Goal: Task Accomplishment & Management: Manage account settings

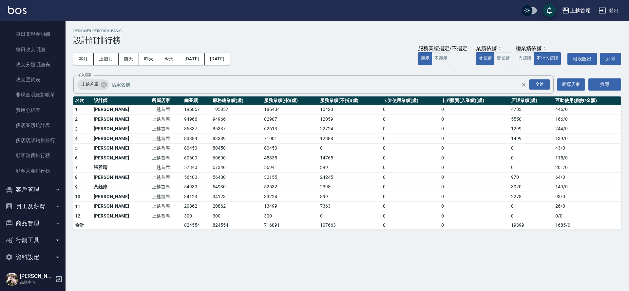
scroll to position [779, 0]
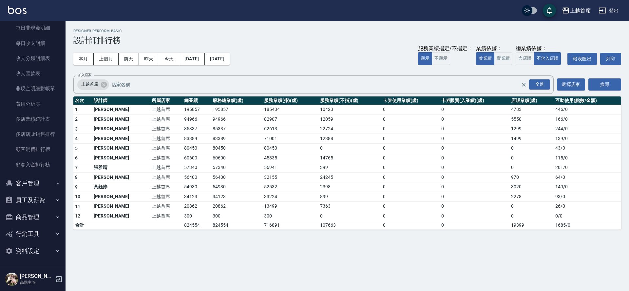
click at [40, 203] on button "員工及薪資" at bounding box center [33, 199] width 60 height 17
click at [41, 203] on button "員工及薪資" at bounding box center [33, 199] width 60 height 17
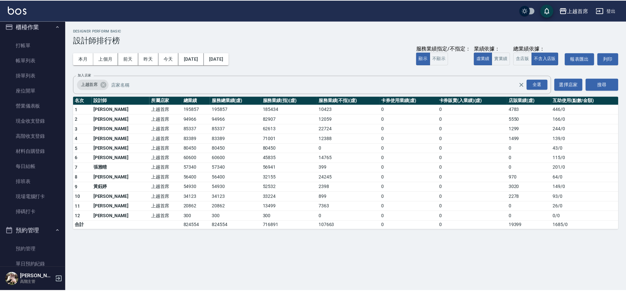
scroll to position [4, 0]
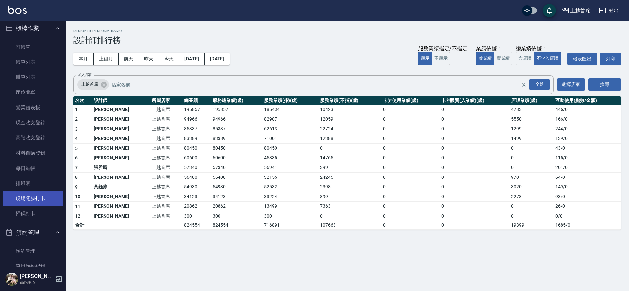
click at [39, 198] on link "現場電腦打卡" at bounding box center [33, 198] width 60 height 15
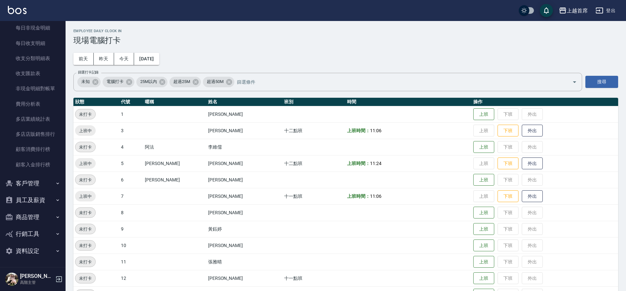
scroll to position [778, 0]
click at [47, 210] on button "商品管理" at bounding box center [33, 218] width 60 height 17
click at [46, 212] on button "商品管理" at bounding box center [33, 218] width 60 height 17
click at [48, 199] on button "員工及薪資" at bounding box center [33, 201] width 60 height 17
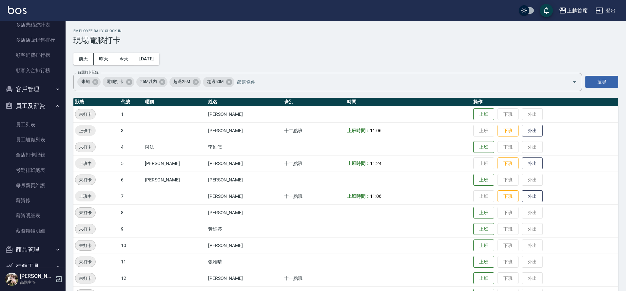
scroll to position [883, 0]
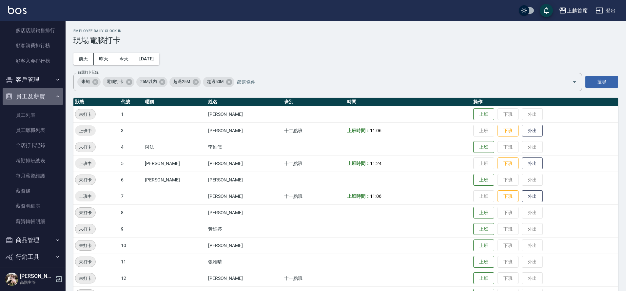
click at [47, 95] on button "員工及薪資" at bounding box center [33, 96] width 60 height 17
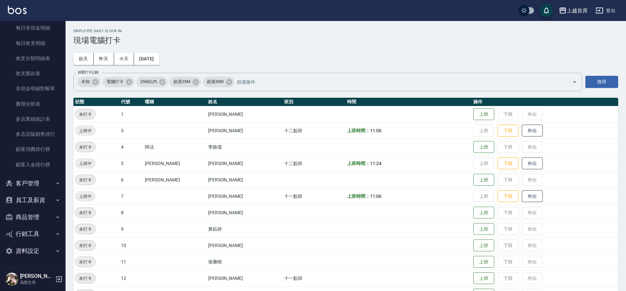
scroll to position [779, 0]
drag, startPoint x: 43, startPoint y: 215, endPoint x: 43, endPoint y: 209, distance: 5.3
click at [43, 209] on button "商品管理" at bounding box center [33, 216] width 60 height 17
click at [40, 200] on button "員工及薪資" at bounding box center [33, 199] width 60 height 17
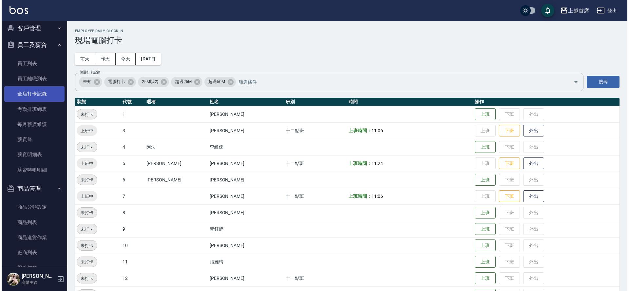
scroll to position [946, 0]
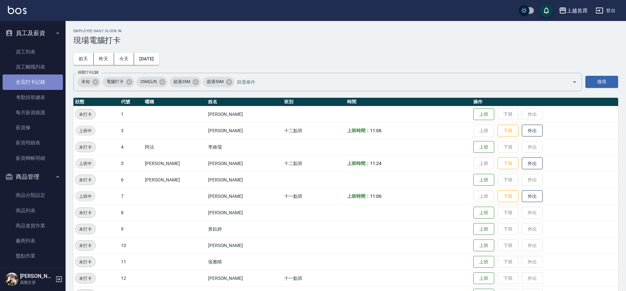
click at [42, 84] on link "全店打卡記錄" at bounding box center [33, 81] width 60 height 15
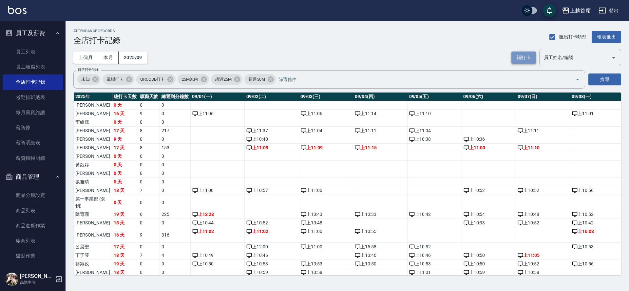
click at [532, 61] on button "補打卡" at bounding box center [523, 57] width 25 height 12
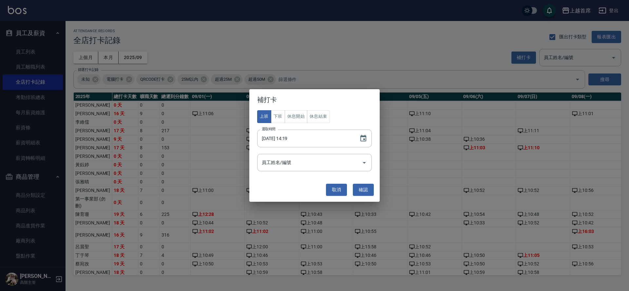
click at [280, 44] on div "補打卡 上班 下班 休息開始 休息結束 選取時間 [DATE] 14:19 選取時間 員工姓名/編號 員工姓名/編號 取消 確認" at bounding box center [314, 145] width 629 height 291
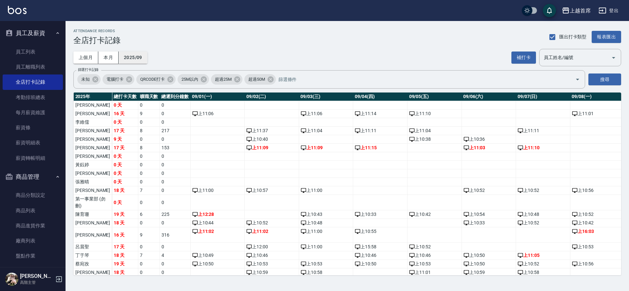
click at [132, 60] on button "2025/09" at bounding box center [133, 57] width 29 height 12
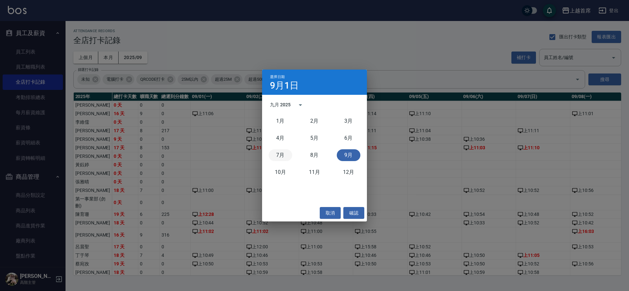
click at [282, 153] on button "7月" at bounding box center [281, 155] width 24 height 12
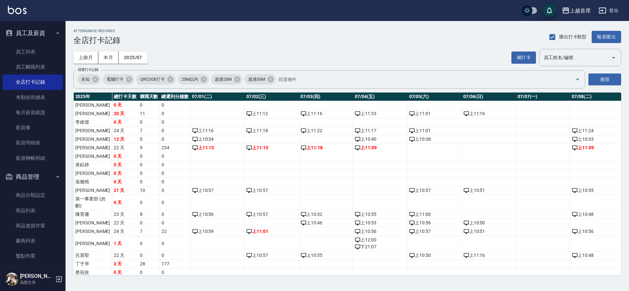
click at [550, 58] on input "員工姓名/編號" at bounding box center [575, 57] width 66 height 11
type input "[PERSON_NAME]"
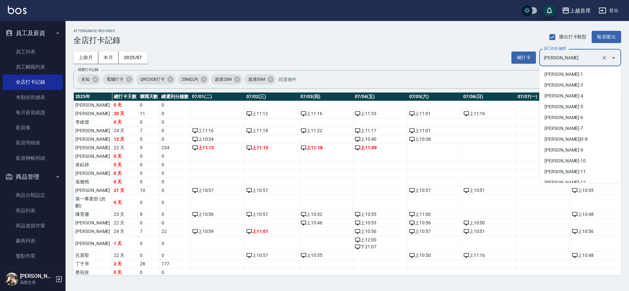
scroll to position [48, 0]
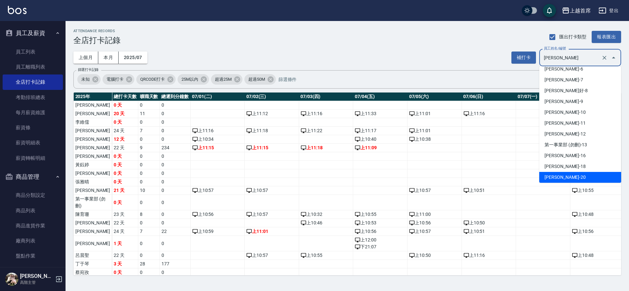
drag, startPoint x: 568, startPoint y: 60, endPoint x: 481, endPoint y: 56, distance: 87.2
click at [481, 55] on div "上個月 本月 2025/07 補打卡 員工姓名/編號 [PERSON_NAME] 員工姓名/編號" at bounding box center [347, 57] width 548 height 17
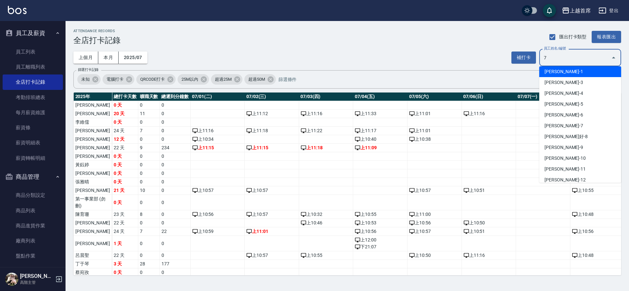
scroll to position [0, 0]
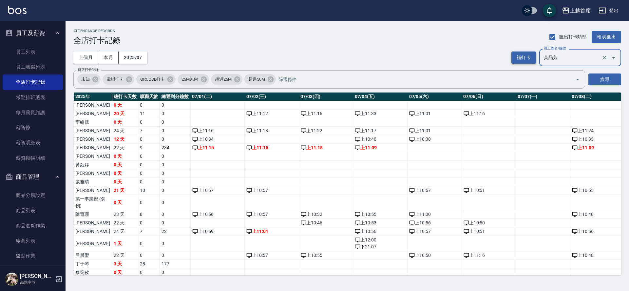
type input "黃品芳"
click at [526, 59] on button "補打卡" at bounding box center [523, 57] width 25 height 12
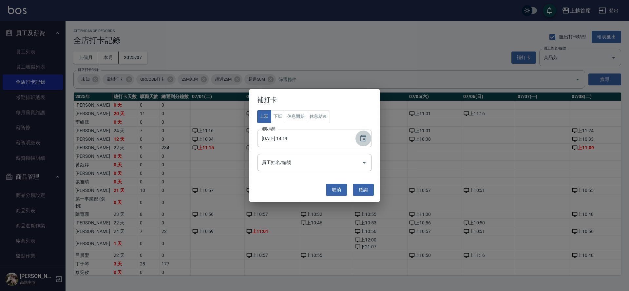
click at [366, 138] on icon "Choose date, selected date is 2025-09-25" at bounding box center [363, 138] width 6 height 7
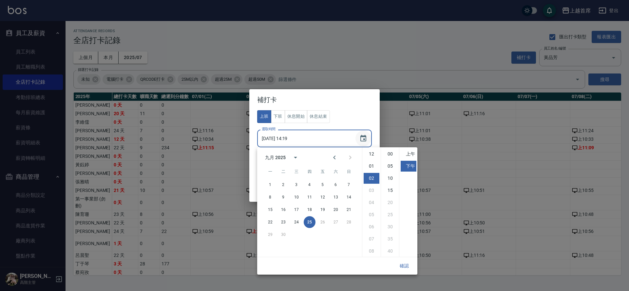
scroll to position [24, 0]
click at [337, 157] on icon "Previous month" at bounding box center [335, 157] width 8 height 8
click at [348, 211] on button "20" at bounding box center [349, 209] width 12 height 12
click at [348, 208] on button "20" at bounding box center [349, 209] width 12 height 12
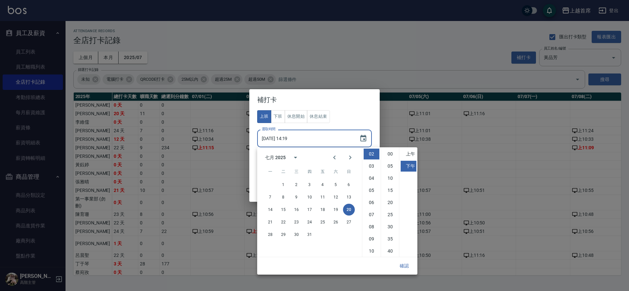
click at [404, 263] on button "確認" at bounding box center [404, 265] width 21 height 12
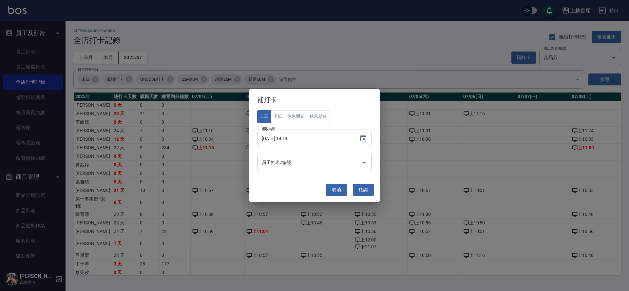
click at [298, 137] on input "[DATE] 14:19" at bounding box center [305, 138] width 96 height 18
drag, startPoint x: 287, startPoint y: 138, endPoint x: 299, endPoint y: 138, distance: 11.8
click at [299, 138] on input "[DATE] 14:19" at bounding box center [305, 138] width 96 height 18
click at [290, 138] on input "[DATE] 04:00" at bounding box center [305, 138] width 96 height 18
type input "[DATE] 14:00"
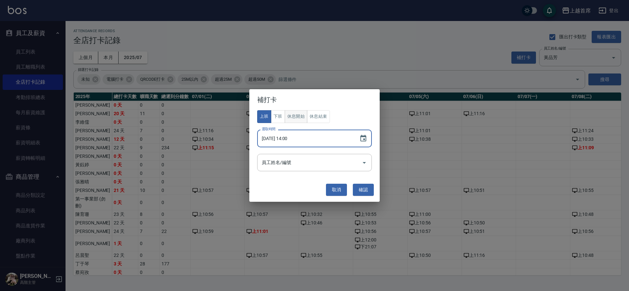
click at [294, 117] on button "休息開始" at bounding box center [296, 116] width 23 height 13
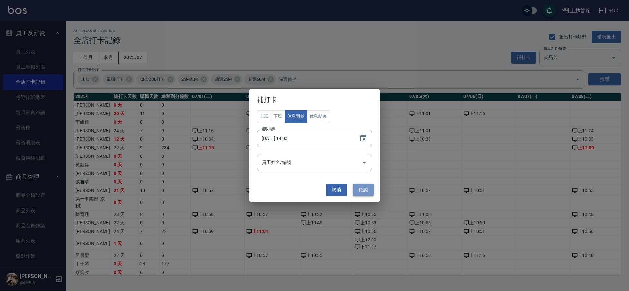
click at [360, 186] on button "確認" at bounding box center [363, 189] width 21 height 12
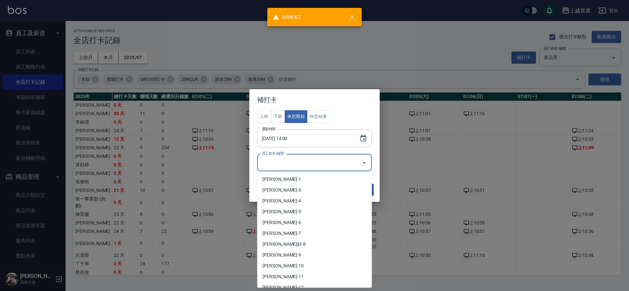
click at [307, 165] on input "員工姓名/編號" at bounding box center [309, 162] width 99 height 11
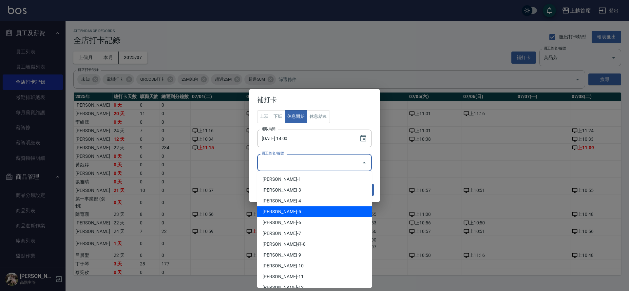
scroll to position [127, 0]
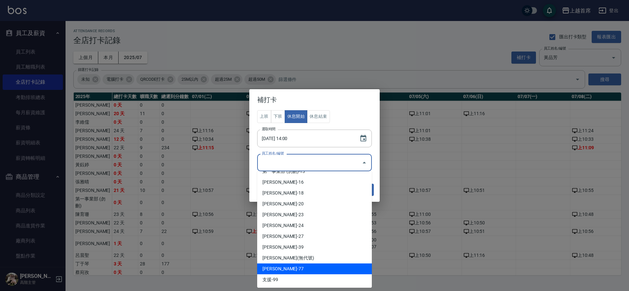
click at [289, 265] on li "[PERSON_NAME]-77" at bounding box center [314, 268] width 115 height 11
type input "黃品芳"
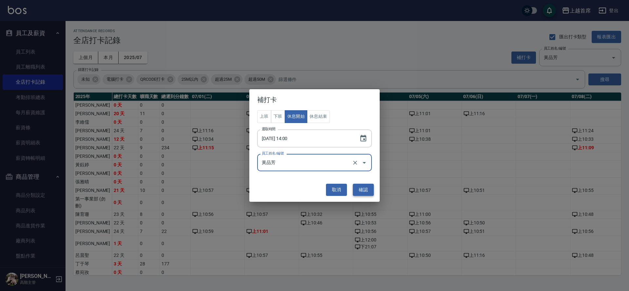
click at [362, 189] on button "確認" at bounding box center [363, 189] width 21 height 12
click at [336, 189] on button "取消" at bounding box center [336, 189] width 21 height 12
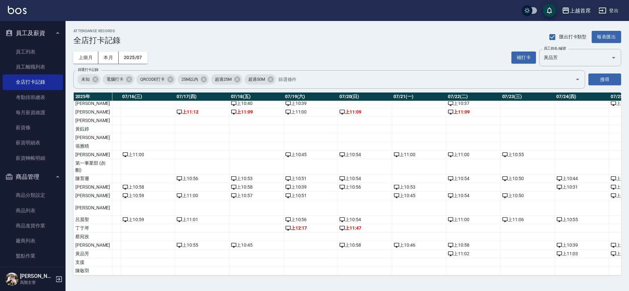
scroll to position [41, 898]
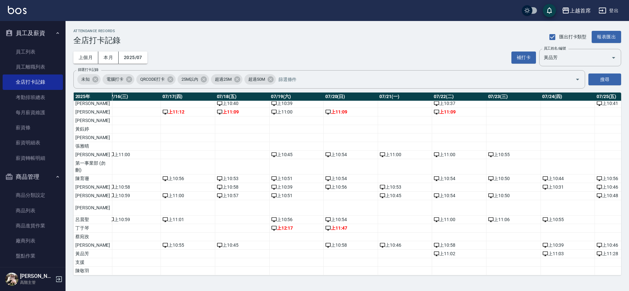
click at [324, 258] on td "a dense table" at bounding box center [351, 253] width 54 height 9
click at [531, 58] on button "補打卡" at bounding box center [523, 57] width 25 height 12
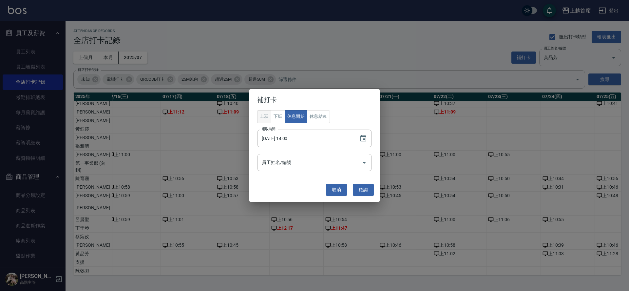
click at [270, 114] on button "上班" at bounding box center [264, 116] width 14 height 13
click at [290, 137] on input "[DATE] 14:00" at bounding box center [305, 138] width 96 height 18
click at [292, 140] on input "[DATE] 10:00" at bounding box center [305, 138] width 96 height 18
type input "[DATE] 11:00"
click at [358, 157] on input "員工姓名/編號" at bounding box center [309, 162] width 99 height 11
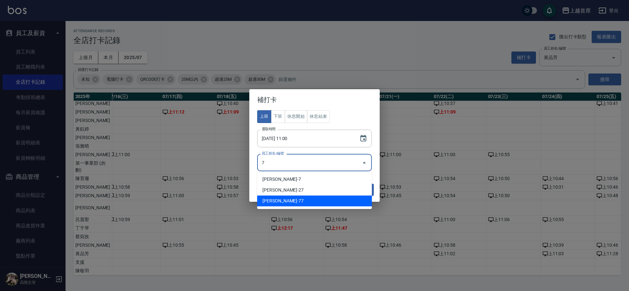
click at [283, 200] on li "[PERSON_NAME]-77" at bounding box center [314, 200] width 115 height 11
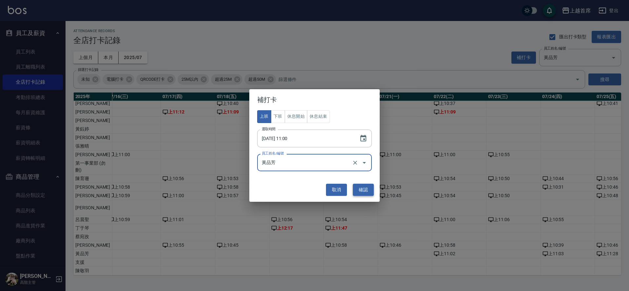
type input "黃品芳"
click at [364, 188] on button "確認" at bounding box center [363, 189] width 21 height 12
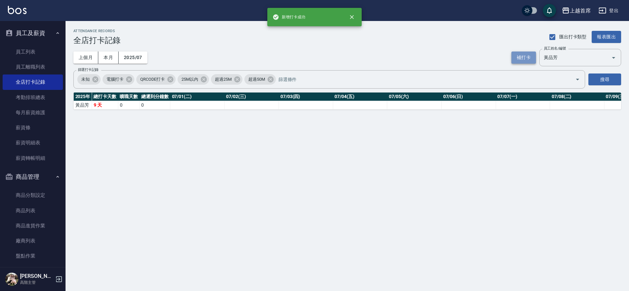
click at [521, 56] on button "補打卡" at bounding box center [523, 57] width 25 height 12
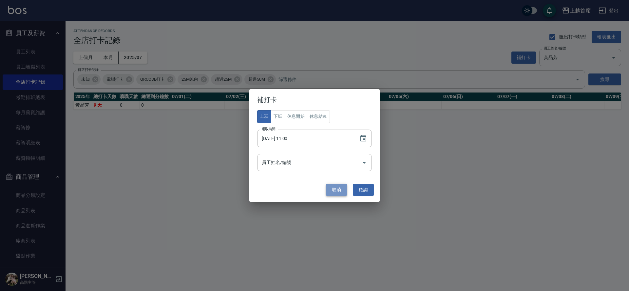
click at [342, 191] on button "取消" at bounding box center [336, 189] width 21 height 12
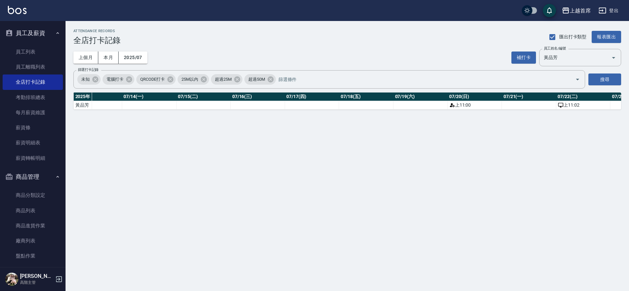
scroll to position [0, 0]
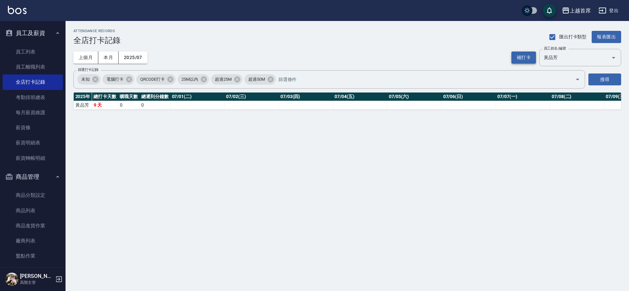
click at [531, 59] on button "補打卡" at bounding box center [523, 57] width 25 height 12
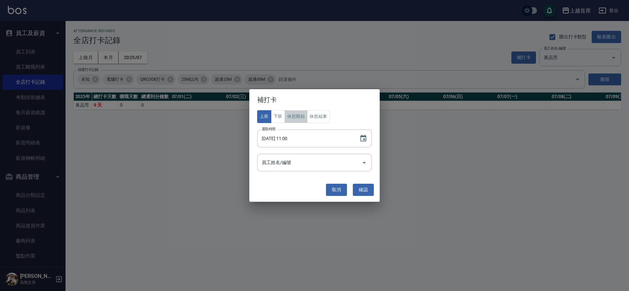
click at [302, 114] on button "休息開始" at bounding box center [296, 116] width 23 height 13
click at [290, 139] on input "[DATE] 11:00" at bounding box center [305, 138] width 96 height 18
click at [289, 139] on input "[DATE] 04:00" at bounding box center [305, 138] width 96 height 18
click at [290, 139] on input "[DATE] 04:00" at bounding box center [305, 138] width 96 height 18
click at [291, 139] on input "[DATE] 04:00" at bounding box center [305, 138] width 96 height 18
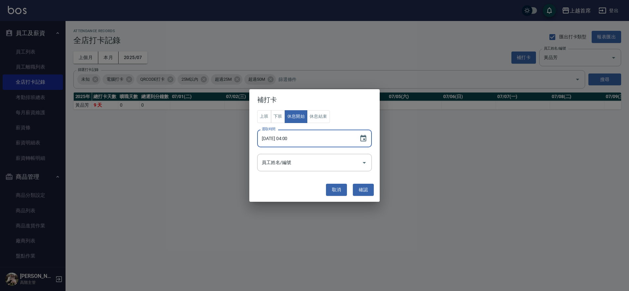
click at [287, 138] on input "[DATE] 04:00" at bounding box center [305, 138] width 96 height 18
click at [290, 138] on input "[DATE] 04:00" at bounding box center [305, 138] width 96 height 18
click at [290, 140] on input "[DATE] 04:00" at bounding box center [305, 138] width 96 height 18
click at [294, 153] on div "上班 下班 休息開始 休息結束 選取時間 [DATE] 04:00 選取時間 員工姓名/編號 員工姓名/編號" at bounding box center [314, 140] width 115 height 61
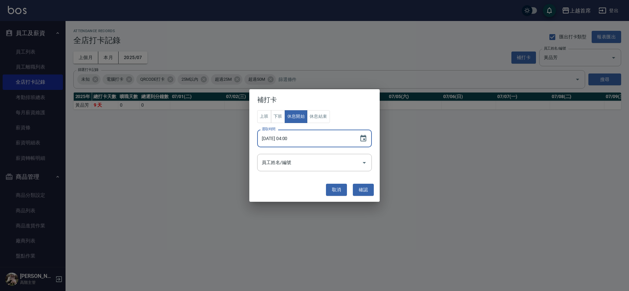
click at [291, 139] on input "[DATE] 04:00" at bounding box center [305, 138] width 96 height 18
type input "[DATE] 14:00"
click at [367, 189] on button "確認" at bounding box center [363, 189] width 21 height 12
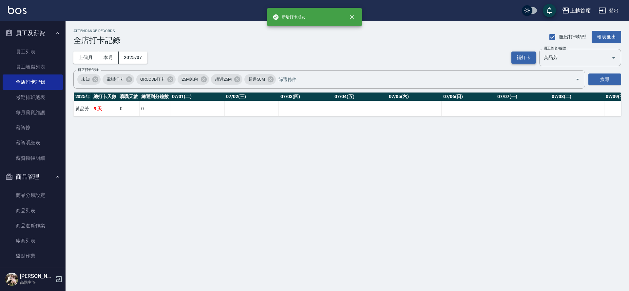
click at [518, 56] on button "補打卡" at bounding box center [523, 57] width 25 height 12
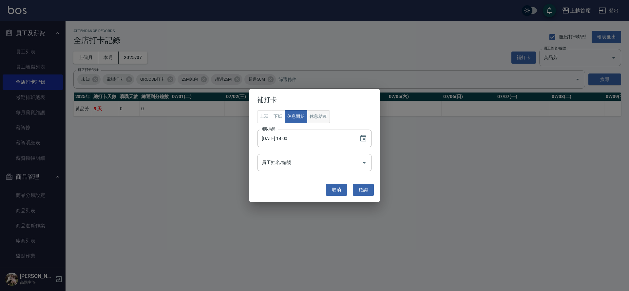
click at [322, 117] on button "休息結束" at bounding box center [318, 116] width 23 height 13
click at [291, 138] on input "[DATE] 14:00" at bounding box center [305, 138] width 96 height 18
type input "[DATE] 16:00"
click at [363, 188] on button "確認" at bounding box center [363, 189] width 21 height 12
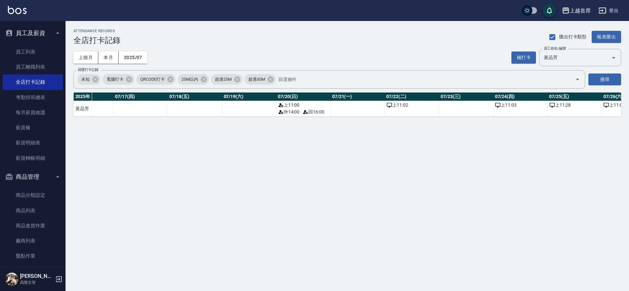
scroll to position [0, 937]
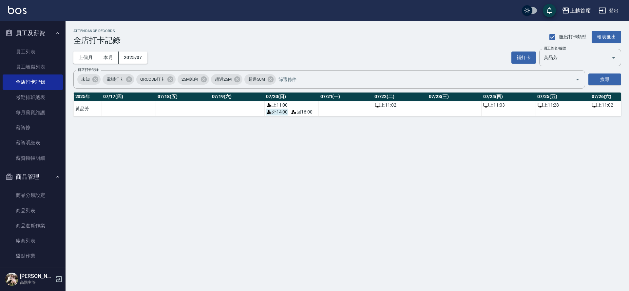
click at [281, 110] on span "外 14:00" at bounding box center [277, 111] width 22 height 7
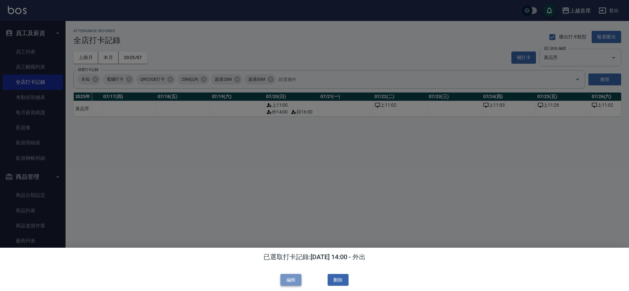
click at [291, 279] on button "編輯" at bounding box center [290, 280] width 21 height 12
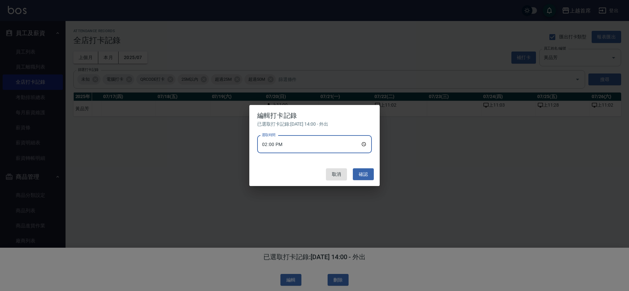
click at [278, 145] on input "14:00" at bounding box center [314, 144] width 115 height 18
click at [278, 144] on input "14:00" at bounding box center [314, 144] width 115 height 18
click at [273, 142] on input "選取時間" at bounding box center [314, 144] width 115 height 18
click at [271, 144] on input "選取時間" at bounding box center [314, 144] width 115 height 18
click at [344, 172] on button "取消" at bounding box center [336, 174] width 21 height 12
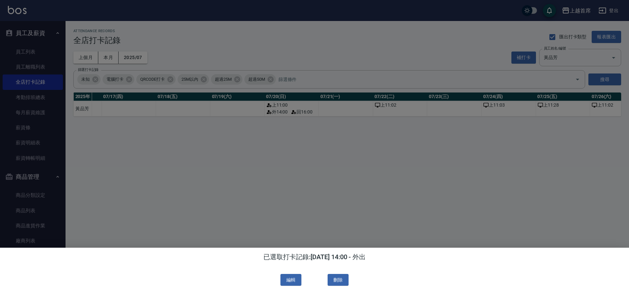
click at [324, 146] on div at bounding box center [314, 145] width 629 height 291
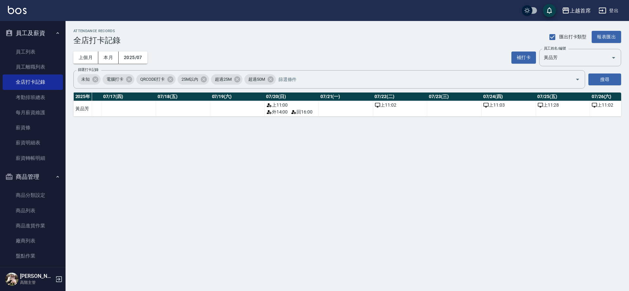
click at [387, 110] on td "上 11:02" at bounding box center [400, 108] width 54 height 15
click at [390, 105] on div "上 11:02" at bounding box center [400, 105] width 51 height 7
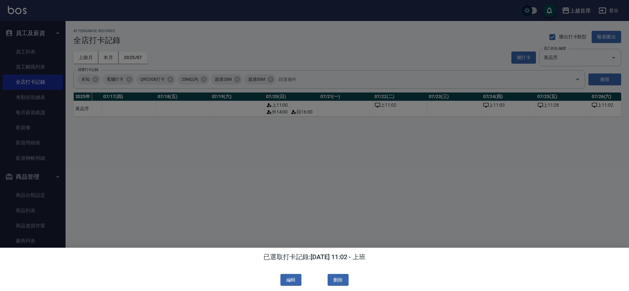
click at [371, 218] on div at bounding box center [314, 145] width 629 height 291
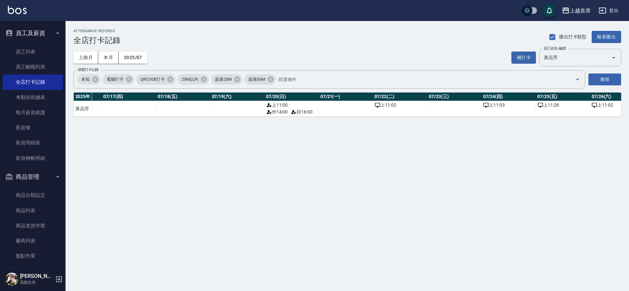
click at [388, 113] on td "上 11:02" at bounding box center [400, 108] width 54 height 15
click at [523, 56] on button "補打卡" at bounding box center [523, 57] width 25 height 12
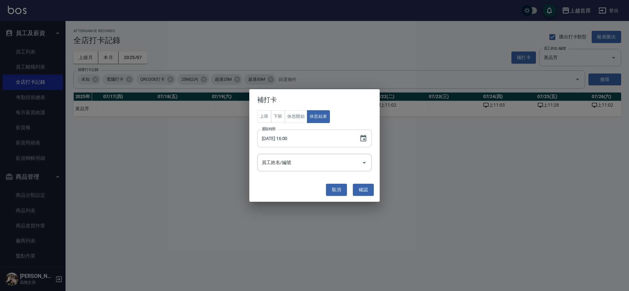
drag, startPoint x: 296, startPoint y: 110, endPoint x: 285, endPoint y: 140, distance: 32.3
click at [285, 140] on div "上班 下班 休息開始 休息結束 選取時間 [DATE] 16:00 選取時間 員工姓名/編號 員工姓名/編號" at bounding box center [314, 140] width 115 height 61
click at [283, 139] on input "[DATE] 16:00" at bounding box center [305, 138] width 96 height 18
type input "[DATE] 15:00"
click at [295, 117] on button "休息開始" at bounding box center [296, 116] width 23 height 13
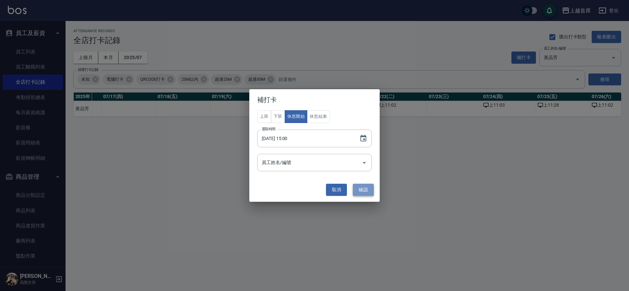
click at [366, 186] on button "確認" at bounding box center [363, 189] width 21 height 12
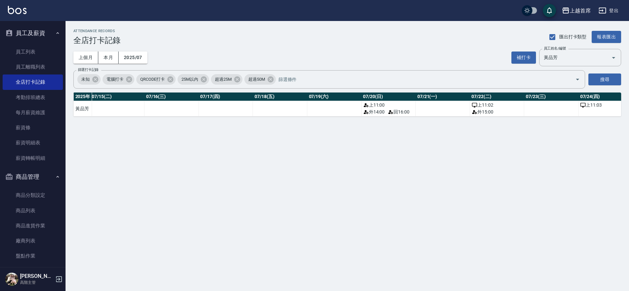
scroll to position [0, 849]
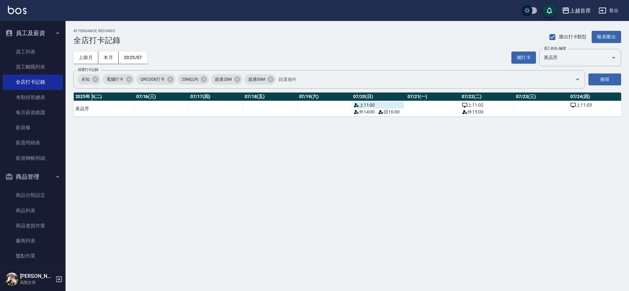
click at [383, 105] on div "上 11:00" at bounding box center [378, 105] width 51 height 7
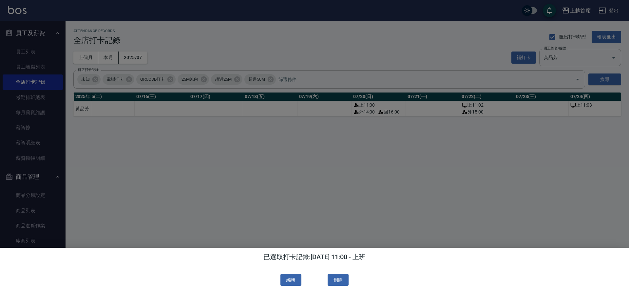
click at [395, 145] on div at bounding box center [314, 145] width 629 height 291
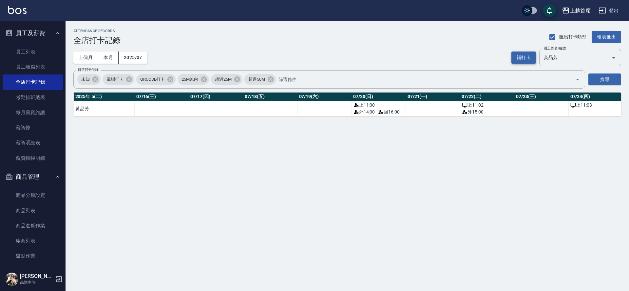
click at [522, 55] on button "補打卡" at bounding box center [523, 57] width 25 height 12
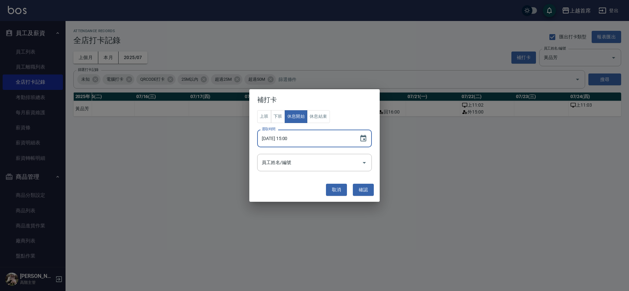
click at [290, 138] on input "[DATE] 15:00" at bounding box center [305, 138] width 96 height 18
type input "[DATE] 21:00"
click at [364, 189] on button "確認" at bounding box center [363, 189] width 21 height 12
click at [318, 115] on button "休息結束" at bounding box center [318, 116] width 23 height 13
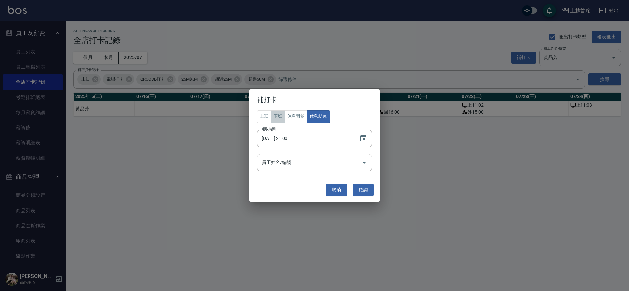
click at [278, 119] on button "下班" at bounding box center [278, 116] width 14 height 13
click at [363, 186] on button "確認" at bounding box center [363, 189] width 21 height 12
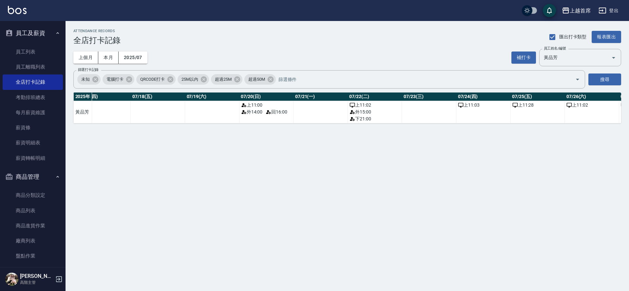
scroll to position [0, 954]
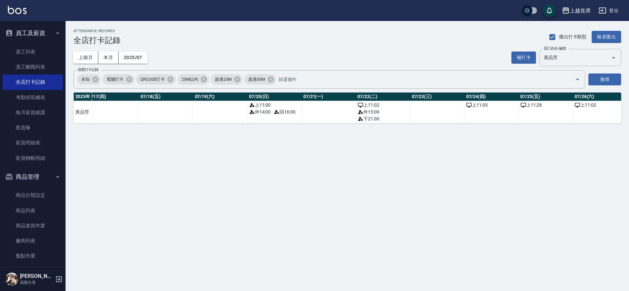
click at [284, 117] on td "上 11:00 外 14:00 回 16:00" at bounding box center [274, 112] width 54 height 22
click at [288, 109] on span "回 16:00" at bounding box center [285, 111] width 22 height 7
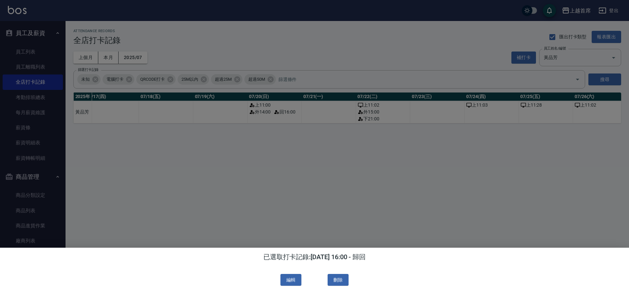
drag, startPoint x: 291, startPoint y: 172, endPoint x: 317, endPoint y: 236, distance: 69.8
click at [291, 172] on div at bounding box center [314, 145] width 629 height 291
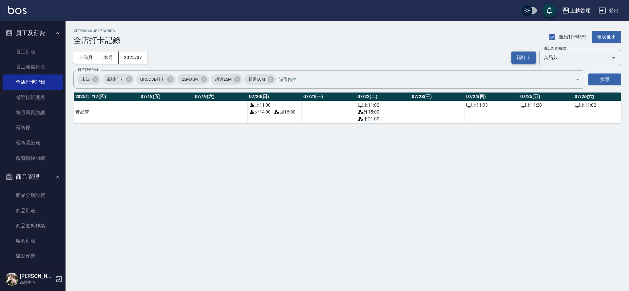
click at [525, 56] on button "補打卡" at bounding box center [523, 57] width 25 height 12
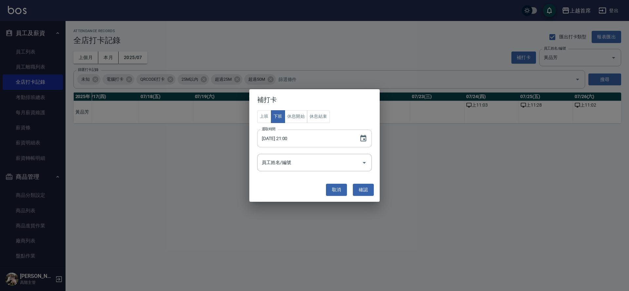
click at [284, 138] on input "[DATE] 21:00" at bounding box center [305, 138] width 96 height 18
type input "[DATE] 21:00"
click at [365, 188] on button "確認" at bounding box center [363, 189] width 21 height 12
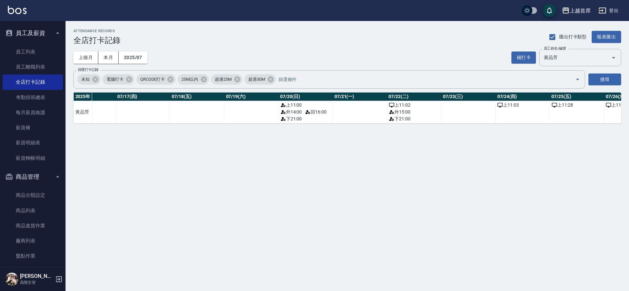
scroll to position [0, 926]
click at [524, 55] on button "補打卡" at bounding box center [523, 57] width 25 height 12
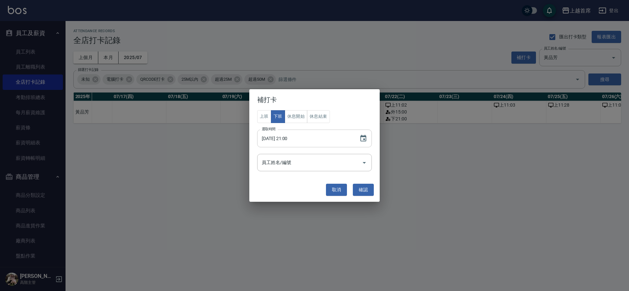
click at [287, 138] on input "[DATE] 21:00" at bounding box center [305, 138] width 96 height 18
click at [284, 137] on input "[DATE] 21:00" at bounding box center [305, 138] width 96 height 18
type input "[DATE] 17:00"
click at [321, 116] on button "休息結束" at bounding box center [318, 116] width 23 height 13
click at [361, 188] on button "確認" at bounding box center [363, 189] width 21 height 12
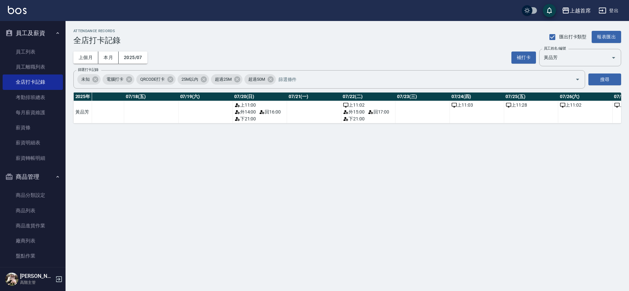
scroll to position [0, 979]
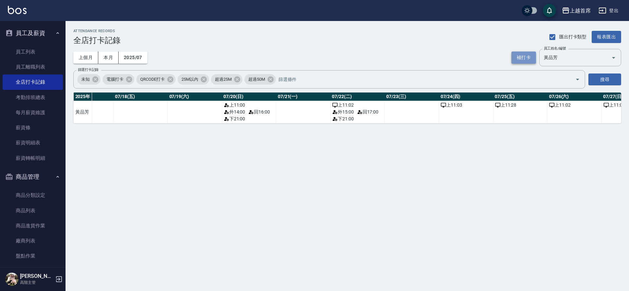
click at [524, 55] on button "補打卡" at bounding box center [523, 57] width 25 height 12
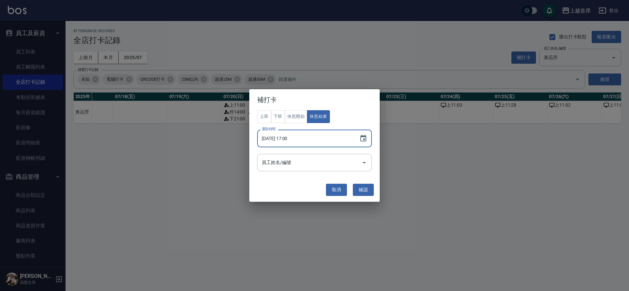
click at [287, 137] on input "[DATE] 17:00" at bounding box center [305, 138] width 96 height 18
click at [285, 137] on input "[DATE] 17:00" at bounding box center [305, 138] width 96 height 18
click at [291, 114] on button "休息開始" at bounding box center [296, 116] width 23 height 13
click at [290, 139] on input "[DATE] 17:00" at bounding box center [305, 138] width 96 height 18
type input "[DATE] 14:32"
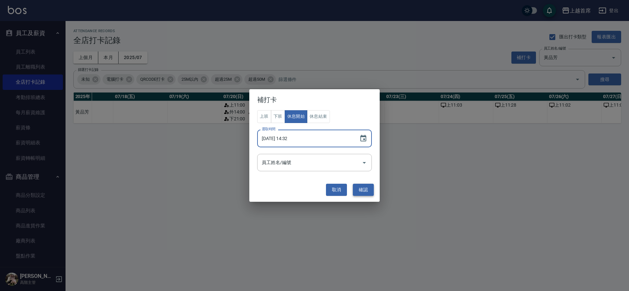
click at [367, 189] on button "確認" at bounding box center [363, 189] width 21 height 12
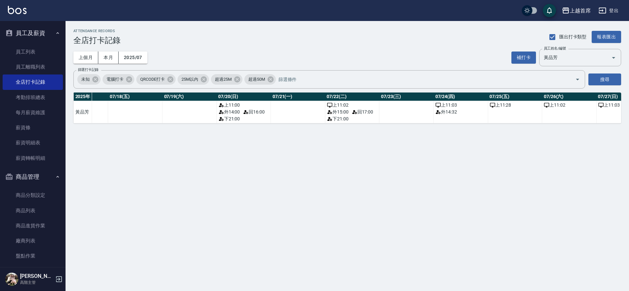
scroll to position [0, 1001]
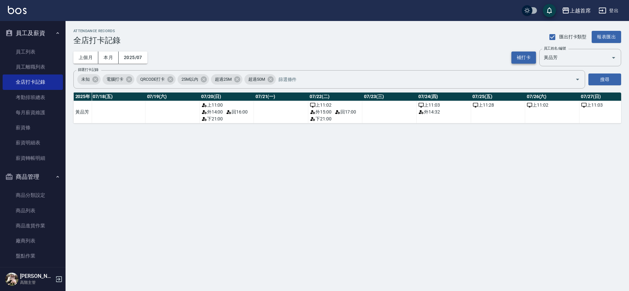
click at [527, 55] on button "補打卡" at bounding box center [523, 57] width 25 height 12
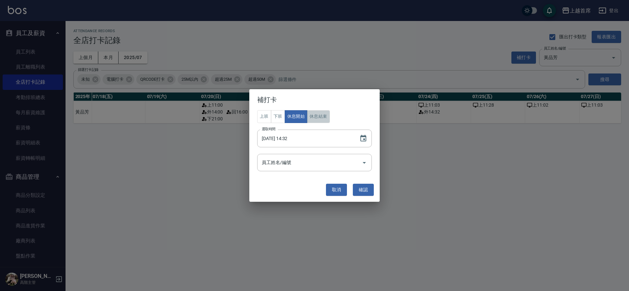
click at [319, 115] on button "休息結束" at bounding box center [318, 116] width 23 height 13
click at [289, 138] on input "[DATE] 14:32" at bounding box center [305, 138] width 96 height 18
type input "[DATE] 16:32"
click at [363, 190] on button "確認" at bounding box center [363, 189] width 21 height 12
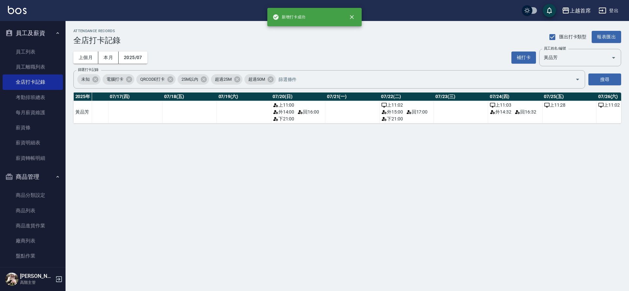
scroll to position [0, 933]
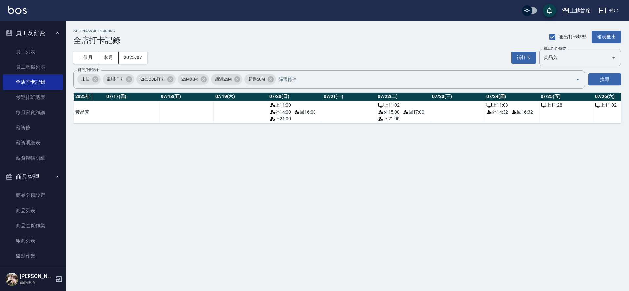
click at [498, 116] on td "上 11:03 外 14:32 回 16:32" at bounding box center [512, 112] width 54 height 22
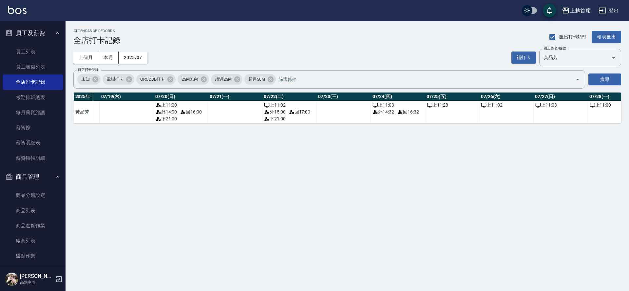
scroll to position [0, 1048]
click at [527, 60] on button "補打卡" at bounding box center [523, 57] width 25 height 12
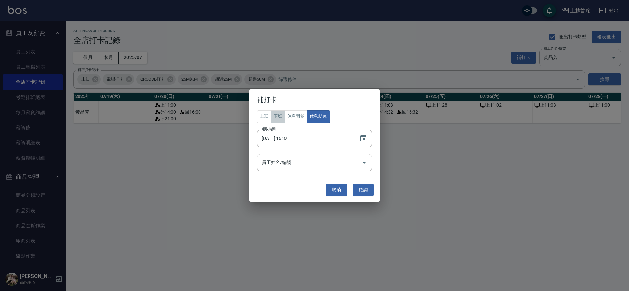
click at [280, 118] on button "下班" at bounding box center [278, 116] width 14 height 13
click at [291, 138] on input "[DATE] 16:32" at bounding box center [305, 138] width 96 height 18
click at [362, 137] on icon "Choose date, selected date is 2025-07-24" at bounding box center [363, 138] width 8 height 8
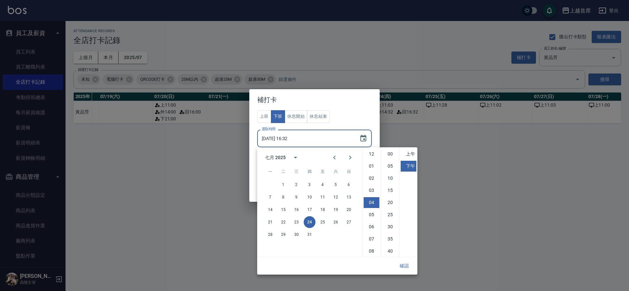
scroll to position [37, 0]
click at [324, 219] on button "25" at bounding box center [323, 222] width 12 height 12
click at [311, 222] on button "24" at bounding box center [310, 222] width 12 height 12
click at [374, 225] on li "09" at bounding box center [372, 226] width 16 height 11
click at [292, 139] on input "[DATE] 21:32" at bounding box center [305, 138] width 96 height 18
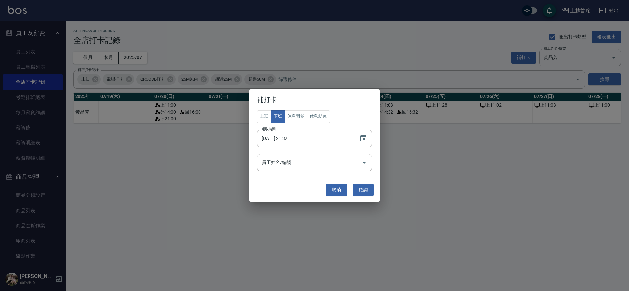
click at [296, 139] on input "[DATE] 21:32" at bounding box center [305, 138] width 96 height 18
type input "[DATE] 21:00"
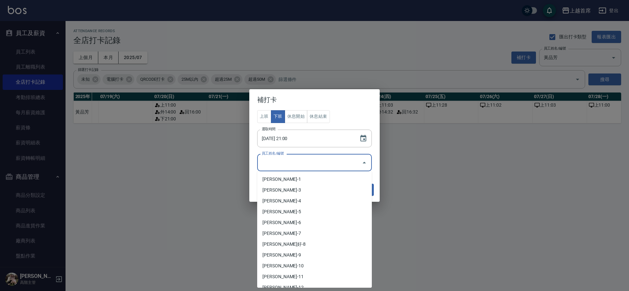
click at [295, 159] on input "員工姓名/編號" at bounding box center [309, 162] width 99 height 11
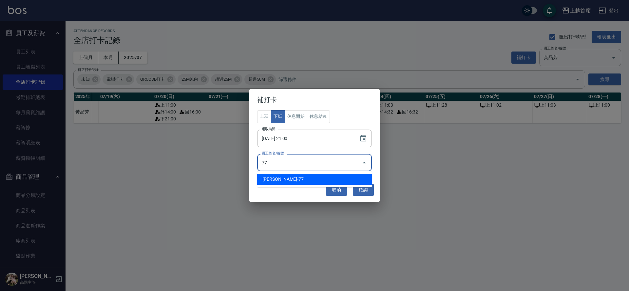
click at [308, 178] on li "[PERSON_NAME]-77" at bounding box center [314, 179] width 115 height 11
type input "黃品芳"
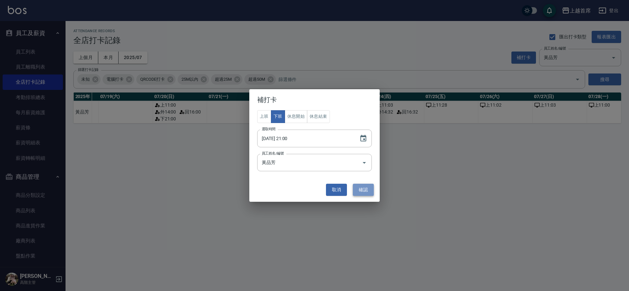
click at [361, 185] on button "確認" at bounding box center [363, 189] width 21 height 12
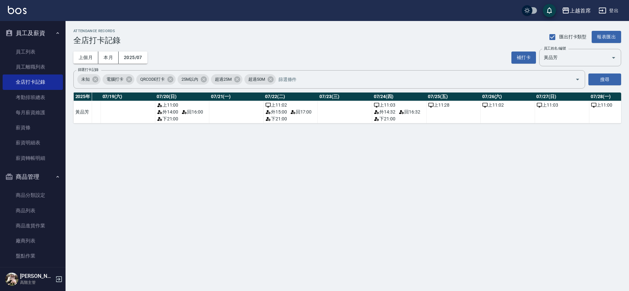
scroll to position [0, 1046]
click at [453, 106] on div "上 11:28" at bounding box center [453, 105] width 51 height 7
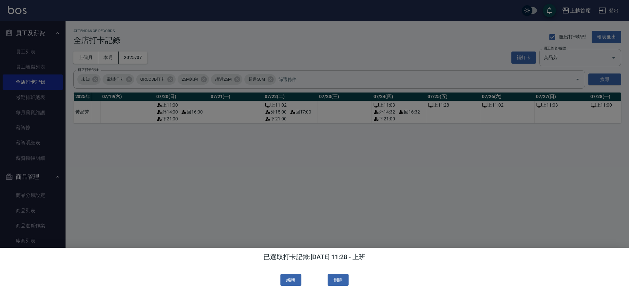
click at [453, 113] on div at bounding box center [314, 145] width 629 height 291
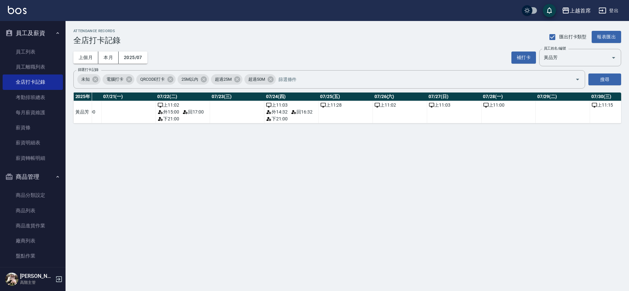
scroll to position [0, 1146]
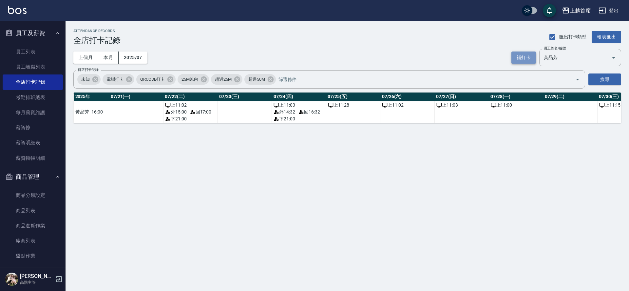
click at [528, 55] on button "補打卡" at bounding box center [523, 57] width 25 height 12
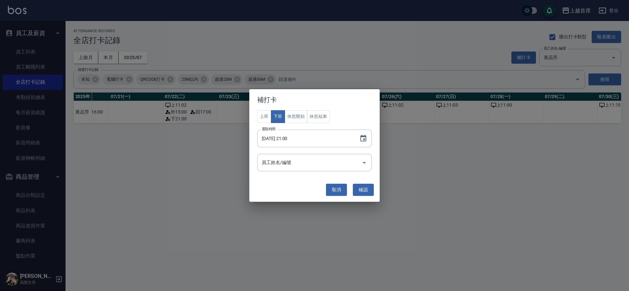
drag, startPoint x: 329, startPoint y: 102, endPoint x: 351, endPoint y: 120, distance: 28.7
click at [350, 139] on div "補打卡 上班 下班 休息開始 休息結束 選取時間 [DATE] 21:00 選取時間 員工姓名/編號 員工姓名/編號 取消 確認" at bounding box center [314, 145] width 130 height 112
click at [341, 184] on button "取消" at bounding box center [336, 189] width 21 height 12
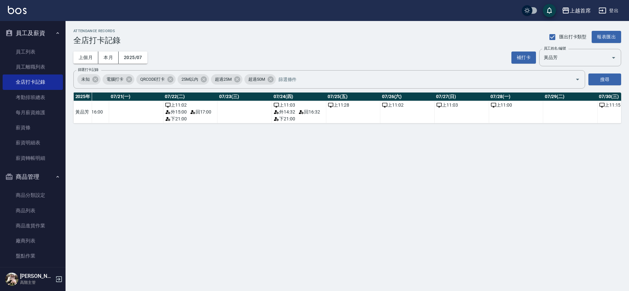
click at [350, 112] on td "上 11:28" at bounding box center [353, 112] width 54 height 22
click at [528, 57] on button "補打卡" at bounding box center [523, 57] width 25 height 12
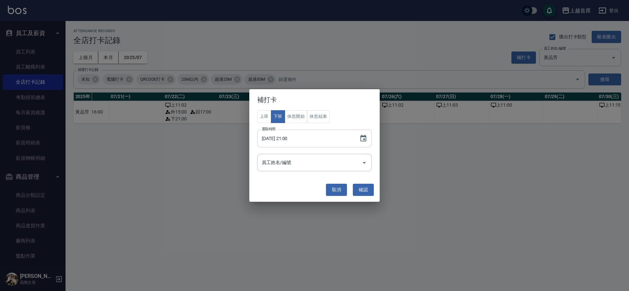
click at [285, 139] on input "[DATE] 21:00" at bounding box center [305, 138] width 96 height 18
type input "[DATE] 21:00"
click at [332, 167] on input "員工姓名/編號" at bounding box center [309, 162] width 99 height 11
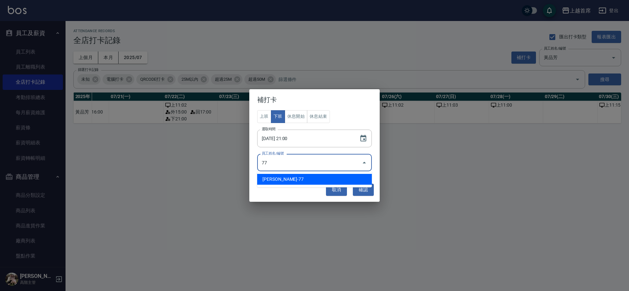
click at [327, 179] on li "[PERSON_NAME]-77" at bounding box center [314, 179] width 115 height 11
type input "黃品芳"
click at [359, 186] on button "確認" at bounding box center [363, 189] width 21 height 12
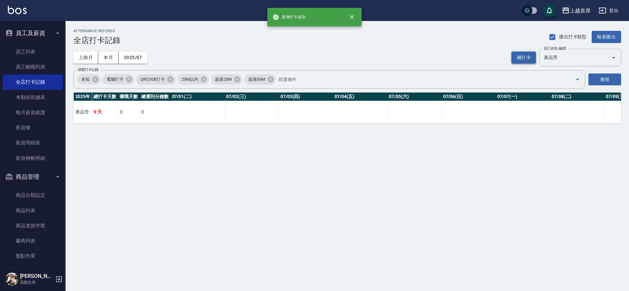
click at [529, 53] on button "補打卡" at bounding box center [523, 57] width 25 height 12
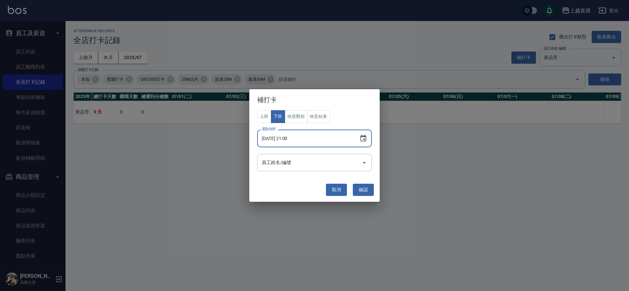
click at [285, 139] on input "[DATE] 21:00" at bounding box center [305, 138] width 96 height 18
type input "[DATE] 21:00"
click at [301, 160] on input "員工姓名/編號" at bounding box center [309, 162] width 99 height 11
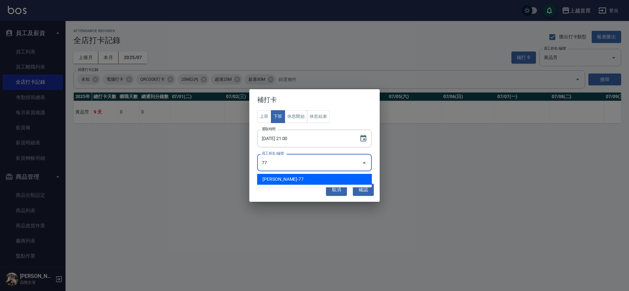
click at [310, 175] on li "[PERSON_NAME]-77" at bounding box center [314, 179] width 115 height 11
type input "黃品芳"
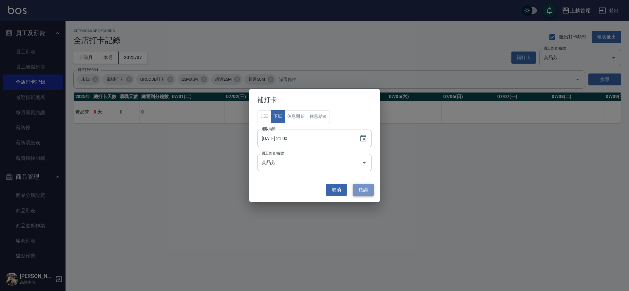
click at [365, 185] on button "確認" at bounding box center [363, 189] width 21 height 12
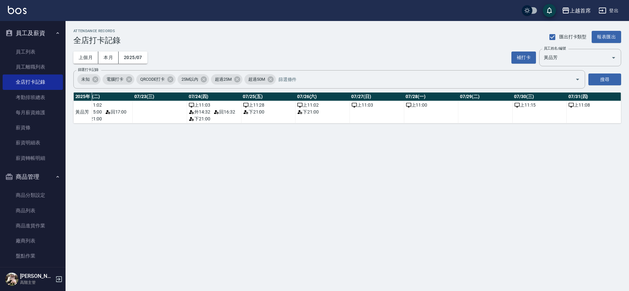
scroll to position [0, 1232]
click at [528, 54] on button "補打卡" at bounding box center [523, 57] width 25 height 12
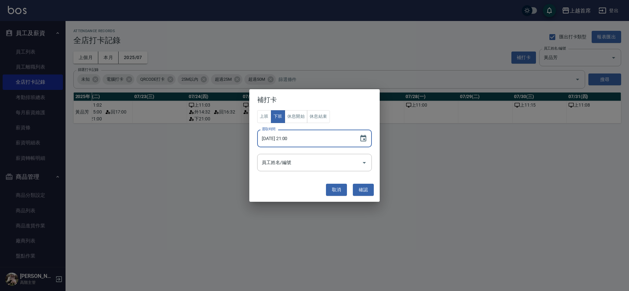
click at [285, 137] on input "[DATE] 21:00" at bounding box center [305, 138] width 96 height 18
type input "[DATE] 21:00"
click at [297, 160] on input "員工姓名/編號" at bounding box center [309, 162] width 99 height 11
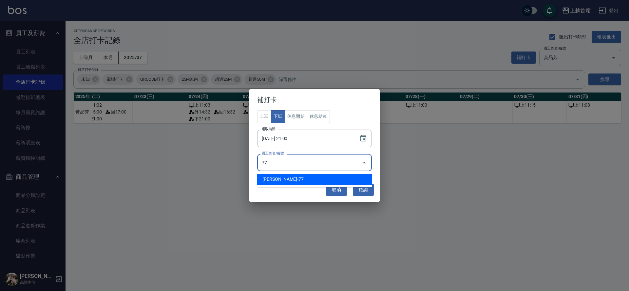
click at [327, 178] on li "[PERSON_NAME]-77" at bounding box center [314, 179] width 115 height 11
type input "黃品芳"
click at [366, 188] on button "確認" at bounding box center [363, 189] width 21 height 12
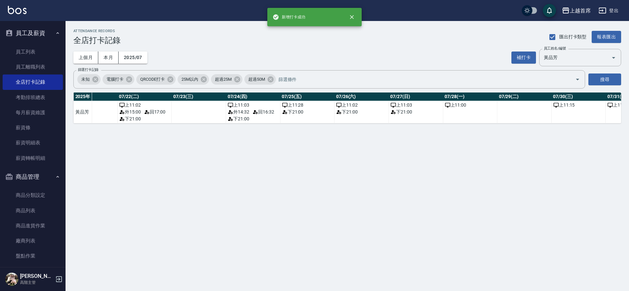
scroll to position [0, 1218]
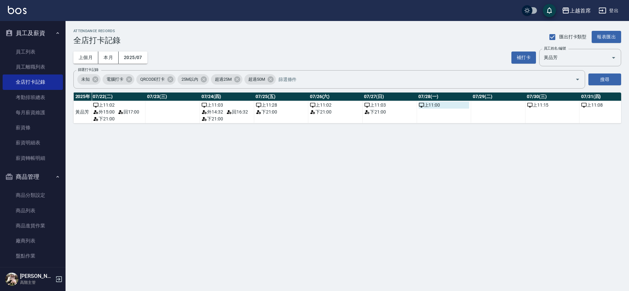
click at [442, 108] on div "上 11:00" at bounding box center [444, 105] width 51 height 7
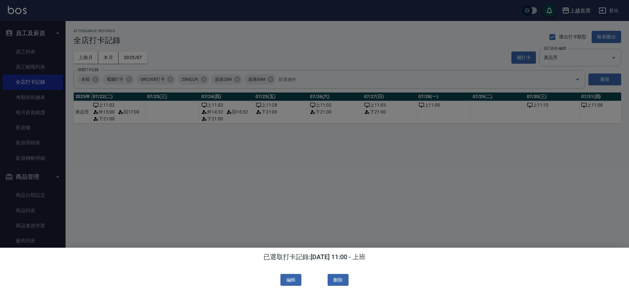
click at [516, 52] on div at bounding box center [314, 145] width 629 height 291
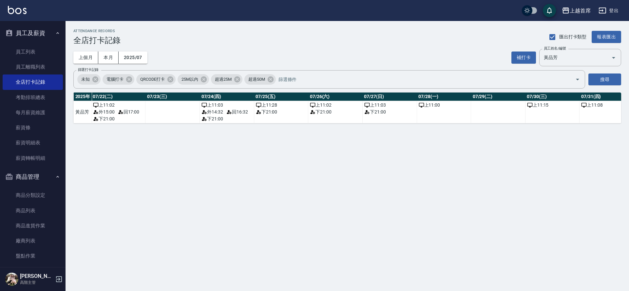
click at [433, 112] on td "上 11:00" at bounding box center [444, 112] width 54 height 22
click at [438, 107] on div "上 11:00" at bounding box center [444, 105] width 51 height 7
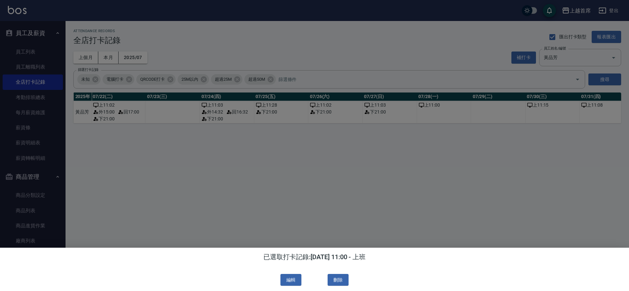
click at [394, 222] on div at bounding box center [314, 145] width 629 height 291
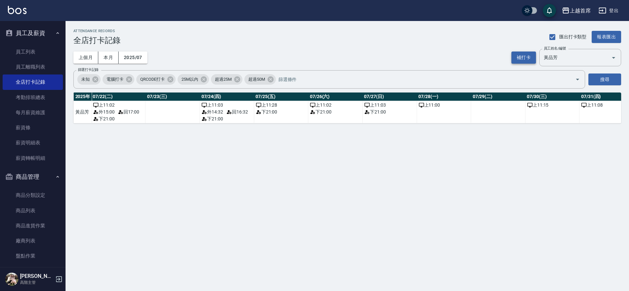
click at [528, 56] on button "補打卡" at bounding box center [523, 57] width 25 height 12
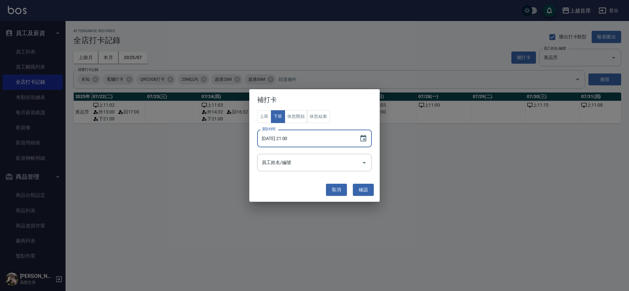
click at [286, 137] on input "[DATE] 21:00" at bounding box center [305, 138] width 96 height 18
click at [291, 168] on div "員工姓名/編號" at bounding box center [314, 162] width 115 height 17
type input "[DATE] 21:00"
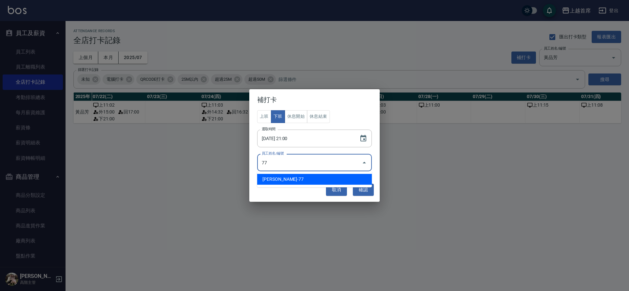
click at [303, 176] on li "[PERSON_NAME]-77" at bounding box center [314, 179] width 115 height 11
type input "黃品芳"
click at [296, 137] on input "[DATE] 21:00" at bounding box center [305, 138] width 96 height 18
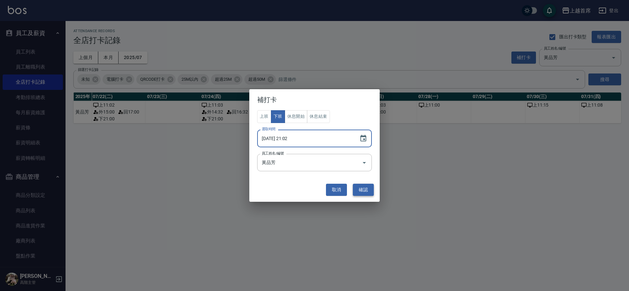
type input "[DATE] 21:02"
click at [361, 186] on button "確認" at bounding box center [363, 189] width 21 height 12
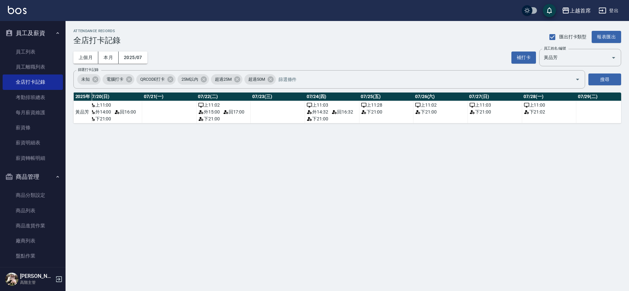
scroll to position [0, 1114]
click at [385, 110] on div "下 21:00" at bounding box center [386, 111] width 51 height 7
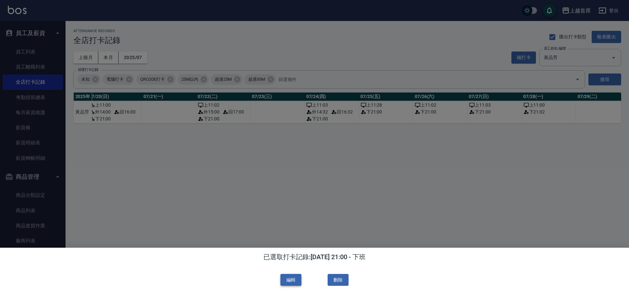
click at [290, 276] on button "編輯" at bounding box center [290, 280] width 21 height 12
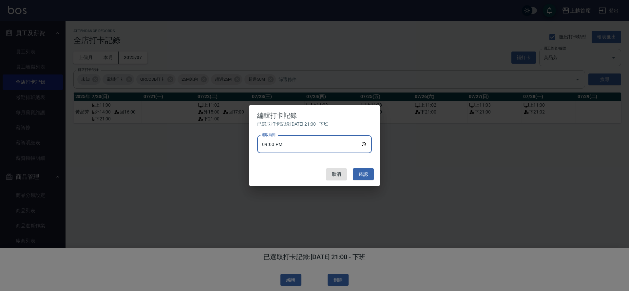
click at [287, 145] on input "21:00" at bounding box center [314, 144] width 115 height 18
click at [285, 143] on input "21:00" at bounding box center [314, 144] width 115 height 18
type input "21:10"
click at [368, 172] on button "確認" at bounding box center [363, 174] width 21 height 12
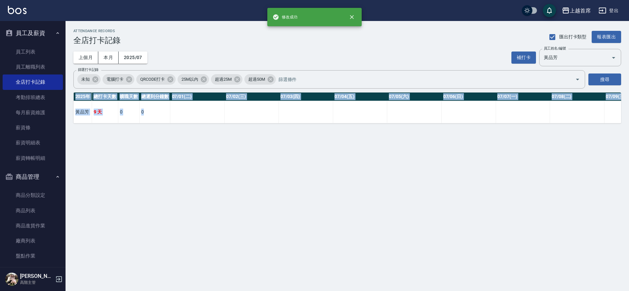
drag, startPoint x: 215, startPoint y: 123, endPoint x: 249, endPoint y: 128, distance: 34.3
click at [250, 123] on div "[DATE] 總打卡天數 曠職天數 總遲到分鐘數 07/01(二) 07/02(三) 07/03(四) 07/04(五) 07/05(六) 07/06(日) …" at bounding box center [347, 107] width 548 height 31
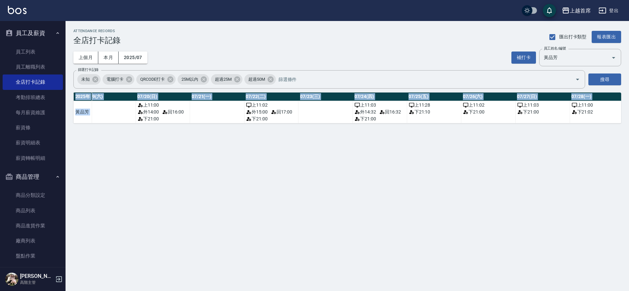
scroll to position [0, 1066]
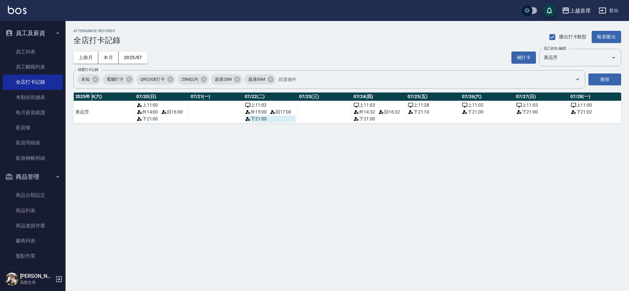
click at [268, 119] on div "下 21:00" at bounding box center [270, 118] width 51 height 7
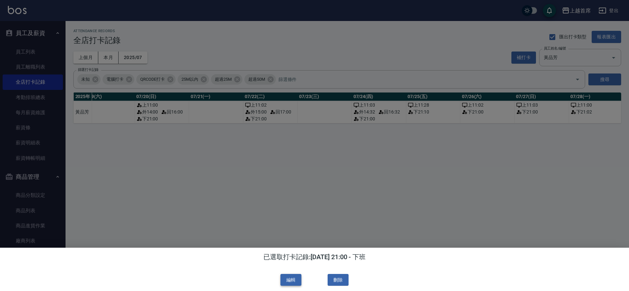
click at [293, 277] on button "編輯" at bounding box center [290, 280] width 21 height 12
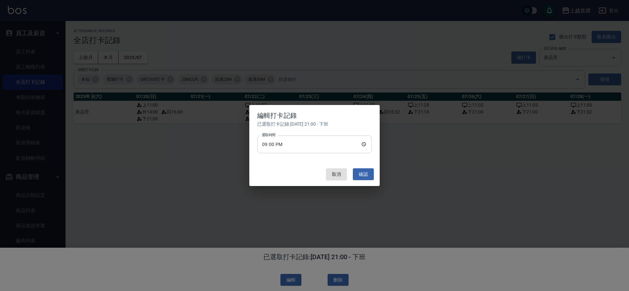
click at [285, 145] on input "21:00" at bounding box center [314, 144] width 115 height 18
click at [286, 143] on input "21:00" at bounding box center [314, 144] width 115 height 18
click at [283, 143] on input "21:00" at bounding box center [314, 144] width 115 height 18
type input "21:05"
click at [360, 173] on button "確認" at bounding box center [363, 174] width 21 height 12
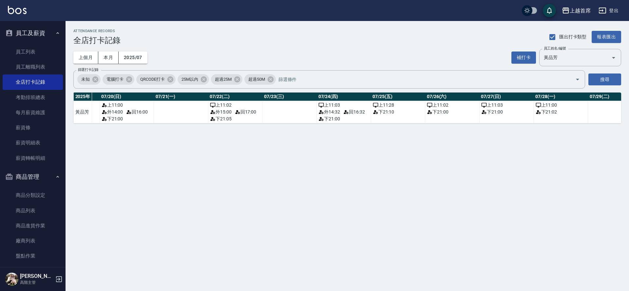
scroll to position [0, 1105]
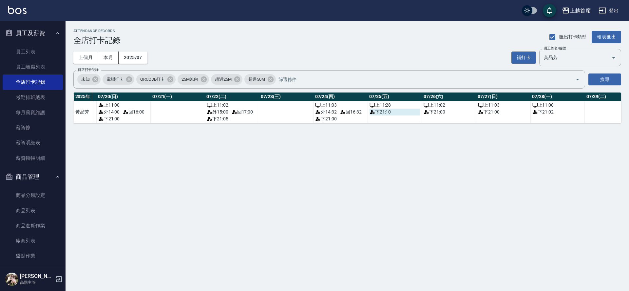
click at [390, 110] on div "下 21:10" at bounding box center [395, 111] width 51 height 7
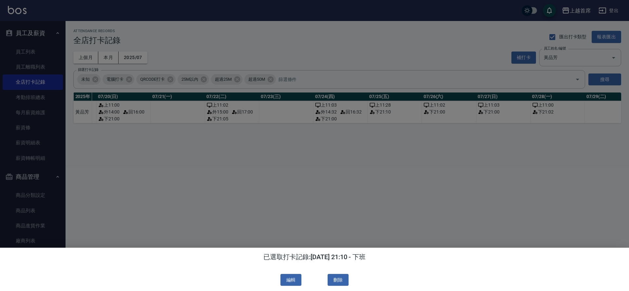
click at [378, 152] on div at bounding box center [314, 145] width 629 height 291
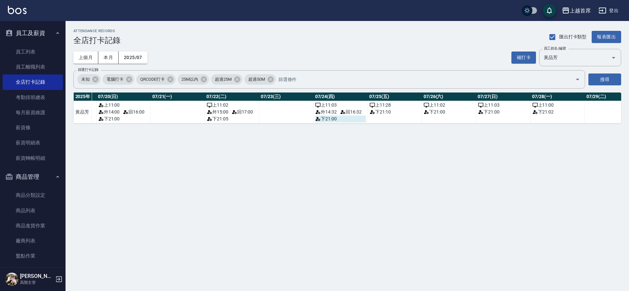
click at [333, 120] on div "下 21:00" at bounding box center [340, 118] width 51 height 7
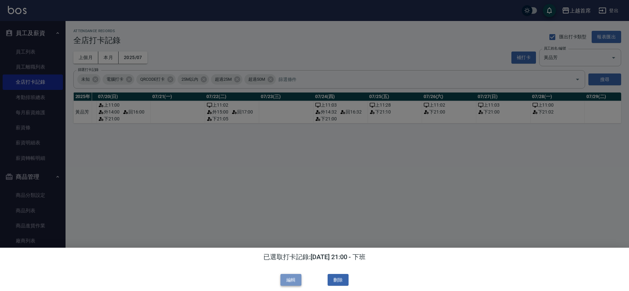
click at [291, 277] on button "編輯" at bounding box center [290, 280] width 21 height 12
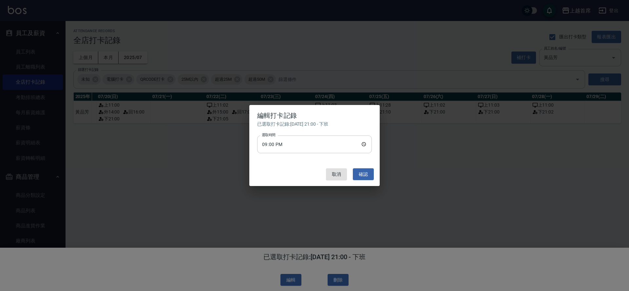
click at [286, 146] on input "21:00" at bounding box center [314, 144] width 115 height 18
click at [281, 143] on input "21:00" at bounding box center [314, 144] width 115 height 18
type input "21:01"
click at [369, 174] on button "確認" at bounding box center [363, 174] width 21 height 12
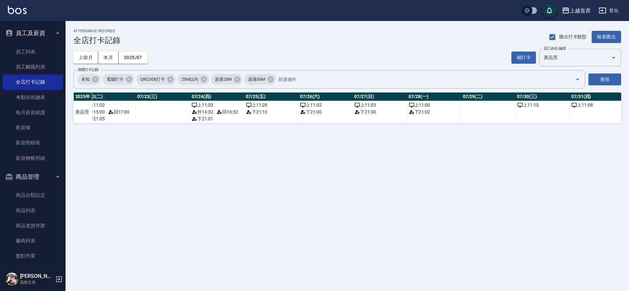
scroll to position [0, 1232]
click at [530, 112] on td "上 11:15" at bounding box center [539, 112] width 54 height 22
click at [529, 53] on button "補打卡" at bounding box center [523, 57] width 25 height 12
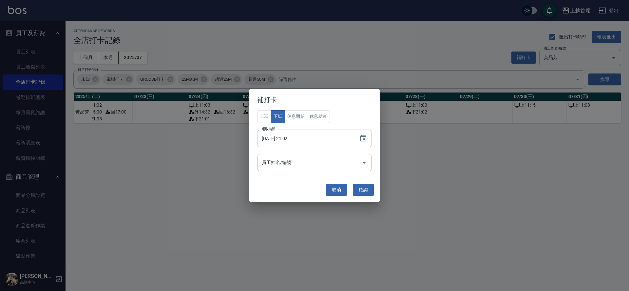
click at [285, 139] on input "[DATE] 21:02" at bounding box center [305, 138] width 96 height 18
type input "[DATE] 21:02"
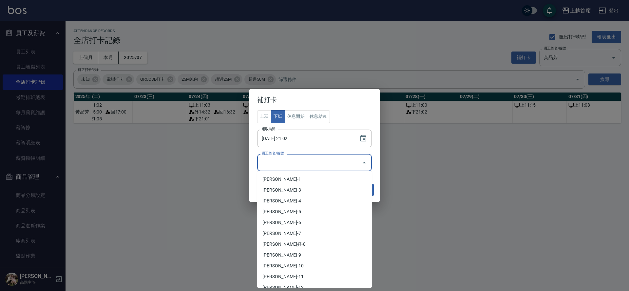
click at [308, 167] on input "員工姓名/編號" at bounding box center [309, 162] width 99 height 11
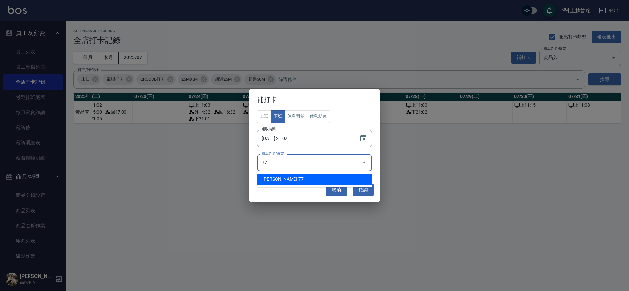
click at [306, 177] on li "[PERSON_NAME]-77" at bounding box center [314, 179] width 115 height 11
type input "黃品芳"
click at [362, 187] on button "確認" at bounding box center [363, 189] width 21 height 12
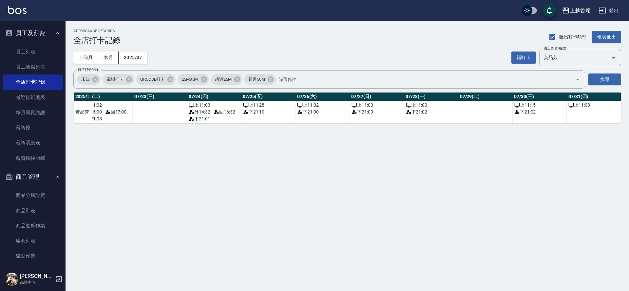
click at [582, 112] on td "上 11:08" at bounding box center [594, 112] width 54 height 22
click at [526, 58] on button "補打卡" at bounding box center [523, 57] width 25 height 12
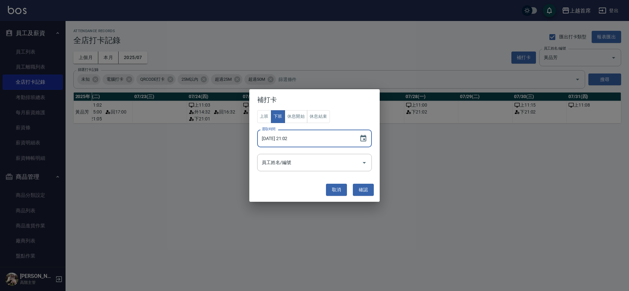
click at [281, 138] on input "[DATE] 21:02" at bounding box center [305, 138] width 96 height 18
click at [299, 139] on input "[DATE] 21:02" at bounding box center [305, 138] width 96 height 18
click at [301, 136] on input "[DATE] 21:02" at bounding box center [305, 138] width 96 height 18
click at [298, 137] on input "[DATE] 21:02" at bounding box center [305, 138] width 96 height 18
click at [296, 137] on input "[DATE] 21:02" at bounding box center [305, 138] width 96 height 18
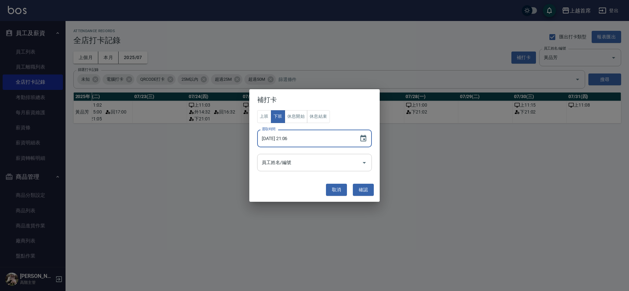
type input "[DATE] 21:06"
click at [325, 166] on input "員工姓名/編號" at bounding box center [309, 162] width 99 height 11
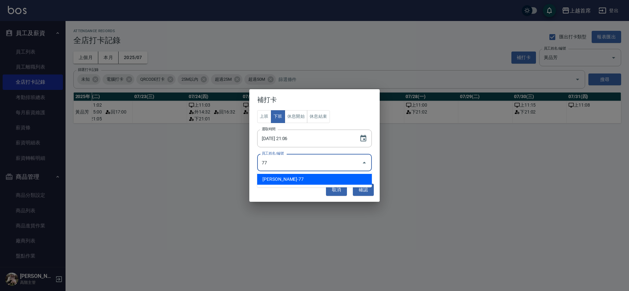
click at [314, 176] on li "[PERSON_NAME]-77" at bounding box center [314, 179] width 115 height 11
type input "黃品芳"
click at [360, 188] on button "確認" at bounding box center [363, 189] width 21 height 12
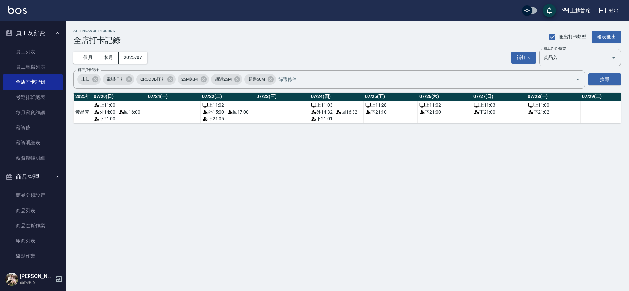
scroll to position [0, 1110]
click at [449, 110] on div "下 21:00" at bounding box center [443, 111] width 51 height 7
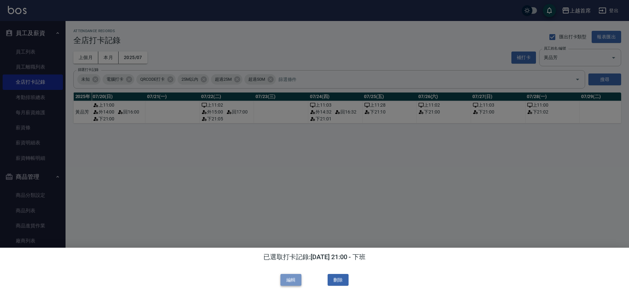
click at [290, 278] on button "編輯" at bounding box center [290, 280] width 21 height 12
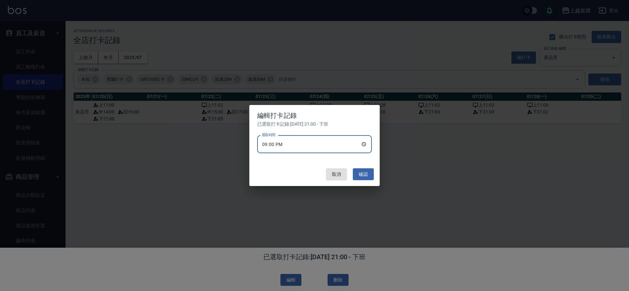
click at [285, 138] on input "21:00" at bounding box center [314, 144] width 115 height 18
click at [284, 142] on input "21:00" at bounding box center [314, 144] width 115 height 18
type input "21:05"
click at [364, 173] on button "確認" at bounding box center [363, 174] width 21 height 12
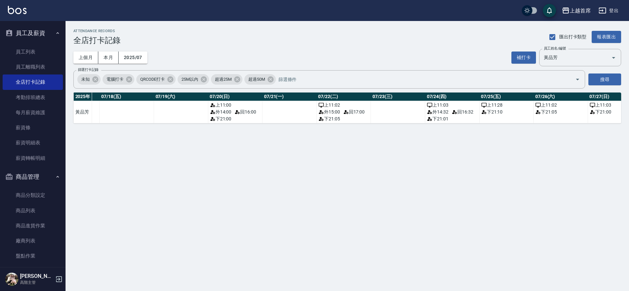
scroll to position [0, 997]
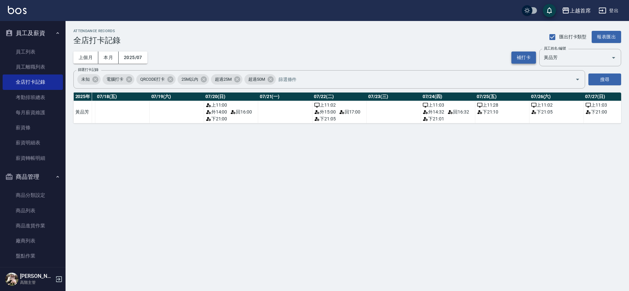
click at [522, 54] on button "補打卡" at bounding box center [523, 57] width 25 height 12
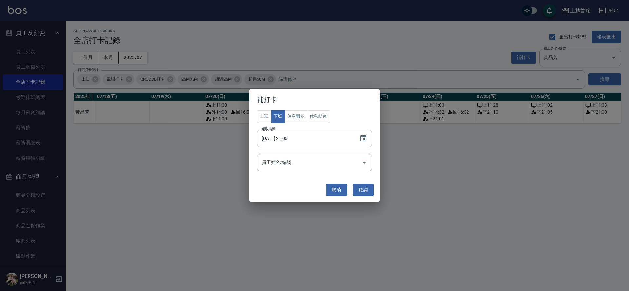
click at [289, 140] on input "[DATE] 21:06" at bounding box center [305, 138] width 96 height 18
click at [295, 119] on button "休息開始" at bounding box center [296, 116] width 23 height 13
click at [288, 138] on input "[DATE] 21:06" at bounding box center [305, 138] width 96 height 18
click at [291, 141] on input "[DATE] 01:05" at bounding box center [305, 138] width 96 height 18
click at [289, 139] on input "[DATE] 05:05" at bounding box center [305, 138] width 96 height 18
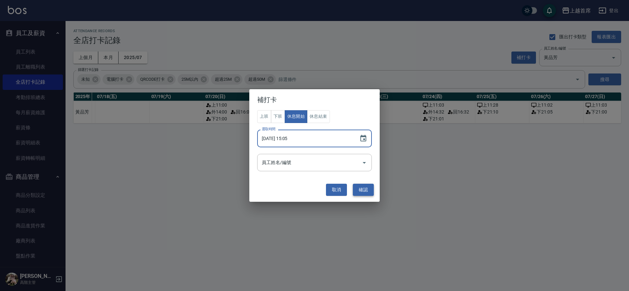
type input "[DATE] 15:05"
click at [360, 189] on button "確認" at bounding box center [363, 189] width 21 height 12
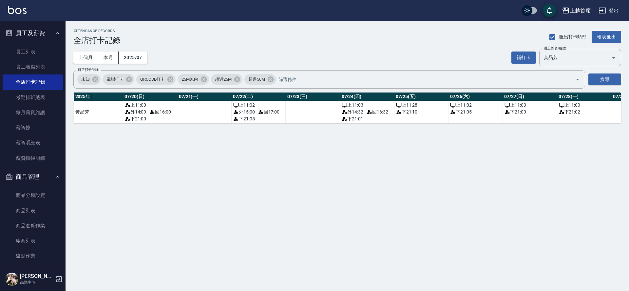
scroll to position [0, 1081]
click at [531, 54] on button "補打卡" at bounding box center [523, 57] width 25 height 12
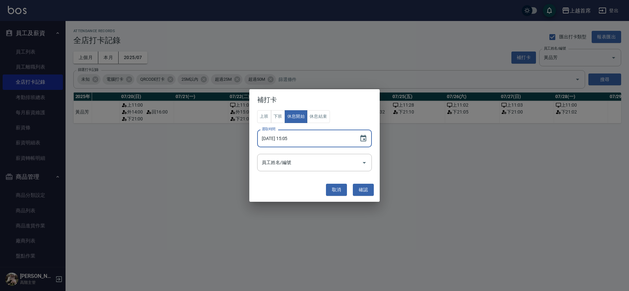
click at [283, 137] on input "[DATE] 15:05" at bounding box center [305, 138] width 96 height 18
click at [297, 141] on input "[DATE] 15:05" at bounding box center [305, 138] width 96 height 18
type input "[DATE] 15:00"
click at [361, 188] on button "確認" at bounding box center [363, 189] width 21 height 12
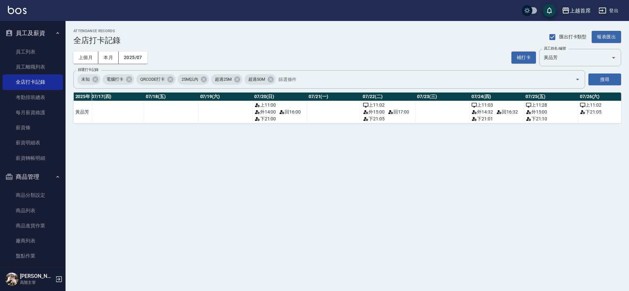
scroll to position [0, 962]
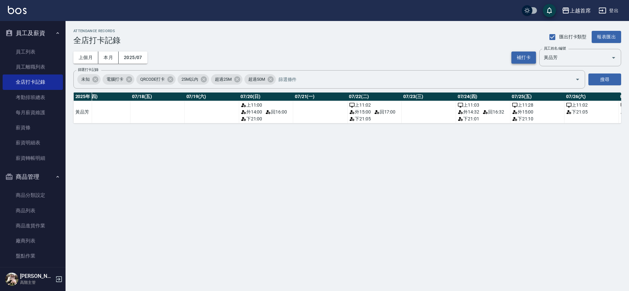
click at [528, 57] on button "補打卡" at bounding box center [523, 57] width 25 height 12
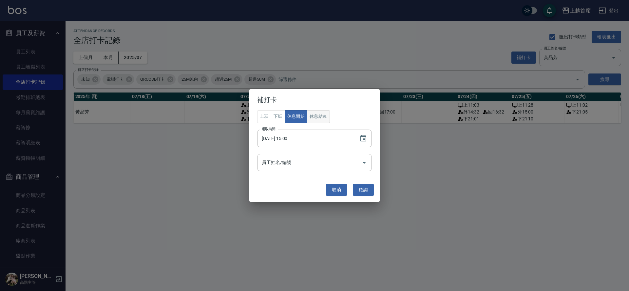
click at [315, 118] on button "休息結束" at bounding box center [318, 116] width 23 height 13
click at [290, 137] on input "[DATE] 15:00" at bounding box center [305, 138] width 96 height 18
type input "[DATE] 17:02"
click at [364, 187] on button "確認" at bounding box center [363, 189] width 21 height 12
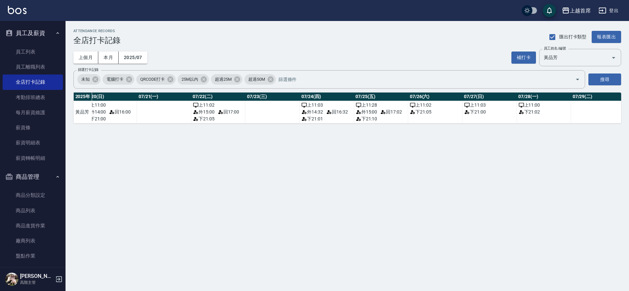
scroll to position [0, 1122]
click at [524, 56] on button "補打卡" at bounding box center [523, 57] width 25 height 12
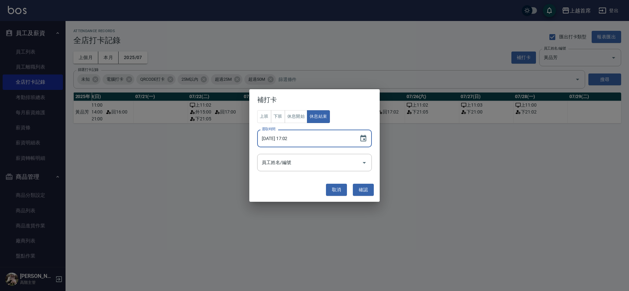
click at [288, 138] on input "[DATE] 17:02" at bounding box center [305, 138] width 96 height 18
type input "[DATE] 15:00"
click at [363, 185] on button "確認" at bounding box center [363, 189] width 21 height 12
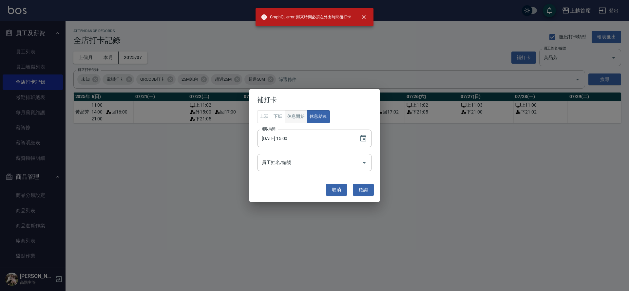
click at [299, 118] on button "休息開始" at bounding box center [296, 116] width 23 height 13
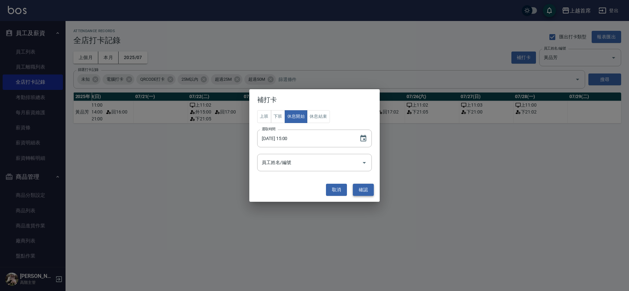
click at [361, 186] on button "確認" at bounding box center [363, 189] width 21 height 12
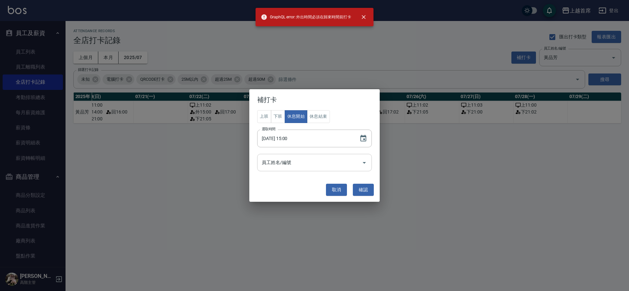
click at [335, 155] on div "員工姓名/編號" at bounding box center [314, 162] width 115 height 17
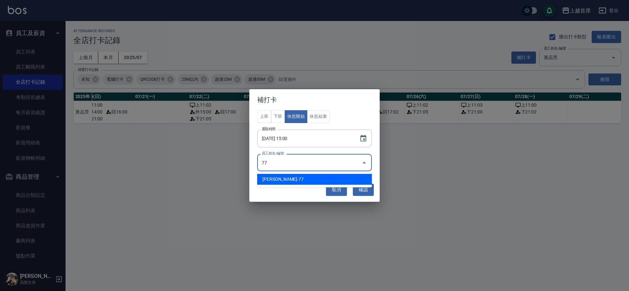
click at [322, 177] on li "[PERSON_NAME]-77" at bounding box center [314, 179] width 115 height 11
type input "黃品芳"
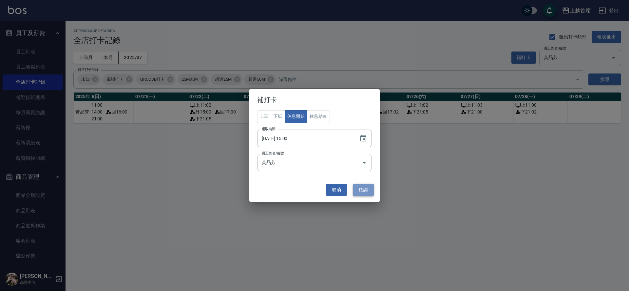
click at [364, 189] on button "確認" at bounding box center [363, 189] width 21 height 12
click at [363, 187] on button "確認" at bounding box center [363, 189] width 21 height 12
click at [280, 140] on input "[DATE] 15:00" at bounding box center [305, 138] width 96 height 18
click at [299, 139] on input "[DATE] 15:00" at bounding box center [305, 138] width 96 height 18
click at [297, 137] on input "[DATE] 15:00" at bounding box center [305, 138] width 96 height 18
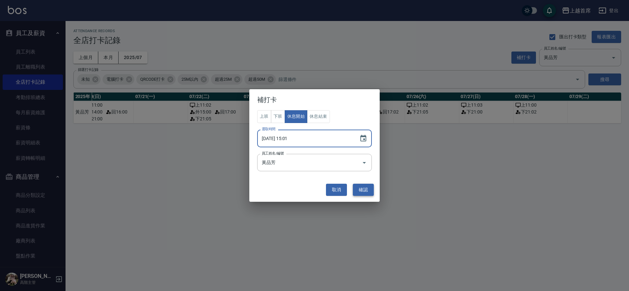
type input "[DATE] 15:01"
click at [363, 185] on button "確認" at bounding box center [363, 189] width 21 height 12
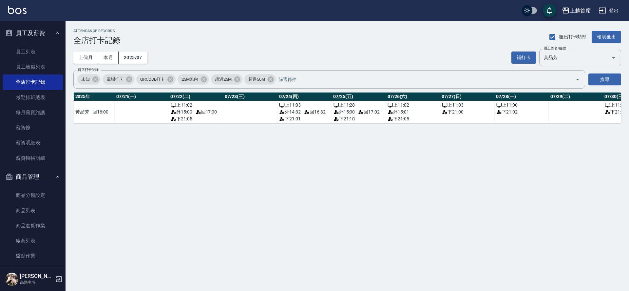
scroll to position [0, 1138]
click at [528, 57] on button "補打卡" at bounding box center [523, 57] width 25 height 12
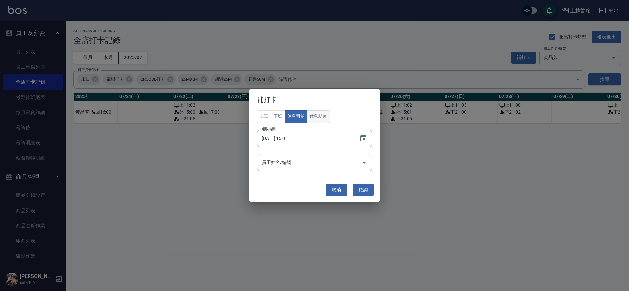
click at [319, 114] on button "休息結束" at bounding box center [318, 116] width 23 height 13
click at [289, 139] on input "[DATE] 15:01" at bounding box center [305, 138] width 96 height 18
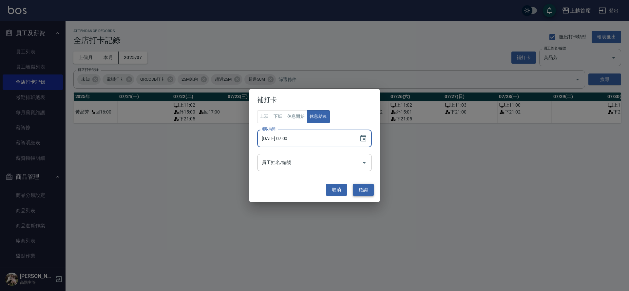
click at [363, 188] on button "確認" at bounding box center [363, 189] width 21 height 12
click at [293, 136] on input "[DATE] 07:00" at bounding box center [305, 138] width 96 height 18
type input "[DATE] 17:00"
click at [362, 188] on button "確認" at bounding box center [363, 189] width 21 height 12
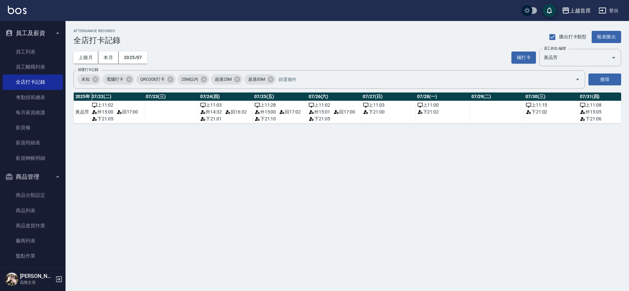
scroll to position [0, 1232]
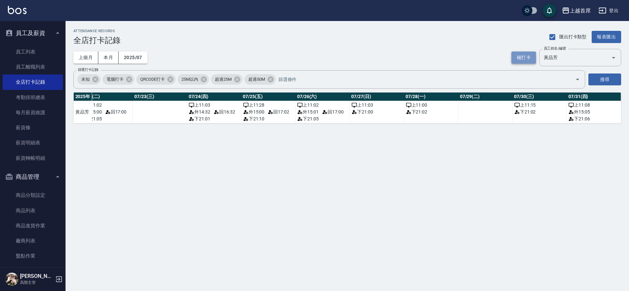
click at [530, 54] on button "補打卡" at bounding box center [523, 57] width 25 height 12
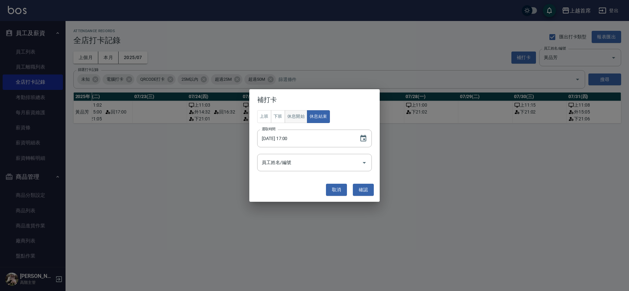
drag, startPoint x: 308, startPoint y: 96, endPoint x: 314, endPoint y: 113, distance: 18.7
click at [286, 114] on div "補打卡 上班 下班 休息開始 休息結束 選取時間 [DATE] 17:00 選取時間 員工姓名/編號 員工姓名/編號 取消 確認" at bounding box center [314, 145] width 130 height 112
click at [280, 140] on input "[DATE] 17:00" at bounding box center [305, 138] width 96 height 18
click at [296, 113] on button "休息開始" at bounding box center [296, 116] width 23 height 13
click at [288, 139] on input "[DATE] 17:00" at bounding box center [305, 138] width 96 height 18
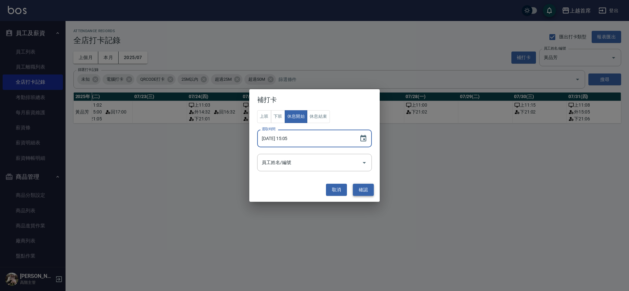
type input "[DATE] 15:05"
click at [360, 186] on button "確認" at bounding box center [363, 189] width 21 height 12
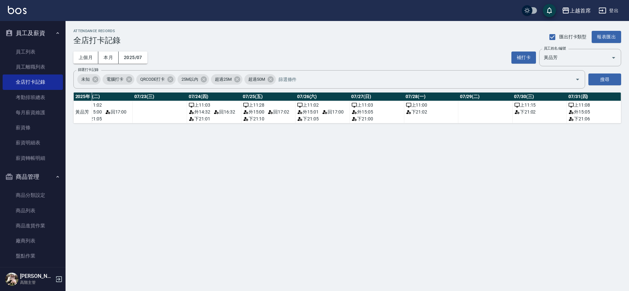
click at [376, 114] on div "外 15:05" at bounding box center [377, 111] width 51 height 7
click at [527, 54] on button "補打卡" at bounding box center [523, 57] width 25 height 12
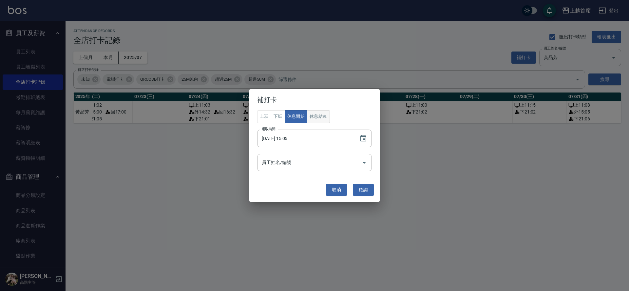
click at [309, 118] on button "休息結束" at bounding box center [318, 116] width 23 height 13
click at [291, 137] on input "[DATE] 15:05" at bounding box center [305, 138] width 96 height 18
type input "[DATE] 17:05"
click at [358, 187] on button "確認" at bounding box center [363, 189] width 21 height 12
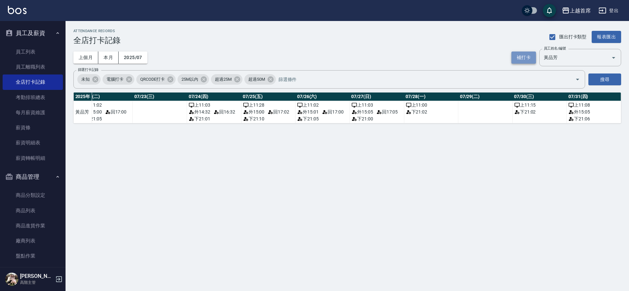
click at [524, 55] on button "補打卡" at bounding box center [523, 57] width 25 height 12
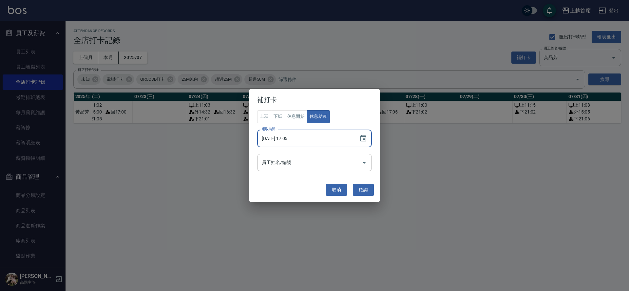
click at [283, 138] on input "[DATE] 17:05" at bounding box center [305, 138] width 96 height 18
click at [289, 116] on button "休息開始" at bounding box center [296, 116] width 23 height 13
click at [291, 137] on input "[DATE] 17:05" at bounding box center [305, 138] width 96 height 18
click at [287, 138] on input "[DATE] 01:04" at bounding box center [305, 138] width 96 height 18
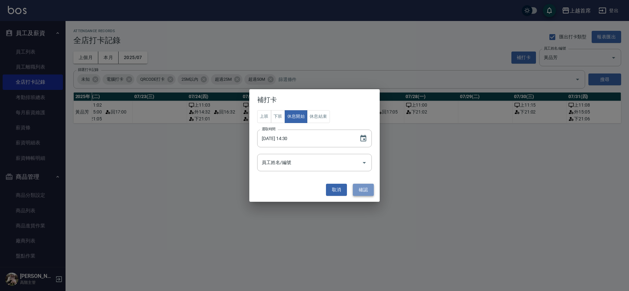
click at [369, 187] on button "確認" at bounding box center [363, 189] width 21 height 12
click at [289, 144] on input "[DATE] 14:30" at bounding box center [305, 138] width 96 height 18
click at [282, 139] on input "[DATE] 14:30" at bounding box center [305, 138] width 96 height 18
click at [284, 138] on input "[DATE] 14:30" at bounding box center [305, 138] width 96 height 18
type input "[DATE] 14:30"
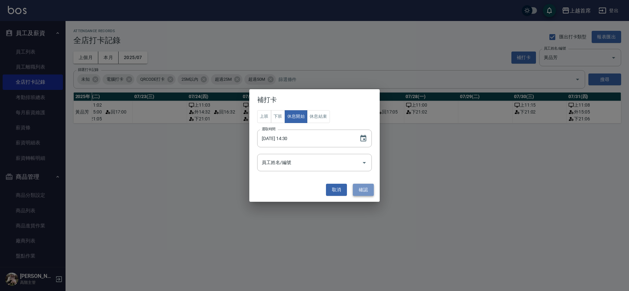
click at [363, 187] on button "確認" at bounding box center [363, 189] width 21 height 12
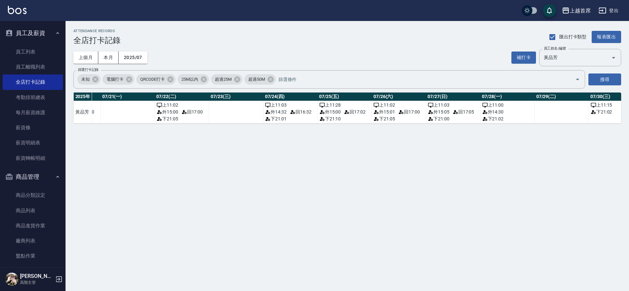
scroll to position [0, 1157]
click at [525, 58] on button "補打卡" at bounding box center [523, 57] width 25 height 12
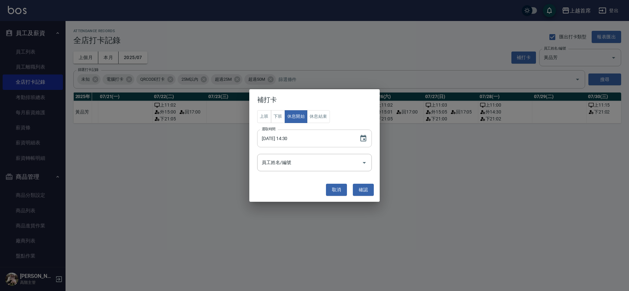
click at [286, 138] on input "[DATE] 14:30" at bounding box center [305, 138] width 96 height 18
click at [312, 116] on button "休息結束" at bounding box center [318, 116] width 23 height 13
click at [291, 139] on input "[DATE] 14:30" at bounding box center [305, 138] width 96 height 18
type input "[DATE] 16:30"
click at [362, 188] on button "確認" at bounding box center [363, 189] width 21 height 12
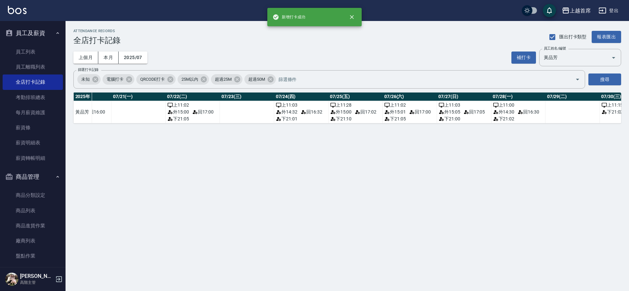
scroll to position [0, 1232]
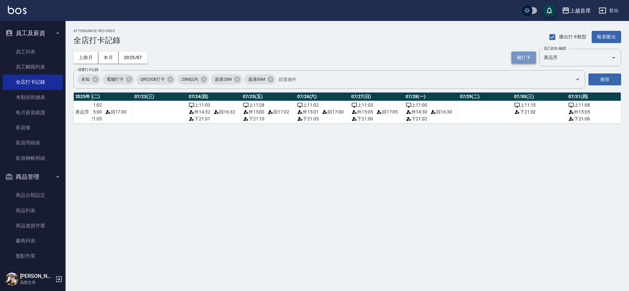
click at [525, 53] on button "補打卡" at bounding box center [523, 57] width 25 height 12
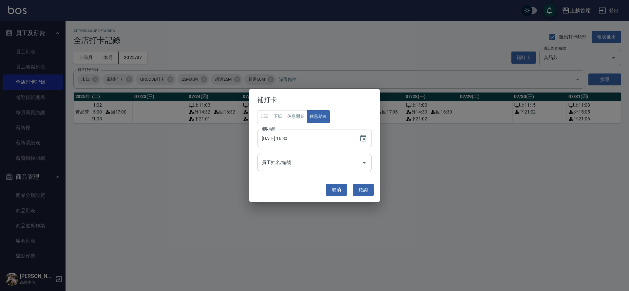
click at [284, 138] on input "[DATE] 16:30" at bounding box center [305, 138] width 96 height 18
type input "[DATE] 14:35"
click at [296, 117] on button "休息開始" at bounding box center [296, 116] width 23 height 13
click at [370, 187] on button "確認" at bounding box center [363, 189] width 21 height 12
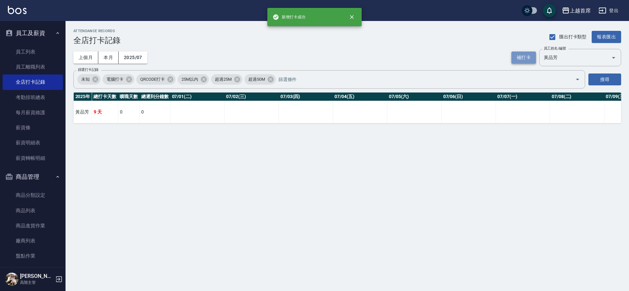
click at [514, 57] on button "補打卡" at bounding box center [523, 57] width 25 height 12
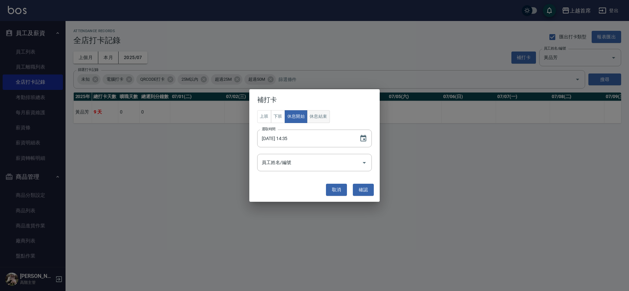
click at [324, 115] on button "休息結束" at bounding box center [318, 116] width 23 height 13
click at [289, 138] on input "[DATE] 14:35" at bounding box center [305, 138] width 96 height 18
type input "[DATE] 14:38"
click at [359, 185] on button "確認" at bounding box center [363, 189] width 21 height 12
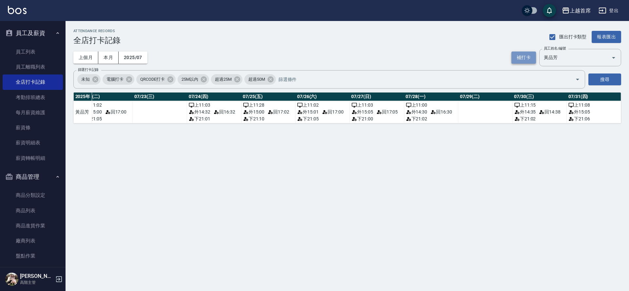
click at [522, 57] on button "補打卡" at bounding box center [523, 57] width 25 height 12
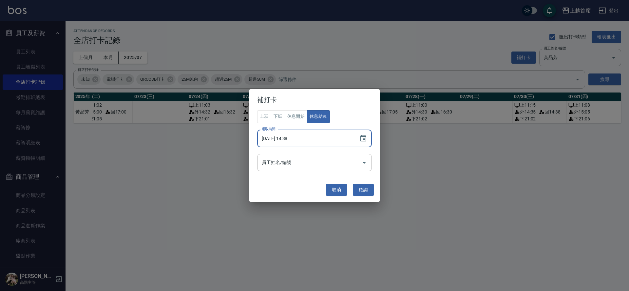
click at [288, 137] on input "[DATE] 14:38" at bounding box center [305, 138] width 96 height 18
click at [365, 185] on button "確認" at bounding box center [363, 189] width 21 height 12
click at [284, 141] on input "[DATE] 16:37" at bounding box center [305, 138] width 96 height 18
type input "[DATE] 16:37"
click at [365, 188] on button "確認" at bounding box center [363, 189] width 21 height 12
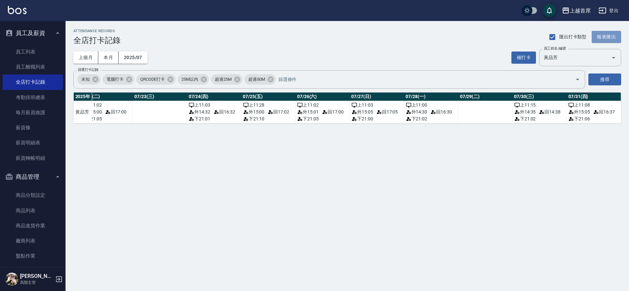
click at [612, 36] on button "報表匯出" at bounding box center [606, 37] width 29 height 12
click at [134, 53] on button "2025/07" at bounding box center [133, 57] width 29 height 12
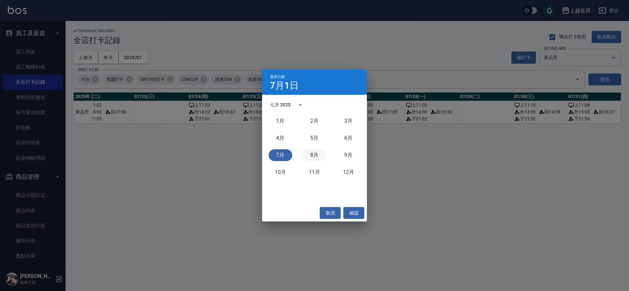
click at [311, 152] on button "8月" at bounding box center [315, 155] width 24 height 12
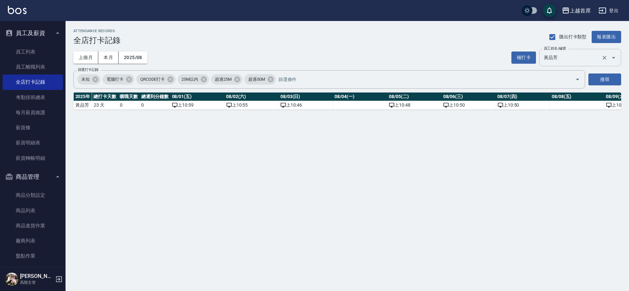
click at [598, 60] on input "黃品芳" at bounding box center [571, 57] width 58 height 11
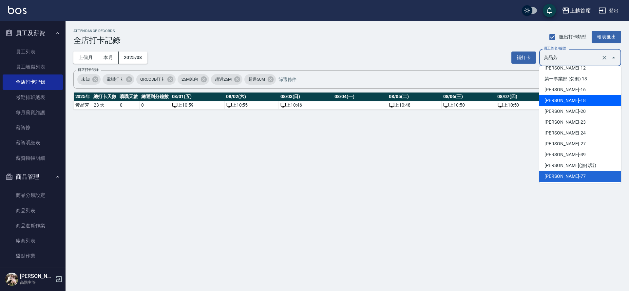
scroll to position [124, 0]
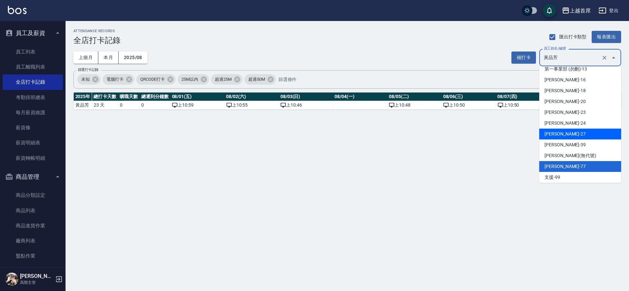
click at [570, 133] on li "[PERSON_NAME]-27" at bounding box center [580, 133] width 82 height 11
type input "蔡宛孜"
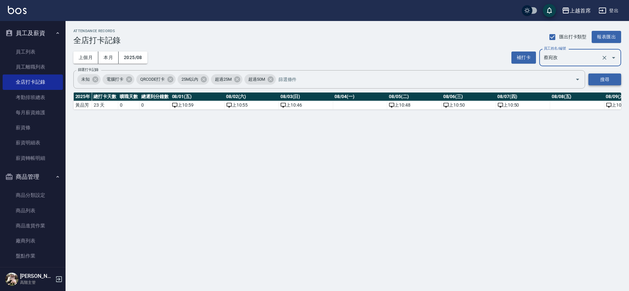
click at [608, 82] on button "搜尋" at bounding box center [604, 79] width 33 height 12
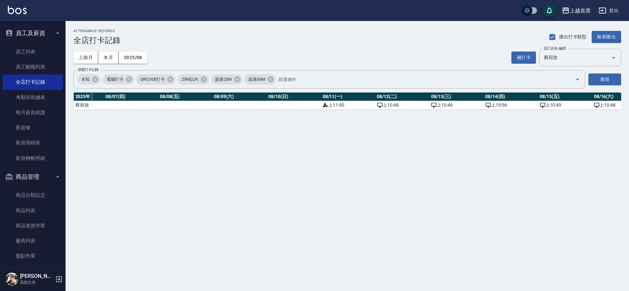
scroll to position [0, 433]
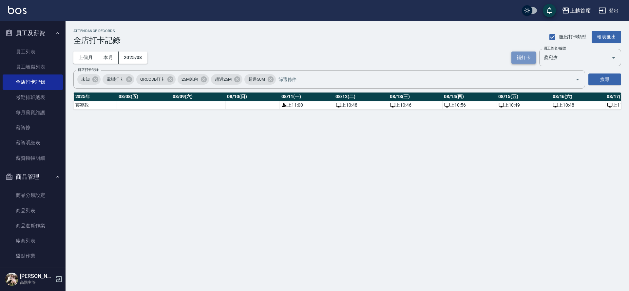
click at [525, 55] on button "補打卡" at bounding box center [523, 57] width 25 height 12
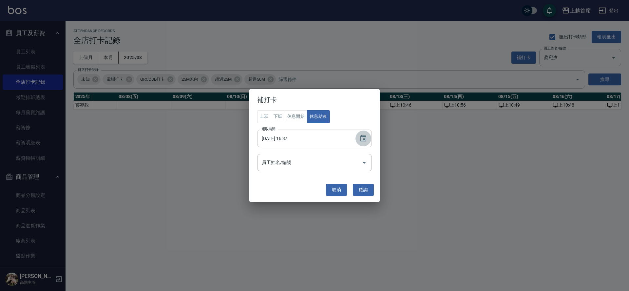
click at [365, 135] on icon "Choose date, selected date is 2025-07-31" at bounding box center [363, 138] width 6 height 7
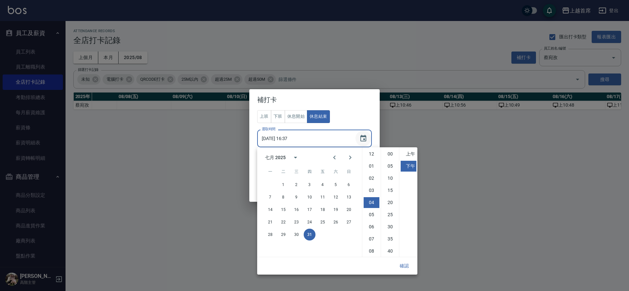
scroll to position [37, 0]
click at [347, 158] on icon "Next month" at bounding box center [350, 157] width 8 height 8
click at [273, 207] on button "11" at bounding box center [270, 209] width 12 height 12
click at [278, 114] on button "下班" at bounding box center [278, 116] width 14 height 13
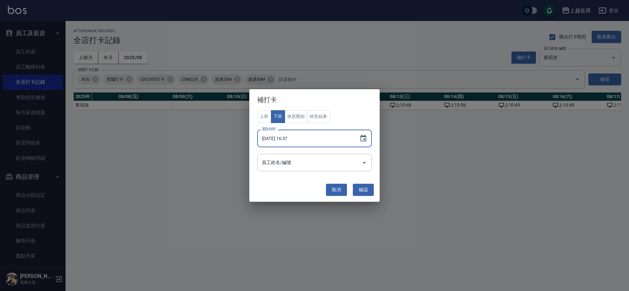
click at [289, 143] on input "[DATE] 16:37" at bounding box center [305, 138] width 96 height 18
type input "[DATE] 21:00"
click at [295, 167] on input "員工姓名/編號" at bounding box center [309, 162] width 99 height 11
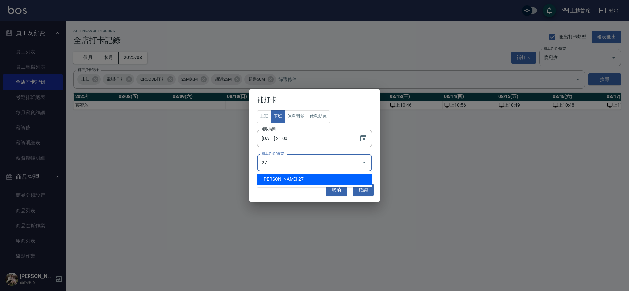
click at [308, 176] on li "[PERSON_NAME]-27" at bounding box center [314, 179] width 115 height 11
type input "蔡宛孜"
click at [363, 188] on button "確認" at bounding box center [363, 189] width 21 height 12
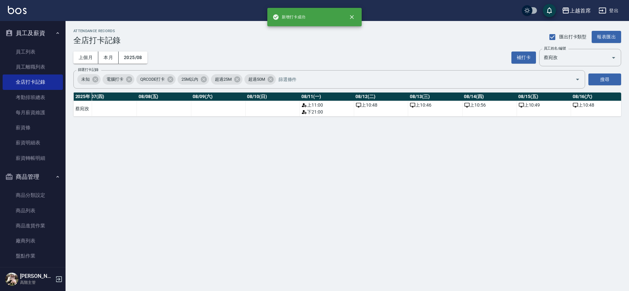
scroll to position [0, 452]
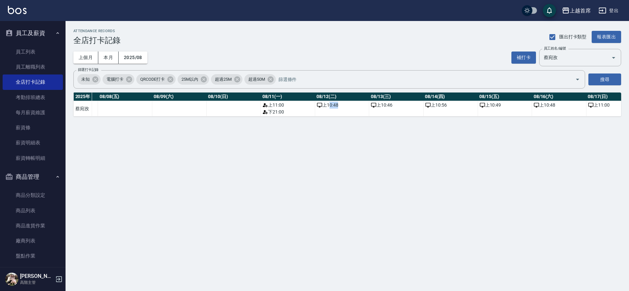
drag, startPoint x: 329, startPoint y: 107, endPoint x: 377, endPoint y: 112, distance: 48.7
click at [377, 112] on tr "[PERSON_NAME]16 天 0 0 上 11:00 下 21:00 上 10:48 上 10:46 上 10:56 上 10:49 上 10:48 上…" at bounding box center [511, 108] width 1779 height 15
drag, startPoint x: 369, startPoint y: 162, endPoint x: 411, endPoint y: 138, distance: 48.4
click at [373, 158] on div "ATTENDANCE RECORDS 全店打卡記錄 匯出打卡類型 報表匯出 上個月 本月 2025/08 補打卡 員工姓名/編號 [PERSON_NAME] …" at bounding box center [314, 145] width 629 height 291
click at [526, 58] on button "補打卡" at bounding box center [523, 57] width 25 height 12
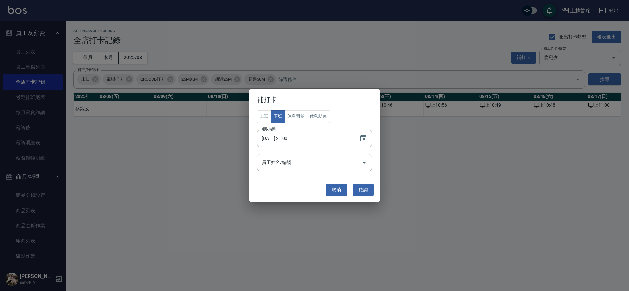
click at [286, 138] on input "[DATE] 21:00" at bounding box center [305, 138] width 96 height 18
click at [295, 141] on input "[DATE] 21:00" at bounding box center [305, 138] width 96 height 18
type input "[DATE] 21:02"
click at [365, 189] on button "確認" at bounding box center [363, 189] width 21 height 12
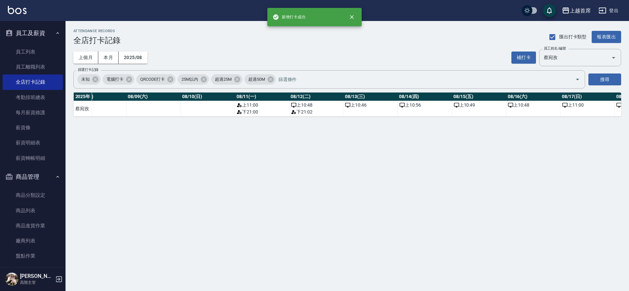
scroll to position [0, 492]
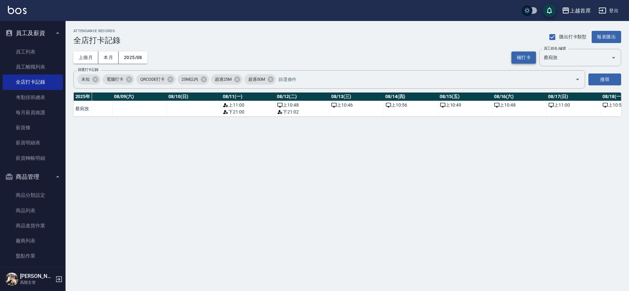
click at [515, 57] on button "補打卡" at bounding box center [523, 57] width 25 height 12
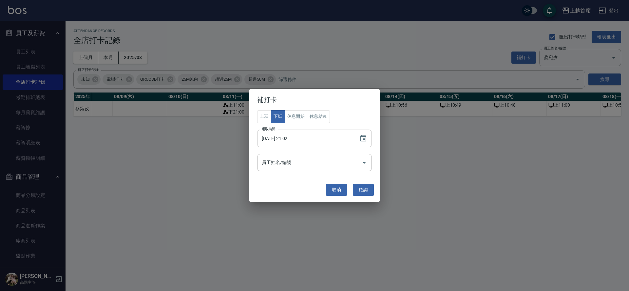
click at [285, 138] on input "[DATE] 21:02" at bounding box center [305, 138] width 96 height 18
click at [298, 139] on input "[DATE] 21:02" at bounding box center [305, 138] width 96 height 18
click at [297, 138] on input "[DATE] 21:02" at bounding box center [305, 138] width 96 height 18
drag, startPoint x: 295, startPoint y: 137, endPoint x: 300, endPoint y: 140, distance: 5.2
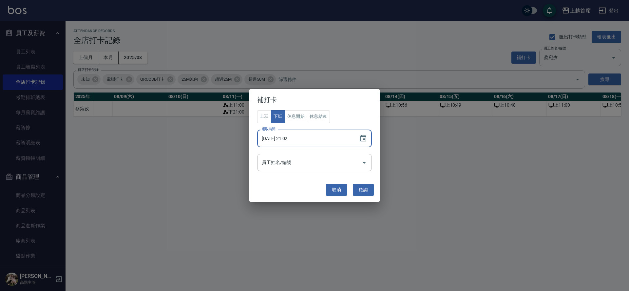
click at [300, 140] on input "[DATE] 21:02" at bounding box center [305, 138] width 96 height 18
type input "[DATE] 21:01"
click at [300, 158] on input "員工姓名/編號" at bounding box center [309, 162] width 99 height 11
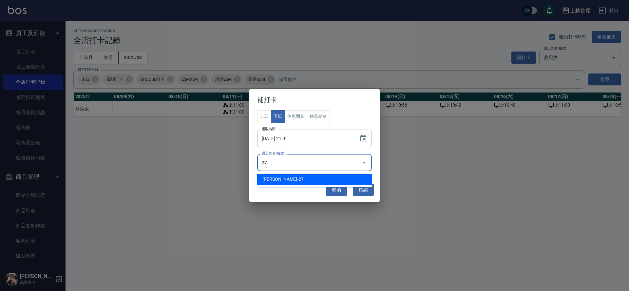
click at [297, 175] on li "[PERSON_NAME]-27" at bounding box center [314, 179] width 115 height 11
type input "蔡宛孜"
click at [365, 187] on button "確認" at bounding box center [363, 189] width 21 height 12
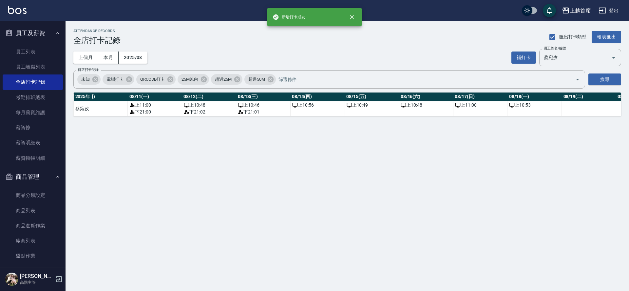
scroll to position [0, 585]
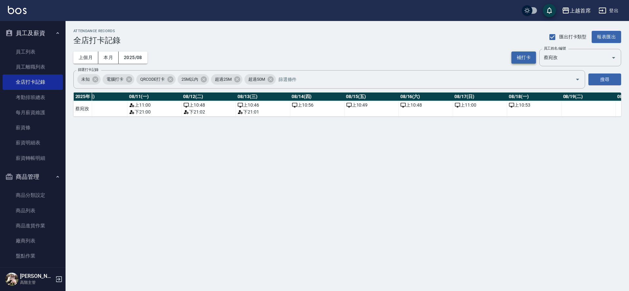
click at [523, 57] on button "補打卡" at bounding box center [523, 57] width 25 height 12
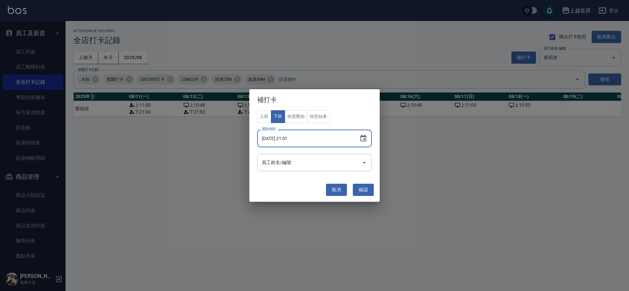
click at [289, 138] on input "[DATE] 21:01" at bounding box center [305, 138] width 96 height 18
click at [296, 138] on input "[DATE] 21:01" at bounding box center [305, 138] width 96 height 18
type input "[DATE] 21:07"
click at [320, 162] on input "員工姓名/編號" at bounding box center [309, 162] width 99 height 11
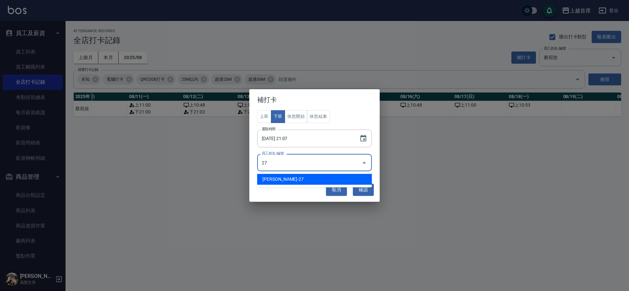
click at [300, 181] on li "[PERSON_NAME]-27" at bounding box center [314, 179] width 115 height 11
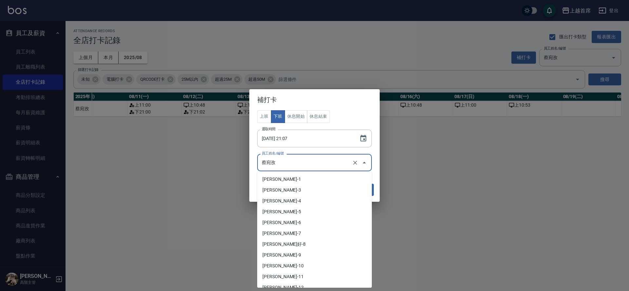
drag, startPoint x: 320, startPoint y: 165, endPoint x: 340, endPoint y: 164, distance: 20.4
click at [321, 164] on input "蔡宛孜" at bounding box center [305, 162] width 90 height 11
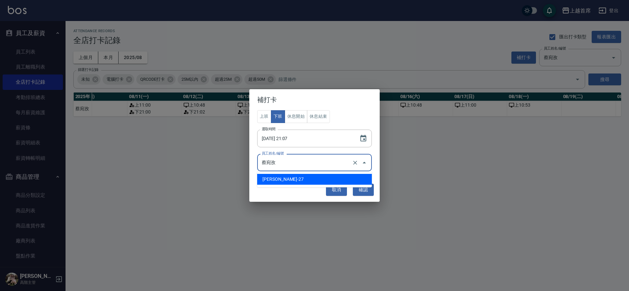
click at [293, 179] on li "[PERSON_NAME]-27" at bounding box center [314, 179] width 115 height 11
click at [362, 161] on icon "Open" at bounding box center [364, 163] width 8 height 8
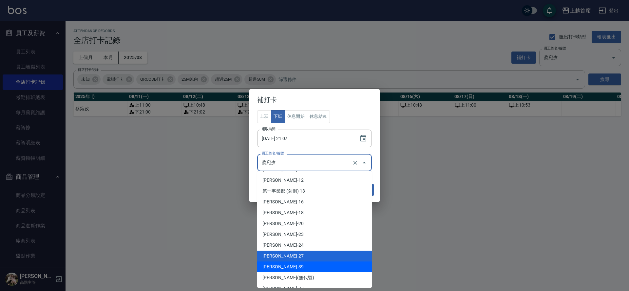
scroll to position [127, 0]
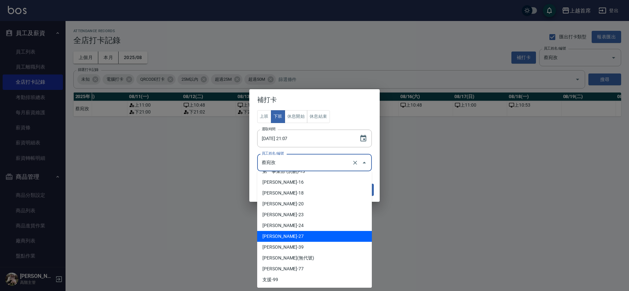
click at [298, 232] on li "[PERSON_NAME]-27" at bounding box center [314, 236] width 115 height 11
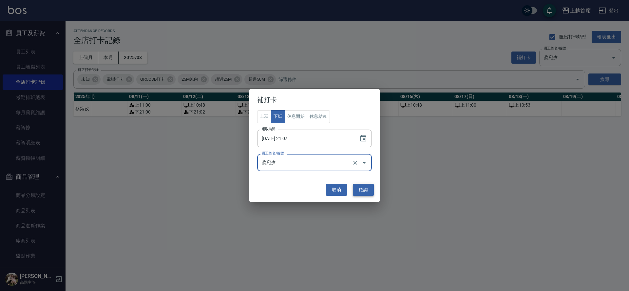
type input "蔡宛孜"
click at [364, 190] on button "確認" at bounding box center [363, 189] width 21 height 12
drag, startPoint x: 305, startPoint y: 100, endPoint x: 325, endPoint y: 124, distance: 31.0
click at [325, 124] on div "補打卡 上班 下班 休息開始 休息結束 選取時間 [DATE] 21:07 選取時間 員工姓名/編號 [PERSON_NAME] 員工姓名/編號 取消 確認" at bounding box center [314, 145] width 130 height 112
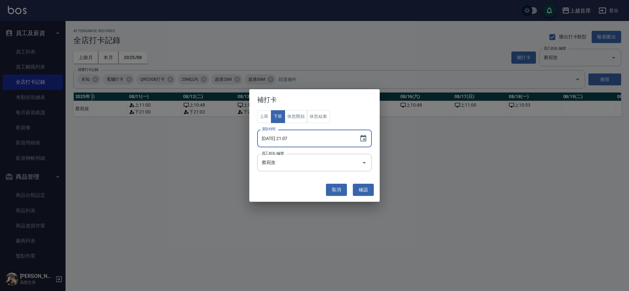
click at [284, 139] on input "[DATE] 21:07" at bounding box center [305, 138] width 96 height 18
type input "[DATE] 21:07"
click at [363, 187] on button "確認" at bounding box center [363, 189] width 21 height 12
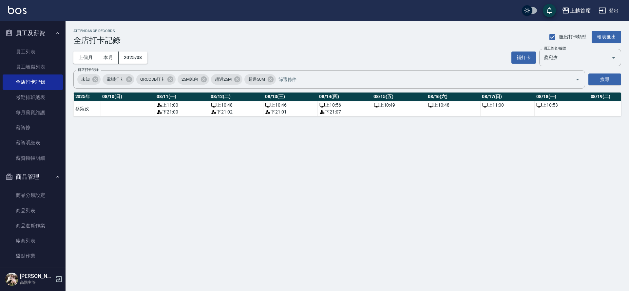
scroll to position [0, 583]
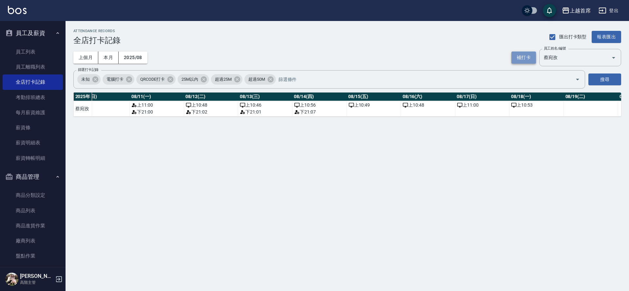
click at [525, 57] on button "補打卡" at bounding box center [523, 57] width 25 height 12
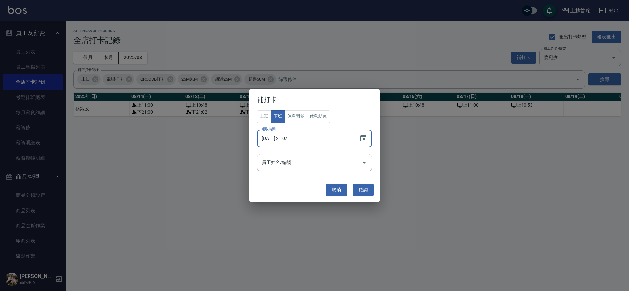
click at [285, 139] on input "[DATE] 21:07" at bounding box center [305, 138] width 96 height 18
click at [295, 139] on input "[DATE] 21:07" at bounding box center [305, 138] width 96 height 18
type input "[DATE] 21:00"
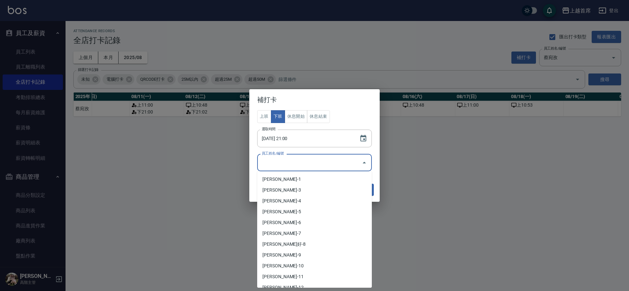
click at [339, 167] on input "員工姓名/編號" at bounding box center [309, 162] width 99 height 11
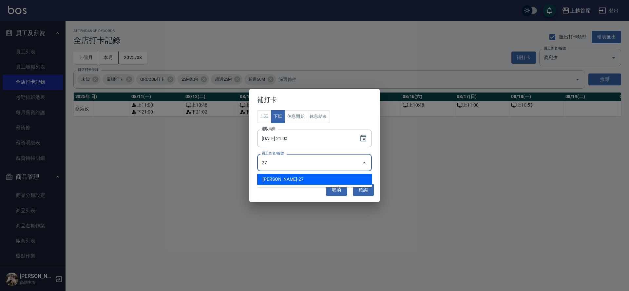
click at [329, 177] on li "[PERSON_NAME]-27" at bounding box center [314, 179] width 115 height 11
type input "蔡宛孜"
click at [368, 187] on button "確認" at bounding box center [363, 189] width 21 height 12
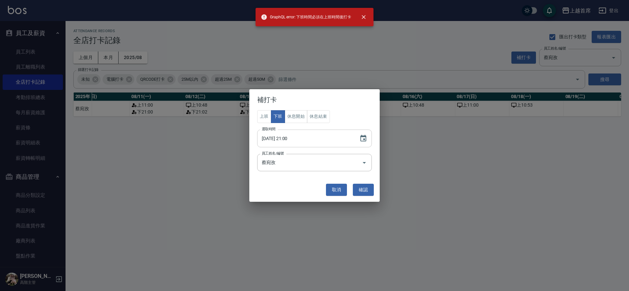
click at [286, 140] on input "[DATE] 21:00" at bounding box center [305, 138] width 96 height 18
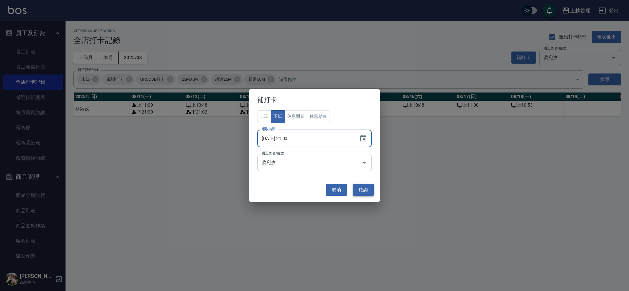
type input "[DATE] 21:00"
click at [367, 187] on button "確認" at bounding box center [363, 189] width 21 height 12
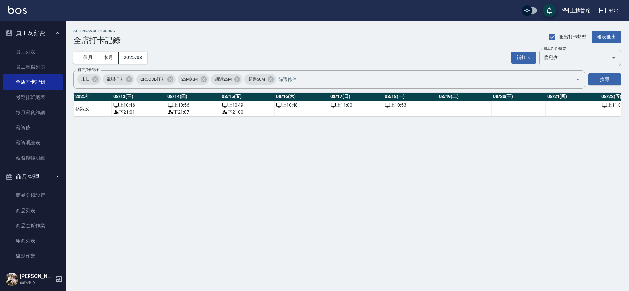
scroll to position [0, 707]
click at [526, 58] on button "補打卡" at bounding box center [523, 57] width 25 height 12
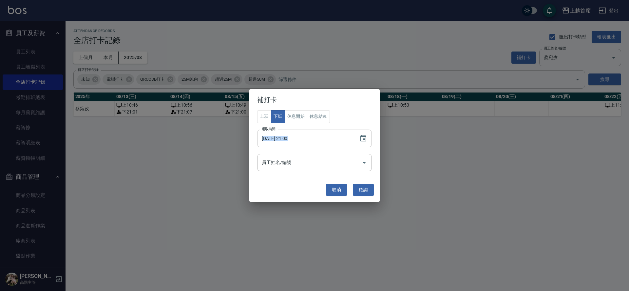
drag, startPoint x: 300, startPoint y: 99, endPoint x: 319, endPoint y: 133, distance: 39.3
click at [355, 131] on div "補打卡 上班 下班 休息開始 休息結束 選取時間 [DATE] 21:00 選取時間 員工姓名/編號 員工姓名/編號 取消 確認" at bounding box center [314, 145] width 130 height 112
click at [285, 140] on input "[DATE] 21:00" at bounding box center [305, 138] width 96 height 18
click at [287, 139] on input "[DATE] 21:00" at bounding box center [305, 138] width 96 height 18
click at [284, 138] on input "[DATE] 21:00" at bounding box center [305, 138] width 96 height 18
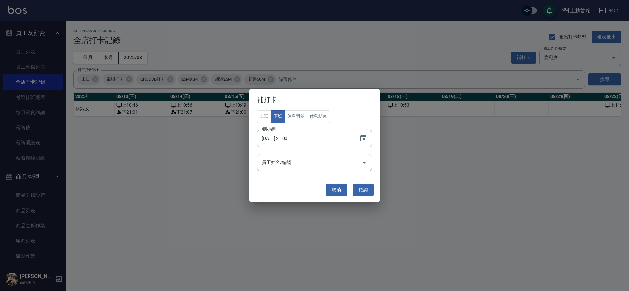
click at [284, 138] on input "[DATE] 21:00" at bounding box center [305, 138] width 96 height 18
click at [286, 139] on input "[DATE] 21:00" at bounding box center [305, 138] width 96 height 18
type input "[DATE] 21:00"
click at [320, 167] on input "員工姓名/編號" at bounding box center [309, 162] width 99 height 11
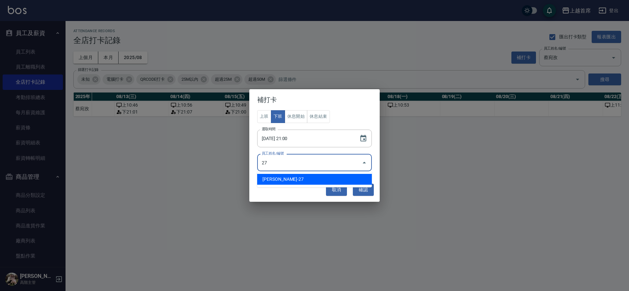
drag, startPoint x: 311, startPoint y: 182, endPoint x: 326, endPoint y: 180, distance: 15.2
click at [311, 182] on li "[PERSON_NAME]-27" at bounding box center [314, 179] width 115 height 11
type input "蔡宛孜"
click at [359, 186] on button "確認" at bounding box center [363, 189] width 21 height 12
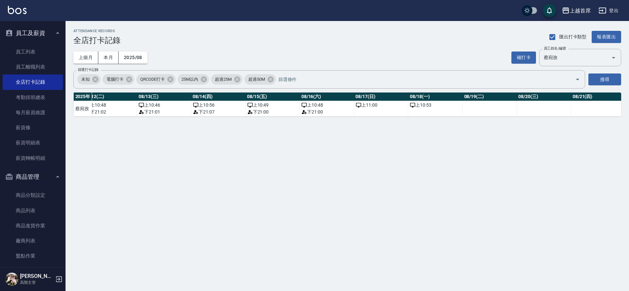
scroll to position [0, 683]
click at [528, 54] on button "補打卡" at bounding box center [523, 57] width 25 height 12
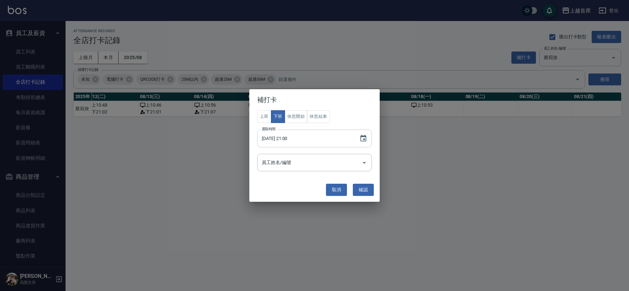
click at [285, 137] on input "[DATE] 21:00" at bounding box center [305, 138] width 96 height 18
click at [283, 137] on input "[DATE] 21:00" at bounding box center [305, 138] width 96 height 18
click at [298, 138] on input "[DATE] 21:00" at bounding box center [305, 138] width 96 height 18
click at [297, 139] on input "[DATE] 21:00" at bounding box center [305, 138] width 96 height 18
type input "[DATE] 21:03"
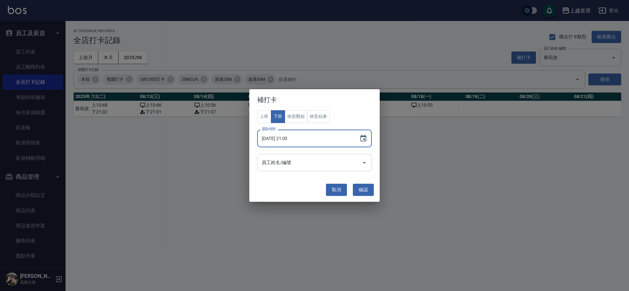
click at [298, 162] on input "員工姓名/編號" at bounding box center [309, 162] width 99 height 11
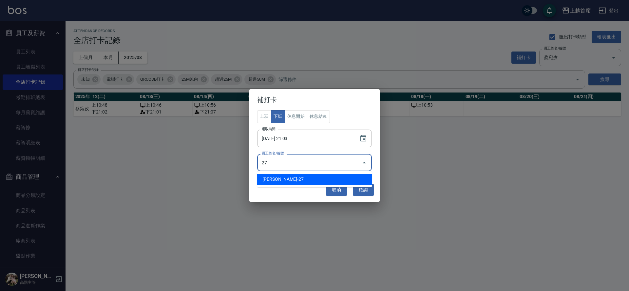
click at [294, 175] on li "[PERSON_NAME]-27" at bounding box center [314, 179] width 115 height 11
type input "蔡宛孜"
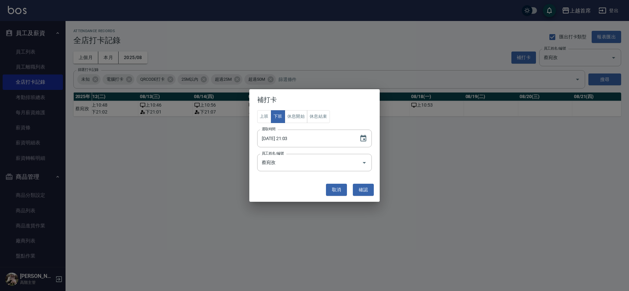
click at [351, 188] on div "取消 確認" at bounding box center [315, 189] width 124 height 17
click at [364, 188] on button "確認" at bounding box center [363, 189] width 21 height 12
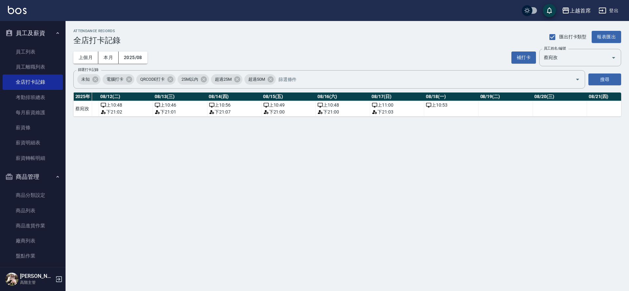
scroll to position [0, 682]
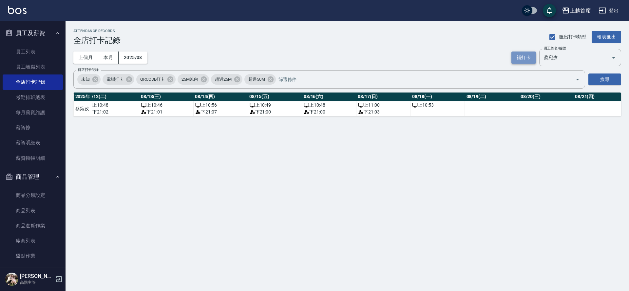
click at [518, 55] on button "補打卡" at bounding box center [523, 57] width 25 height 12
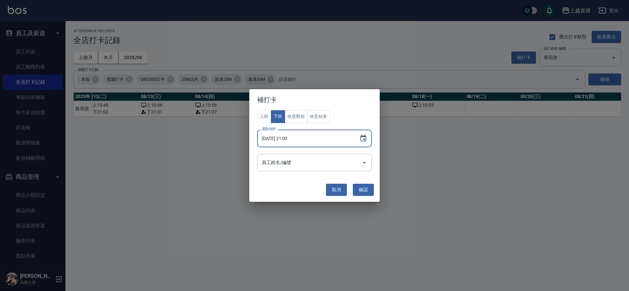
click at [286, 138] on input "[DATE] 21:03" at bounding box center [305, 138] width 96 height 18
click at [295, 138] on input "[DATE] 21:03" at bounding box center [305, 138] width 96 height 18
click at [370, 189] on button "確認" at bounding box center [363, 189] width 21 height 12
click at [274, 139] on input "[DATE] 21:05" at bounding box center [305, 138] width 96 height 18
click at [365, 187] on button "確認" at bounding box center [363, 189] width 21 height 12
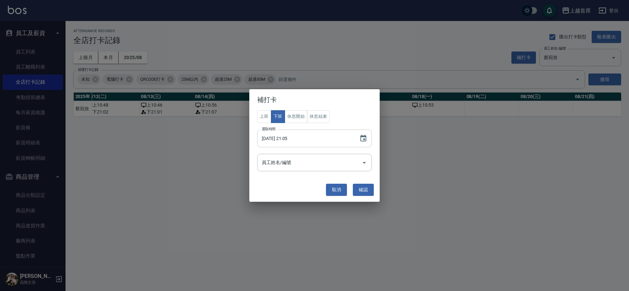
click at [286, 139] on input "[DATE] 21:05" at bounding box center [305, 138] width 96 height 18
type input "[DATE] 21:05"
click at [365, 191] on button "確認" at bounding box center [363, 189] width 21 height 12
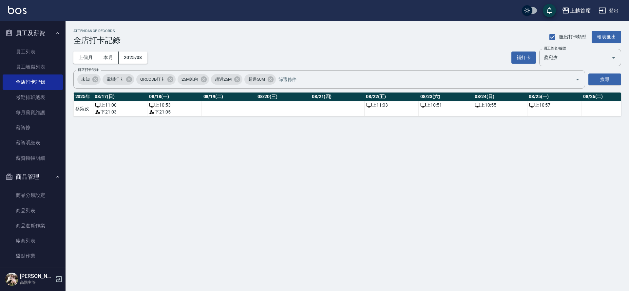
scroll to position [0, 946]
click at [527, 51] on div "補打卡 員工姓名/編號 [PERSON_NAME] 員工姓名/編號" at bounding box center [566, 57] width 110 height 17
click at [527, 59] on button "補打卡" at bounding box center [523, 57] width 25 height 12
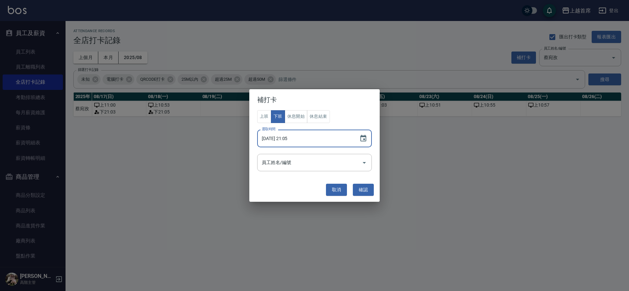
click at [283, 138] on input "[DATE] 21:05" at bounding box center [305, 138] width 96 height 18
click at [297, 136] on input "[DATE] 21:05" at bounding box center [305, 138] width 96 height 18
type input "[DATE] 21:00"
click at [363, 189] on button "確認" at bounding box center [363, 189] width 21 height 12
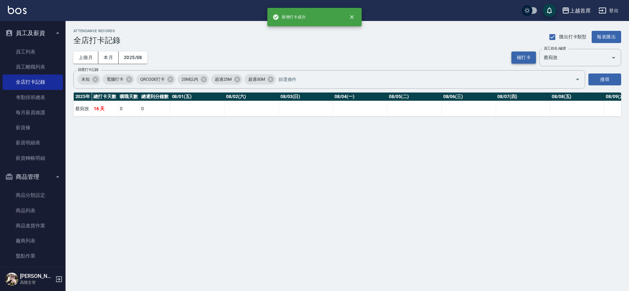
click at [522, 56] on button "補打卡" at bounding box center [523, 57] width 25 height 12
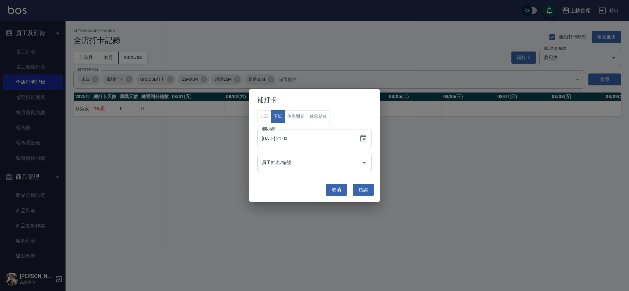
click at [283, 139] on input "[DATE] 21:00" at bounding box center [305, 138] width 96 height 18
click at [328, 154] on div "員工姓名/編號" at bounding box center [314, 162] width 115 height 17
type input "[DATE] 21:00"
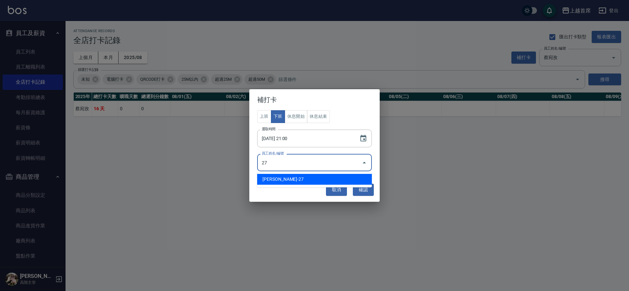
click at [323, 176] on li "[PERSON_NAME]-27" at bounding box center [314, 179] width 115 height 11
type input "蔡宛孜"
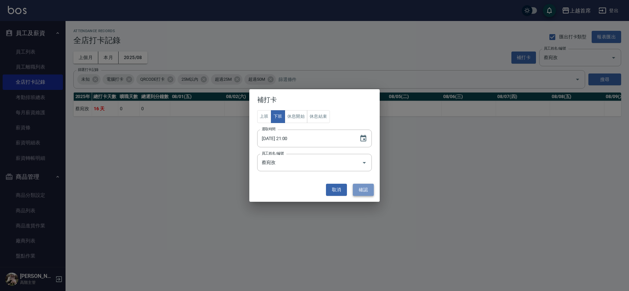
click at [362, 189] on button "確認" at bounding box center [363, 189] width 21 height 12
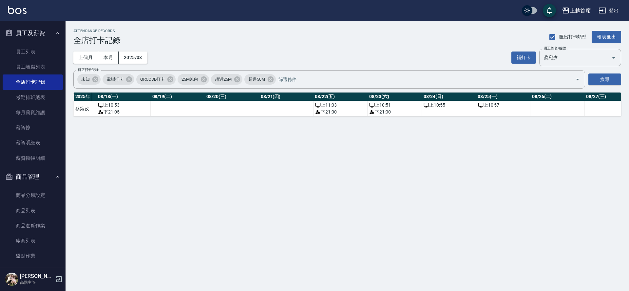
scroll to position [0, 1009]
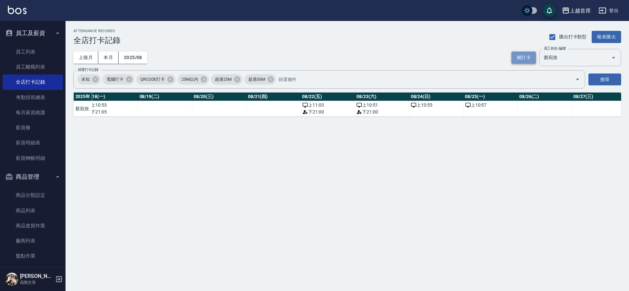
click at [525, 57] on button "補打卡" at bounding box center [523, 57] width 25 height 12
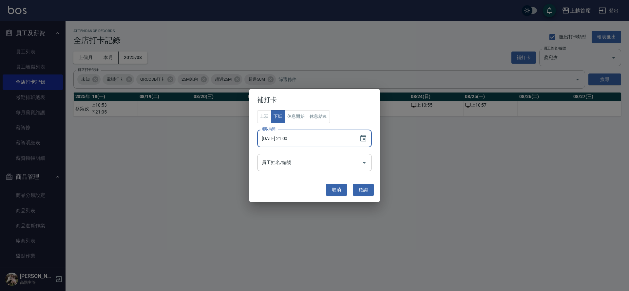
click at [282, 140] on input "[DATE] 21:00" at bounding box center [305, 138] width 96 height 18
click at [322, 157] on div "員工姓名/編號" at bounding box center [314, 162] width 115 height 17
type input "[DATE] 21:02"
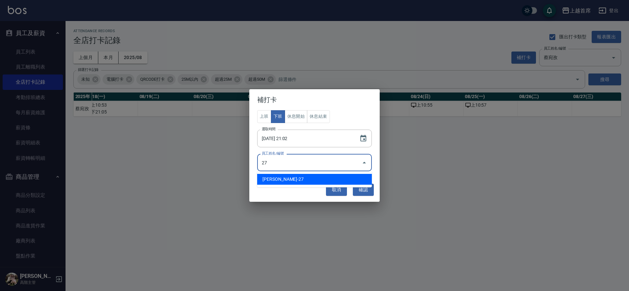
click at [325, 181] on li "[PERSON_NAME]-27" at bounding box center [314, 179] width 115 height 11
type input "蔡宛孜"
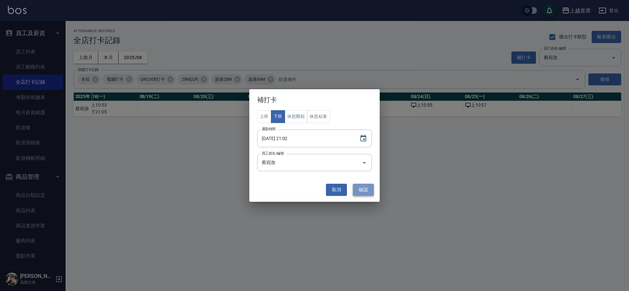
click at [358, 189] on button "確認" at bounding box center [363, 189] width 21 height 12
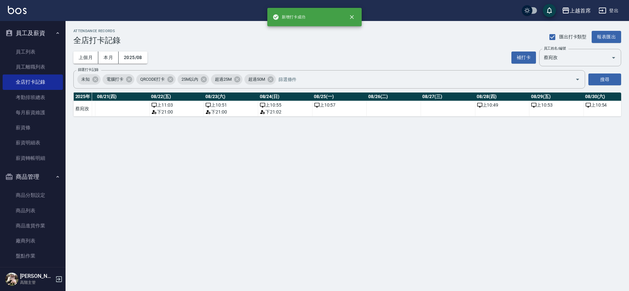
scroll to position [0, 1168]
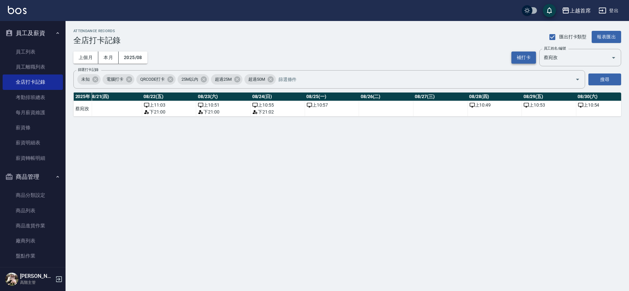
click at [524, 58] on button "補打卡" at bounding box center [523, 57] width 25 height 12
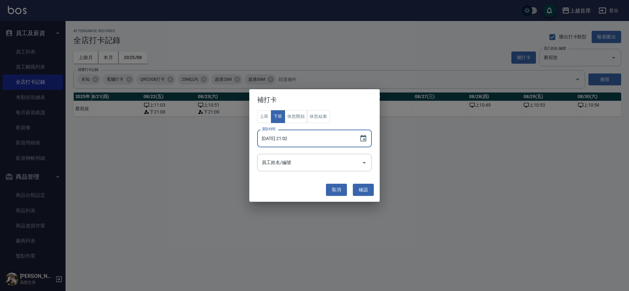
click at [284, 138] on input "[DATE] 21:02" at bounding box center [305, 138] width 96 height 18
type input "[DATE] 21:02"
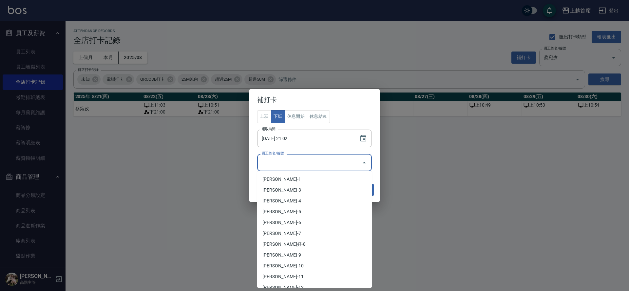
click at [267, 167] on input "員工姓名/編號" at bounding box center [309, 162] width 99 height 11
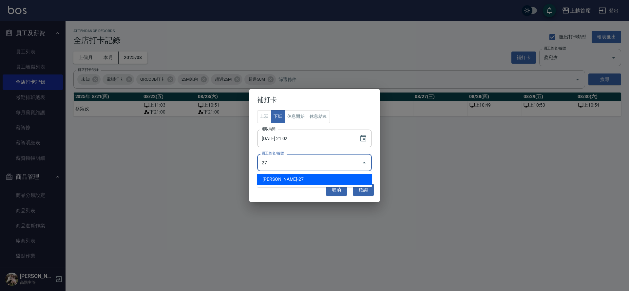
click at [291, 181] on li "[PERSON_NAME]-27" at bounding box center [314, 179] width 115 height 11
type input "蔡宛孜"
click at [370, 187] on button "確認" at bounding box center [363, 189] width 21 height 12
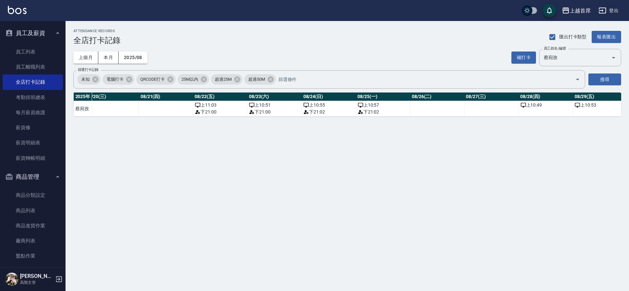
scroll to position [0, 1195]
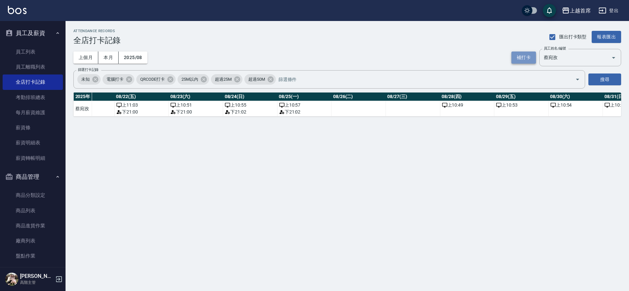
click at [525, 62] on button "補打卡" at bounding box center [523, 57] width 25 height 12
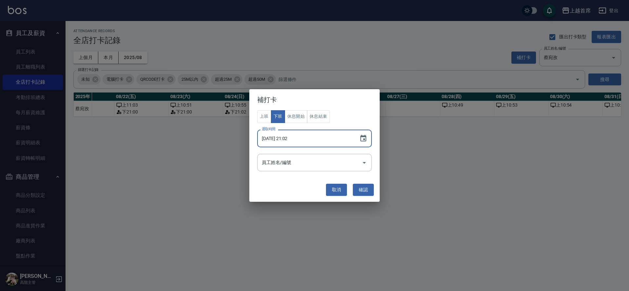
click at [282, 139] on input "[DATE] 21:02" at bounding box center [305, 138] width 96 height 18
type input "[DATE] 21:02"
click at [309, 161] on input "員工姓名/編號" at bounding box center [309, 162] width 99 height 11
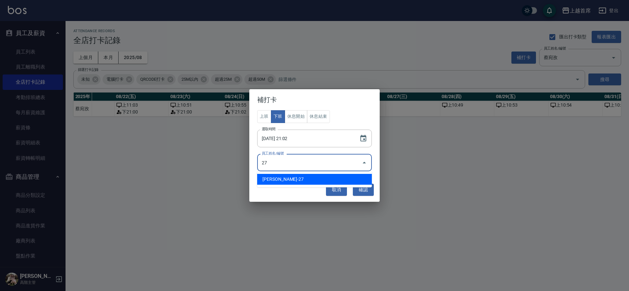
click at [312, 176] on li "[PERSON_NAME]-27" at bounding box center [314, 179] width 115 height 11
type input "蔡宛孜"
click at [358, 191] on button "確認" at bounding box center [363, 189] width 21 height 12
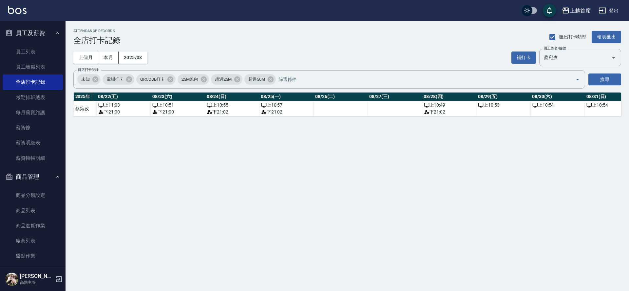
scroll to position [0, 1214]
click at [487, 110] on td "上 10:53" at bounding box center [502, 108] width 54 height 15
click at [528, 53] on button "補打卡" at bounding box center [523, 57] width 25 height 12
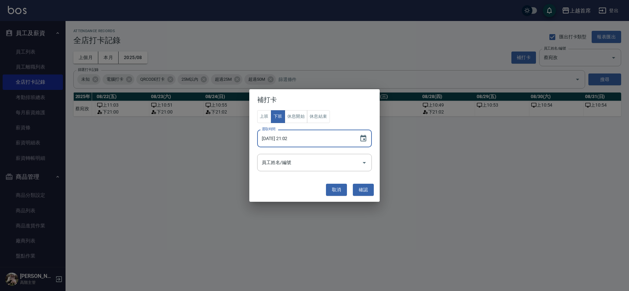
click at [285, 139] on input "[DATE] 21:02" at bounding box center [305, 138] width 96 height 18
click at [318, 169] on div "員工姓名/編號" at bounding box center [314, 162] width 115 height 17
type input "[DATE] 21:09"
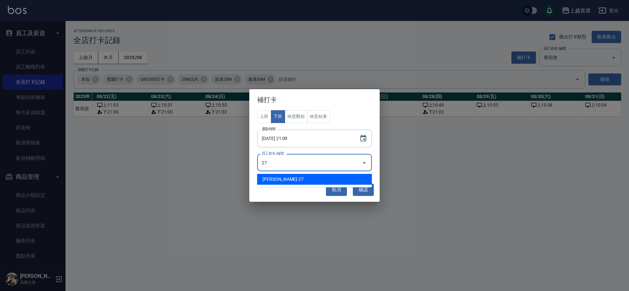
click at [306, 186] on ul "[PERSON_NAME]-27" at bounding box center [314, 179] width 115 height 16
click at [307, 180] on li "[PERSON_NAME]-27" at bounding box center [314, 179] width 115 height 11
type input "蔡宛孜"
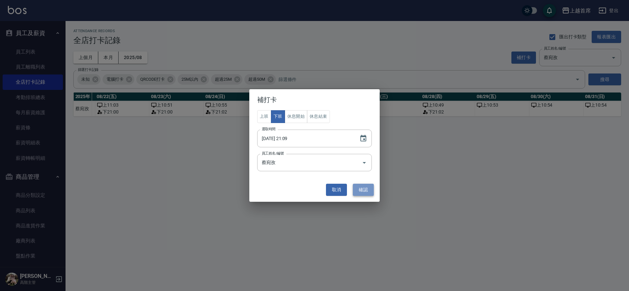
click at [366, 194] on button "確認" at bounding box center [363, 189] width 21 height 12
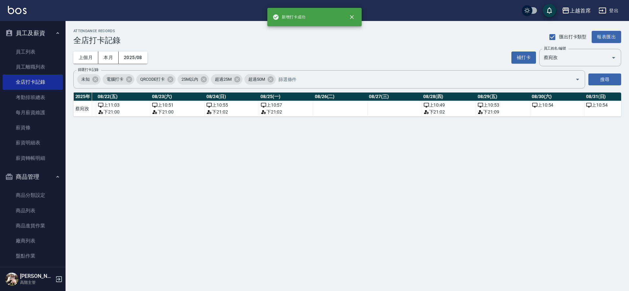
scroll to position [0, 1232]
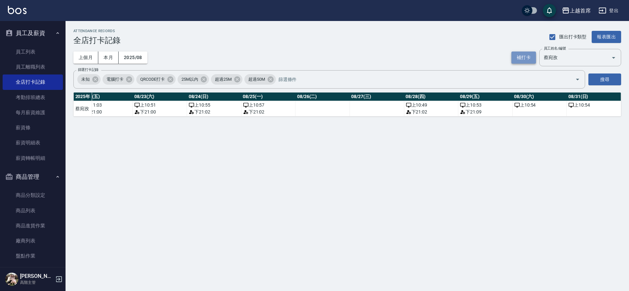
click at [532, 55] on button "補打卡" at bounding box center [523, 57] width 25 height 12
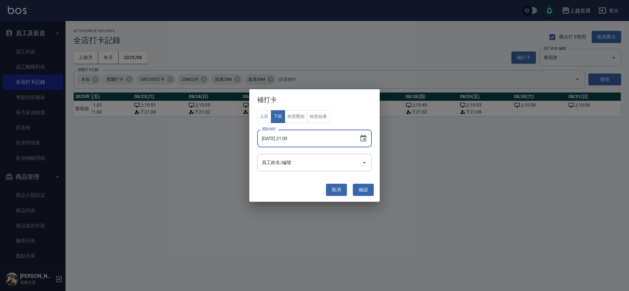
click at [284, 139] on input "[DATE] 21:09" at bounding box center [305, 138] width 96 height 18
click at [283, 154] on div "員工姓名/編號" at bounding box center [314, 162] width 115 height 17
type input "[DATE] 21:03"
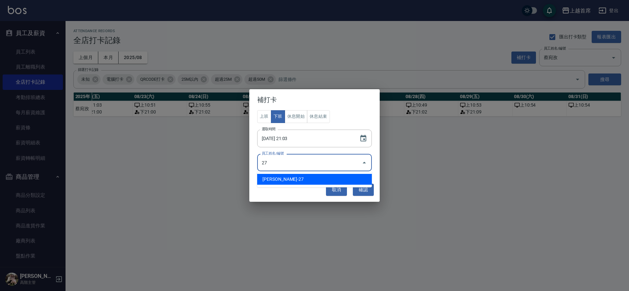
click at [281, 177] on li "[PERSON_NAME]-27" at bounding box center [314, 179] width 115 height 11
type input "蔡宛孜"
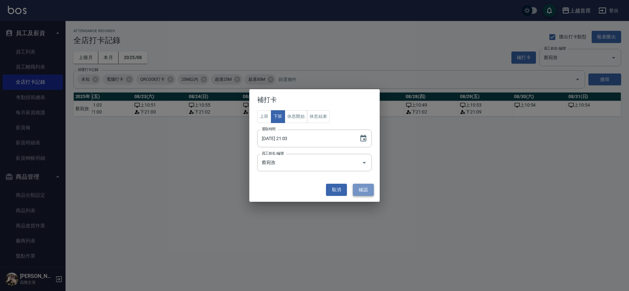
click at [362, 188] on button "確認" at bounding box center [363, 189] width 21 height 12
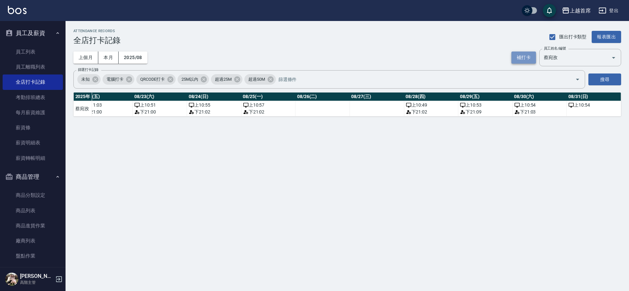
click at [524, 57] on button "補打卡" at bounding box center [523, 57] width 25 height 12
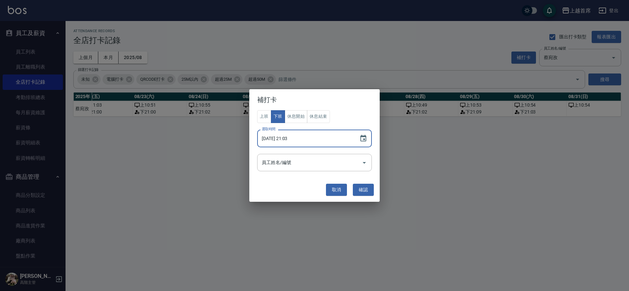
click at [285, 135] on input "[DATE] 21:03" at bounding box center [305, 138] width 96 height 18
type input "[DATE] 21:00"
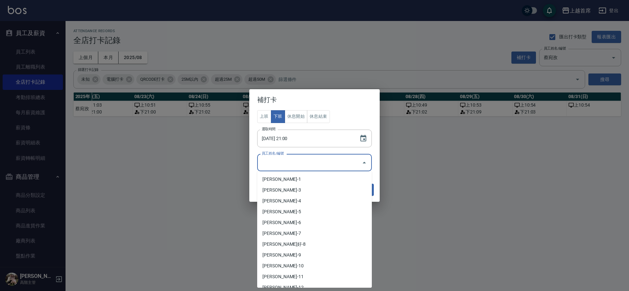
click at [273, 160] on input "員工姓名/編號" at bounding box center [309, 162] width 99 height 11
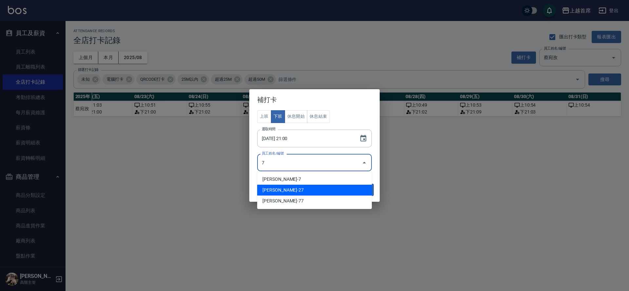
click at [274, 191] on li "[PERSON_NAME]-27" at bounding box center [314, 189] width 115 height 11
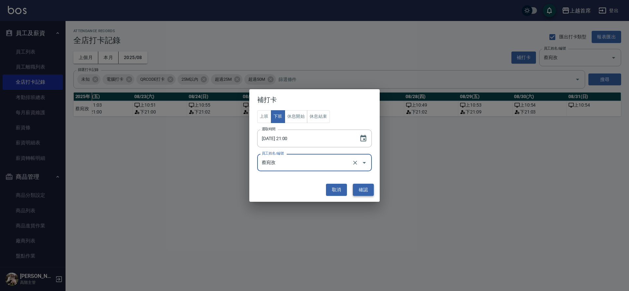
type input "蔡宛孜"
click at [364, 192] on button "確認" at bounding box center [363, 189] width 21 height 12
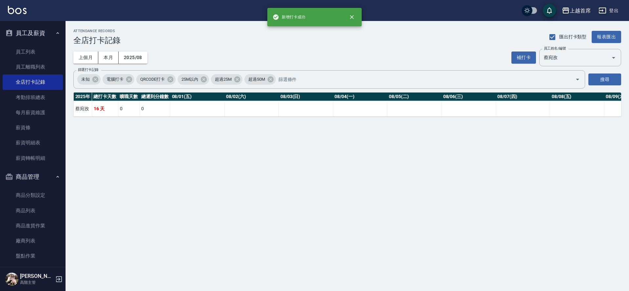
drag, startPoint x: 223, startPoint y: 122, endPoint x: 314, endPoint y: 139, distance: 91.9
click at [314, 139] on div "ATTENDANCE RECORDS 全店打卡記錄 匯出打卡類型 報表匯出 上個月 本月 2025/08 補打卡 員工姓名/編號 [PERSON_NAME] …" at bounding box center [314, 145] width 629 height 291
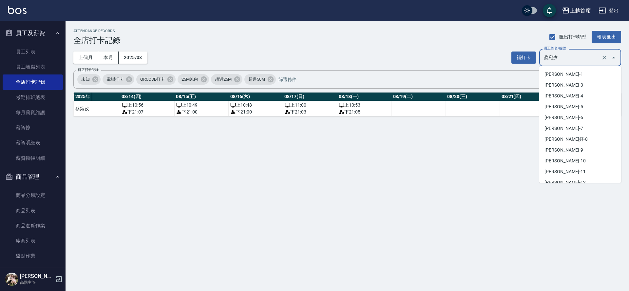
scroll to position [81, 0]
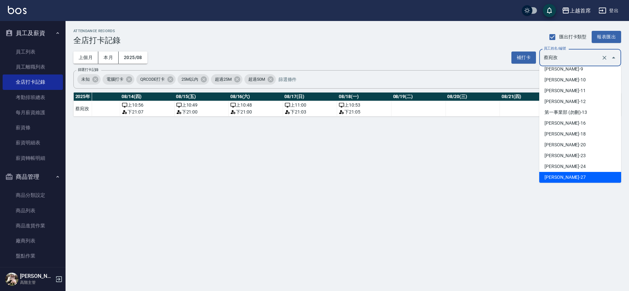
drag, startPoint x: 569, startPoint y: 53, endPoint x: 492, endPoint y: 47, distance: 76.9
click at [492, 47] on div "ATTENDANCE RECORDS 全店打卡記錄 匯出打卡類型 報表匯出 上個月 本月 2025/08 補打卡 員工姓名/編號 [PERSON_NAME] …" at bounding box center [347, 72] width 563 height 103
type input "2"
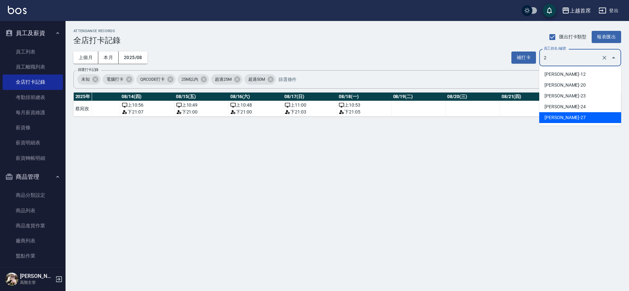
scroll to position [0, 0]
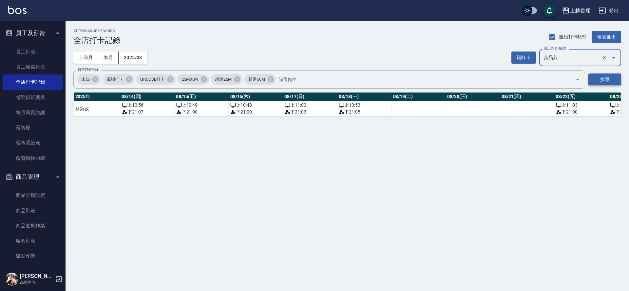
click at [608, 77] on button "搜尋" at bounding box center [604, 79] width 33 height 12
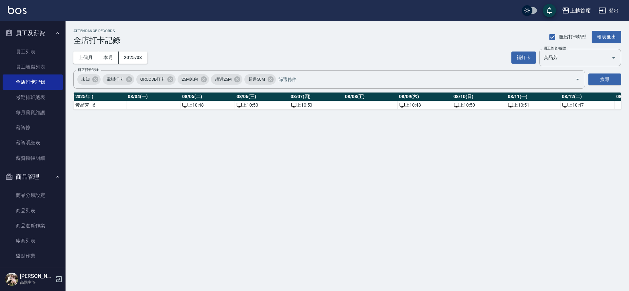
scroll to position [0, 216]
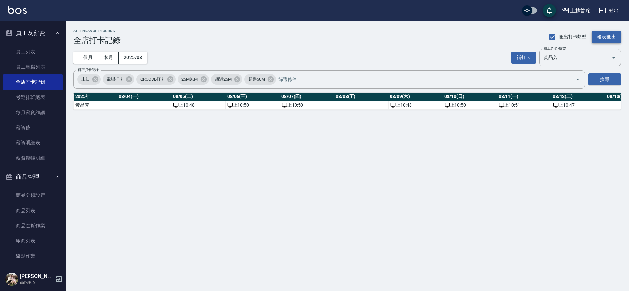
click at [599, 33] on button "報表匯出" at bounding box center [606, 37] width 29 height 12
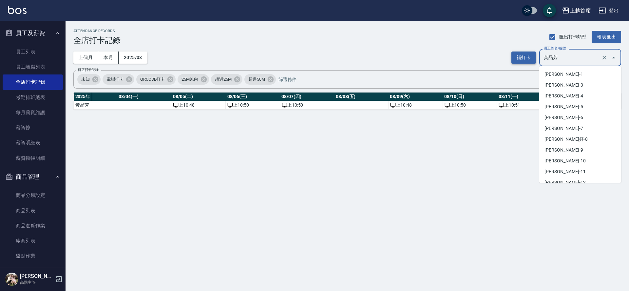
scroll to position [113, 0]
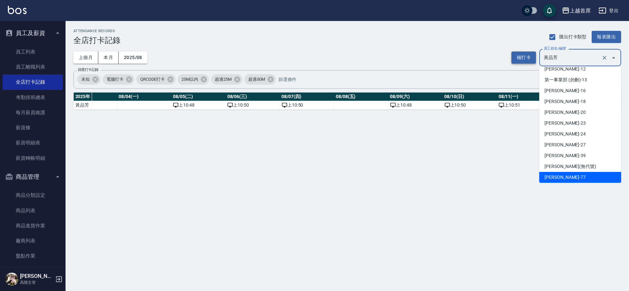
drag, startPoint x: 565, startPoint y: 54, endPoint x: 517, endPoint y: 57, distance: 48.2
click at [516, 57] on div "補打卡 員工姓名/編號 [PERSON_NAME] 員工姓名/編號" at bounding box center [566, 57] width 110 height 17
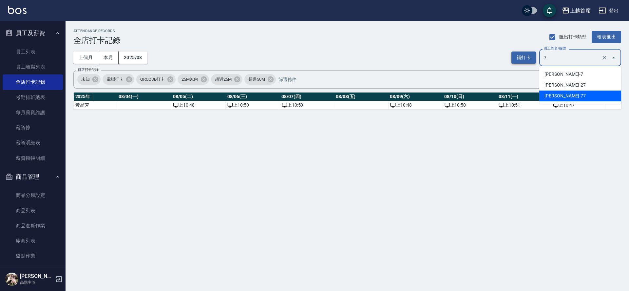
scroll to position [0, 0]
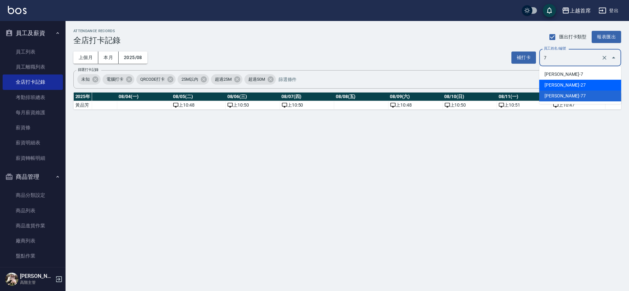
click at [602, 85] on li "[PERSON_NAME]-27" at bounding box center [580, 85] width 82 height 11
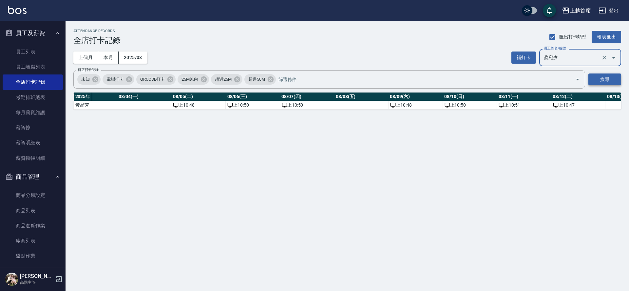
type input "蔡宛孜"
click at [614, 79] on button "搜尋" at bounding box center [604, 79] width 33 height 12
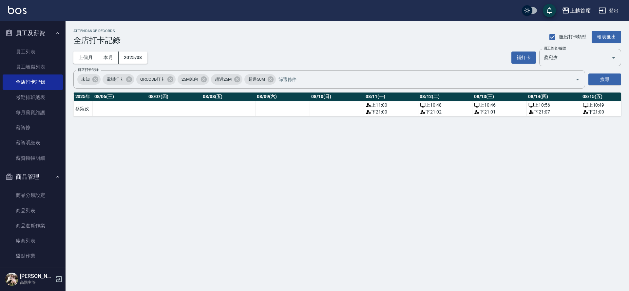
scroll to position [0, 448]
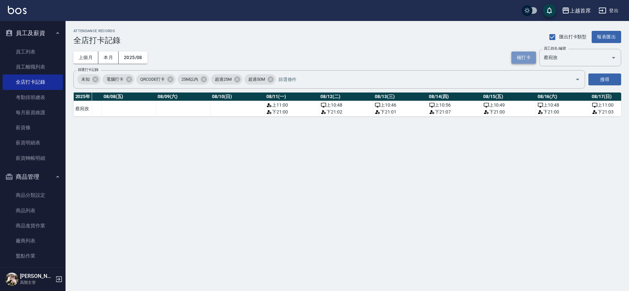
click at [520, 55] on button "補打卡" at bounding box center [523, 57] width 25 height 12
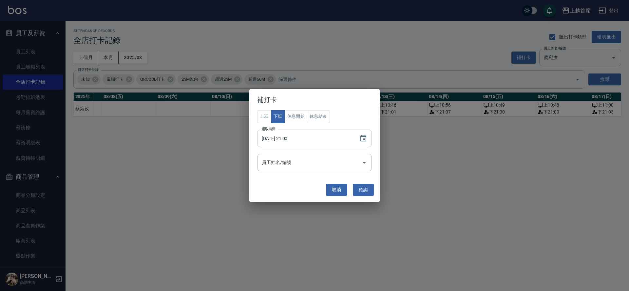
click at [284, 138] on input "[DATE] 21:00" at bounding box center [305, 138] width 96 height 18
click at [299, 114] on button "休息開始" at bounding box center [296, 116] width 23 height 13
click at [285, 139] on input "[DATE] 21:00" at bounding box center [305, 138] width 96 height 18
click at [291, 139] on input "[DATE] 21:00" at bounding box center [305, 138] width 96 height 18
type input "[DATE] 15:01"
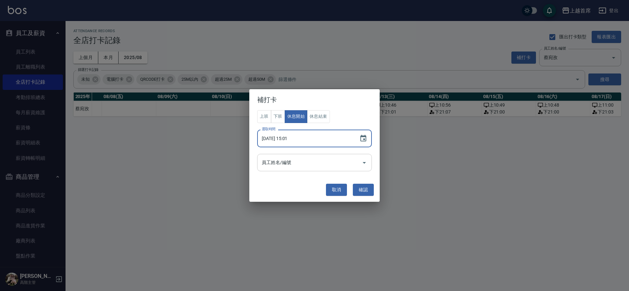
click at [338, 165] on input "員工姓名/編號" at bounding box center [309, 162] width 99 height 11
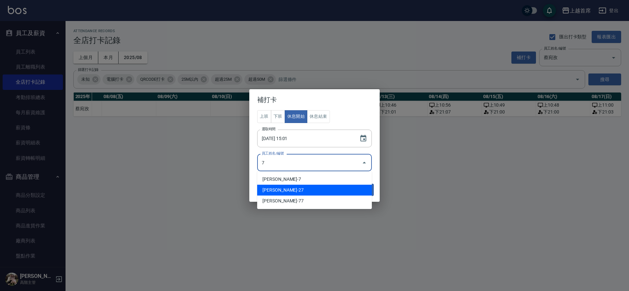
click at [311, 192] on li "[PERSON_NAME]-27" at bounding box center [314, 189] width 115 height 11
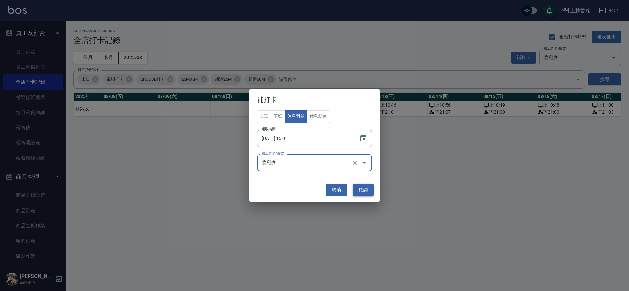
type input "蔡宛孜"
click at [361, 189] on button "確認" at bounding box center [363, 189] width 21 height 12
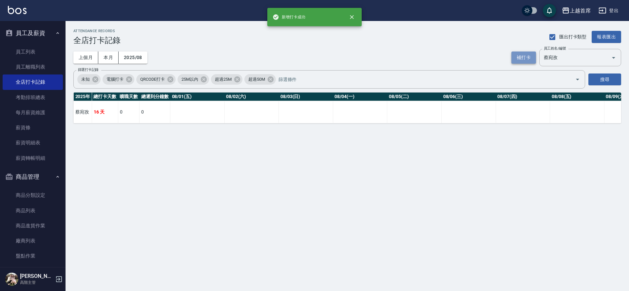
click at [523, 53] on button "補打卡" at bounding box center [523, 57] width 25 height 12
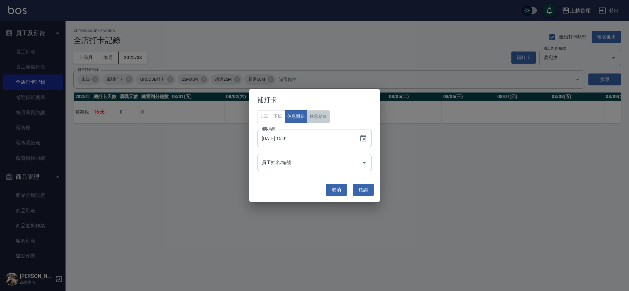
click at [327, 116] on button "休息結束" at bounding box center [318, 116] width 23 height 13
click at [289, 141] on input "[DATE] 15:01" at bounding box center [305, 138] width 96 height 18
click at [291, 138] on input "[DATE] 11:07" at bounding box center [305, 138] width 96 height 18
type input "[DATE] 17:07"
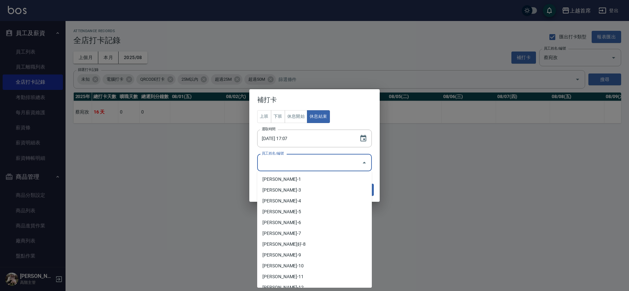
click at [301, 159] on input "員工姓名/編號" at bounding box center [309, 162] width 99 height 11
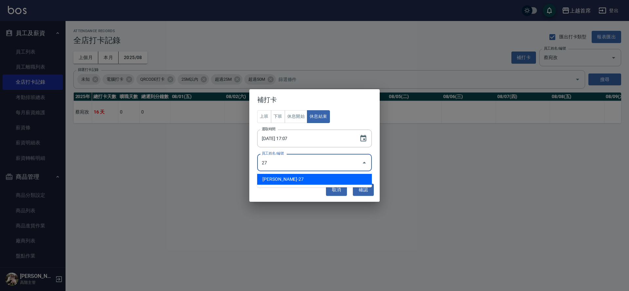
click at [296, 181] on li "[PERSON_NAME]-27" at bounding box center [314, 179] width 115 height 11
type input "蔡宛孜"
click at [368, 189] on button "確認" at bounding box center [363, 189] width 21 height 12
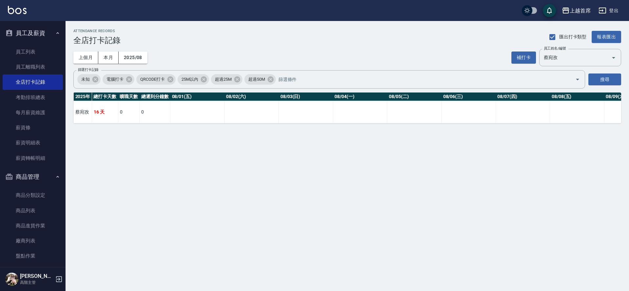
click at [173, 131] on div "ATTENDANCE RECORDS 全店打卡記錄 匯出打卡類型 報表匯出 上個月 本月 2025/08 補打卡 員工姓名/編號 [PERSON_NAME] …" at bounding box center [347, 76] width 563 height 110
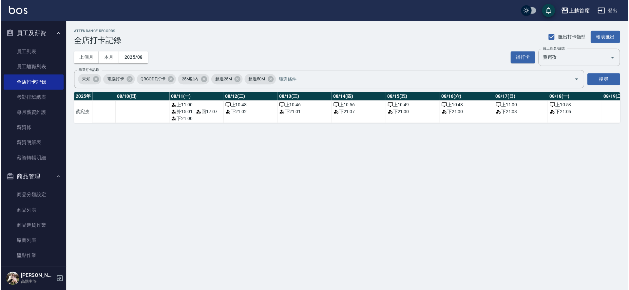
scroll to position [0, 533]
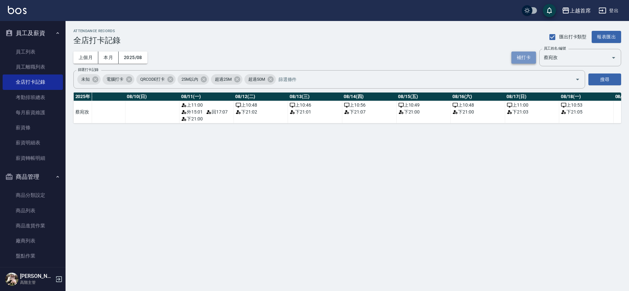
click at [528, 52] on button "補打卡" at bounding box center [523, 57] width 25 height 12
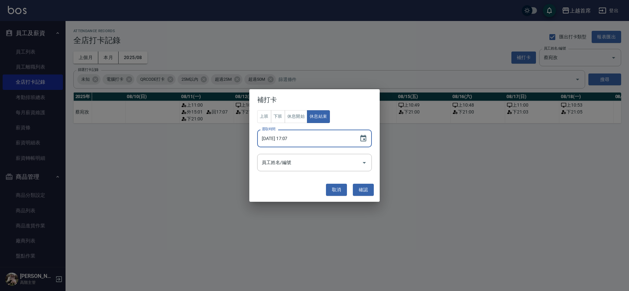
click at [285, 139] on input "[DATE] 17:07" at bounding box center [305, 138] width 96 height 18
click at [298, 119] on button "休息開始" at bounding box center [296, 116] width 23 height 13
click at [291, 137] on input "[DATE] 17:07" at bounding box center [305, 138] width 96 height 18
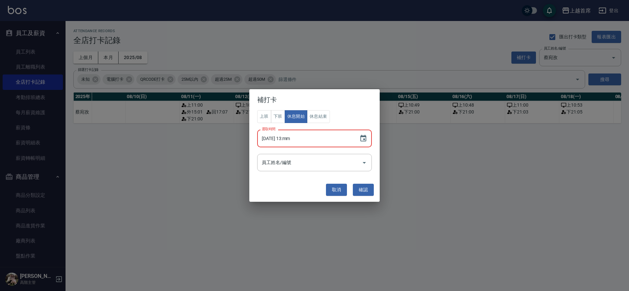
click at [286, 141] on input "[DATE] 13:mm" at bounding box center [305, 138] width 96 height 18
click at [285, 141] on input "[DATE] 13:mm" at bounding box center [305, 138] width 96 height 18
click at [290, 137] on input "[DATE] 13:mm" at bounding box center [305, 138] width 96 height 18
type input "[DATE] 15:00"
click at [368, 188] on button "確認" at bounding box center [363, 189] width 21 height 12
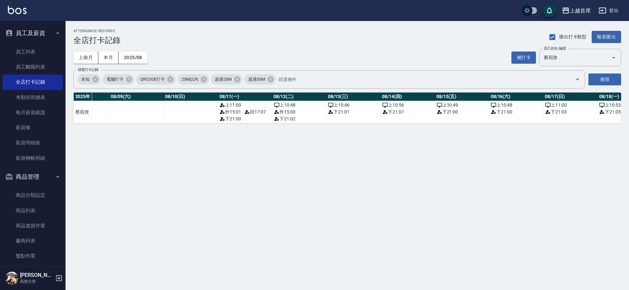
scroll to position [0, 466]
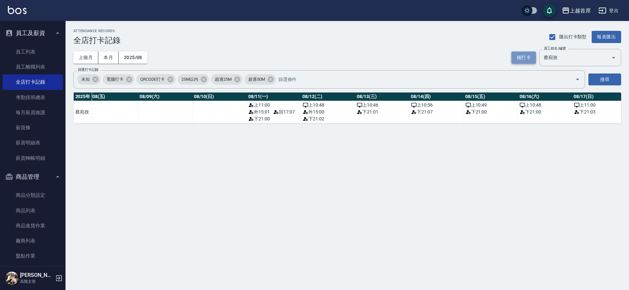
click at [525, 61] on button "補打卡" at bounding box center [523, 57] width 25 height 12
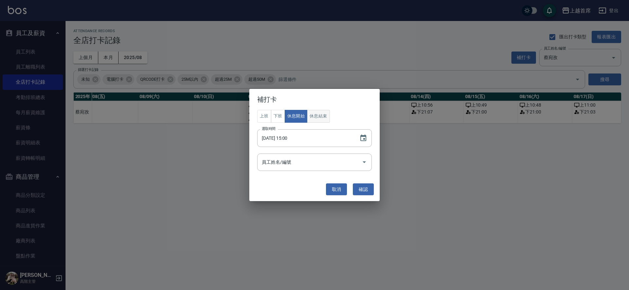
click at [317, 119] on button "休息結束" at bounding box center [318, 116] width 23 height 13
click at [290, 137] on input "[DATE] 15:00" at bounding box center [305, 138] width 96 height 18
type input "[DATE] 17:00"
click at [315, 161] on input "員工姓名/編號" at bounding box center [309, 161] width 99 height 11
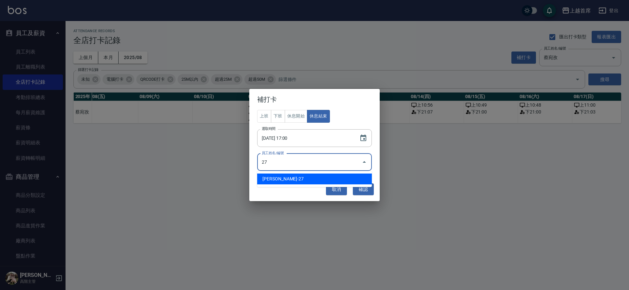
click at [279, 178] on li "[PERSON_NAME]-27" at bounding box center [314, 178] width 115 height 11
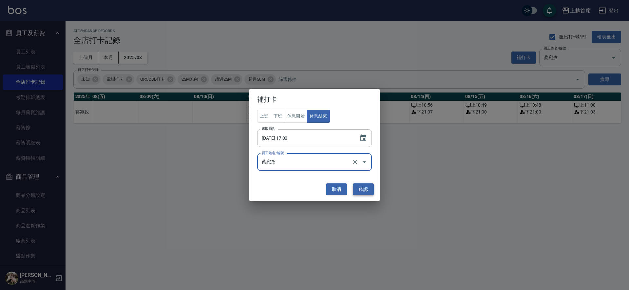
type input "蔡宛孜"
click at [361, 185] on button "確認" at bounding box center [363, 189] width 21 height 12
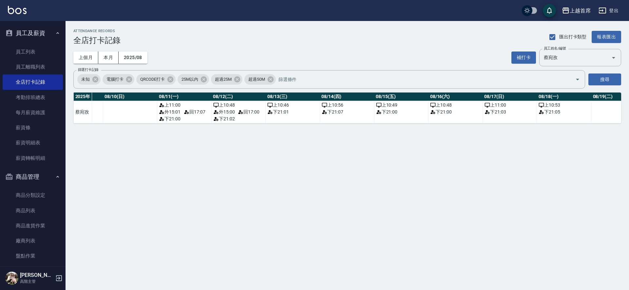
scroll to position [0, 558]
click at [529, 51] on div "補打卡 員工姓名/編號 [PERSON_NAME] 員工姓名/編號" at bounding box center [566, 57] width 110 height 17
click at [530, 56] on button "補打卡" at bounding box center [523, 57] width 25 height 12
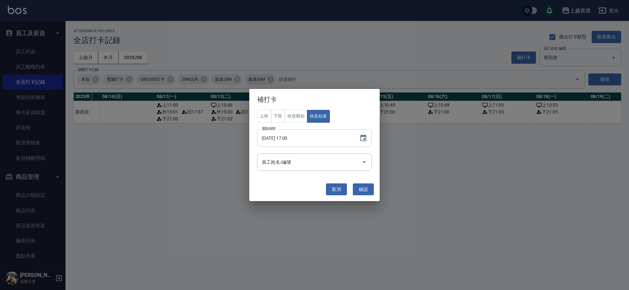
drag, startPoint x: 281, startPoint y: 137, endPoint x: 287, endPoint y: 136, distance: 6.4
click at [281, 137] on input "[DATE] 17:00" at bounding box center [305, 138] width 96 height 18
click at [297, 114] on button "休息開始" at bounding box center [296, 116] width 23 height 13
click at [288, 139] on input "[DATE] 17:00" at bounding box center [305, 138] width 96 height 18
click at [287, 141] on input "[DATE] 11:05" at bounding box center [305, 138] width 96 height 18
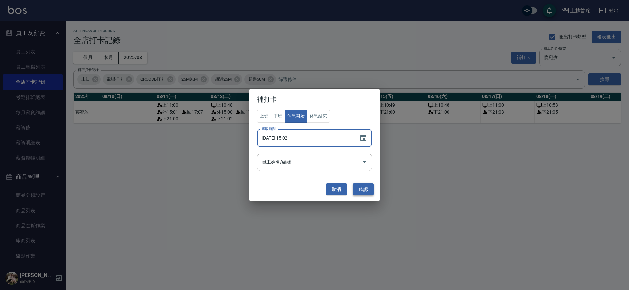
type input "[DATE] 15:02"
click at [363, 187] on button "確認" at bounding box center [363, 189] width 21 height 12
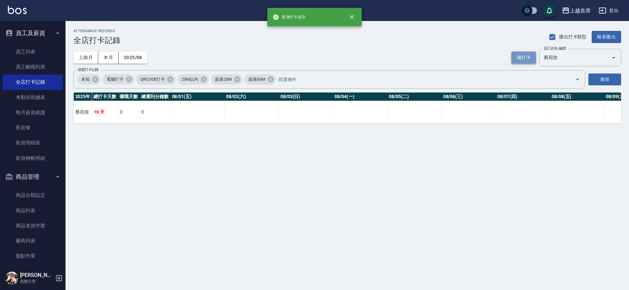
click at [518, 57] on button "補打卡" at bounding box center [523, 57] width 25 height 12
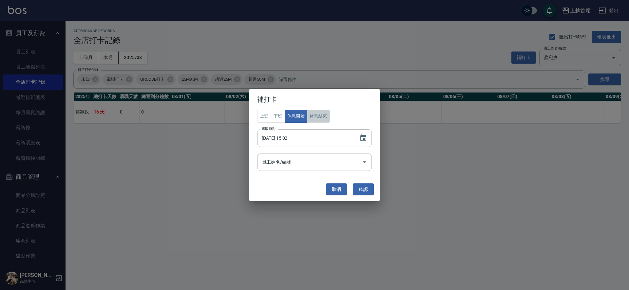
click at [322, 118] on button "休息結束" at bounding box center [318, 116] width 23 height 13
click at [291, 140] on input "[DATE] 15:02" at bounding box center [305, 138] width 96 height 18
type input "[DATE] 17:02"
click at [361, 190] on button "確認" at bounding box center [363, 189] width 21 height 12
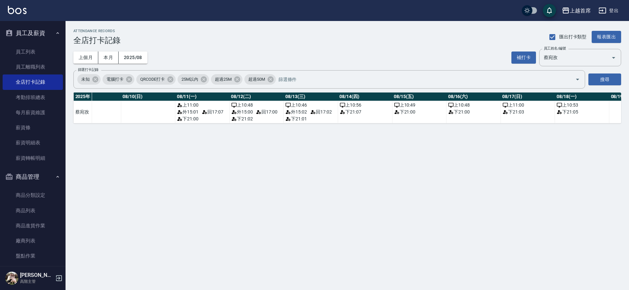
scroll to position [0, 567]
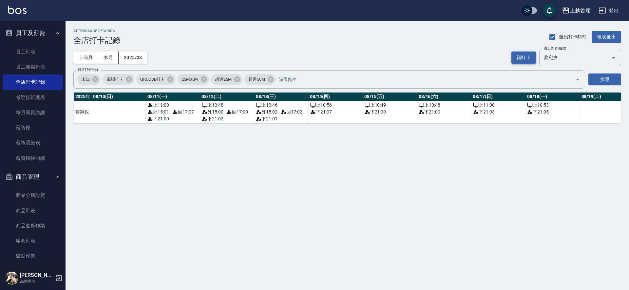
click at [524, 57] on button "補打卡" at bounding box center [523, 57] width 25 height 12
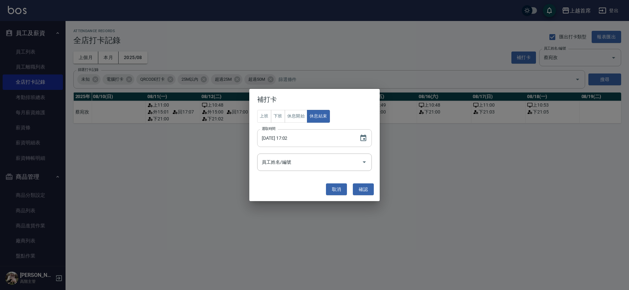
click at [285, 139] on input "[DATE] 17:02" at bounding box center [305, 138] width 96 height 18
click at [298, 142] on input "[DATE] 17:02" at bounding box center [305, 138] width 96 height 18
click at [296, 141] on input "[DATE] 17:02" at bounding box center [305, 138] width 96 height 18
click at [295, 119] on button "休息開始" at bounding box center [296, 116] width 23 height 13
click at [291, 137] on input "[DATE] 17:02" at bounding box center [305, 138] width 96 height 18
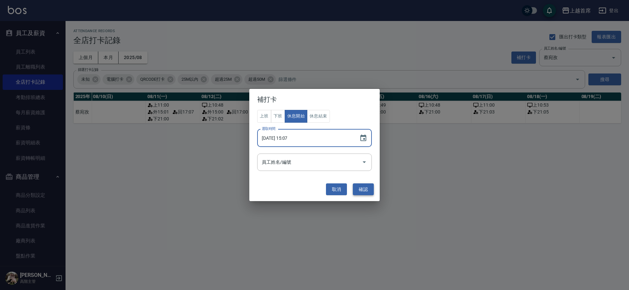
type input "[DATE] 15:07"
click at [370, 186] on button "確認" at bounding box center [363, 189] width 21 height 12
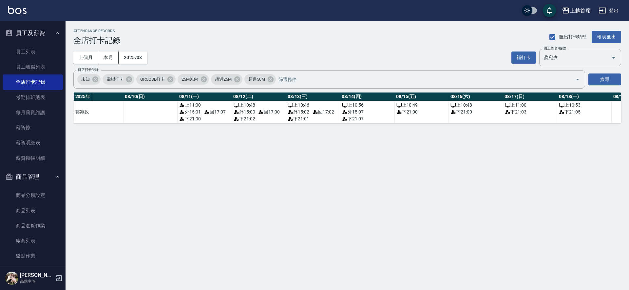
scroll to position [0, 539]
click at [523, 53] on button "補打卡" at bounding box center [523, 57] width 25 height 12
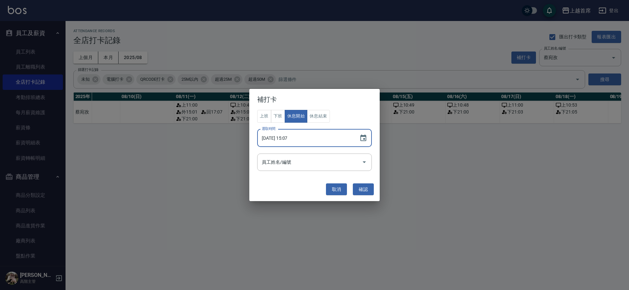
click at [292, 138] on input "[DATE] 15:07" at bounding box center [305, 138] width 96 height 18
type input "[DATE] 17:07"
click at [317, 114] on button "休息結束" at bounding box center [318, 116] width 23 height 13
click at [364, 190] on button "確認" at bounding box center [363, 189] width 21 height 12
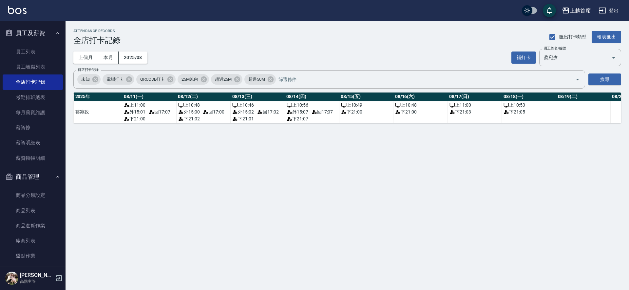
scroll to position [0, 592]
click at [522, 56] on button "補打卡" at bounding box center [523, 57] width 25 height 12
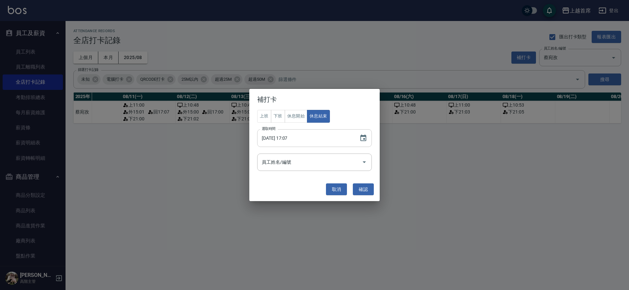
click at [289, 138] on input "[DATE] 17:07" at bounding box center [305, 138] width 96 height 18
click at [288, 137] on input "[DATE] 17:07" at bounding box center [305, 138] width 96 height 18
click at [286, 137] on input "[DATE] 17:07" at bounding box center [305, 138] width 96 height 18
click at [280, 138] on input "[DATE] 17:07" at bounding box center [305, 138] width 96 height 18
click at [298, 137] on input "[DATE] 17:07" at bounding box center [305, 138] width 96 height 18
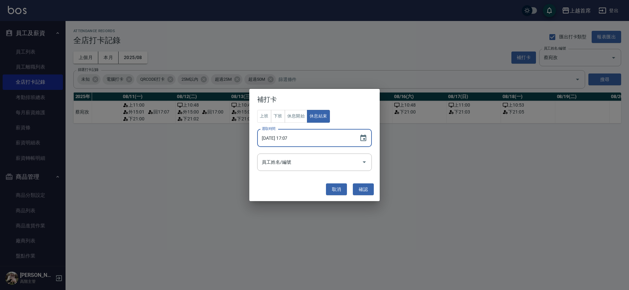
click at [302, 137] on input "[DATE] 17:07" at bounding box center [305, 138] width 96 height 18
click at [295, 137] on input "[DATE] 17:07" at bounding box center [305, 138] width 96 height 18
click at [362, 189] on button "確認" at bounding box center [363, 189] width 21 height 12
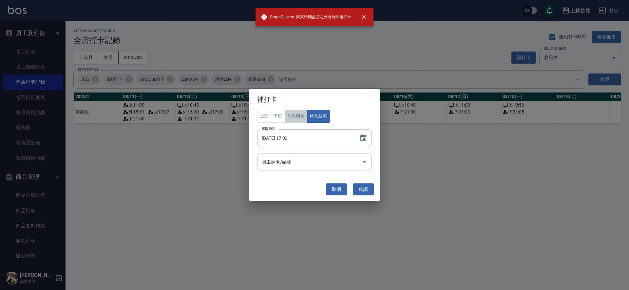
click at [297, 116] on button "休息開始" at bounding box center [296, 116] width 23 height 13
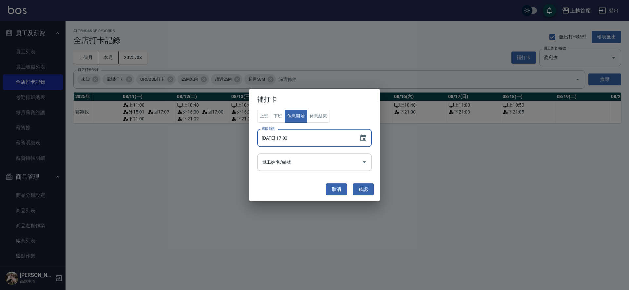
click at [292, 135] on input "[DATE] 17:00" at bounding box center [305, 138] width 96 height 18
type input "[DATE] 15:00"
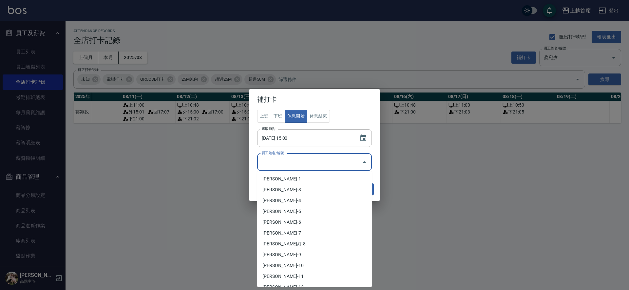
click at [339, 163] on input "員工姓名/編號" at bounding box center [309, 161] width 99 height 11
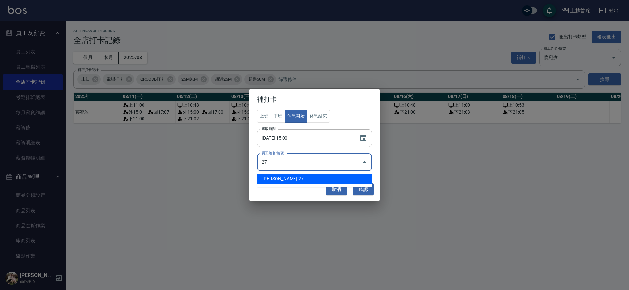
click at [334, 177] on li "[PERSON_NAME]-27" at bounding box center [314, 178] width 115 height 11
type input "蔡宛孜"
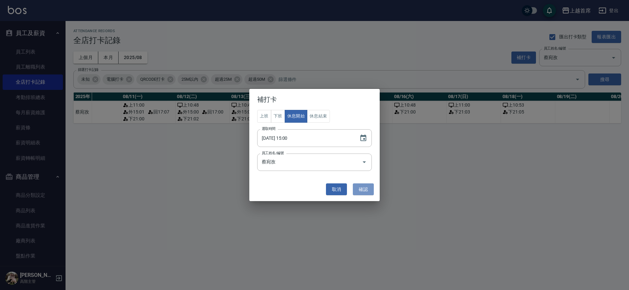
click at [357, 189] on button "確認" at bounding box center [363, 189] width 21 height 12
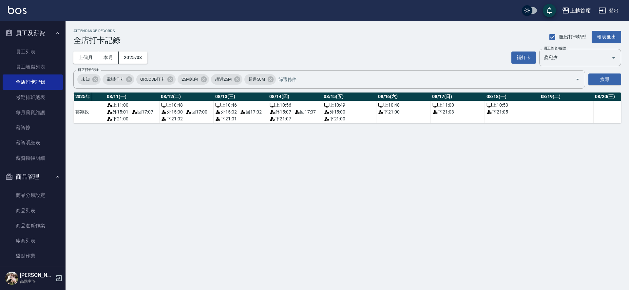
scroll to position [0, 602]
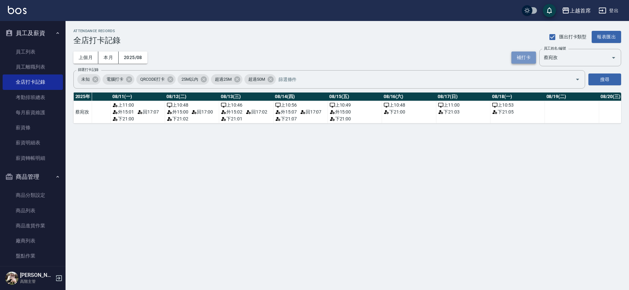
click at [525, 56] on button "補打卡" at bounding box center [523, 57] width 25 height 12
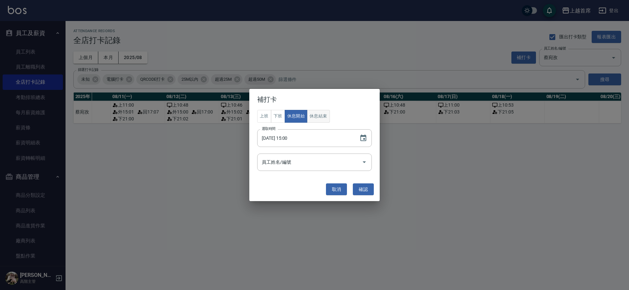
click at [315, 117] on button "休息結束" at bounding box center [318, 116] width 23 height 13
click at [291, 137] on input "[DATE] 15:00" at bounding box center [305, 138] width 96 height 18
type input "[DATE] 17:01"
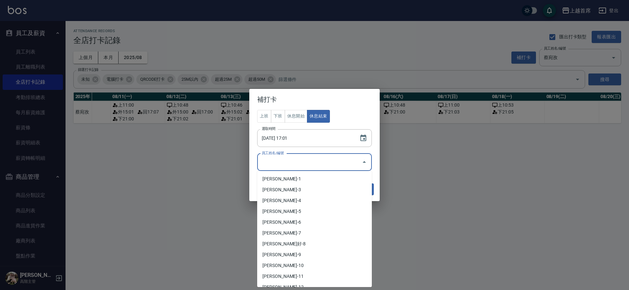
click at [313, 166] on input "員工姓名/編號" at bounding box center [309, 161] width 99 height 11
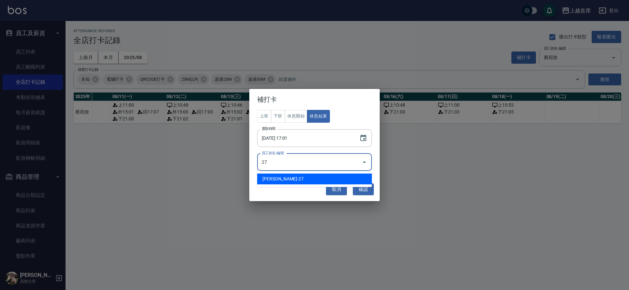
click at [326, 180] on li "[PERSON_NAME]-27" at bounding box center [314, 178] width 115 height 11
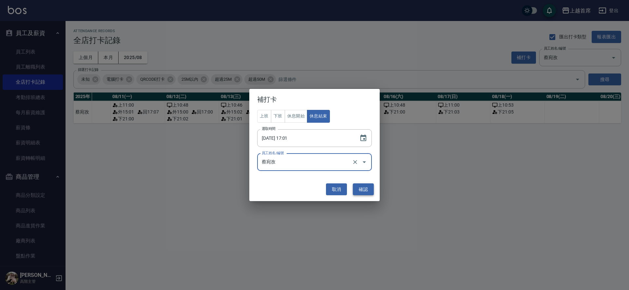
type input "蔡宛孜"
click at [365, 186] on button "確認" at bounding box center [363, 189] width 21 height 12
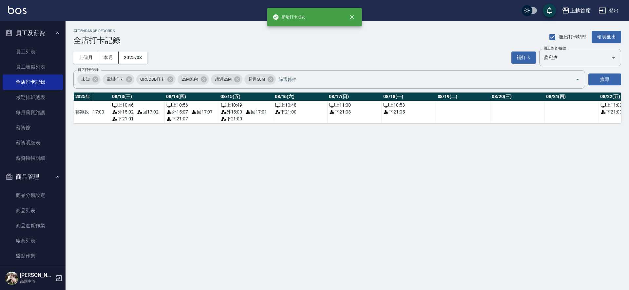
scroll to position [0, 750]
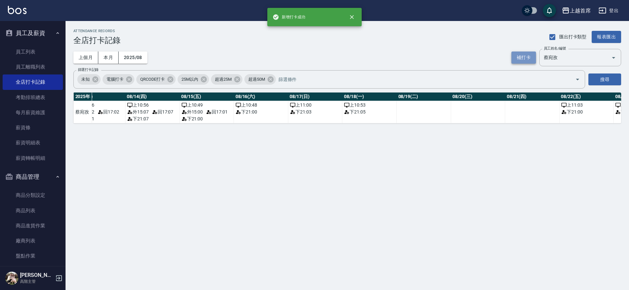
click at [521, 58] on button "補打卡" at bounding box center [523, 57] width 25 height 12
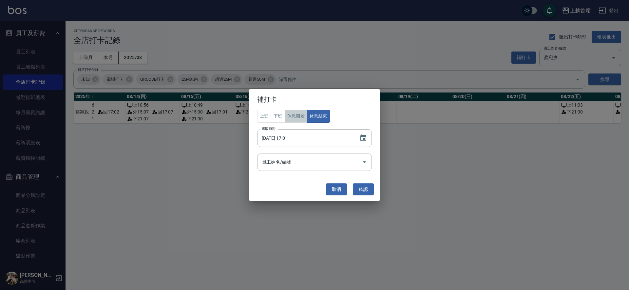
click at [300, 113] on button "休息開始" at bounding box center [296, 116] width 23 height 13
click at [283, 136] on input "[DATE] 17:01" at bounding box center [305, 138] width 96 height 18
type input "[DATE] 15:10"
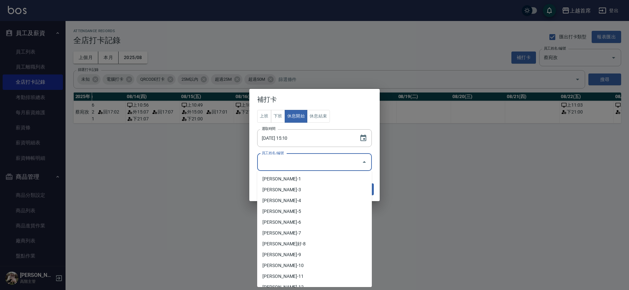
click at [310, 166] on input "員工姓名/編號" at bounding box center [309, 161] width 99 height 11
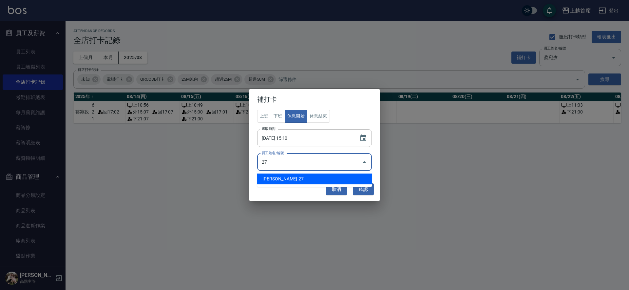
click at [341, 180] on li "[PERSON_NAME]-27" at bounding box center [314, 178] width 115 height 11
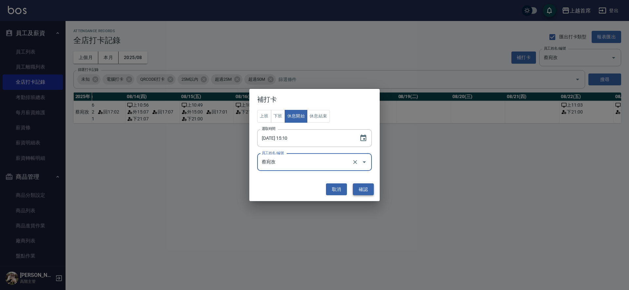
type input "蔡宛孜"
click at [367, 186] on button "確認" at bounding box center [363, 189] width 21 height 12
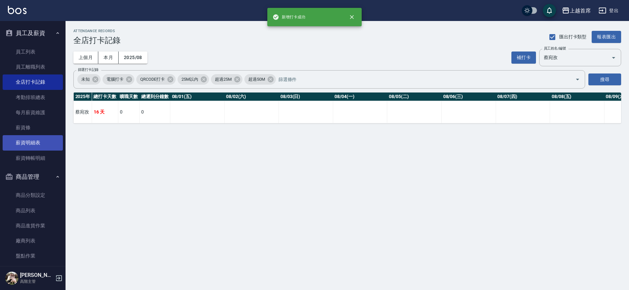
click at [30, 140] on link "薪資明細表" at bounding box center [33, 142] width 60 height 15
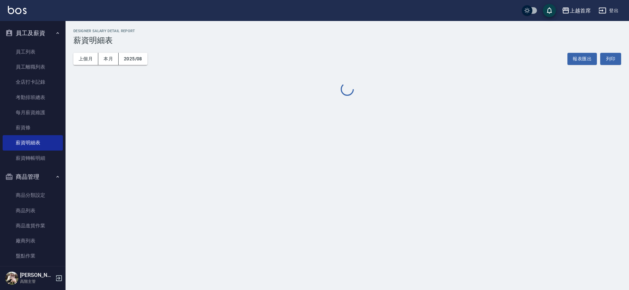
click at [35, 25] on button "員工及薪資" at bounding box center [33, 33] width 60 height 17
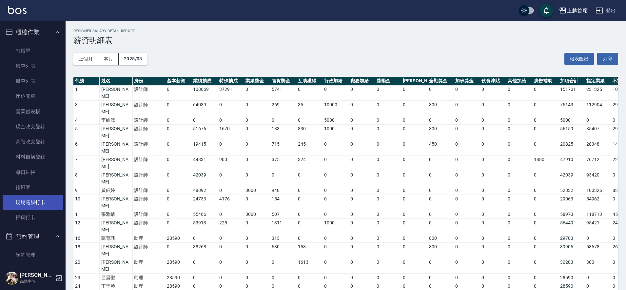
click at [39, 204] on link "現場電腦打卡" at bounding box center [33, 202] width 60 height 15
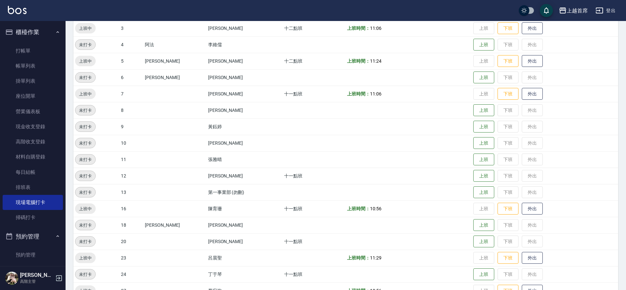
scroll to position [103, 0]
click at [478, 275] on button "上班" at bounding box center [483, 273] width 21 height 11
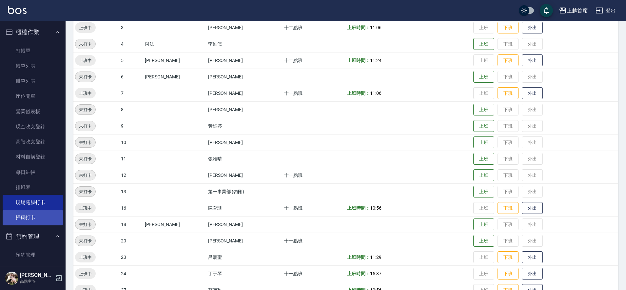
drag, startPoint x: 36, startPoint y: 210, endPoint x: 44, endPoint y: 212, distance: 8.1
click at [37, 210] on link "掃碼打卡" at bounding box center [33, 217] width 60 height 15
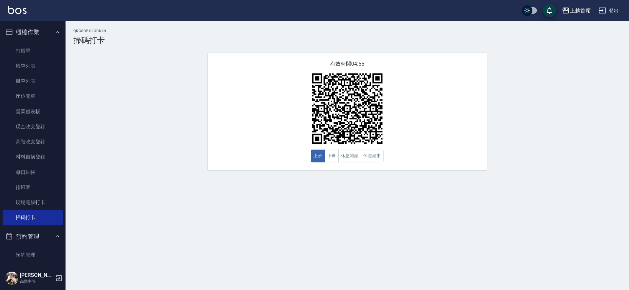
click at [43, 29] on button "櫃檯作業" at bounding box center [33, 32] width 60 height 17
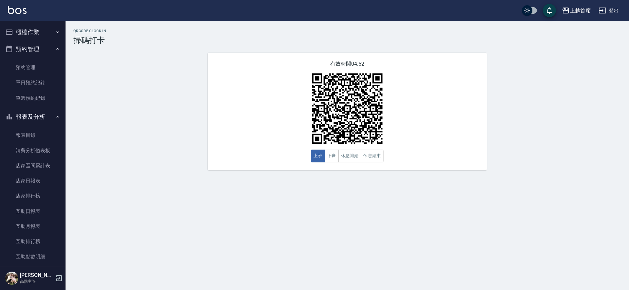
drag, startPoint x: 29, startPoint y: 117, endPoint x: 32, endPoint y: 100, distance: 17.7
click at [29, 117] on button "報表及分析" at bounding box center [33, 116] width 60 height 17
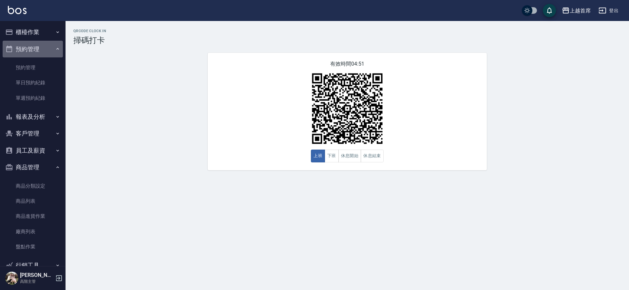
click at [50, 50] on button "預約管理" at bounding box center [33, 49] width 60 height 17
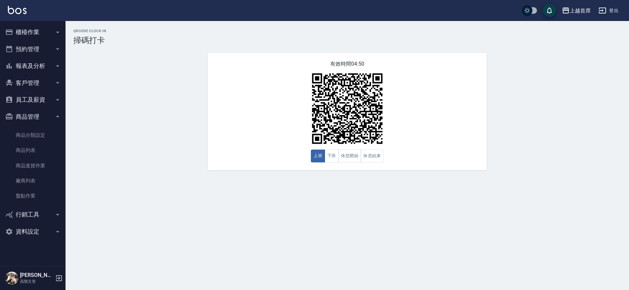
click at [23, 110] on button "商品管理" at bounding box center [33, 116] width 60 height 17
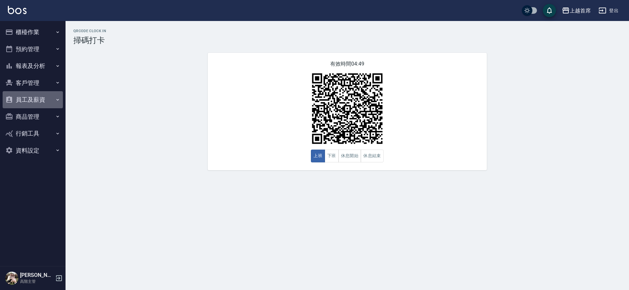
click at [34, 93] on button "員工及薪資" at bounding box center [33, 99] width 60 height 17
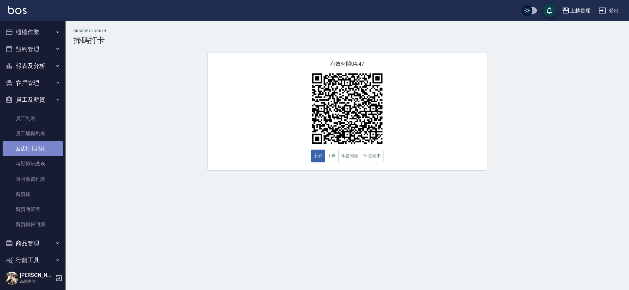
click at [42, 146] on link "全店打卡記錄" at bounding box center [33, 148] width 60 height 15
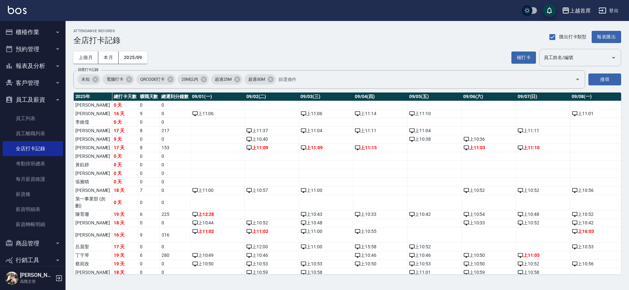
click at [567, 57] on input "員工姓名/編號" at bounding box center [575, 57] width 66 height 11
type input "蔡宛孜"
click at [83, 56] on button "上個月" at bounding box center [85, 57] width 25 height 12
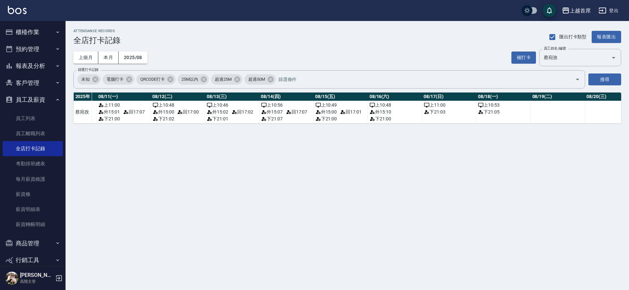
scroll to position [0, 617]
click at [524, 54] on button "補打卡" at bounding box center [523, 57] width 25 height 12
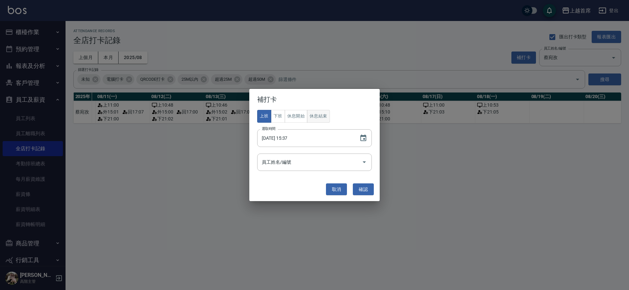
click at [312, 116] on button "休息結束" at bounding box center [318, 116] width 23 height 13
click at [292, 137] on input "[DATE] 15:37" at bounding box center [305, 138] width 96 height 18
click at [287, 137] on input "[DATE] 11:37" at bounding box center [305, 138] width 96 height 18
click at [292, 137] on input "[DATE] 11:37" at bounding box center [305, 138] width 96 height 18
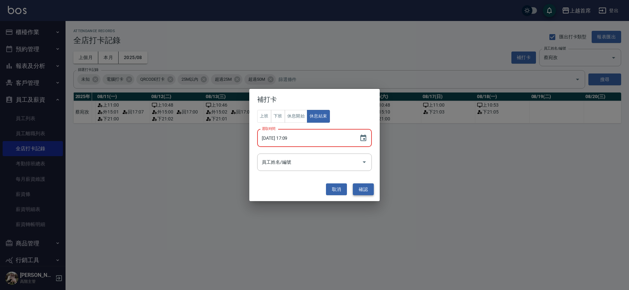
click at [365, 188] on button "確認" at bounding box center [363, 189] width 21 height 12
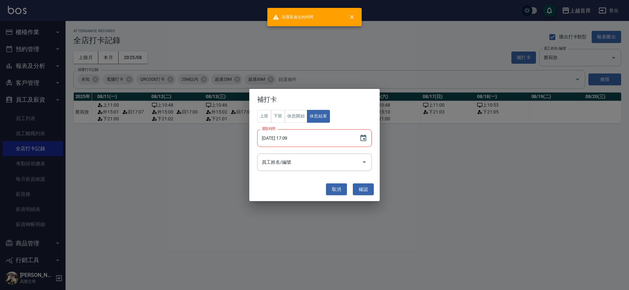
click at [276, 139] on input "[DATE] 17:09" at bounding box center [305, 138] width 96 height 18
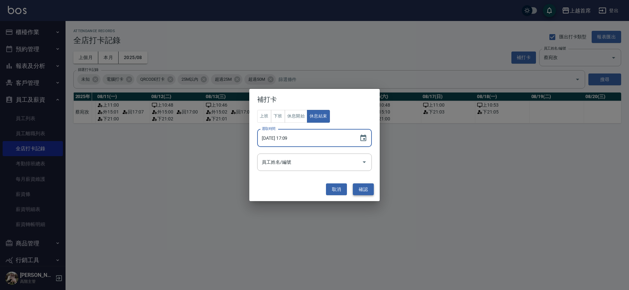
type input "[DATE] 17:09"
click at [359, 189] on button "確認" at bounding box center [363, 189] width 21 height 12
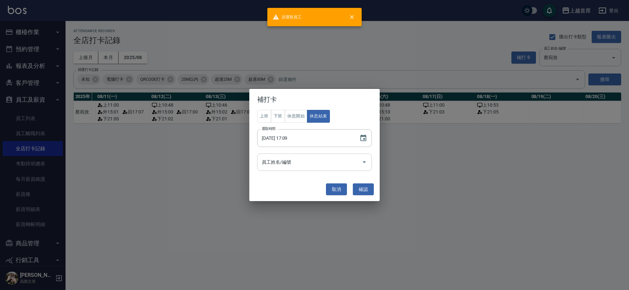
drag, startPoint x: 308, startPoint y: 180, endPoint x: 306, endPoint y: 166, distance: 13.2
click at [308, 178] on div "補打卡 上班 下班 休息開始 休息結束 選取時間 [DATE] 17:09 選取時間 員工姓名/編號 員工姓名/編號 取消 確認" at bounding box center [314, 145] width 130 height 112
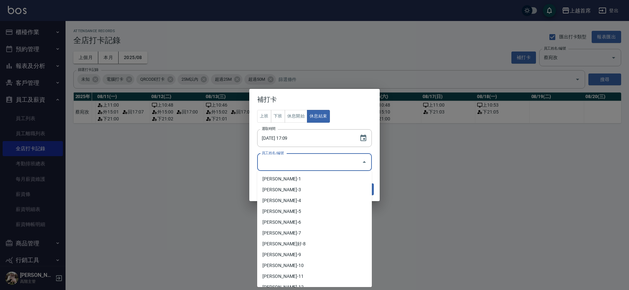
click at [305, 164] on input "員工姓名/編號" at bounding box center [309, 161] width 99 height 11
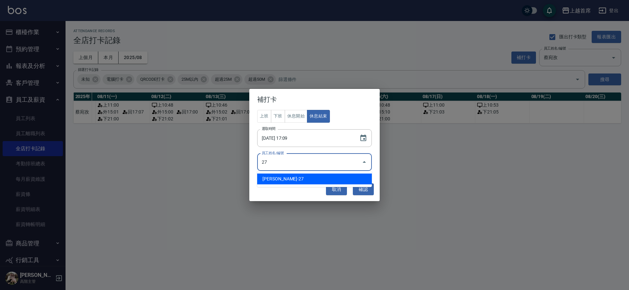
click at [287, 177] on li "[PERSON_NAME]-27" at bounding box center [314, 178] width 115 height 11
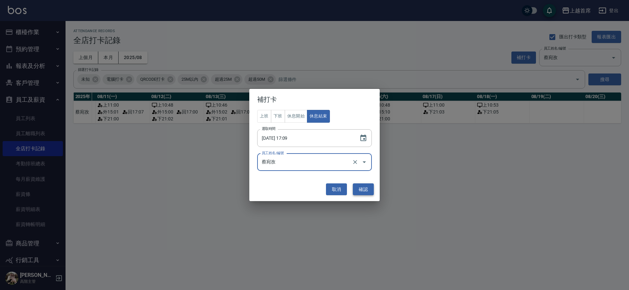
type input "蔡宛孜"
click at [358, 186] on button "確認" at bounding box center [363, 189] width 21 height 12
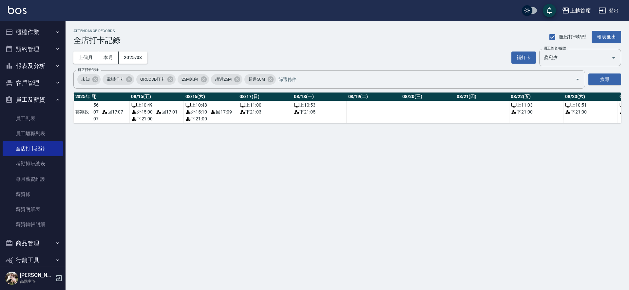
scroll to position [0, 699]
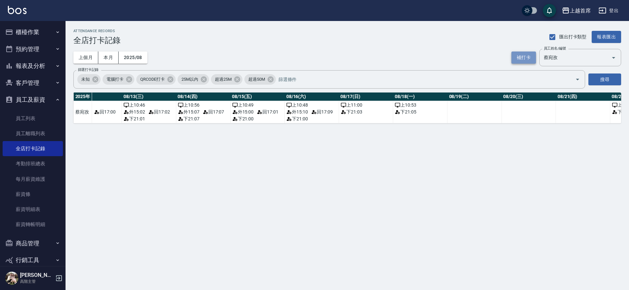
click at [524, 56] on button "補打卡" at bounding box center [523, 57] width 25 height 12
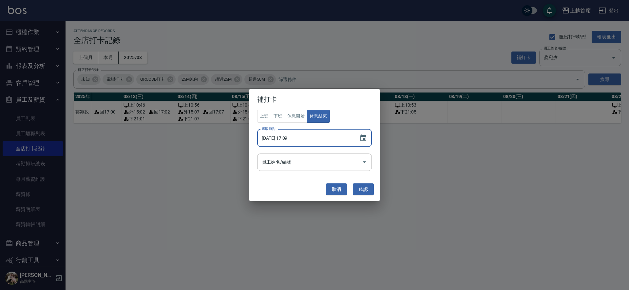
click at [285, 136] on input "[DATE] 17:09" at bounding box center [305, 138] width 96 height 18
click at [297, 119] on button "休息開始" at bounding box center [296, 116] width 23 height 13
click at [295, 138] on input "[DATE] 17:09" at bounding box center [305, 138] width 96 height 18
click at [291, 136] on input "[DATE] 17:09" at bounding box center [305, 138] width 96 height 18
click at [288, 138] on input "[DATE] 01:05" at bounding box center [305, 138] width 96 height 18
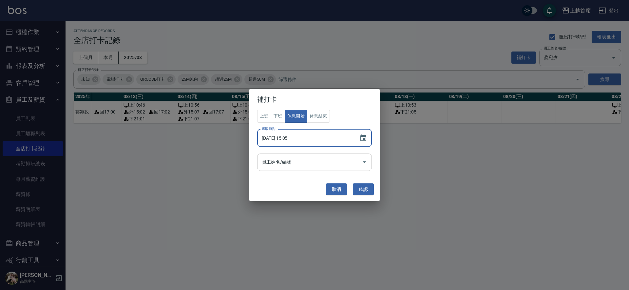
type input "[DATE] 15:05"
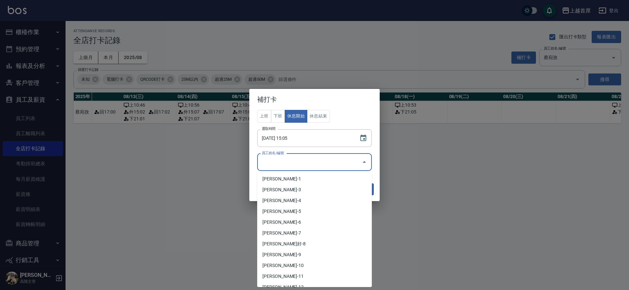
click at [319, 163] on input "員工姓名/編號" at bounding box center [309, 161] width 99 height 11
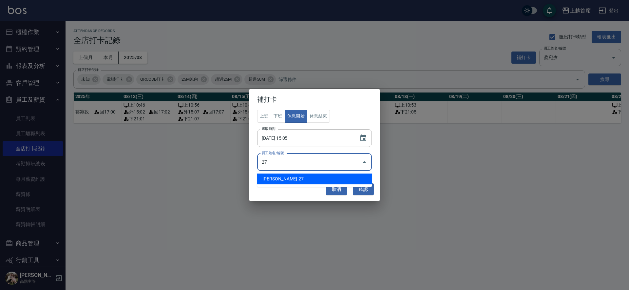
click at [309, 175] on li "[PERSON_NAME]-27" at bounding box center [314, 178] width 115 height 11
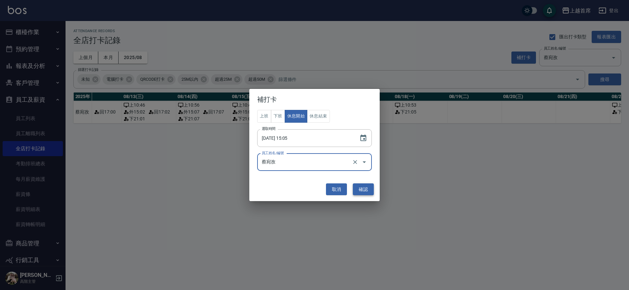
type input "蔡宛孜"
click at [366, 189] on button "確認" at bounding box center [363, 189] width 21 height 12
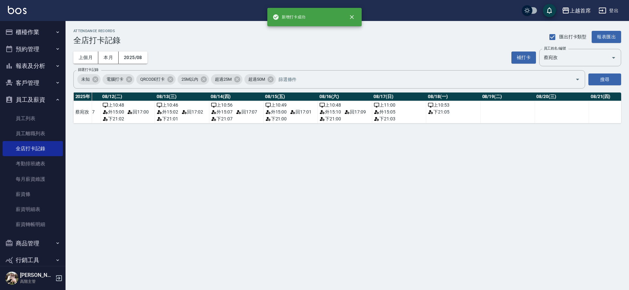
scroll to position [0, 662]
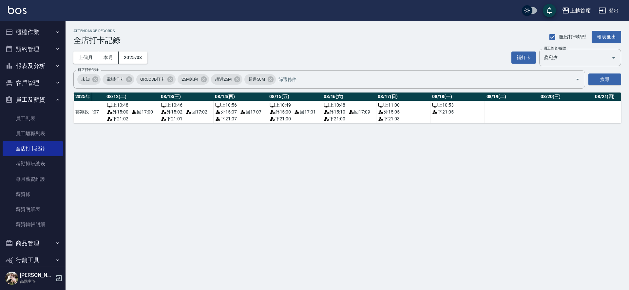
click at [508, 53] on div "上個月 本月 2025/08 補打卡 員工姓名/編號 [PERSON_NAME] 員工姓名/編號" at bounding box center [347, 57] width 548 height 17
click at [514, 51] on div "補打卡 員工姓名/編號 [PERSON_NAME] 員工姓名/編號" at bounding box center [566, 57] width 110 height 17
click at [517, 54] on button "補打卡" at bounding box center [523, 57] width 25 height 12
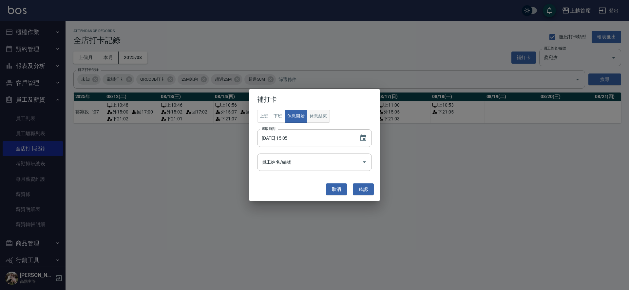
click at [315, 116] on button "休息結束" at bounding box center [318, 116] width 23 height 13
click at [290, 138] on input "[DATE] 15:05" at bounding box center [305, 138] width 96 height 18
click at [334, 168] on div "員工姓名/編號" at bounding box center [314, 161] width 115 height 17
type input "[DATE] 17:05"
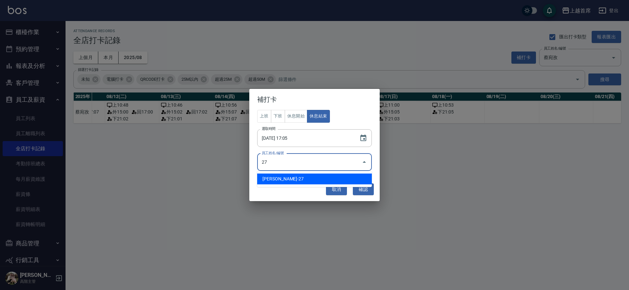
click at [322, 177] on li "[PERSON_NAME]-27" at bounding box center [314, 178] width 115 height 11
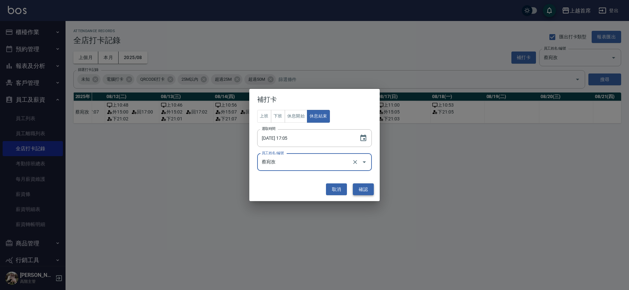
type input "蔡宛孜"
click at [366, 186] on button "確認" at bounding box center [363, 189] width 21 height 12
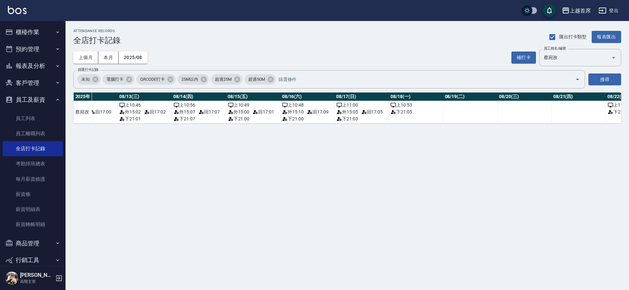
scroll to position [0, 706]
click at [522, 55] on button "補打卡" at bounding box center [523, 57] width 25 height 12
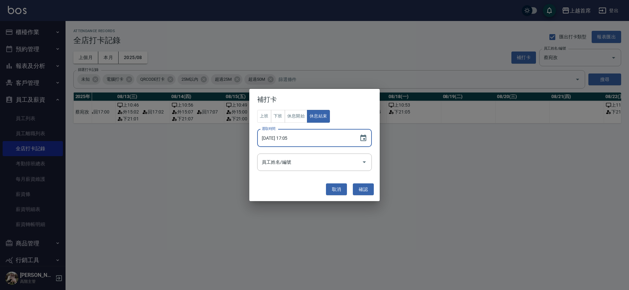
click at [284, 137] on input "[DATE] 17:05" at bounding box center [305, 138] width 96 height 18
type input "[DATE] 14:31"
click at [293, 112] on button "休息開始" at bounding box center [296, 116] width 23 height 13
click at [366, 189] on button "確認" at bounding box center [363, 189] width 21 height 12
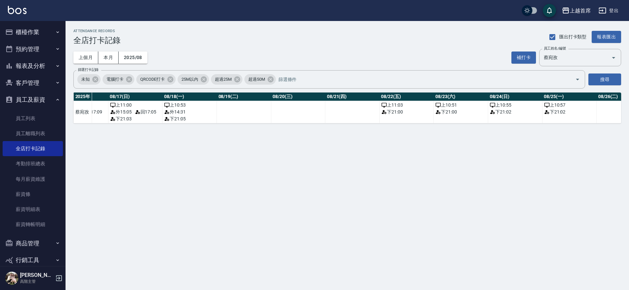
scroll to position [0, 927]
click at [524, 56] on button "補打卡" at bounding box center [523, 57] width 25 height 12
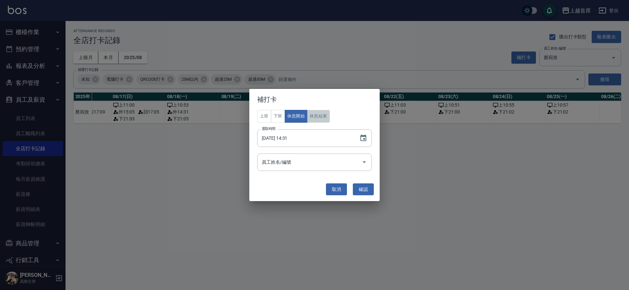
click at [324, 116] on button "休息結束" at bounding box center [318, 116] width 23 height 13
click at [291, 136] on input "[DATE] 14:31" at bounding box center [305, 138] width 96 height 18
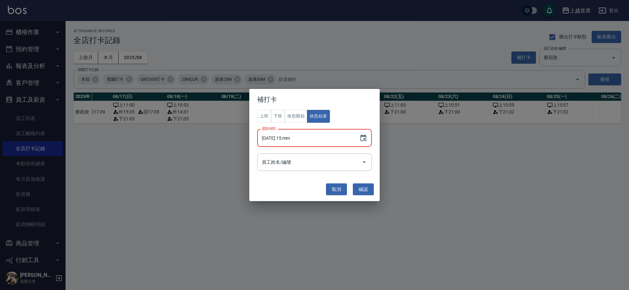
click at [291, 138] on input "[DATE] 15:mm" at bounding box center [305, 138] width 96 height 18
type input "[DATE] 16:35"
drag, startPoint x: 334, startPoint y: 171, endPoint x: 333, endPoint y: 165, distance: 6.4
click at [334, 169] on div "上班 下班 休息開始 休息結束 選取時間 [DATE] 16:35 選取時間 員工姓名/編號 員工姓名/編號" at bounding box center [314, 143] width 130 height 67
drag, startPoint x: 331, startPoint y: 163, endPoint x: 321, endPoint y: 162, distance: 9.2
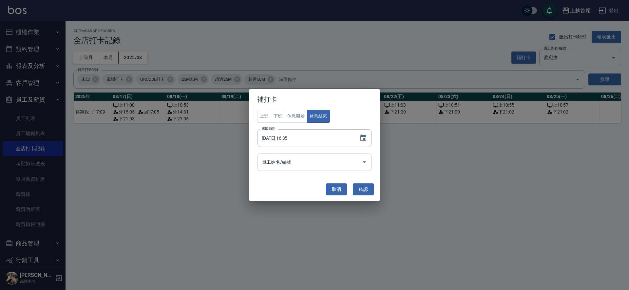
click at [321, 162] on input "員工姓名/編號" at bounding box center [309, 161] width 99 height 11
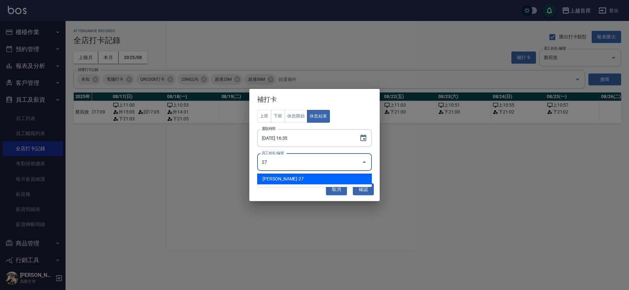
click at [300, 175] on li "[PERSON_NAME]-27" at bounding box center [314, 178] width 115 height 11
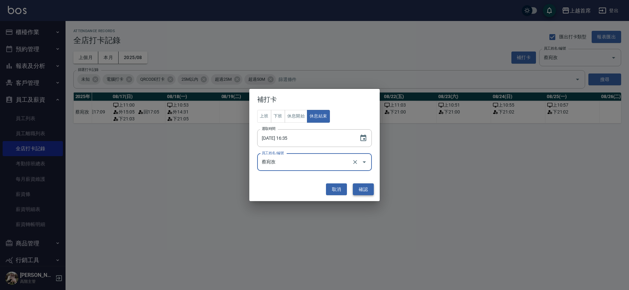
type input "蔡宛孜"
click at [362, 186] on button "確認" at bounding box center [363, 189] width 21 height 12
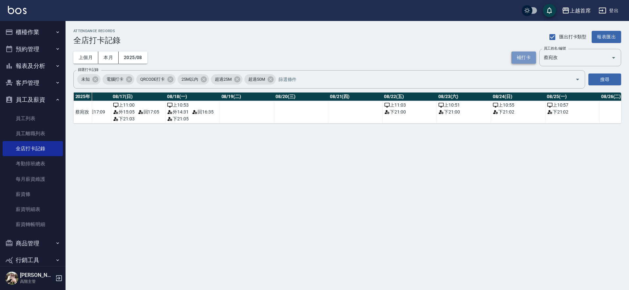
click at [523, 56] on button "補打卡" at bounding box center [523, 57] width 25 height 12
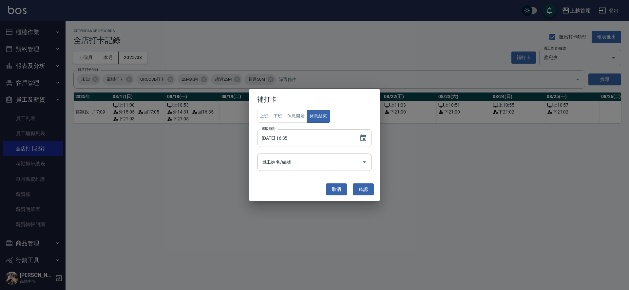
click at [281, 137] on input "[DATE] 16:35" at bounding box center [305, 138] width 96 height 18
click at [283, 137] on input "[DATE] 02:35" at bounding box center [305, 138] width 96 height 18
type input "[DATE] 03:02"
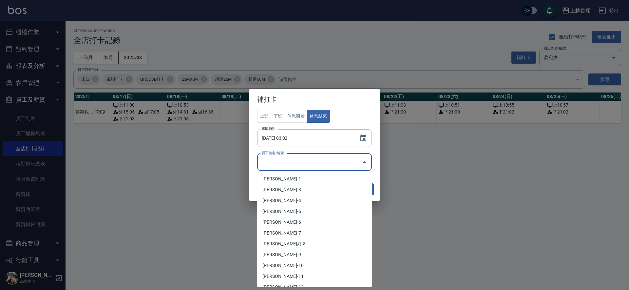
click at [307, 158] on input "員工姓名/編號" at bounding box center [309, 161] width 99 height 11
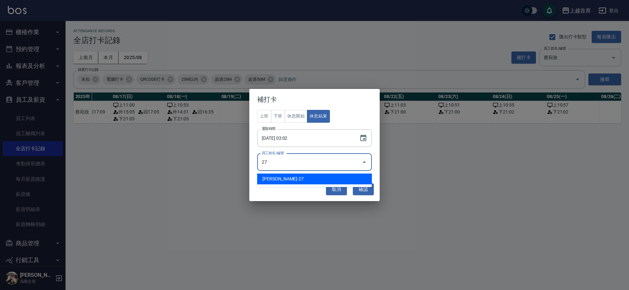
click at [305, 174] on li "[PERSON_NAME]-27" at bounding box center [314, 178] width 115 height 11
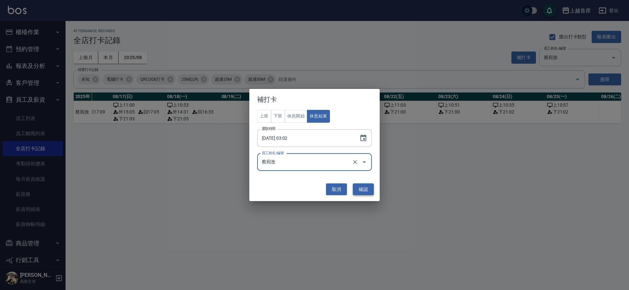
type input "蔡宛孜"
click at [357, 187] on button "確認" at bounding box center [363, 189] width 21 height 12
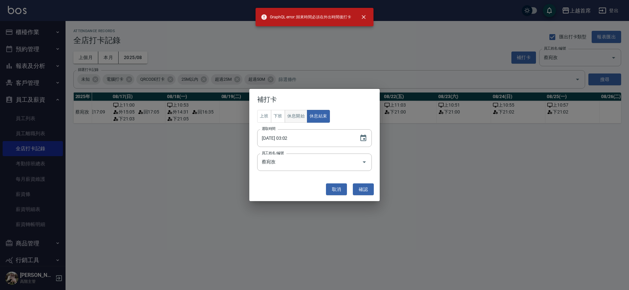
click at [297, 118] on button "休息開始" at bounding box center [296, 116] width 23 height 13
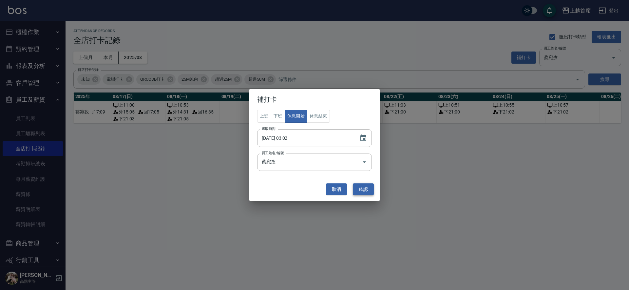
click at [358, 186] on button "確認" at bounding box center [363, 189] width 21 height 12
click at [289, 136] on input "[DATE] 03:02" at bounding box center [305, 138] width 96 height 18
type input "[DATE] 15:02"
click at [362, 186] on button "確認" at bounding box center [363, 189] width 21 height 12
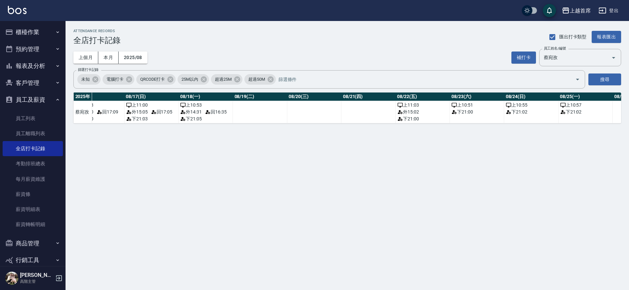
scroll to position [0, 896]
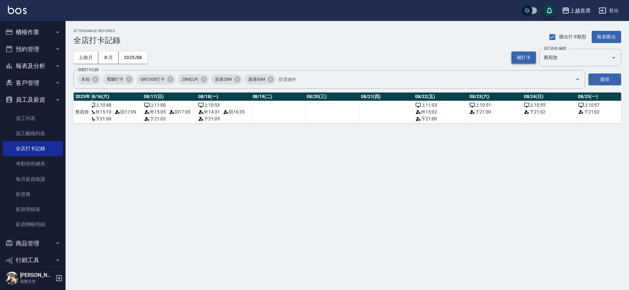
click at [526, 53] on button "補打卡" at bounding box center [523, 57] width 25 height 12
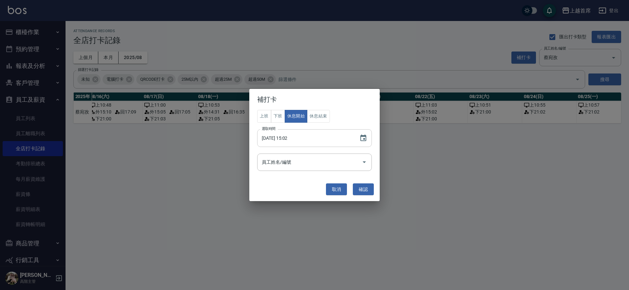
click at [284, 138] on input "[DATE] 15:02" at bounding box center [305, 138] width 96 height 18
click at [319, 115] on button "休息結束" at bounding box center [318, 116] width 23 height 13
click at [290, 138] on input "[DATE] 15:02" at bounding box center [305, 138] width 96 height 18
type input "[DATE] 17:02"
click at [362, 188] on button "確認" at bounding box center [363, 189] width 21 height 12
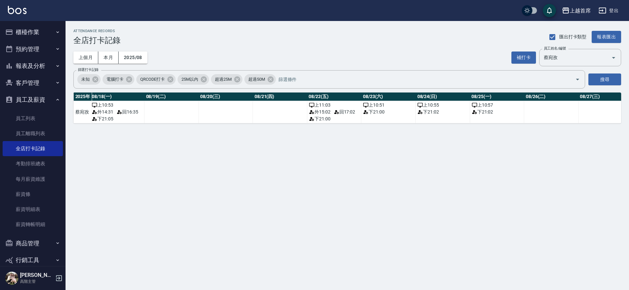
scroll to position [0, 1025]
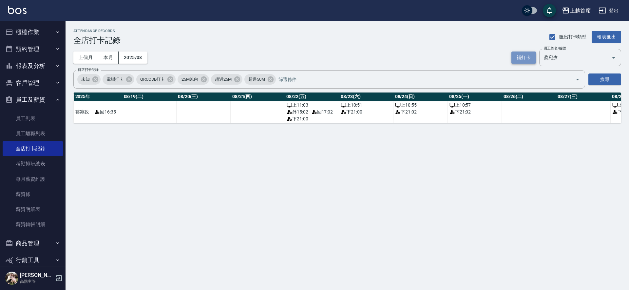
click at [531, 55] on button "補打卡" at bounding box center [523, 57] width 25 height 12
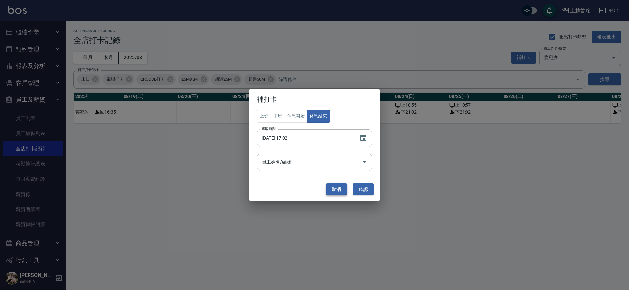
click at [339, 187] on button "取消" at bounding box center [336, 189] width 21 height 12
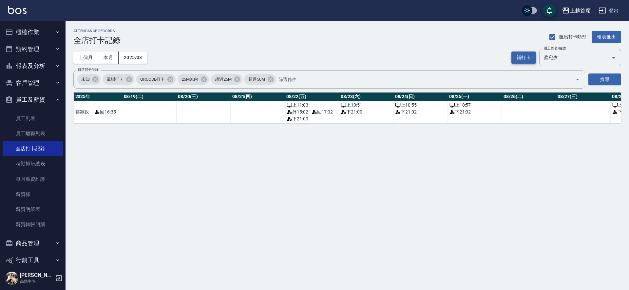
click at [528, 57] on button "補打卡" at bounding box center [523, 57] width 25 height 12
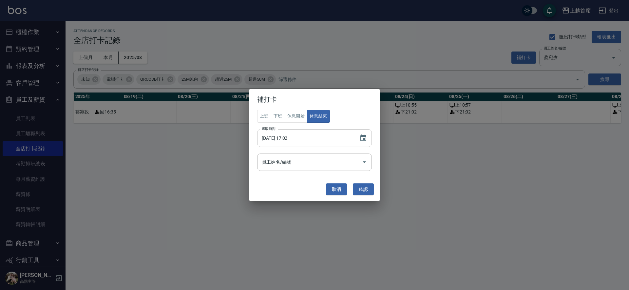
click at [284, 135] on input "[DATE] 17:02" at bounding box center [305, 138] width 96 height 18
click at [289, 116] on button "休息開始" at bounding box center [296, 116] width 23 height 13
click at [289, 137] on input "[DATE] 17:02" at bounding box center [305, 138] width 96 height 18
type input "[DATE] 15:07"
click at [284, 163] on input "員工姓名/編號" at bounding box center [309, 161] width 99 height 11
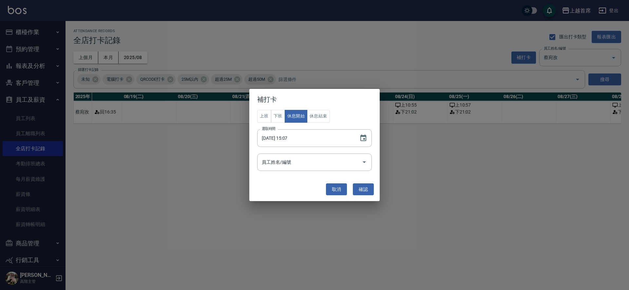
click at [405, 201] on div "補打卡 上班 下班 休息開始 休息結束 選取時間 [DATE] 15:07 選取時間 員工姓名/編號 員工姓名/編號 取消 確認" at bounding box center [314, 145] width 629 height 290
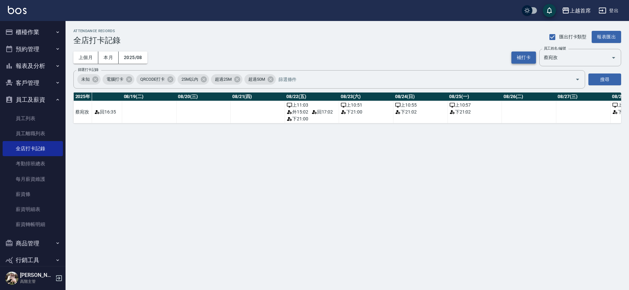
click at [527, 55] on button "補打卡" at bounding box center [523, 57] width 25 height 12
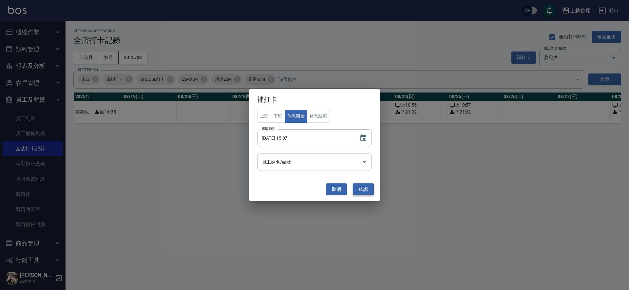
click at [366, 187] on button "確認" at bounding box center [363, 189] width 21 height 12
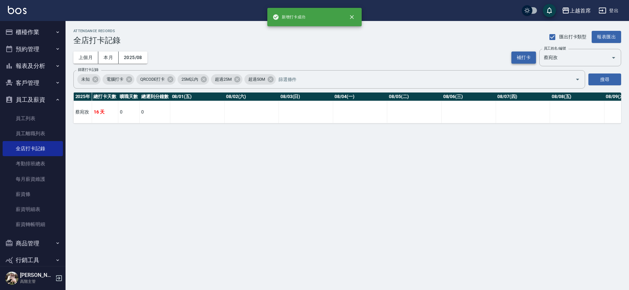
click at [527, 54] on button "補打卡" at bounding box center [523, 57] width 25 height 12
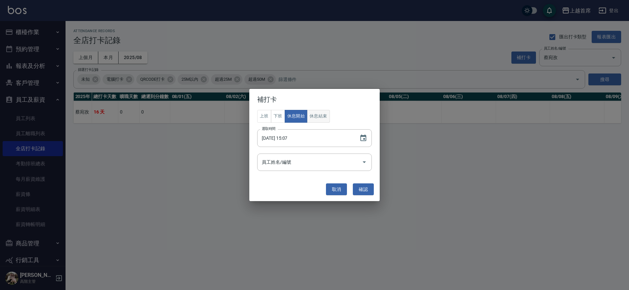
click at [321, 113] on button "休息結束" at bounding box center [318, 116] width 23 height 13
click at [291, 137] on input "[DATE] 15:07" at bounding box center [305, 138] width 96 height 18
click at [290, 137] on input "[DATE] 02:07" at bounding box center [305, 138] width 96 height 18
click at [290, 137] on input "[DATE] 21:07" at bounding box center [305, 138] width 96 height 18
type input "[DATE] 17:11"
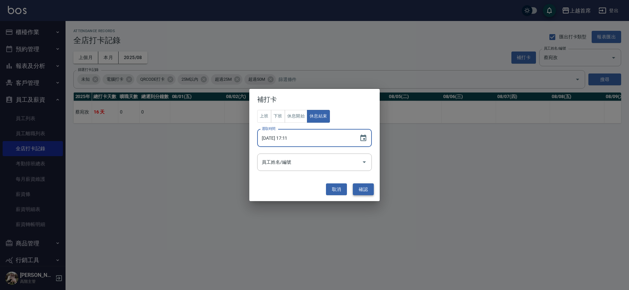
click at [360, 185] on button "確認" at bounding box center [363, 189] width 21 height 12
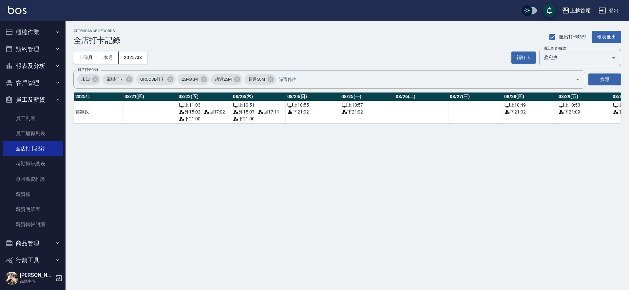
scroll to position [0, 1136]
click at [520, 55] on button "補打卡" at bounding box center [523, 57] width 25 height 12
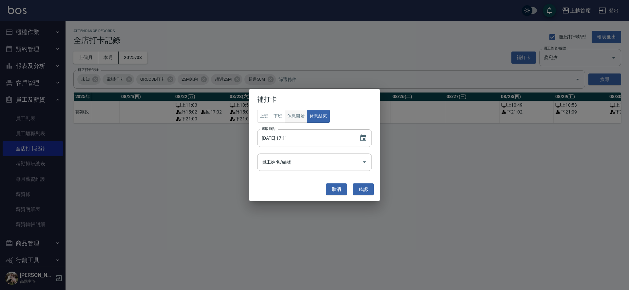
click at [297, 113] on button "休息開始" at bounding box center [296, 116] width 23 height 13
click at [295, 135] on input "[DATE] 17:11" at bounding box center [305, 138] width 96 height 18
click at [317, 115] on button "休息結束" at bounding box center [318, 116] width 23 height 13
click at [299, 115] on button "休息開始" at bounding box center [296, 116] width 23 height 13
click at [291, 140] on input "[DATE] 17:11" at bounding box center [305, 138] width 96 height 18
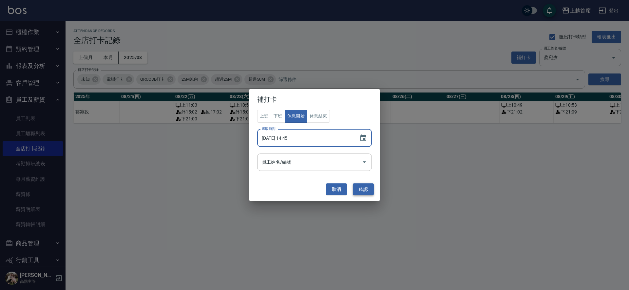
click at [359, 186] on button "確認" at bounding box center [363, 189] width 21 height 12
click at [278, 141] on input "[DATE] 14:45" at bounding box center [305, 138] width 96 height 18
click at [283, 137] on input "[DATE] 14:45" at bounding box center [305, 138] width 96 height 18
type input "[DATE] 14:45"
click at [357, 187] on button "確認" at bounding box center [363, 189] width 21 height 12
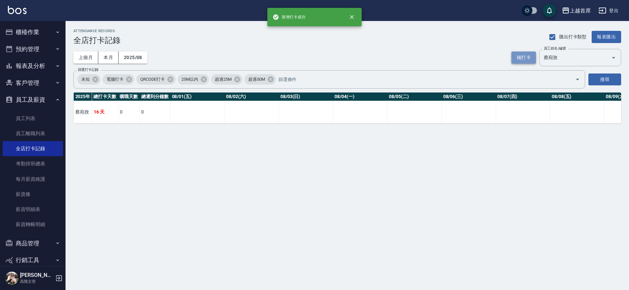
click at [522, 57] on button "補打卡" at bounding box center [523, 57] width 25 height 12
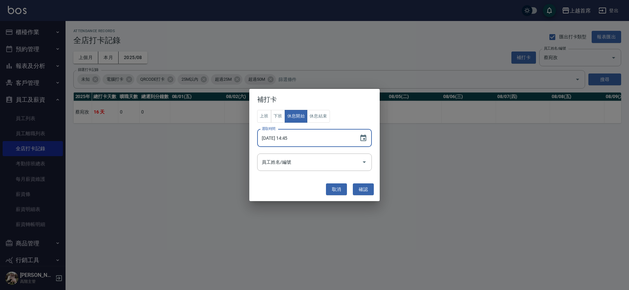
click at [289, 139] on input "[DATE] 14:45" at bounding box center [305, 138] width 96 height 18
click at [290, 136] on input "[DATE] 17:45" at bounding box center [305, 138] width 96 height 18
drag, startPoint x: 299, startPoint y: 142, endPoint x: 282, endPoint y: 146, distance: 17.2
click at [282, 146] on input "[DATE] 16:45" at bounding box center [305, 138] width 96 height 18
type input "[DATE] 16:45"
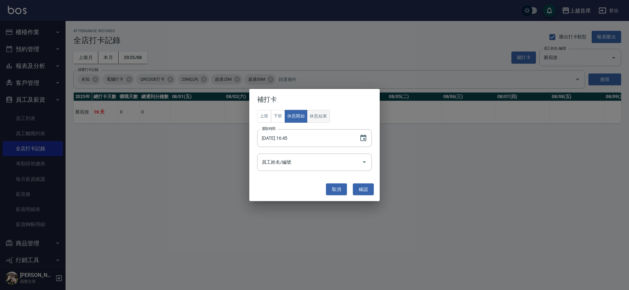
click at [324, 110] on div "補打卡 上班 下班 休息開始 休息結束 選取時間 [DATE] 16:45 選取時間 員工姓名/編號 員工姓名/編號 取消 確認" at bounding box center [314, 145] width 130 height 112
click at [315, 114] on button "休息結束" at bounding box center [318, 116] width 23 height 13
drag, startPoint x: 364, startPoint y: 186, endPoint x: 363, endPoint y: 183, distance: 3.5
click at [364, 186] on button "確認" at bounding box center [363, 189] width 21 height 12
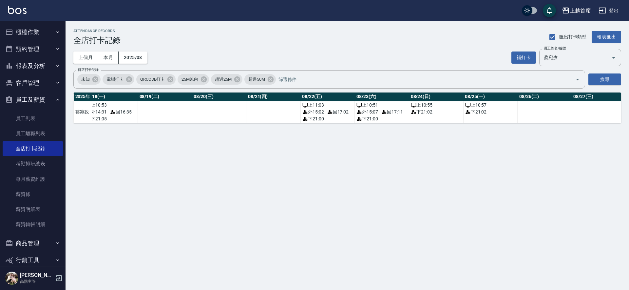
scroll to position [0, 1010]
click at [523, 54] on button "補打卡" at bounding box center [523, 57] width 25 height 12
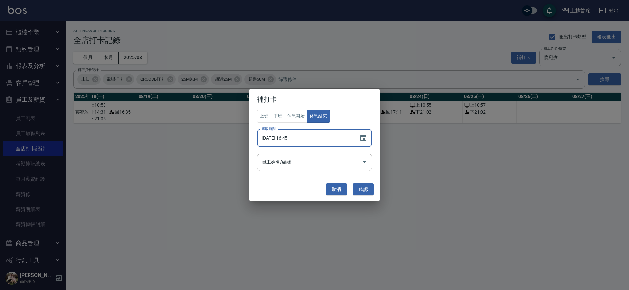
click at [286, 137] on input "[DATE] 16:45" at bounding box center [305, 138] width 96 height 18
click at [302, 117] on button "休息開始" at bounding box center [296, 116] width 23 height 13
click at [293, 137] on input "[DATE] 16:45" at bounding box center [305, 138] width 96 height 18
click at [288, 138] on input "[DATE] 16:45" at bounding box center [305, 138] width 96 height 18
click at [289, 135] on input "[DATE] 13:45" at bounding box center [305, 138] width 96 height 18
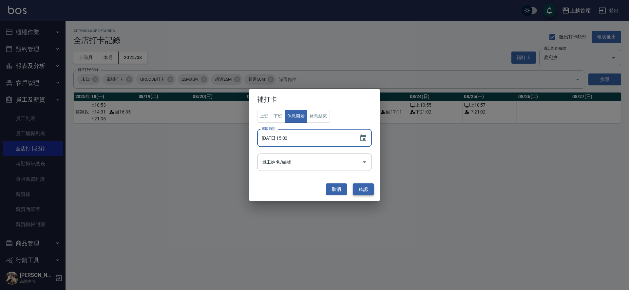
type input "[DATE] 15:00"
click at [362, 187] on button "確認" at bounding box center [363, 189] width 21 height 12
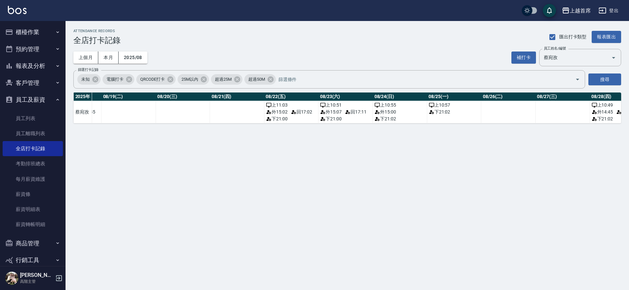
scroll to position [0, 1047]
click at [521, 55] on button "補打卡" at bounding box center [523, 57] width 25 height 12
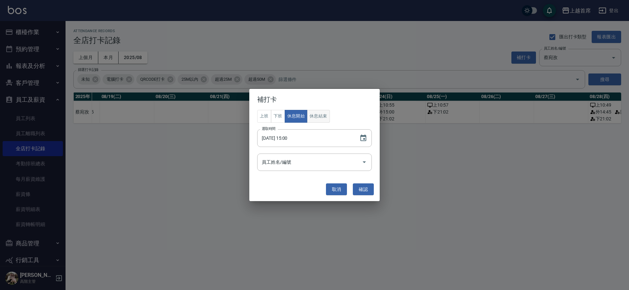
click at [323, 117] on button "休息結束" at bounding box center [318, 116] width 23 height 13
click at [294, 136] on input "[DATE] 15:00" at bounding box center [305, 138] width 96 height 18
click at [290, 137] on input "[DATE] 15:00" at bounding box center [305, 138] width 96 height 18
type input "[DATE] 17:00"
click at [365, 190] on button "確認" at bounding box center [363, 189] width 21 height 12
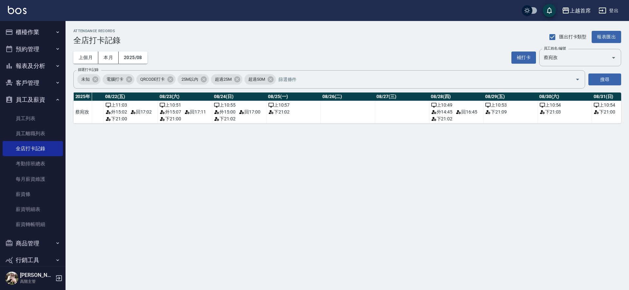
scroll to position [0, 1209]
click at [522, 56] on button "補打卡" at bounding box center [523, 57] width 25 height 12
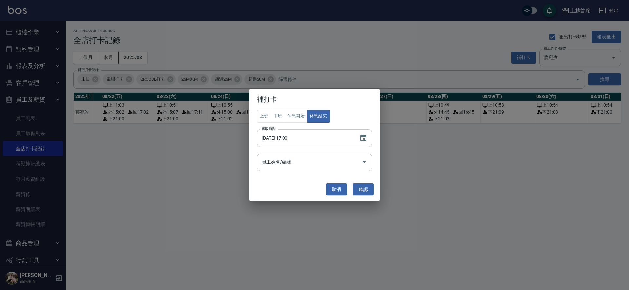
click at [282, 136] on input "[DATE] 17:00" at bounding box center [305, 138] width 96 height 18
click at [296, 118] on button "休息開始" at bounding box center [296, 116] width 23 height 13
click at [289, 137] on input "[DATE] 17:00" at bounding box center [305, 138] width 96 height 18
type input "[DATE] 14:30"
click at [368, 188] on button "確認" at bounding box center [363, 189] width 21 height 12
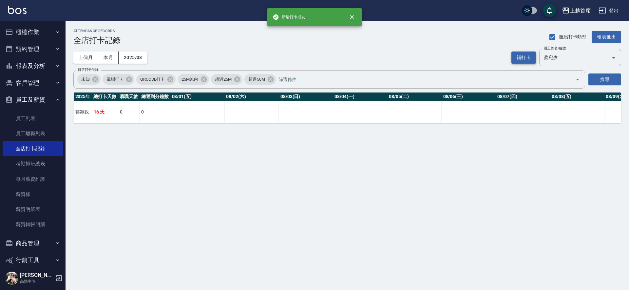
click at [526, 57] on button "補打卡" at bounding box center [523, 57] width 25 height 12
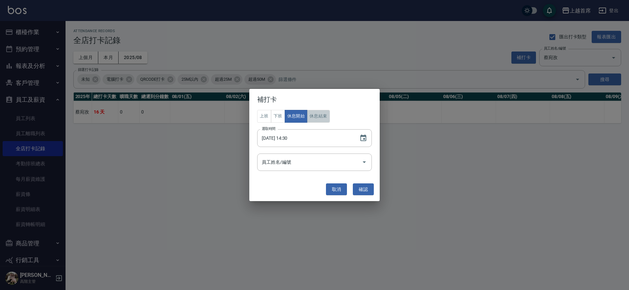
click at [317, 114] on button "休息結束" at bounding box center [318, 116] width 23 height 13
click at [292, 136] on input "[DATE] 14:30" at bounding box center [305, 138] width 96 height 18
click at [293, 141] on input "[DATE] 11:30" at bounding box center [305, 138] width 96 height 18
click at [287, 140] on input "[DATE] 11:30" at bounding box center [305, 138] width 96 height 18
type input "[DATE] 14:35"
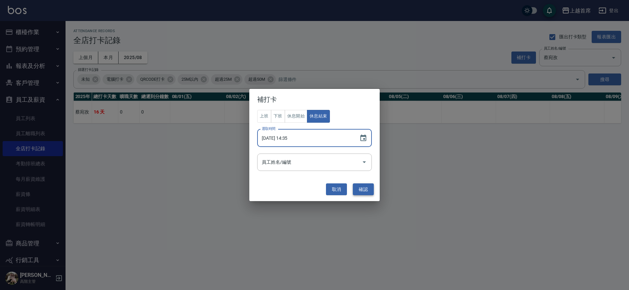
click at [361, 189] on button "確認" at bounding box center [363, 189] width 21 height 12
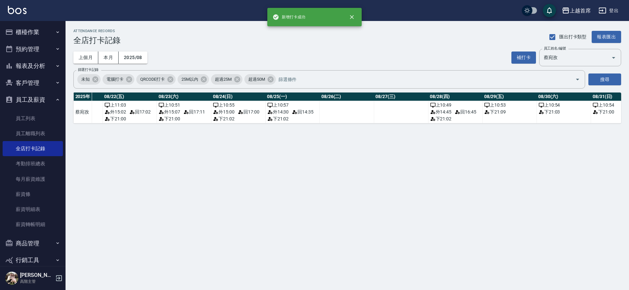
scroll to position [0, 1232]
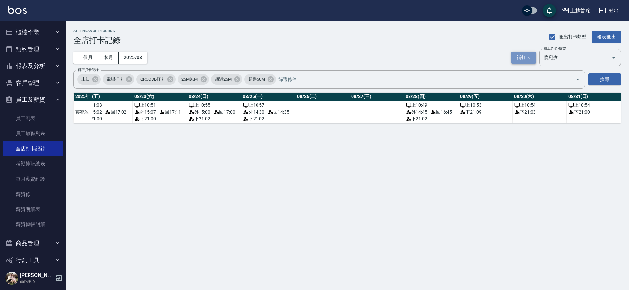
click at [525, 56] on button "補打卡" at bounding box center [523, 57] width 25 height 12
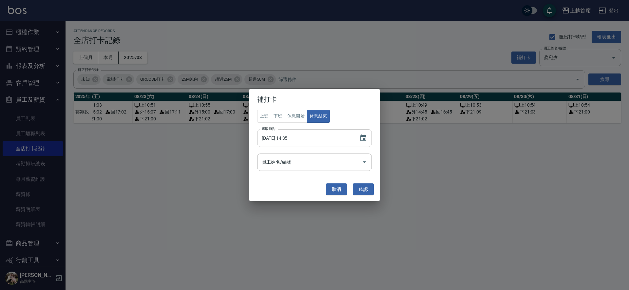
click at [284, 144] on input "[DATE] 14:35" at bounding box center [305, 138] width 96 height 18
click at [300, 137] on input "[DATE] 14:35" at bounding box center [305, 138] width 96 height 18
click at [298, 137] on input "[DATE] 14:35" at bounding box center [305, 138] width 96 height 18
click at [294, 137] on input "[DATE] 14:35" at bounding box center [305, 138] width 96 height 18
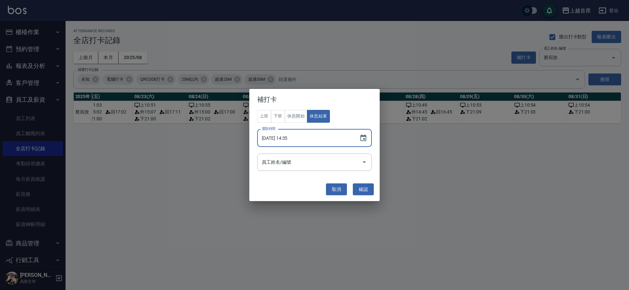
drag, startPoint x: 295, startPoint y: 138, endPoint x: 299, endPoint y: 139, distance: 4.6
click at [299, 139] on input "[DATE] 14:35" at bounding box center [305, 138] width 96 height 18
type input "[DATE] 14:40"
click at [367, 188] on button "確認" at bounding box center [363, 189] width 21 height 12
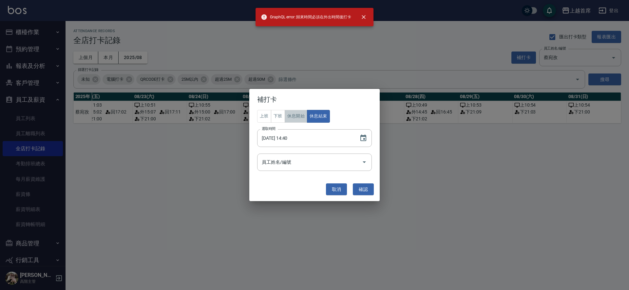
click at [294, 113] on button "休息開始" at bounding box center [296, 116] width 23 height 13
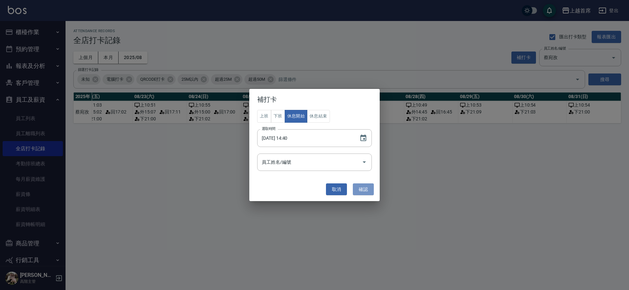
click at [364, 188] on button "確認" at bounding box center [363, 189] width 21 height 12
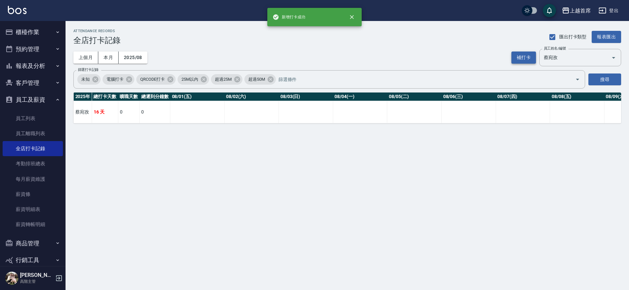
click at [522, 53] on button "補打卡" at bounding box center [523, 57] width 25 height 12
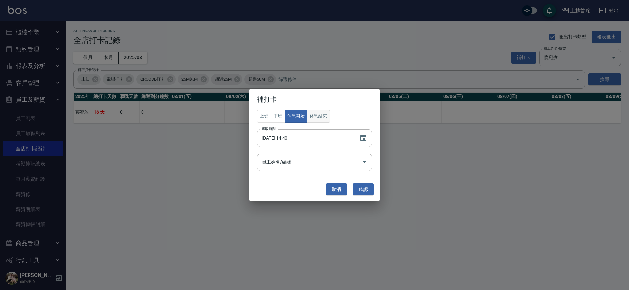
click at [320, 120] on button "休息結束" at bounding box center [318, 116] width 23 height 13
click at [288, 136] on input "[DATE] 14:40" at bounding box center [305, 138] width 96 height 18
type input "[DATE] 16:40"
click at [368, 186] on button "確認" at bounding box center [363, 189] width 21 height 12
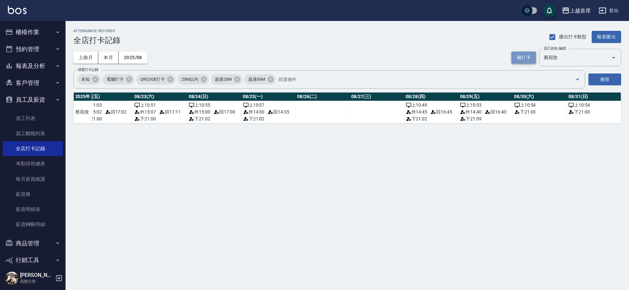
click at [529, 53] on button "補打卡" at bounding box center [523, 57] width 25 height 12
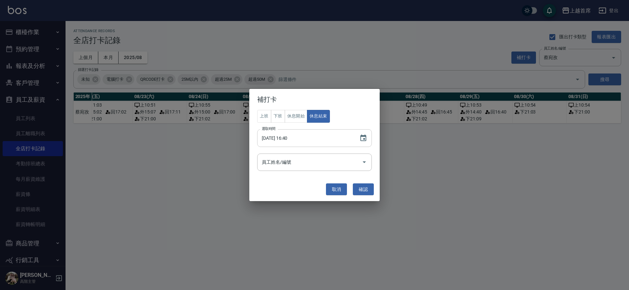
click at [286, 137] on input "[DATE] 16:40" at bounding box center [305, 138] width 96 height 18
click at [302, 118] on button "休息開始" at bounding box center [296, 116] width 23 height 13
click at [292, 135] on input "[DATE] 16:40" at bounding box center [305, 138] width 96 height 18
type input "[DATE] 15:10"
click at [371, 187] on button "確認" at bounding box center [363, 189] width 21 height 12
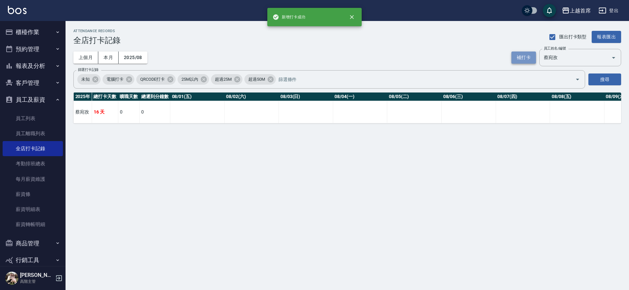
click at [526, 53] on button "補打卡" at bounding box center [523, 57] width 25 height 12
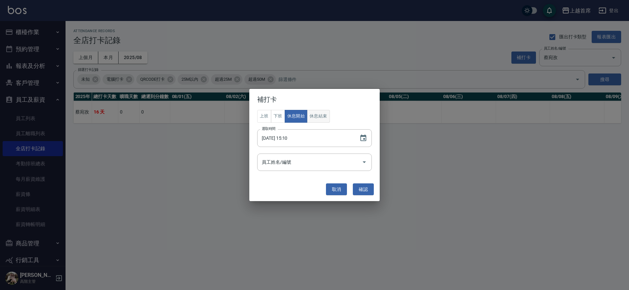
drag, startPoint x: 325, startPoint y: 122, endPoint x: 327, endPoint y: 118, distance: 4.6
click at [325, 122] on div "上班 下班 休息開始 休息結束 選取時間 [DATE] 15:10 選取時間 員工姓名/編號 員工姓名/編號" at bounding box center [314, 140] width 115 height 61
click at [328, 116] on button "休息結束" at bounding box center [318, 116] width 23 height 13
click at [284, 134] on input "[DATE] 15:10" at bounding box center [305, 138] width 96 height 18
click at [286, 134] on input "[DATE] 15:10" at bounding box center [305, 138] width 96 height 18
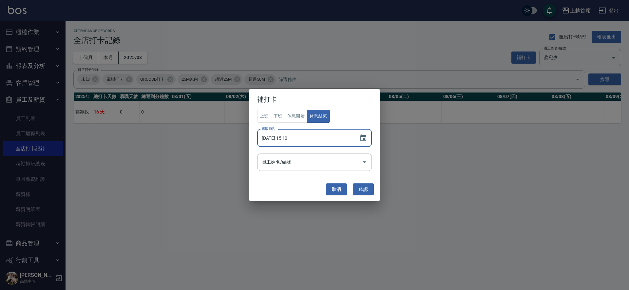
click at [289, 136] on input "[DATE] 15:10" at bounding box center [305, 138] width 96 height 18
type input "[DATE] 17:10"
click at [362, 187] on button "確認" at bounding box center [363, 189] width 21 height 12
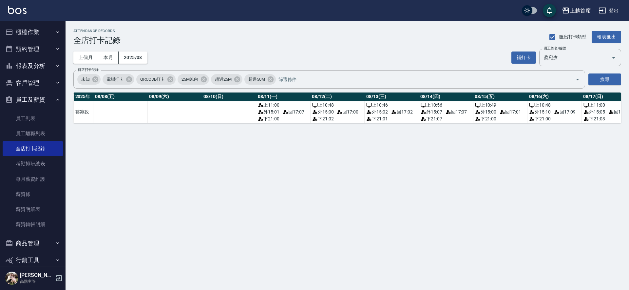
scroll to position [0, 443]
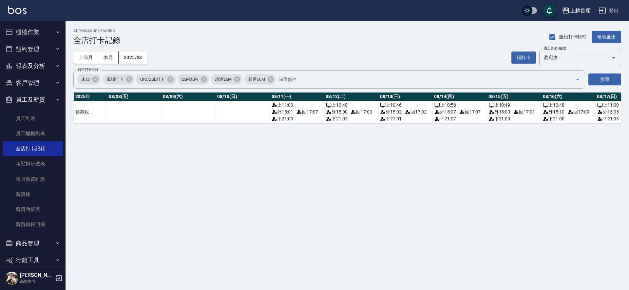
click at [253, 111] on td "a dense table" at bounding box center [243, 112] width 54 height 22
click at [526, 59] on button "補打卡" at bounding box center [523, 57] width 25 height 12
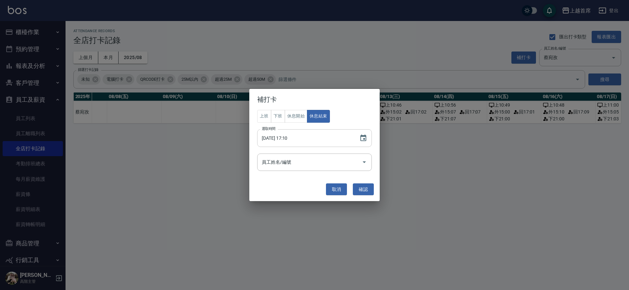
click at [284, 137] on input "[DATE] 17:10" at bounding box center [305, 138] width 96 height 18
type input "[DATE] 11:00"
click at [260, 115] on button "上班" at bounding box center [264, 116] width 14 height 13
click at [371, 191] on button "確認" at bounding box center [363, 189] width 21 height 12
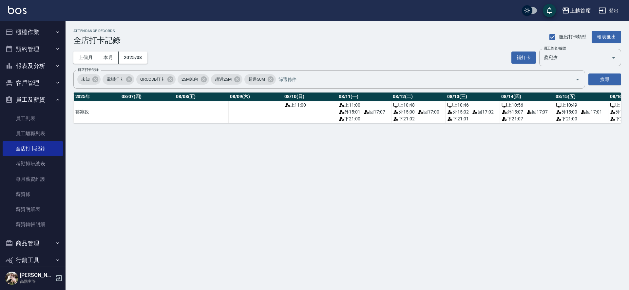
scroll to position [0, 383]
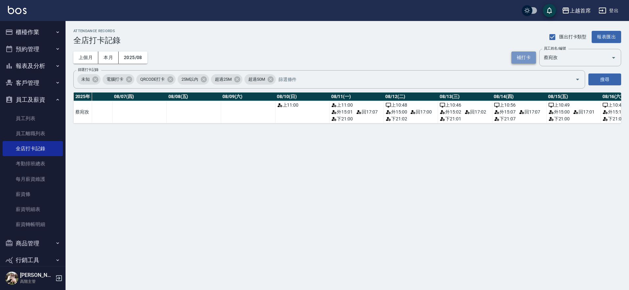
click at [522, 57] on button "補打卡" at bounding box center [523, 57] width 25 height 12
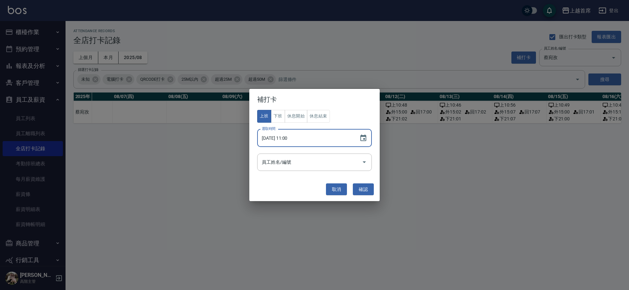
click at [290, 137] on input "[DATE] 11:00" at bounding box center [305, 138] width 96 height 18
type input "[DATE] 15:00"
click at [299, 116] on button "休息開始" at bounding box center [296, 116] width 23 height 13
click at [369, 188] on button "確認" at bounding box center [363, 189] width 21 height 12
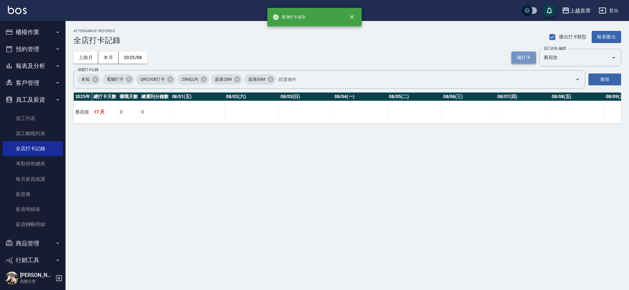
click at [523, 58] on button "補打卡" at bounding box center [523, 57] width 25 height 12
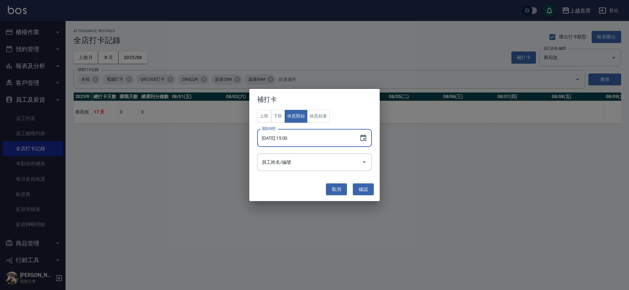
click at [293, 138] on input "[DATE] 15:00" at bounding box center [305, 138] width 96 height 18
click at [291, 137] on input "[DATE] 15:00" at bounding box center [305, 138] width 96 height 18
type input "[DATE] 17:00"
drag, startPoint x: 313, startPoint y: 106, endPoint x: 314, endPoint y: 112, distance: 6.0
click at [313, 107] on h2 "補打卡" at bounding box center [314, 99] width 130 height 21
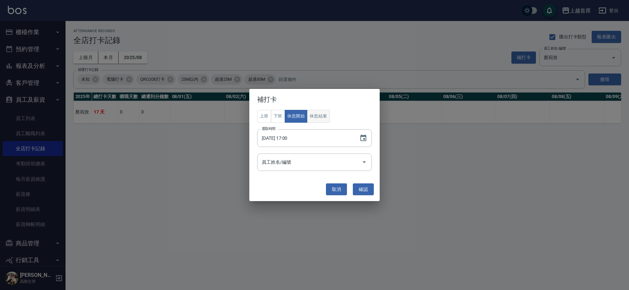
click at [314, 112] on button "休息結束" at bounding box center [318, 116] width 23 height 13
click at [363, 189] on button "確認" at bounding box center [363, 189] width 21 height 12
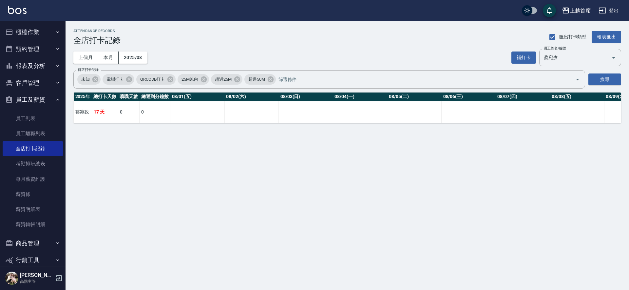
drag, startPoint x: 236, startPoint y: 129, endPoint x: 253, endPoint y: 130, distance: 16.4
click at [253, 130] on div "ATTENDANCE RECORDS 全店打卡記錄 匯出打卡類型 報表匯出 上個月 本月 2025/08 補打卡 員工姓名/編號 [PERSON_NAME] …" at bounding box center [347, 76] width 563 height 110
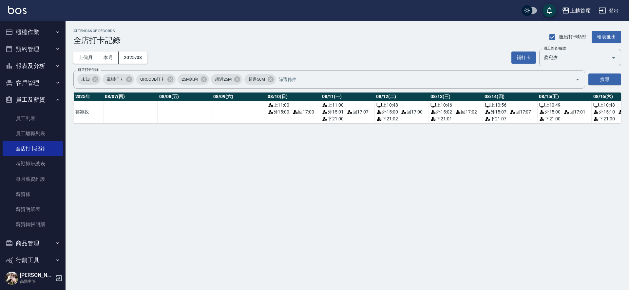
scroll to position [0, 386]
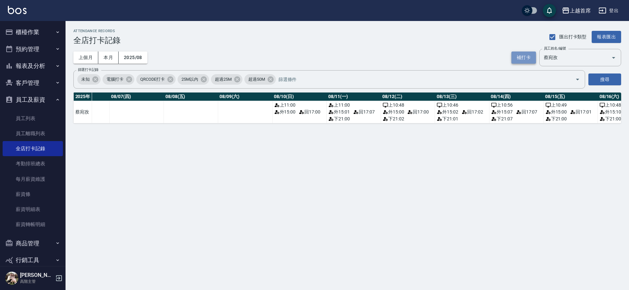
click at [530, 55] on button "補打卡" at bounding box center [523, 57] width 25 height 12
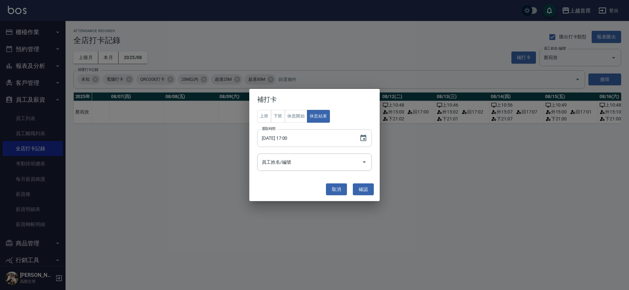
click at [305, 139] on input "[DATE] 17:00" at bounding box center [305, 138] width 96 height 18
click at [280, 115] on button "下班" at bounding box center [278, 116] width 14 height 13
click at [292, 136] on input "[DATE] 17:00" at bounding box center [305, 138] width 96 height 18
type input "[DATE] 21:00"
click at [368, 189] on button "確認" at bounding box center [363, 189] width 21 height 12
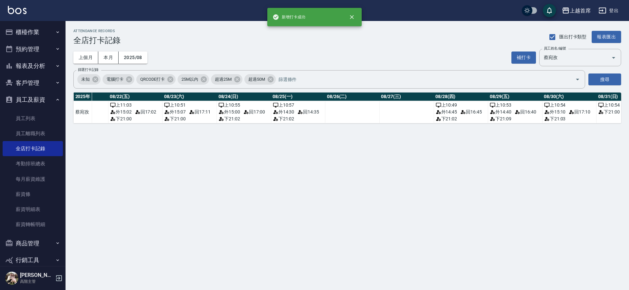
scroll to position [0, 1232]
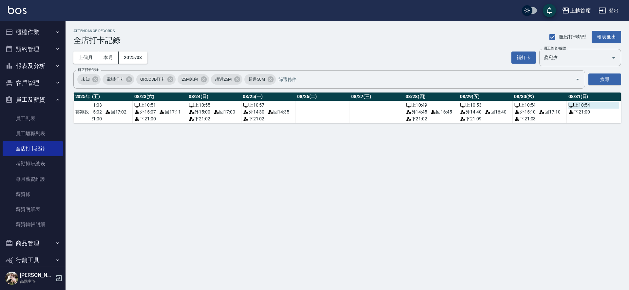
click at [576, 102] on div "上 10:54" at bounding box center [593, 105] width 51 height 7
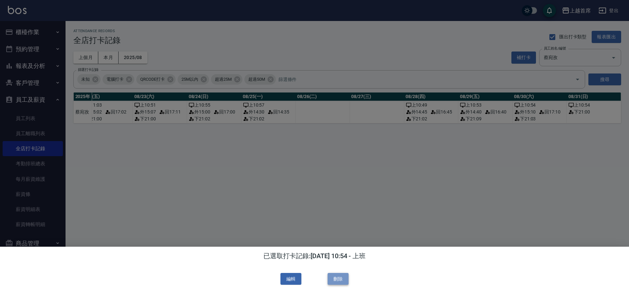
click at [341, 278] on button "刪除" at bounding box center [338, 279] width 21 height 12
click at [595, 174] on div at bounding box center [314, 145] width 629 height 290
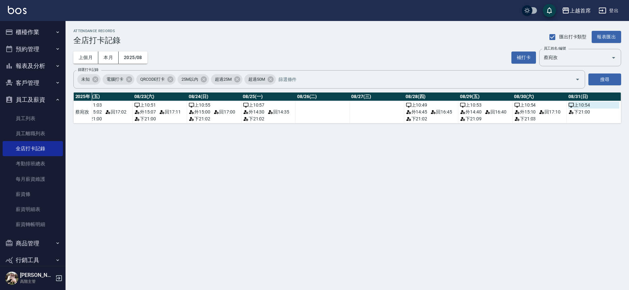
click at [583, 104] on div "上 10:54" at bounding box center [593, 105] width 51 height 7
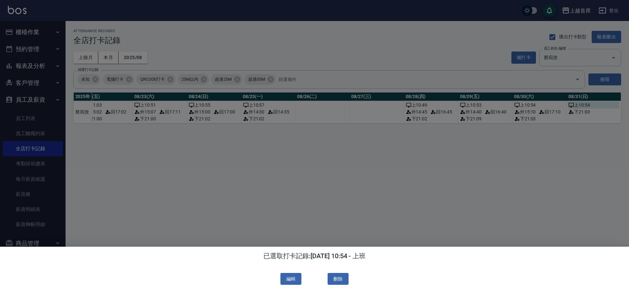
click at [580, 112] on div at bounding box center [314, 145] width 629 height 290
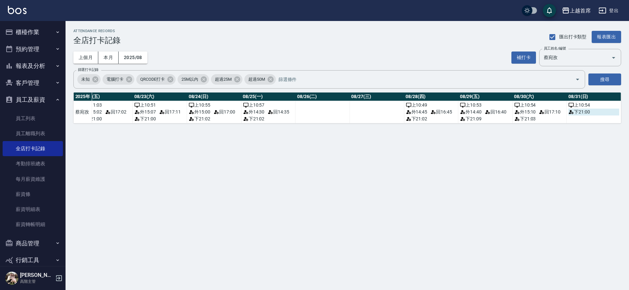
click at [581, 111] on div "下 21:00" at bounding box center [593, 111] width 51 height 7
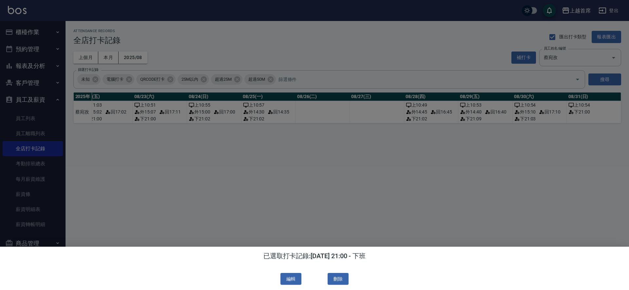
click at [341, 277] on button "刪除" at bounding box center [338, 279] width 21 height 12
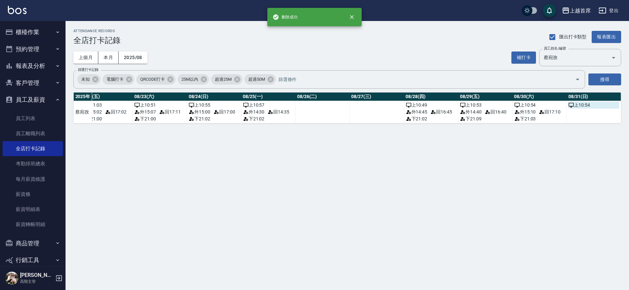
click at [590, 107] on div "上 10:54" at bounding box center [593, 105] width 51 height 7
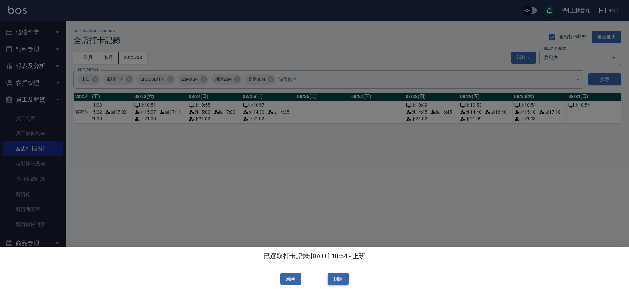
click at [342, 275] on button "刪除" at bounding box center [338, 279] width 21 height 12
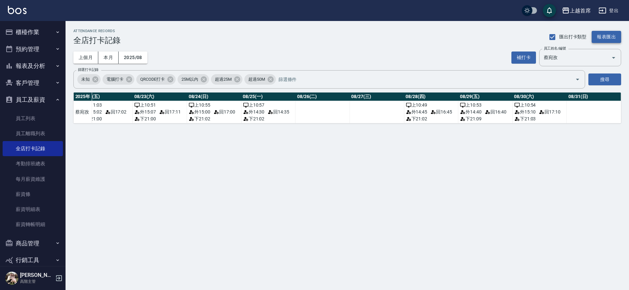
click at [608, 33] on button "報表匯出" at bounding box center [606, 37] width 29 height 12
click at [603, 35] on button "報表匯出" at bounding box center [606, 37] width 29 height 12
click at [559, 61] on input "蔡宛孜" at bounding box center [571, 57] width 58 height 11
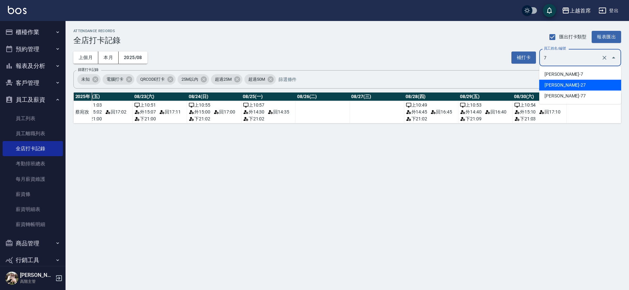
scroll to position [0, 0]
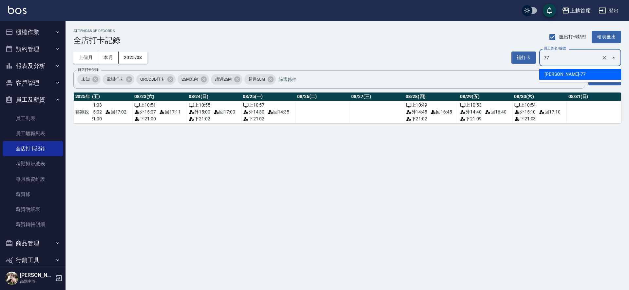
click at [571, 73] on li "[PERSON_NAME]-77" at bounding box center [580, 74] width 82 height 11
type input "黃品芳"
click at [614, 78] on button "搜尋" at bounding box center [604, 79] width 33 height 12
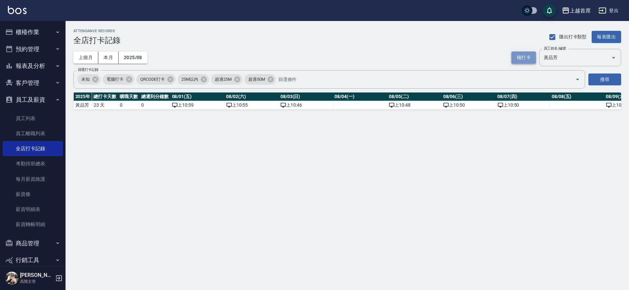
click at [528, 57] on button "補打卡" at bounding box center [523, 57] width 25 height 12
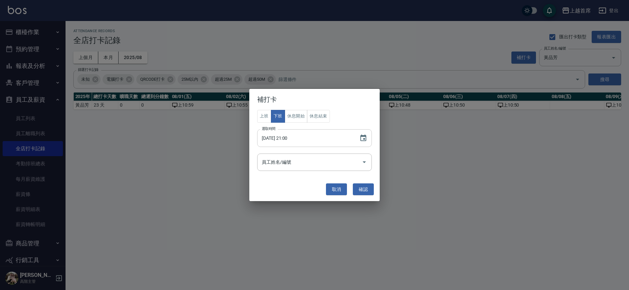
click at [283, 139] on input "[DATE] 21:00" at bounding box center [305, 138] width 96 height 18
type input "[DATE] 21:00"
click at [362, 187] on button "確認" at bounding box center [363, 189] width 21 height 12
click at [359, 187] on button "確認" at bounding box center [363, 189] width 21 height 12
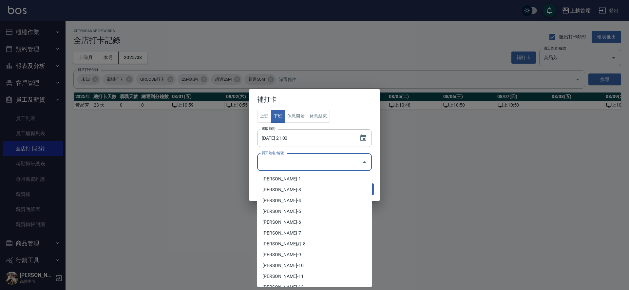
click at [331, 163] on input "員工姓名/編號" at bounding box center [309, 161] width 99 height 11
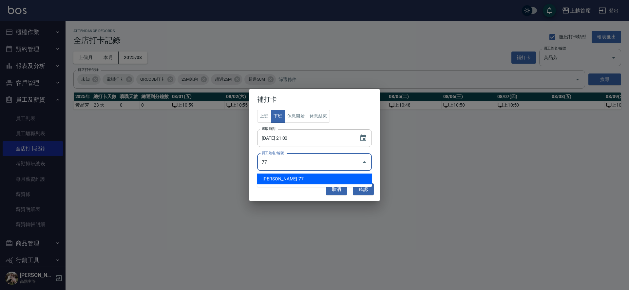
click at [304, 176] on li "[PERSON_NAME]-77" at bounding box center [314, 178] width 115 height 11
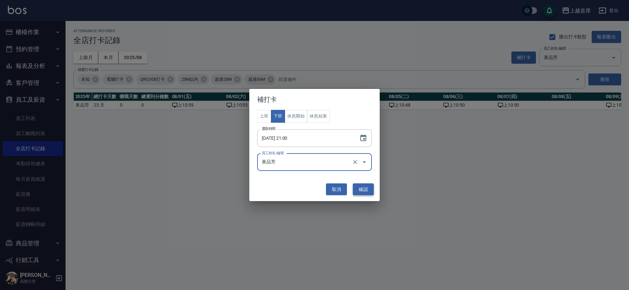
type input "黃品芳"
click at [361, 188] on button "確認" at bounding box center [363, 189] width 21 height 12
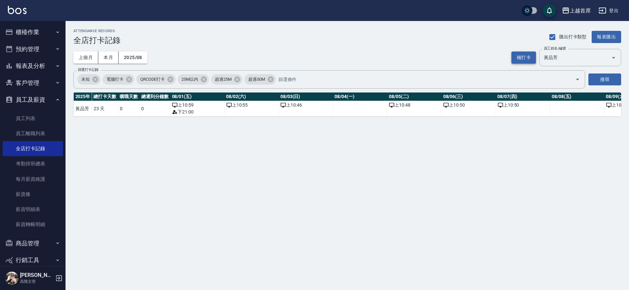
click at [519, 55] on button "補打卡" at bounding box center [523, 57] width 25 height 12
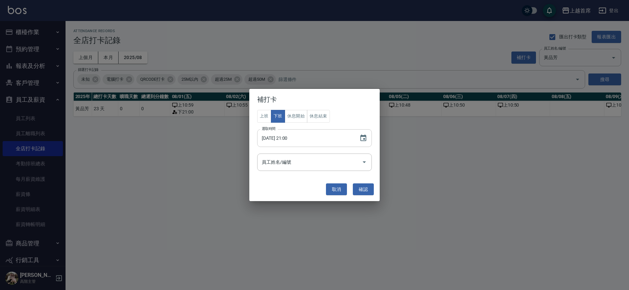
click at [295, 138] on input "[DATE] 21:00" at bounding box center [305, 138] width 96 height 18
type input "[DATE] 21:05"
click at [360, 185] on button "確認" at bounding box center [363, 189] width 21 height 12
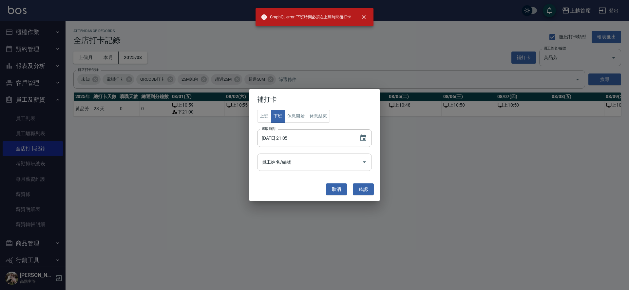
click at [321, 159] on input "員工姓名/編號" at bounding box center [309, 161] width 99 height 11
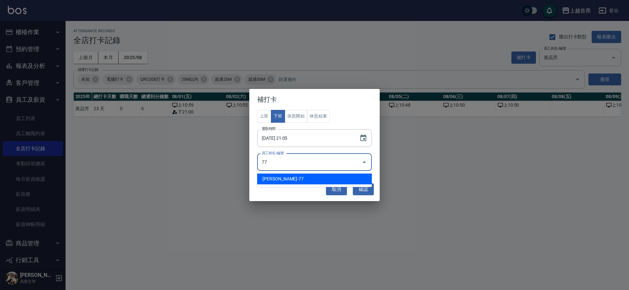
click at [307, 179] on li "[PERSON_NAME]-77" at bounding box center [314, 178] width 115 height 11
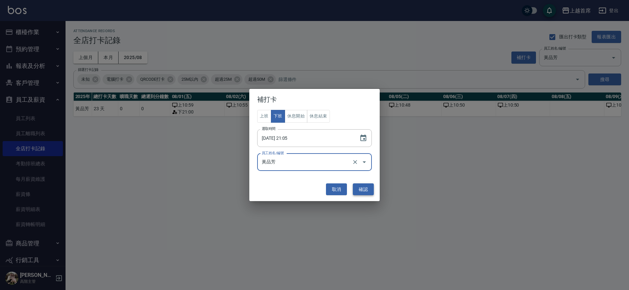
type input "黃品芳"
click at [362, 189] on button "確認" at bounding box center [363, 189] width 21 height 12
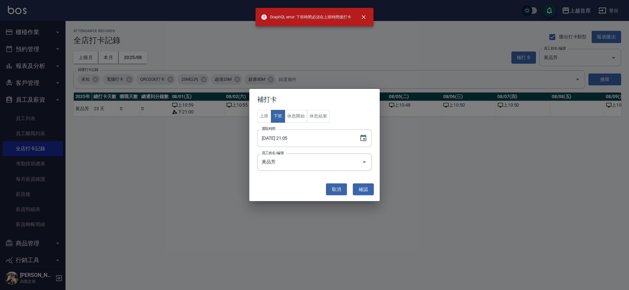
click at [284, 135] on input "[DATE] 21:05" at bounding box center [305, 138] width 96 height 18
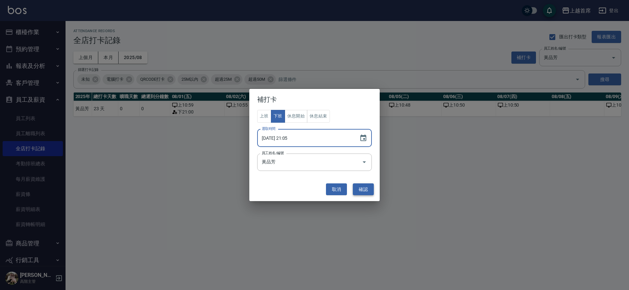
type input "[DATE] 21:05"
click at [364, 185] on button "確認" at bounding box center [363, 189] width 21 height 12
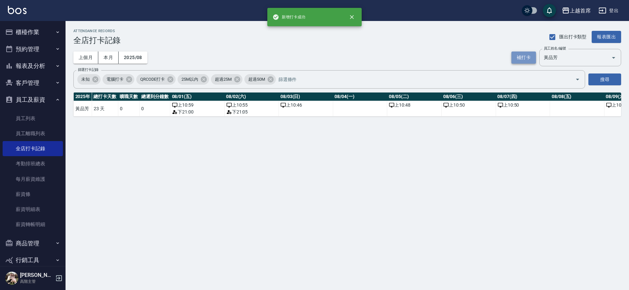
click at [525, 60] on button "補打卡" at bounding box center [523, 57] width 25 height 12
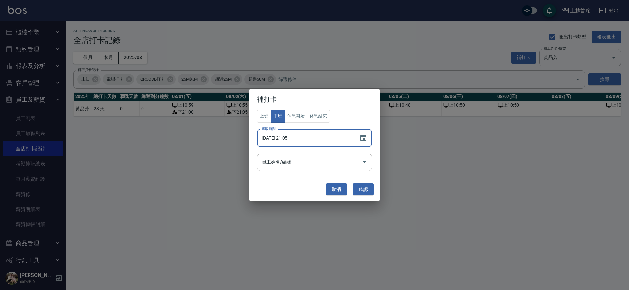
click at [284, 138] on input "[DATE] 21:05" at bounding box center [305, 138] width 96 height 18
type input "[DATE] 21:05"
click at [363, 183] on button "確認" at bounding box center [363, 189] width 21 height 12
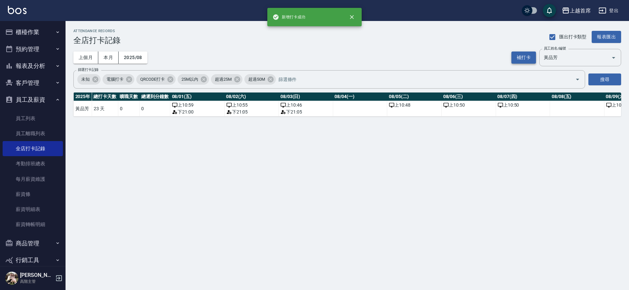
click at [524, 57] on button "補打卡" at bounding box center [523, 57] width 25 height 12
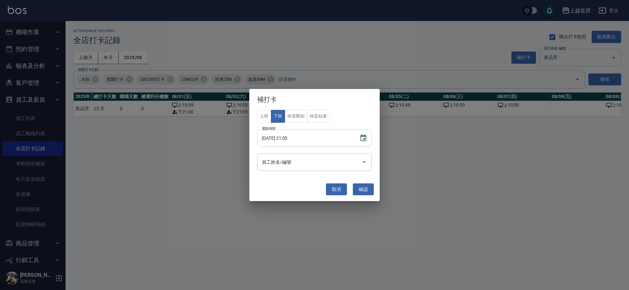
click at [284, 138] on input "[DATE] 21:05" at bounding box center [305, 138] width 96 height 18
click at [365, 189] on button "確認" at bounding box center [363, 189] width 21 height 12
click at [285, 137] on input "[DATE] 21:10" at bounding box center [305, 138] width 96 height 18
type input "[DATE] 21:10"
click at [370, 191] on button "確認" at bounding box center [363, 189] width 21 height 12
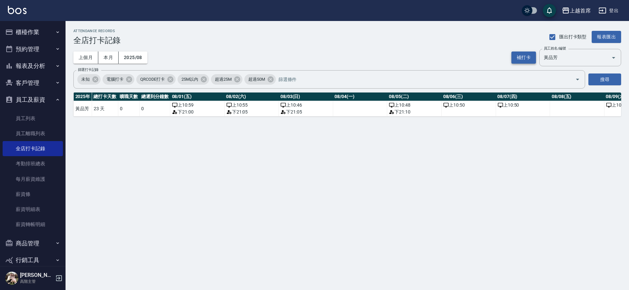
click at [525, 55] on button "補打卡" at bounding box center [523, 57] width 25 height 12
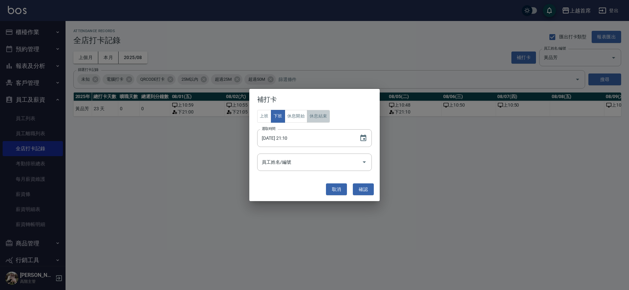
click at [321, 112] on button "休息結束" at bounding box center [318, 116] width 23 height 13
click at [285, 117] on button "休息開始" at bounding box center [296, 116] width 23 height 13
click at [283, 137] on input "[DATE] 21:10" at bounding box center [305, 138] width 96 height 18
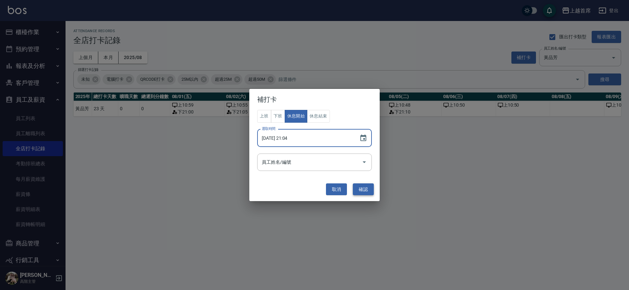
type input "[DATE] 21:04"
click at [365, 189] on button "確認" at bounding box center [363, 189] width 21 height 12
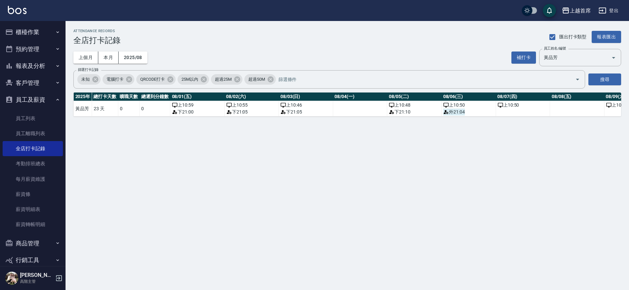
click at [460, 114] on span "外 21:04" at bounding box center [454, 111] width 22 height 7
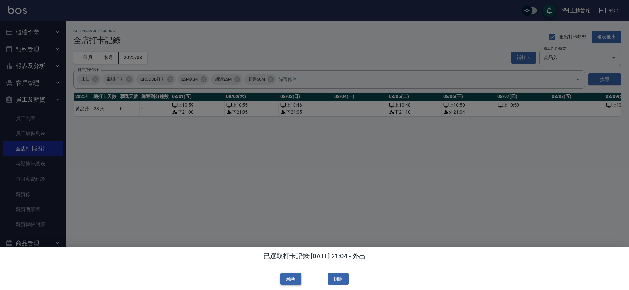
click at [294, 275] on button "編輯" at bounding box center [290, 279] width 21 height 12
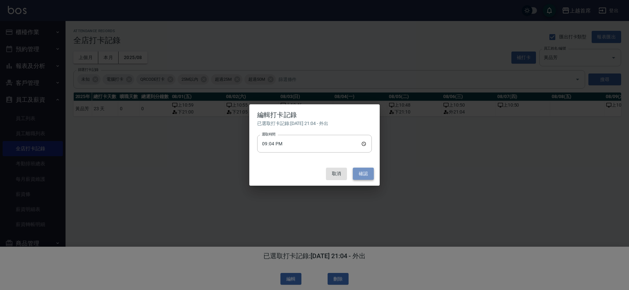
click at [360, 171] on button "確認" at bounding box center [363, 173] width 21 height 12
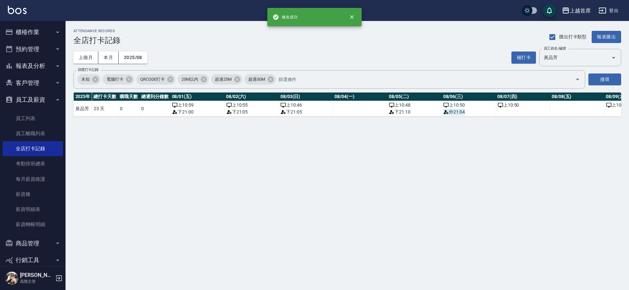
click at [456, 113] on span "外 21:04" at bounding box center [454, 111] width 22 height 7
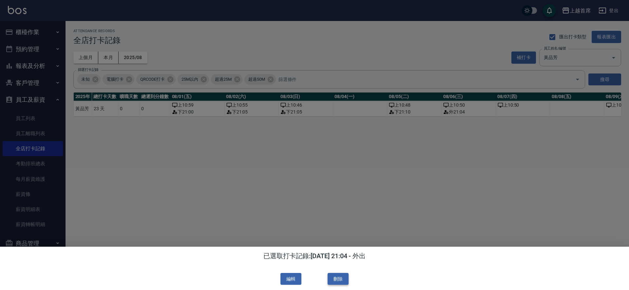
click at [339, 278] on button "刪除" at bounding box center [338, 279] width 21 height 12
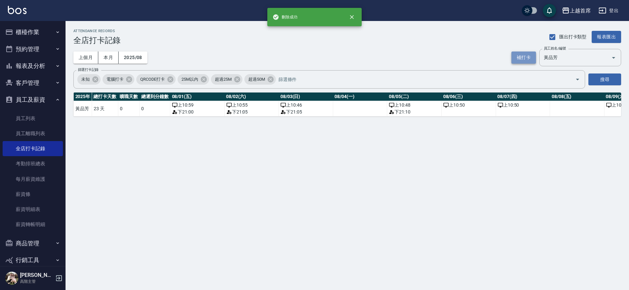
click at [517, 58] on button "補打卡" at bounding box center [523, 57] width 25 height 12
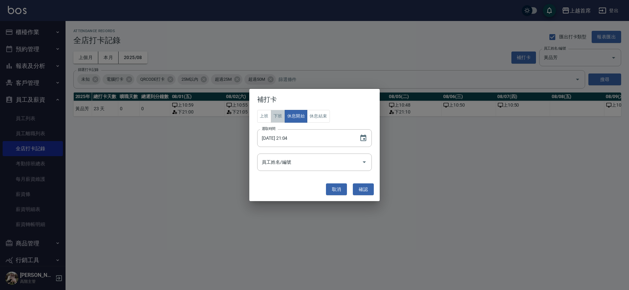
click at [277, 115] on button "下班" at bounding box center [278, 116] width 14 height 13
click at [361, 186] on button "確認" at bounding box center [363, 189] width 21 height 12
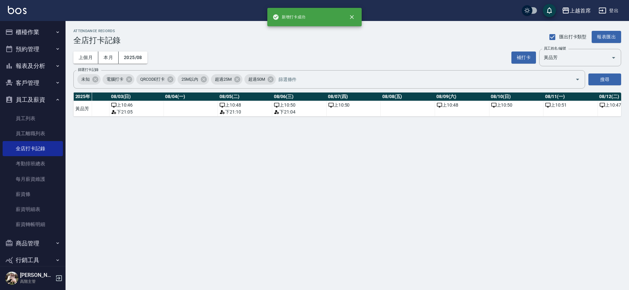
scroll to position [0, 171]
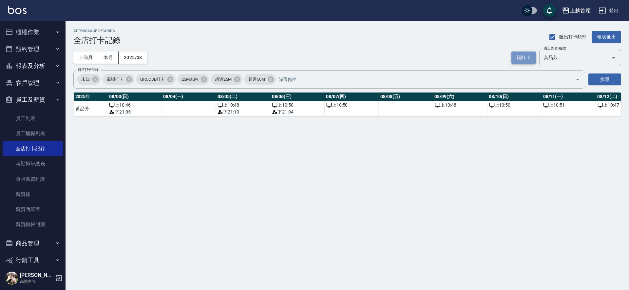
click at [521, 54] on button "補打卡" at bounding box center [523, 57] width 25 height 12
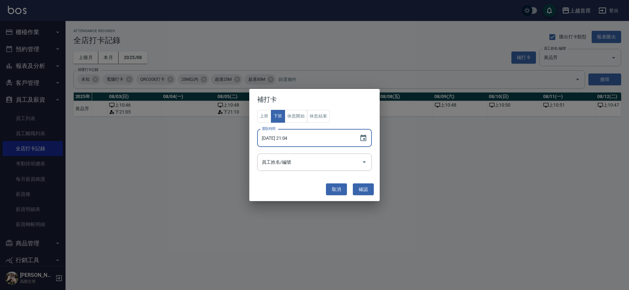
click at [286, 138] on input "[DATE] 21:04" at bounding box center [305, 138] width 96 height 18
type input "[DATE] 21:04"
click at [368, 188] on button "確認" at bounding box center [363, 189] width 21 height 12
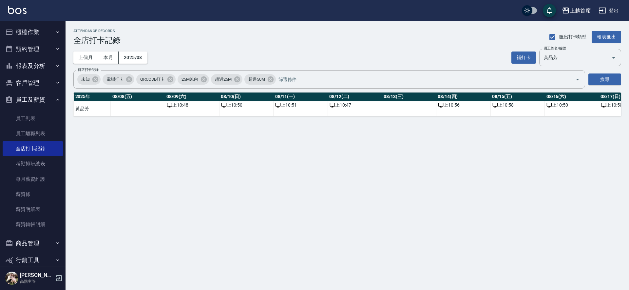
scroll to position [0, 429]
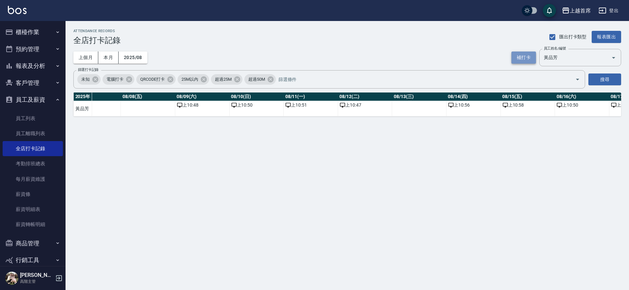
click at [523, 57] on button "補打卡" at bounding box center [523, 57] width 25 height 12
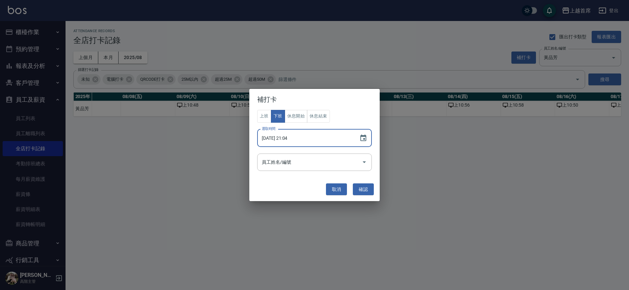
drag, startPoint x: 284, startPoint y: 138, endPoint x: 279, endPoint y: 138, distance: 4.6
click at [283, 138] on input "[DATE] 21:04" at bounding box center [305, 138] width 96 height 18
click at [294, 138] on input "[DATE] 21:04" at bounding box center [305, 138] width 96 height 18
type input "[DATE] 21:11"
click at [367, 185] on button "確認" at bounding box center [363, 189] width 21 height 12
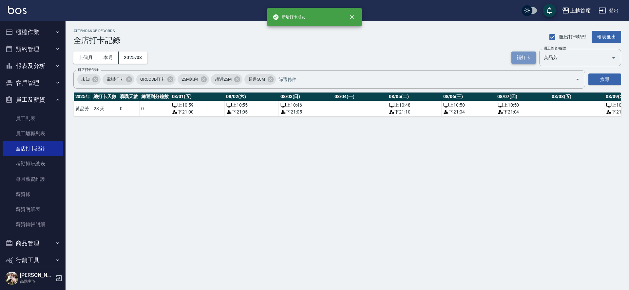
click at [523, 56] on button "補打卡" at bounding box center [523, 57] width 25 height 12
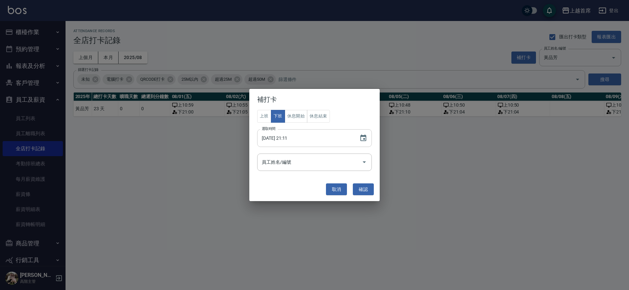
click at [285, 135] on input "[DATE] 21:11" at bounding box center [305, 138] width 96 height 18
type input "[DATE] 21:07"
click at [366, 189] on button "確認" at bounding box center [363, 189] width 21 height 12
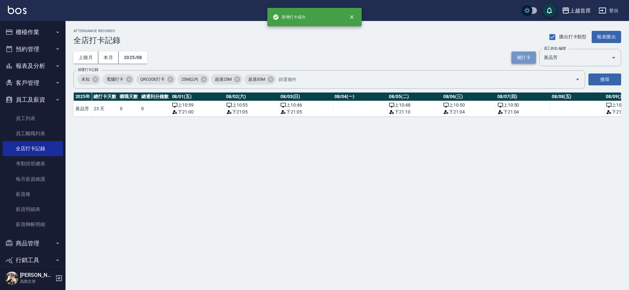
click at [518, 58] on button "補打卡" at bounding box center [523, 57] width 25 height 12
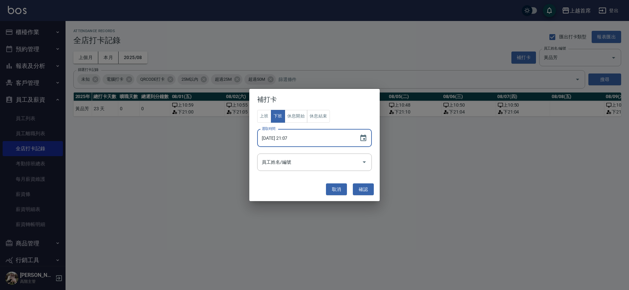
click at [287, 135] on input "[DATE] 21:07" at bounding box center [305, 138] width 96 height 18
click at [285, 134] on input "[DATE] 21:07" at bounding box center [305, 138] width 96 height 18
click at [294, 138] on input "[DATE] 21:07" at bounding box center [305, 138] width 96 height 18
click at [295, 138] on input "[DATE] 21:07" at bounding box center [305, 138] width 96 height 18
click at [366, 190] on button "確認" at bounding box center [363, 189] width 21 height 12
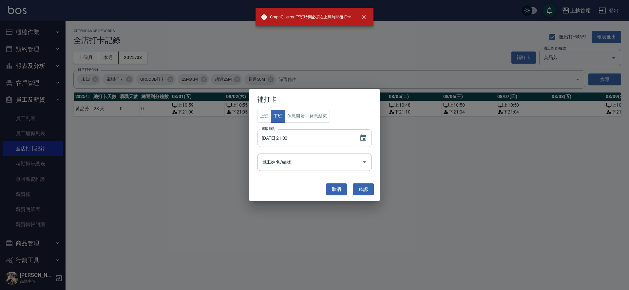
click at [285, 138] on input "[DATE] 21:00" at bounding box center [305, 138] width 96 height 18
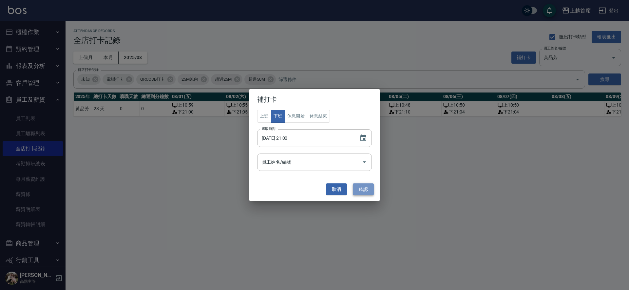
click at [365, 191] on button "確認" at bounding box center [363, 189] width 21 height 12
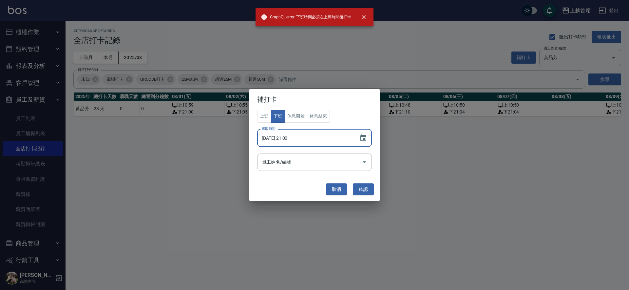
click at [286, 139] on input "[DATE] 21:00" at bounding box center [305, 138] width 96 height 18
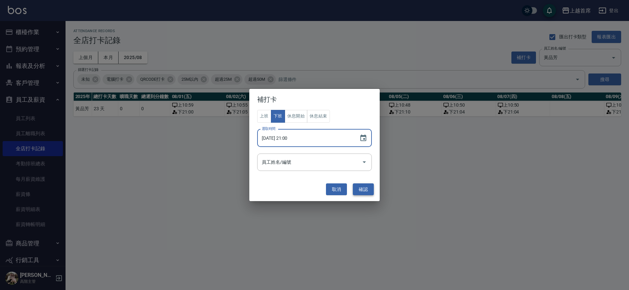
type input "[DATE] 21:00"
click at [364, 189] on button "確認" at bounding box center [363, 189] width 21 height 12
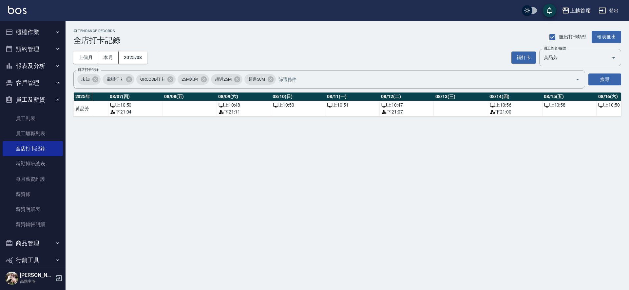
scroll to position [0, 388]
click at [523, 57] on button "補打卡" at bounding box center [523, 57] width 25 height 12
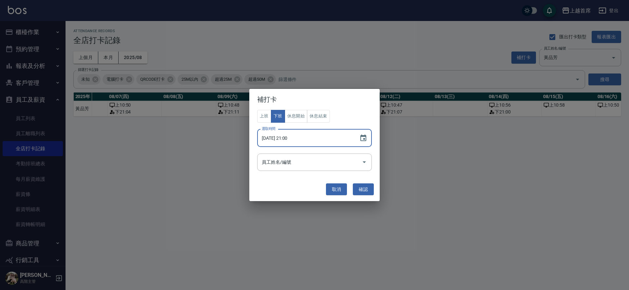
click at [283, 138] on input "[DATE] 21:00" at bounding box center [305, 138] width 96 height 18
drag, startPoint x: 361, startPoint y: 187, endPoint x: 366, endPoint y: 178, distance: 9.8
click at [362, 187] on button "確認" at bounding box center [363, 189] width 21 height 12
click at [282, 137] on input "[DATE] 21:04" at bounding box center [305, 138] width 96 height 18
type input "[DATE] 21:04"
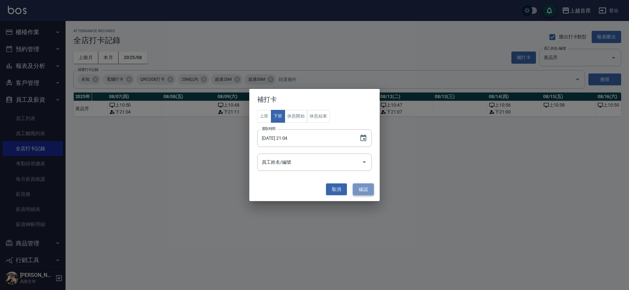
click at [365, 191] on button "確認" at bounding box center [363, 189] width 21 height 12
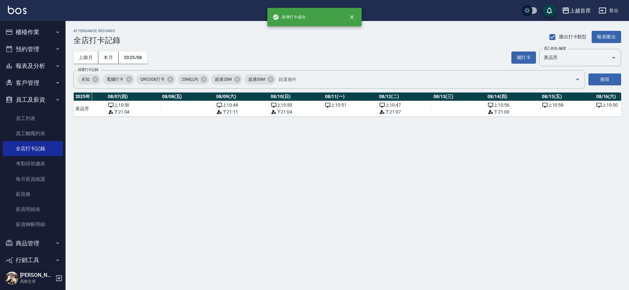
scroll to position [0, 390]
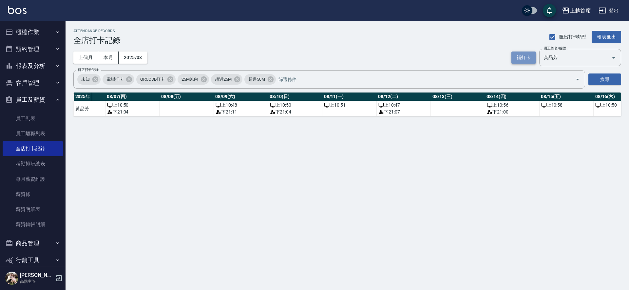
click at [524, 60] on button "補打卡" at bounding box center [523, 57] width 25 height 12
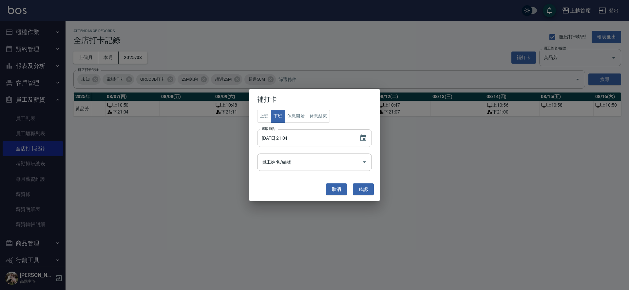
click at [284, 137] on input "[DATE] 21:04" at bounding box center [305, 138] width 96 height 18
type input "[DATE] 21:00"
click at [368, 190] on button "確認" at bounding box center [363, 189] width 21 height 12
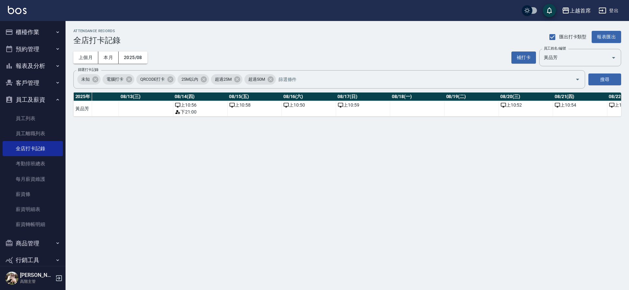
scroll to position [0, 705]
click at [526, 53] on button "補打卡" at bounding box center [523, 57] width 25 height 12
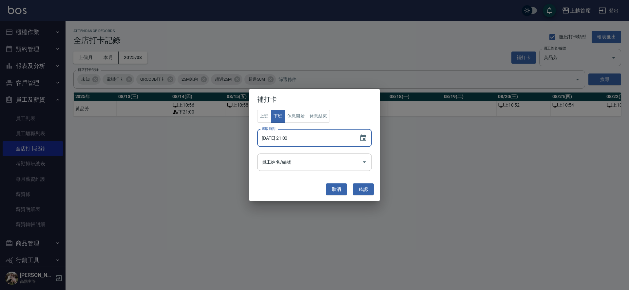
click at [286, 137] on input "[DATE] 21:00" at bounding box center [305, 138] width 96 height 18
type input "[DATE] 21:11"
click at [360, 191] on button "確認" at bounding box center [363, 189] width 21 height 12
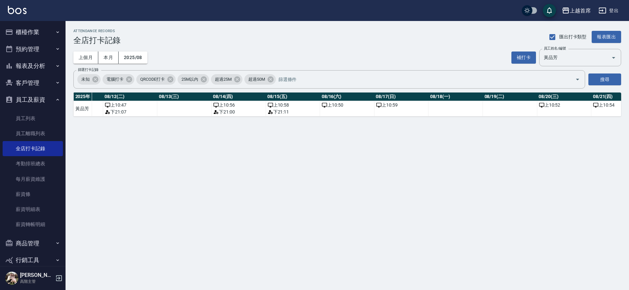
scroll to position [0, 671]
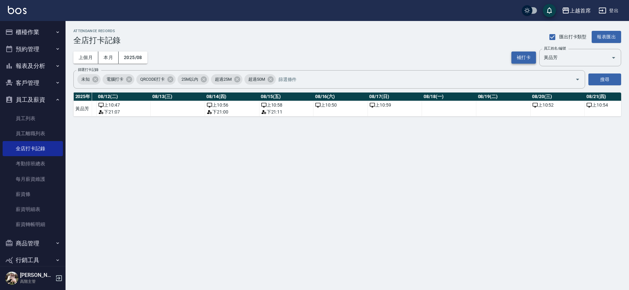
click at [521, 54] on button "補打卡" at bounding box center [523, 57] width 25 height 12
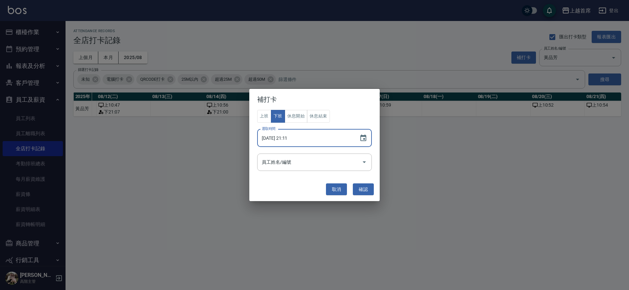
click at [284, 138] on input "[DATE] 21:11" at bounding box center [305, 138] width 96 height 18
click at [298, 139] on input "[DATE] 21:11" at bounding box center [305, 138] width 96 height 18
click at [294, 136] on input "[DATE] 21:11" at bounding box center [305, 138] width 96 height 18
type input "[DATE] 21:04"
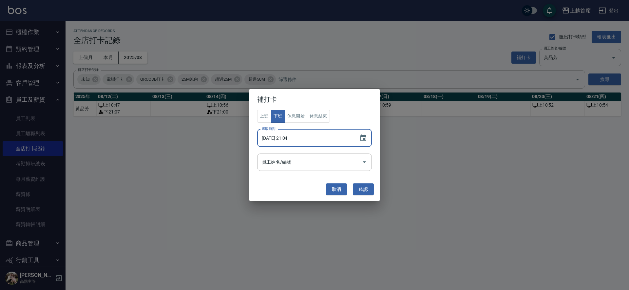
click at [364, 189] on button "確認" at bounding box center [363, 189] width 21 height 12
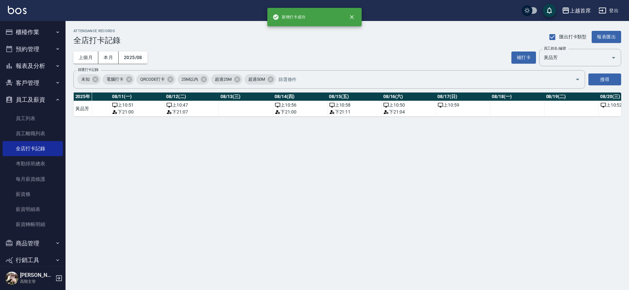
scroll to position [0, 665]
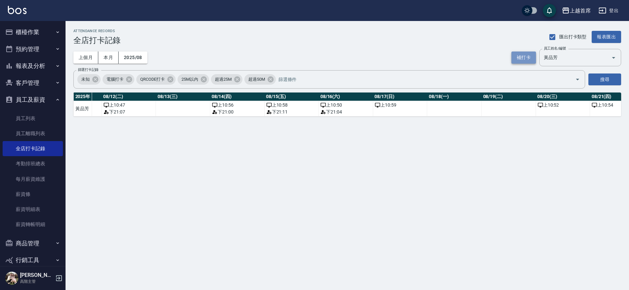
click at [522, 56] on button "補打卡" at bounding box center [523, 57] width 25 height 12
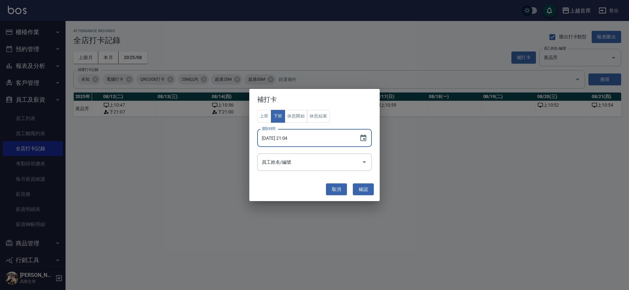
click at [286, 138] on input "[DATE] 21:04" at bounding box center [305, 138] width 96 height 18
click at [298, 137] on input "[DATE] 21:04" at bounding box center [305, 138] width 96 height 18
click at [295, 137] on input "[DATE] 21:04" at bounding box center [305, 138] width 96 height 18
type input "[DATE] 21:07"
click at [356, 190] on button "確認" at bounding box center [363, 189] width 21 height 12
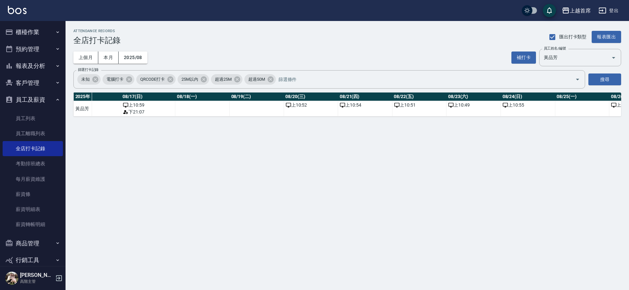
scroll to position [0, 956]
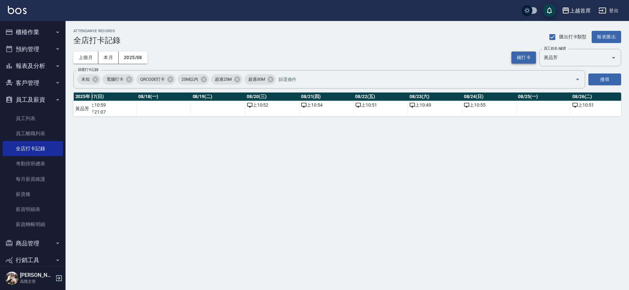
click at [521, 59] on button "補打卡" at bounding box center [523, 57] width 25 height 12
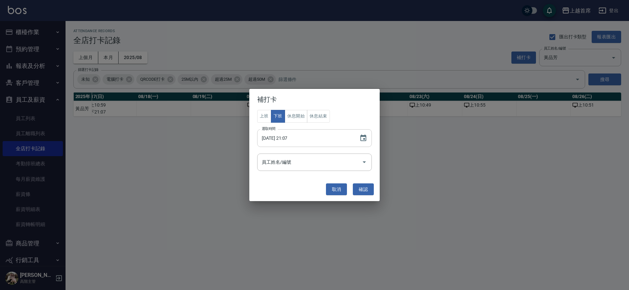
click at [286, 135] on input "[DATE] 21:07" at bounding box center [305, 138] width 96 height 18
type input "[DATE] 21:01"
click at [359, 187] on button "確認" at bounding box center [363, 189] width 21 height 12
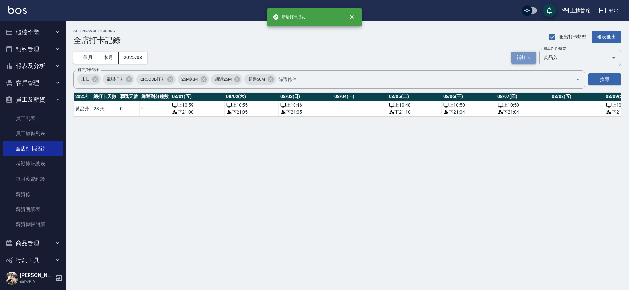
click at [536, 58] on button "補打卡" at bounding box center [523, 57] width 25 height 12
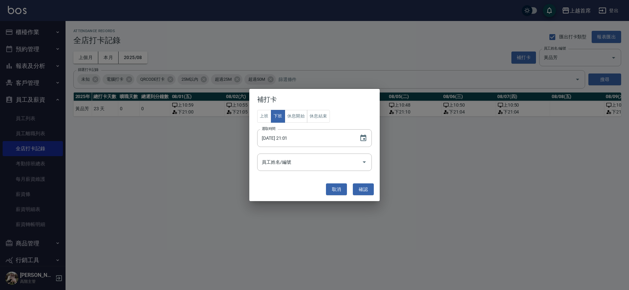
click at [525, 60] on div "補打卡 上班 下班 休息開始 休息結束 選取時間 [DATE] 21:01 選取時間 員工姓名/編號 員工姓名/編號 取消 確認" at bounding box center [314, 145] width 629 height 290
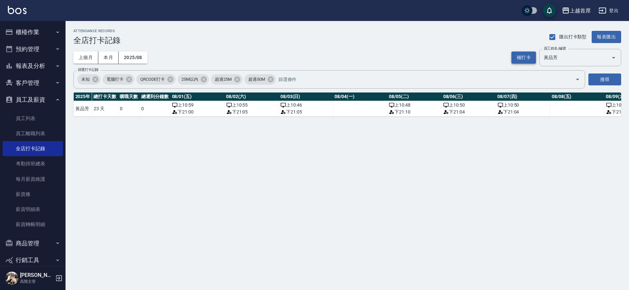
drag, startPoint x: 531, startPoint y: 50, endPoint x: 531, endPoint y: 56, distance: 5.9
click at [531, 56] on div "補打卡 員工姓名/編號 [PERSON_NAME] 員工姓名/編號" at bounding box center [566, 57] width 110 height 17
click at [529, 58] on button "補打卡" at bounding box center [523, 57] width 25 height 12
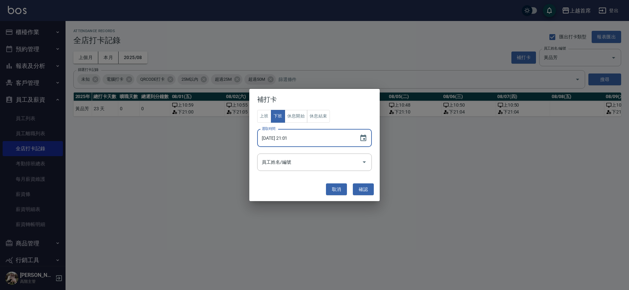
click at [283, 137] on input "[DATE] 21:01" at bounding box center [305, 138] width 96 height 18
type input "[DATE] 21:01"
click at [361, 185] on button "確認" at bounding box center [363, 189] width 21 height 12
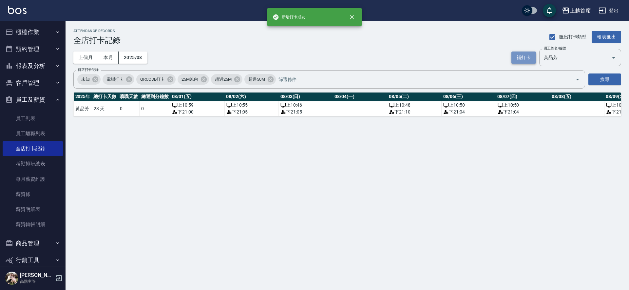
click at [524, 54] on button "補打卡" at bounding box center [523, 57] width 25 height 12
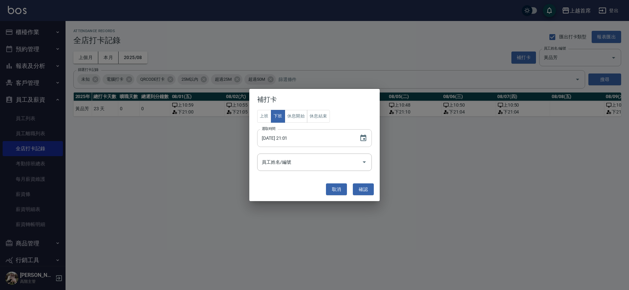
click at [284, 138] on input "[DATE] 21:01" at bounding box center [305, 138] width 96 height 18
click at [298, 140] on input "[DATE] 21:01" at bounding box center [305, 138] width 96 height 18
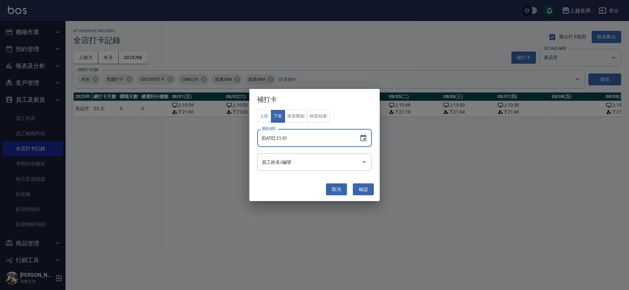
drag, startPoint x: 296, startPoint y: 140, endPoint x: 308, endPoint y: 141, distance: 12.5
click at [308, 141] on input "[DATE] 21:01" at bounding box center [305, 138] width 96 height 18
type input "[DATE] 21:08"
click at [362, 192] on button "確認" at bounding box center [363, 189] width 21 height 12
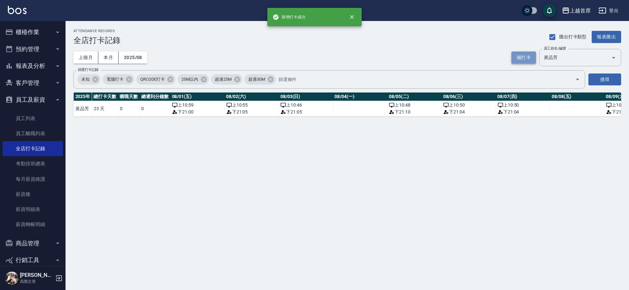
click at [526, 55] on button "補打卡" at bounding box center [523, 57] width 25 height 12
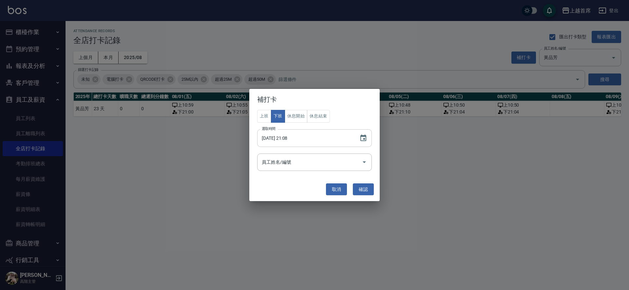
click at [284, 137] on input "[DATE] 21:08" at bounding box center [305, 138] width 96 height 18
click at [295, 136] on input "[DATE] 21:08" at bounding box center [305, 138] width 96 height 18
type input "[DATE] 21:14"
click at [367, 188] on button "確認" at bounding box center [363, 189] width 21 height 12
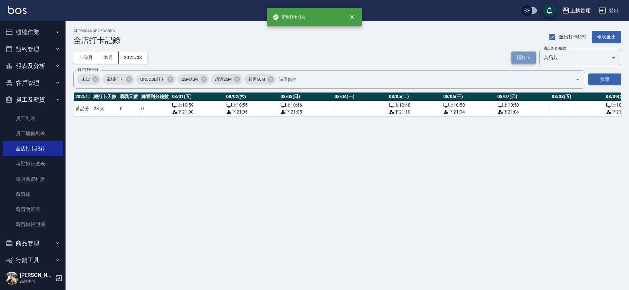
click at [527, 58] on button "補打卡" at bounding box center [523, 57] width 25 height 12
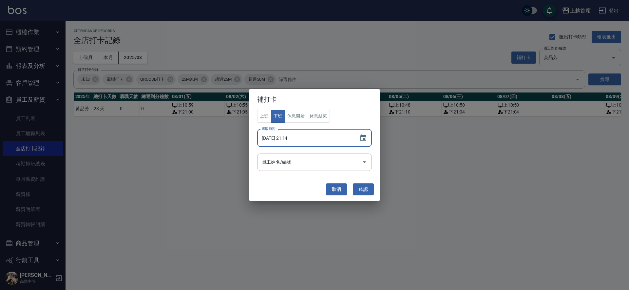
click at [296, 137] on input "[DATE] 21:14" at bounding box center [305, 138] width 96 height 18
type input "[DATE] 21:10"
click at [359, 186] on button "確認" at bounding box center [363, 189] width 21 height 12
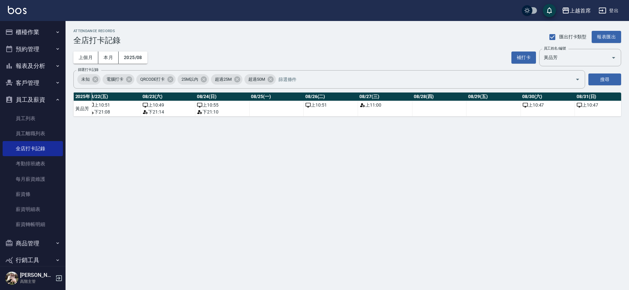
scroll to position [0, 1232]
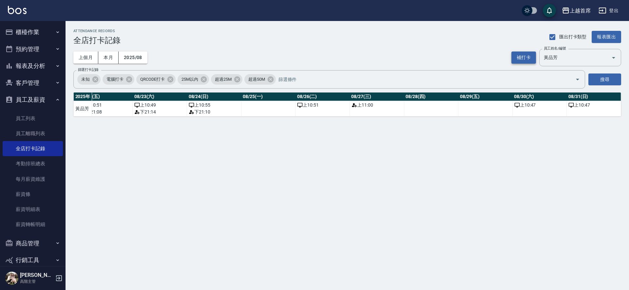
click at [521, 54] on button "補打卡" at bounding box center [523, 57] width 25 height 12
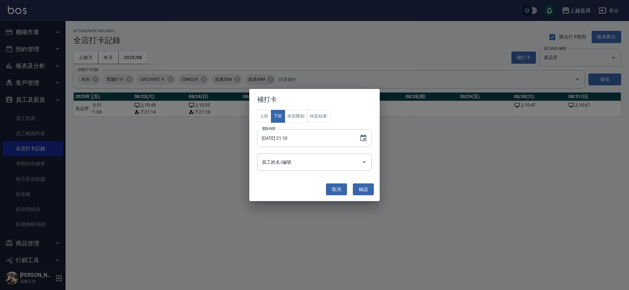
click at [283, 137] on input "[DATE] 21:10" at bounding box center [305, 138] width 96 height 18
type input "[DATE] 21:04"
click at [362, 190] on button "確認" at bounding box center [363, 189] width 21 height 12
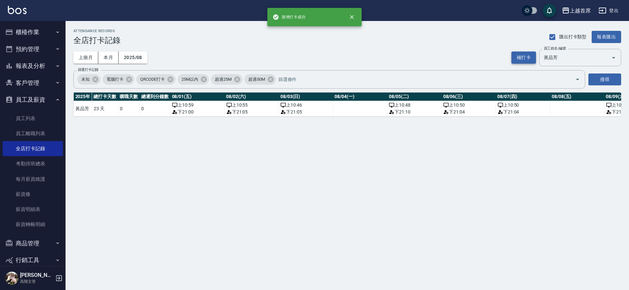
click at [519, 56] on button "補打卡" at bounding box center [523, 57] width 25 height 12
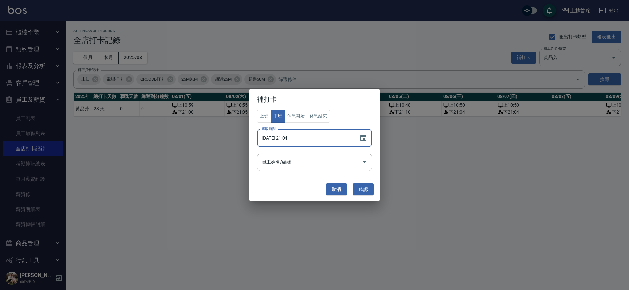
click at [283, 139] on input "[DATE] 21:04" at bounding box center [305, 138] width 96 height 18
type input "[DATE] 21:00"
click at [363, 193] on button "確認" at bounding box center [363, 189] width 21 height 12
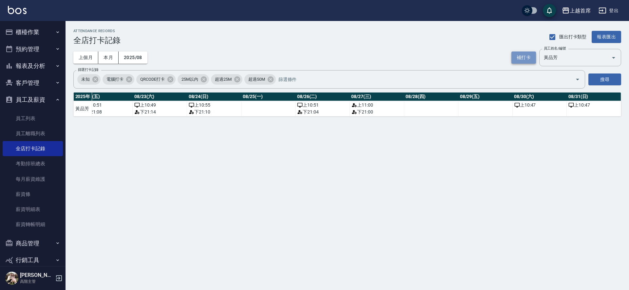
click at [527, 59] on button "補打卡" at bounding box center [523, 57] width 25 height 12
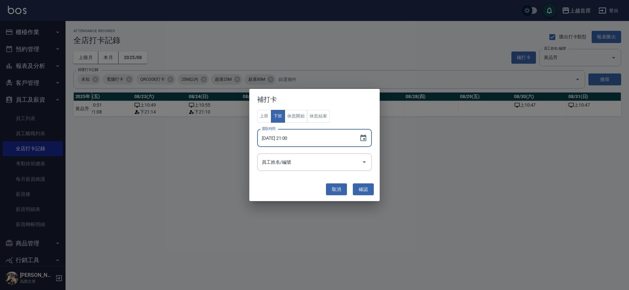
click at [290, 137] on input "[DATE] 21:00" at bounding box center [305, 138] width 96 height 18
click at [285, 137] on input "[DATE] 21:00" at bounding box center [305, 138] width 96 height 18
type input "[DATE] 21:02"
click at [361, 185] on button "確認" at bounding box center [363, 189] width 21 height 12
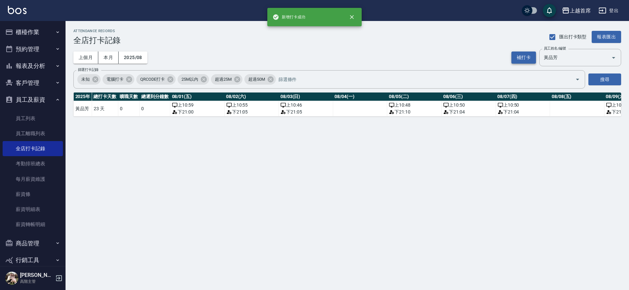
click at [519, 54] on button "補打卡" at bounding box center [523, 57] width 25 height 12
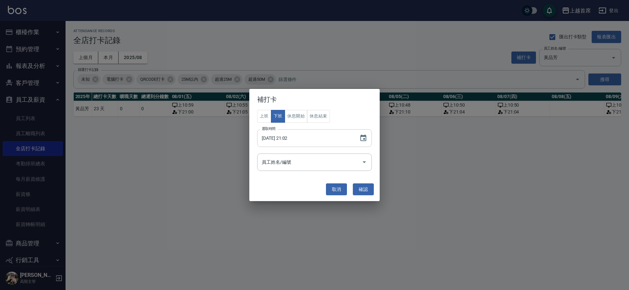
click at [283, 139] on input "[DATE] 21:02" at bounding box center [305, 138] width 96 height 18
type input "[DATE] 21:07"
click at [359, 185] on button "確認" at bounding box center [363, 189] width 21 height 12
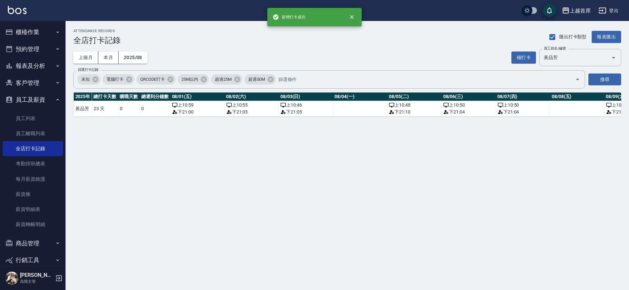
scroll to position [0, 107]
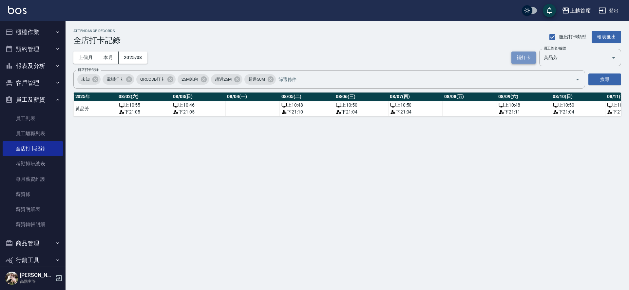
click at [521, 57] on button "補打卡" at bounding box center [523, 57] width 25 height 12
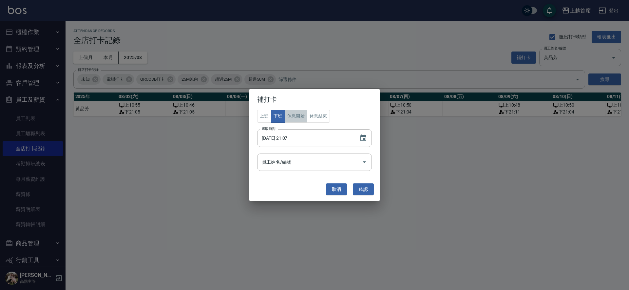
click at [298, 118] on button "休息開始" at bounding box center [296, 116] width 23 height 13
click at [281, 138] on input "[DATE] 21:07" at bounding box center [305, 138] width 96 height 18
click at [290, 135] on input "[DATE] 11:06" at bounding box center [305, 138] width 96 height 18
type input "[DATE] 16:00"
click at [361, 188] on button "確認" at bounding box center [363, 189] width 21 height 12
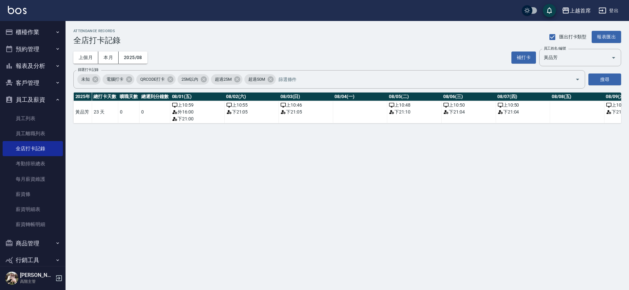
drag, startPoint x: 510, startPoint y: 59, endPoint x: 506, endPoint y: 61, distance: 4.2
click at [508, 60] on div "上個月 本月 2025/08 補打卡 員工姓名/編號 [PERSON_NAME] 員工姓名/編號" at bounding box center [347, 57] width 548 height 17
click at [516, 58] on button "補打卡" at bounding box center [523, 57] width 25 height 12
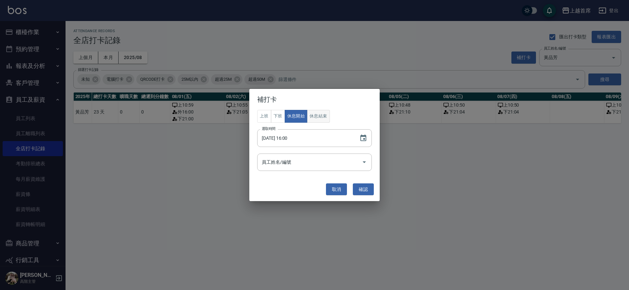
click at [317, 114] on button "休息結束" at bounding box center [318, 116] width 23 height 13
click at [290, 138] on input "[DATE] 16:00" at bounding box center [305, 138] width 96 height 18
type input "[DATE] 18:00"
click at [369, 184] on button "確認" at bounding box center [363, 189] width 21 height 12
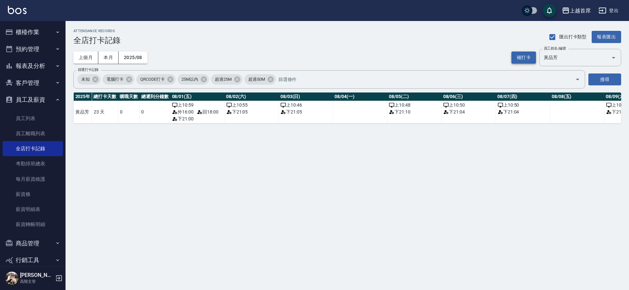
click at [527, 55] on button "補打卡" at bounding box center [523, 57] width 25 height 12
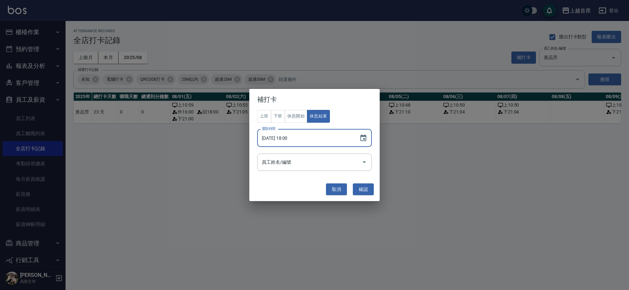
click at [288, 137] on input "[DATE] 18:00" at bounding box center [305, 138] width 96 height 18
click at [284, 137] on input "[DATE] 18:00" at bounding box center [305, 138] width 96 height 18
drag, startPoint x: 286, startPoint y: 110, endPoint x: 297, endPoint y: 113, distance: 11.2
click at [287, 110] on button "休息開始" at bounding box center [296, 116] width 23 height 13
click at [290, 142] on input "[DATE] 18:00" at bounding box center [305, 138] width 96 height 18
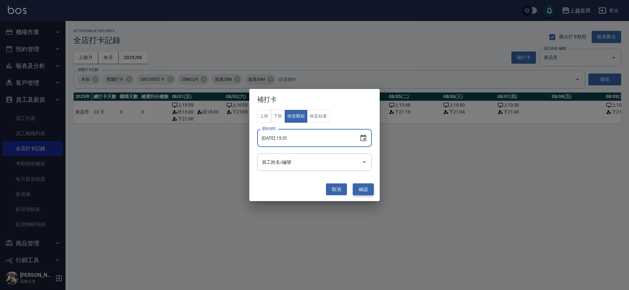
type input "[DATE] 15:31"
click at [361, 187] on button "確認" at bounding box center [363, 189] width 21 height 12
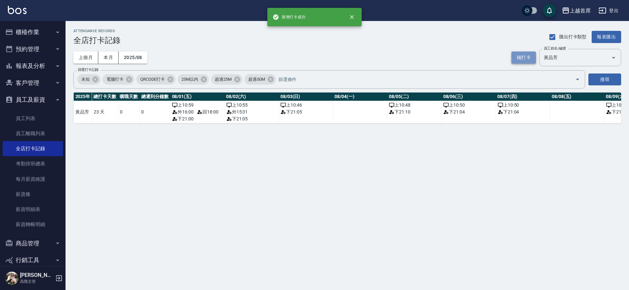
click at [521, 53] on button "補打卡" at bounding box center [523, 57] width 25 height 12
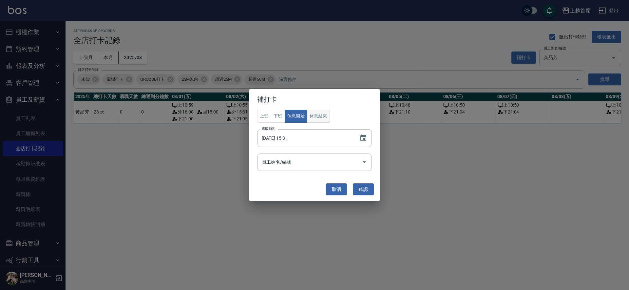
click at [315, 114] on button "休息結束" at bounding box center [318, 116] width 23 height 13
click at [292, 134] on input "[DATE] 15:31" at bounding box center [305, 138] width 96 height 18
type input "[DATE] 17:31"
click at [371, 189] on button "確認" at bounding box center [363, 189] width 21 height 12
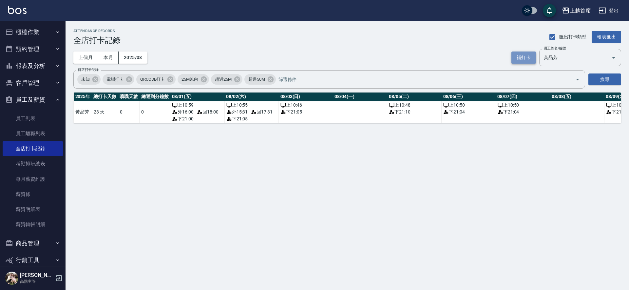
click at [525, 55] on button "補打卡" at bounding box center [523, 57] width 25 height 12
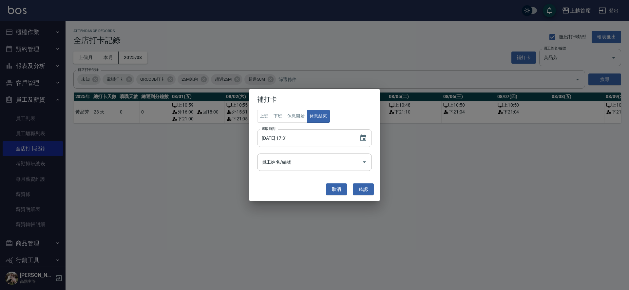
click at [281, 141] on input "[DATE] 17:31" at bounding box center [305, 138] width 96 height 18
type input "[DATE] 16:30"
click at [304, 117] on button "休息開始" at bounding box center [296, 116] width 23 height 13
click at [363, 187] on button "確認" at bounding box center [363, 189] width 21 height 12
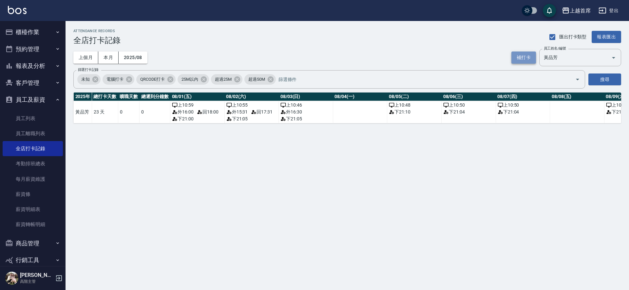
click at [524, 54] on button "補打卡" at bounding box center [523, 57] width 25 height 12
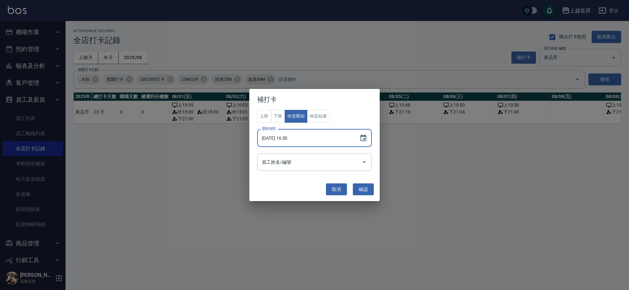
click at [293, 140] on input "[DATE] 16:30" at bounding box center [305, 138] width 96 height 18
click at [292, 139] on input "[DATE] 16:30" at bounding box center [305, 138] width 96 height 18
type input "[DATE] 18:30"
click at [324, 117] on button "休息結束" at bounding box center [318, 116] width 23 height 13
click at [362, 187] on button "確認" at bounding box center [363, 189] width 21 height 12
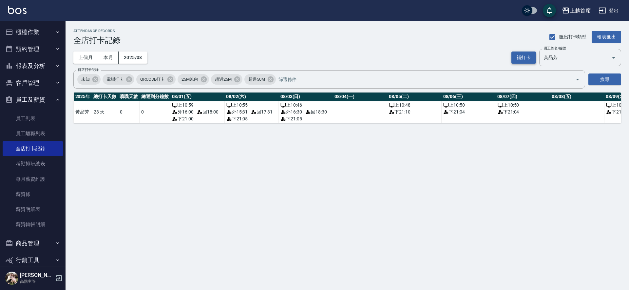
click at [520, 56] on button "補打卡" at bounding box center [523, 57] width 25 height 12
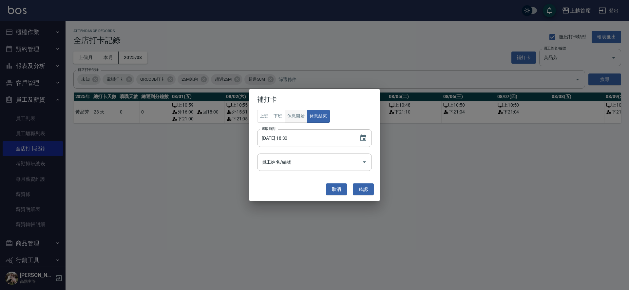
drag, startPoint x: 300, startPoint y: 113, endPoint x: 298, endPoint y: 122, distance: 9.1
click at [301, 114] on button "休息開始" at bounding box center [296, 116] width 23 height 13
click at [288, 138] on input "[DATE] 18:30" at bounding box center [305, 138] width 96 height 18
click at [362, 191] on button "確認" at bounding box center [363, 189] width 21 height 12
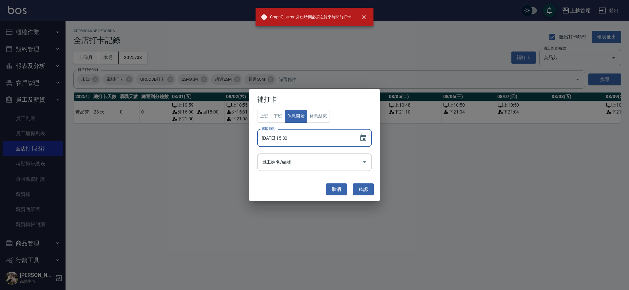
click at [283, 136] on input "[DATE] 15:30" at bounding box center [305, 138] width 96 height 18
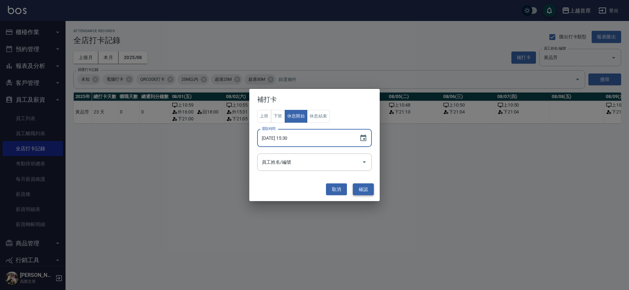
click at [360, 186] on button "確認" at bounding box center [363, 189] width 21 height 12
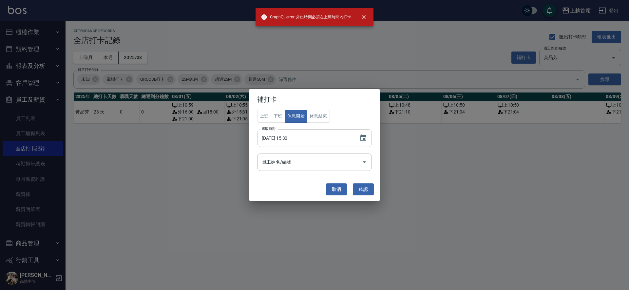
click at [283, 138] on input "[DATE] 15:30" at bounding box center [305, 138] width 96 height 18
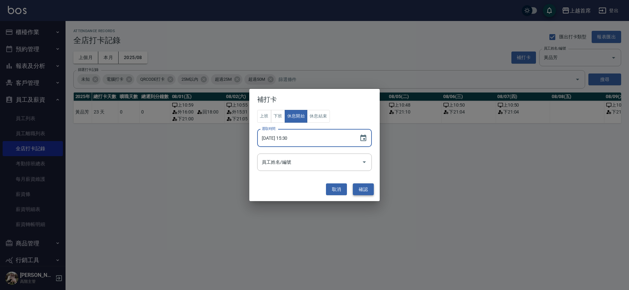
type input "[DATE] 15:30"
click at [359, 189] on button "確認" at bounding box center [363, 189] width 21 height 12
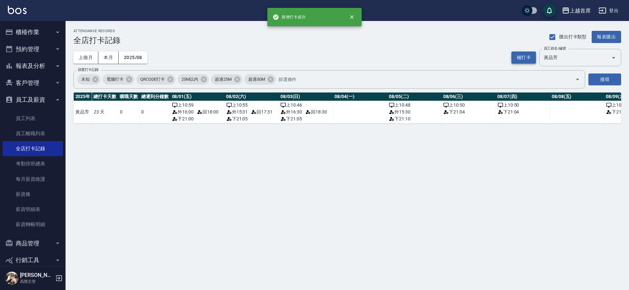
click at [525, 51] on button "補打卡" at bounding box center [523, 57] width 25 height 12
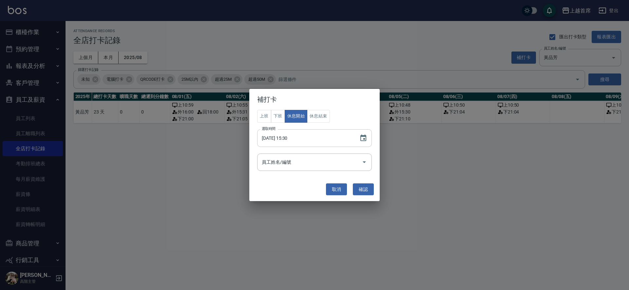
click at [287, 137] on input "[DATE] 15:30" at bounding box center [305, 138] width 96 height 18
type input "[DATE] 17:30"
click at [326, 114] on button "休息結束" at bounding box center [318, 116] width 23 height 13
click at [369, 189] on button "確認" at bounding box center [363, 189] width 21 height 12
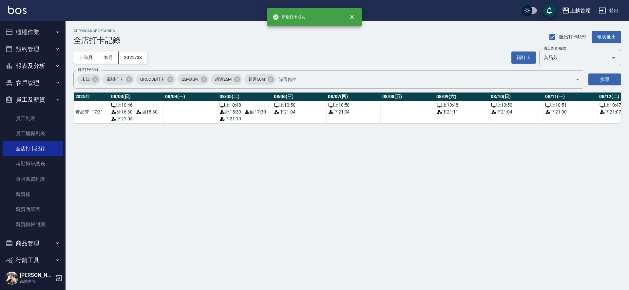
scroll to position [0, 219]
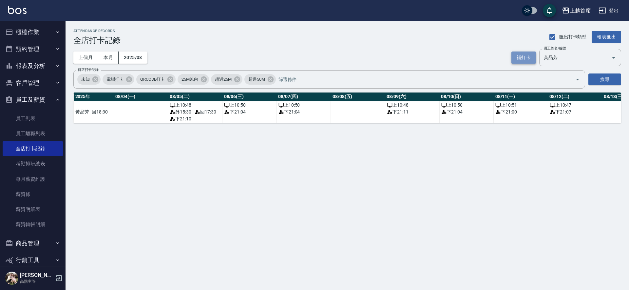
click at [514, 55] on button "補打卡" at bounding box center [523, 57] width 25 height 12
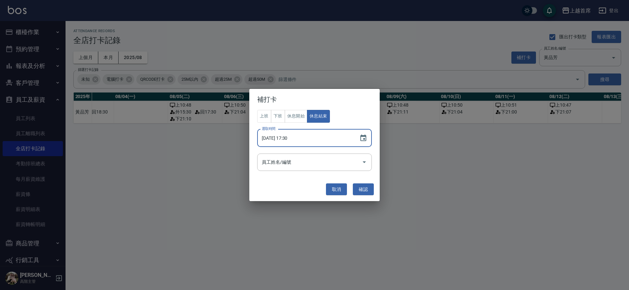
click at [285, 139] on input "[DATE] 17:30" at bounding box center [305, 138] width 96 height 18
click at [290, 138] on input "[DATE] 01:30" at bounding box center [305, 138] width 96 height 18
click at [289, 138] on input "[DATE] 11:30" at bounding box center [305, 138] width 96 height 18
type input "[DATE] 15:20"
click at [364, 184] on button "確認" at bounding box center [363, 189] width 21 height 12
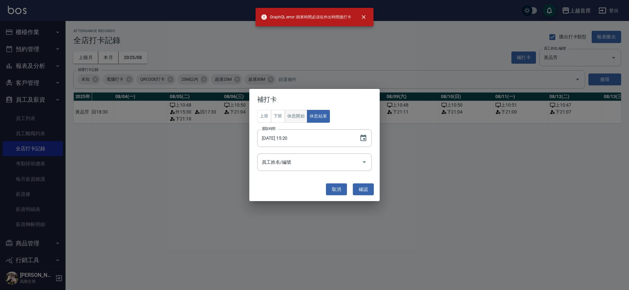
click at [295, 117] on button "休息開始" at bounding box center [296, 116] width 23 height 13
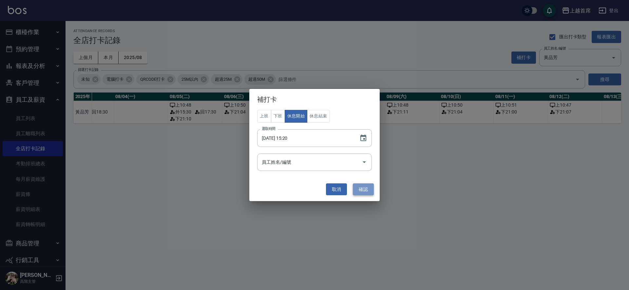
click at [359, 183] on button "確認" at bounding box center [363, 189] width 21 height 12
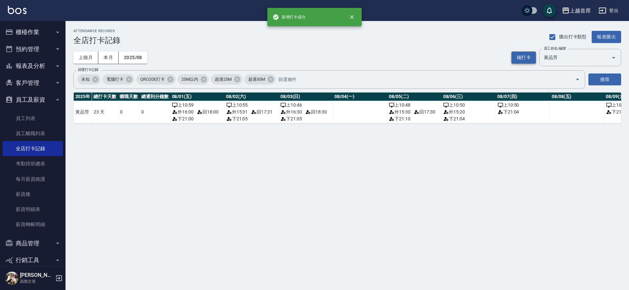
click at [522, 53] on button "補打卡" at bounding box center [523, 57] width 25 height 12
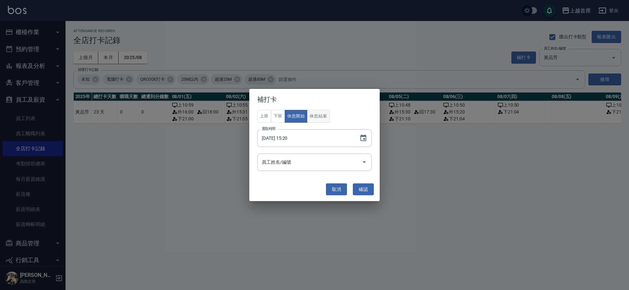
click at [322, 113] on button "休息結束" at bounding box center [318, 116] width 23 height 13
click at [290, 139] on input "[DATE] 15:20" at bounding box center [305, 138] width 96 height 18
type input "[DATE] 17:20"
click at [369, 187] on button "確認" at bounding box center [363, 189] width 21 height 12
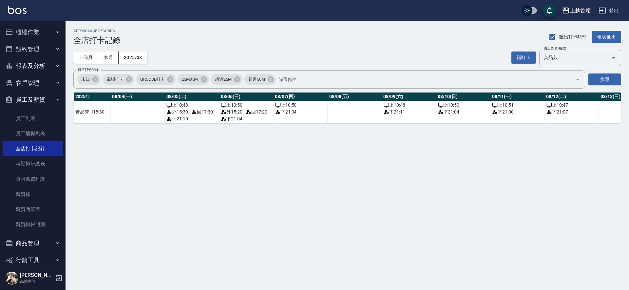
scroll to position [0, 223]
click at [520, 55] on button "補打卡" at bounding box center [523, 57] width 25 height 12
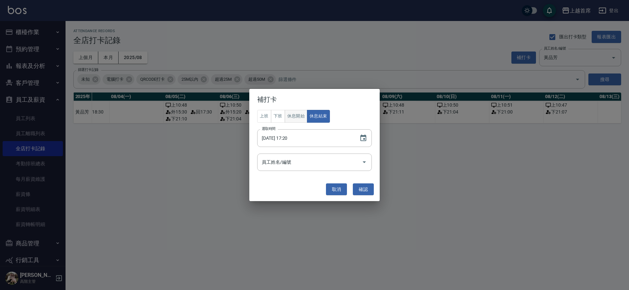
click at [295, 115] on button "休息開始" at bounding box center [296, 116] width 23 height 13
click at [287, 137] on input "[DATE] 17:20" at bounding box center [305, 138] width 96 height 18
click at [283, 140] on input "[DATE] 17:20" at bounding box center [305, 138] width 96 height 18
type input "[DATE] 17:20"
click at [344, 186] on button "取消" at bounding box center [336, 189] width 21 height 12
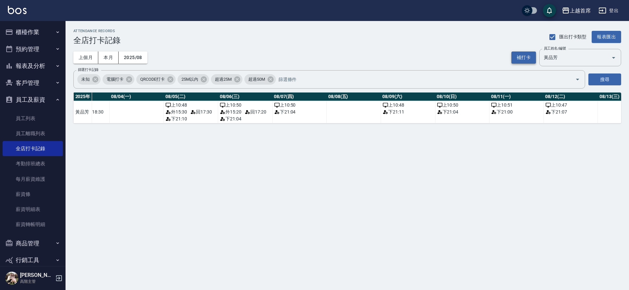
click at [521, 57] on button "補打卡" at bounding box center [523, 57] width 25 height 12
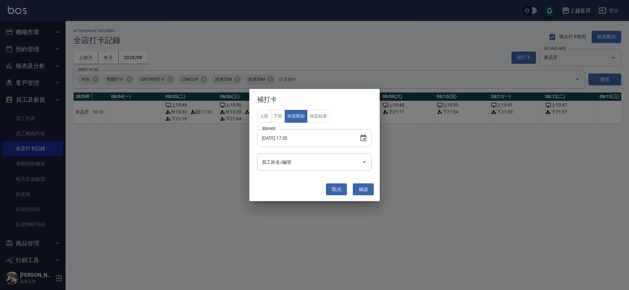
click at [291, 135] on input "[DATE] 17:20" at bounding box center [305, 138] width 96 height 18
type input "[DATE] 14:55"
click at [365, 186] on button "確認" at bounding box center [363, 189] width 21 height 12
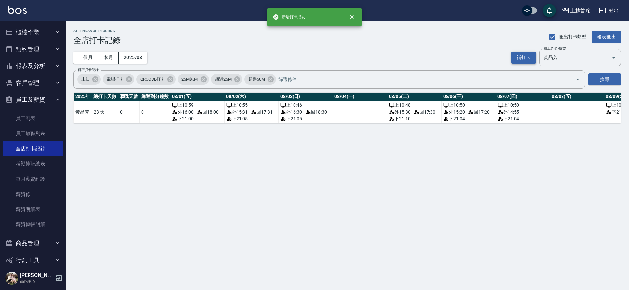
click at [530, 56] on button "補打卡" at bounding box center [523, 57] width 25 height 12
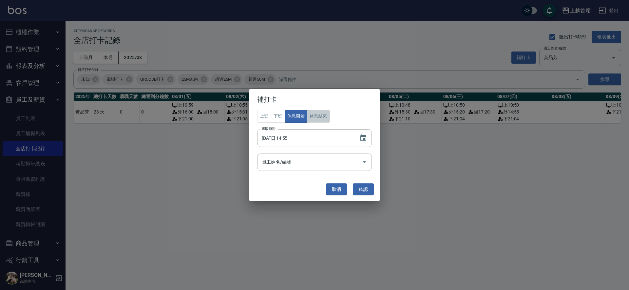
click at [314, 118] on button "休息結束" at bounding box center [318, 116] width 23 height 13
click at [292, 139] on input "[DATE] 14:55" at bounding box center [305, 138] width 96 height 18
type input "[DATE] 16:55"
click at [366, 190] on button "確認" at bounding box center [363, 189] width 21 height 12
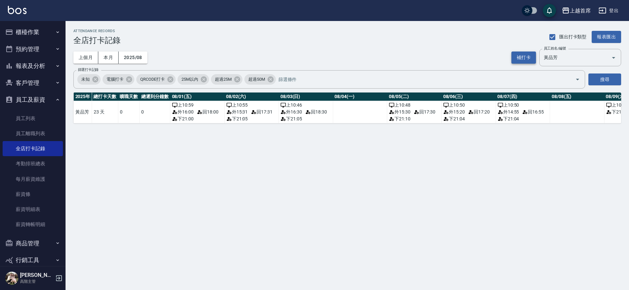
click at [517, 57] on button "補打卡" at bounding box center [523, 57] width 25 height 12
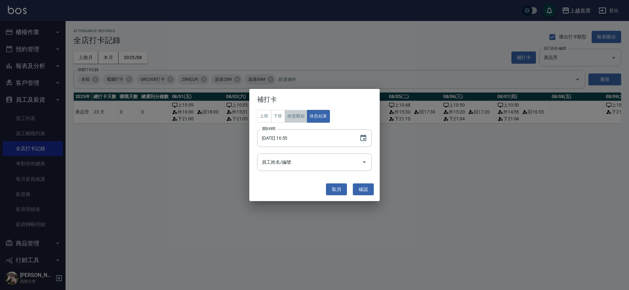
click at [299, 116] on button "休息開始" at bounding box center [296, 116] width 23 height 13
click at [283, 139] on input "[DATE] 16:55" at bounding box center [305, 138] width 96 height 18
click at [295, 137] on input "[DATE] 16:55" at bounding box center [305, 138] width 96 height 18
type input "[DATE] 16:00"
click at [367, 190] on button "確認" at bounding box center [363, 189] width 21 height 12
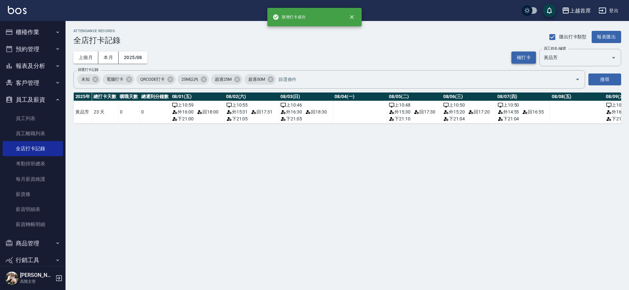
click at [518, 56] on button "補打卡" at bounding box center [523, 57] width 25 height 12
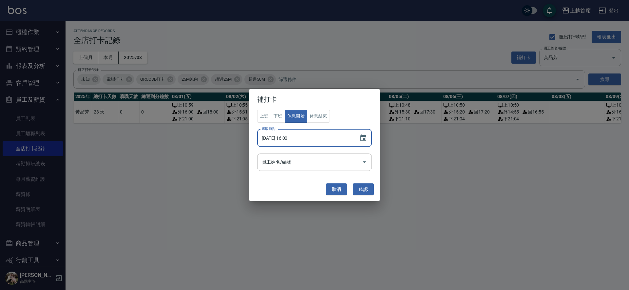
click at [288, 138] on input "[DATE] 16:00" at bounding box center [305, 138] width 96 height 18
type input "[DATE] 18:00"
click at [329, 118] on button "休息結束" at bounding box center [318, 116] width 23 height 13
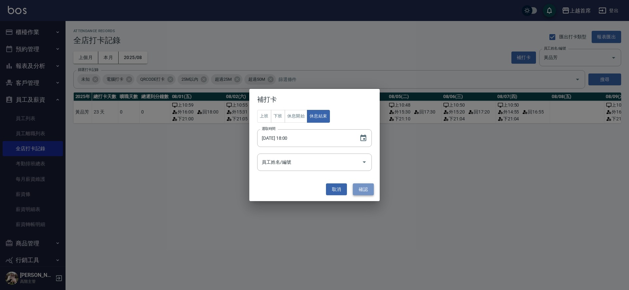
click at [362, 188] on button "確認" at bounding box center [363, 189] width 21 height 12
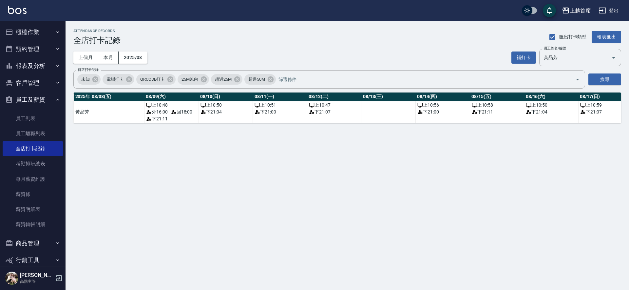
scroll to position [0, 456]
click at [526, 56] on button "補打卡" at bounding box center [523, 57] width 25 height 12
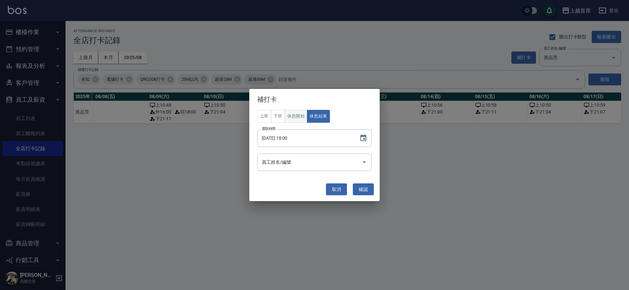
click at [297, 119] on button "休息開始" at bounding box center [296, 116] width 23 height 13
click at [282, 138] on input "[DATE] 18:00" at bounding box center [305, 138] width 96 height 18
type input "[DATE] 15:03"
click at [366, 186] on button "確認" at bounding box center [363, 189] width 21 height 12
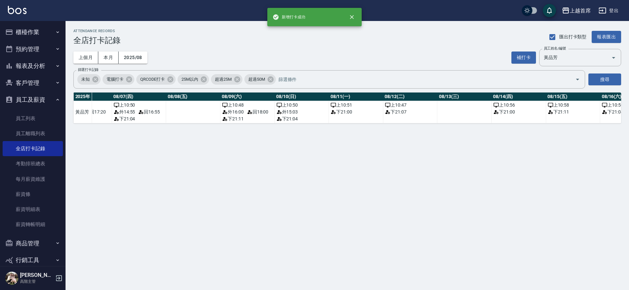
scroll to position [0, 415]
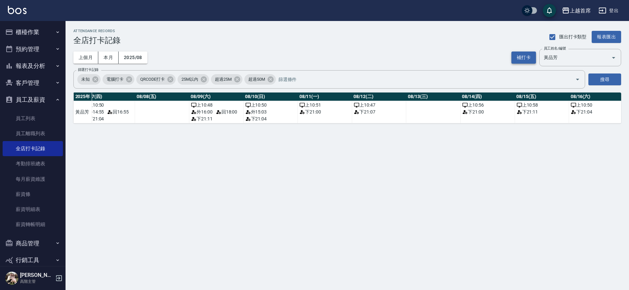
click at [515, 58] on button "補打卡" at bounding box center [523, 57] width 25 height 12
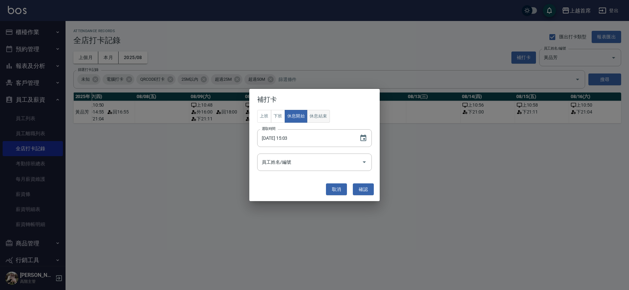
click at [314, 118] on button "休息結束" at bounding box center [318, 116] width 23 height 13
click at [290, 138] on input "[DATE] 15:03" at bounding box center [305, 138] width 96 height 18
type input "[DATE] 17:03"
click at [368, 188] on button "確認" at bounding box center [363, 189] width 21 height 12
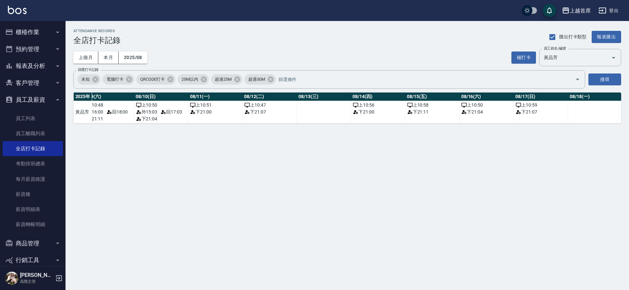
scroll to position [0, 534]
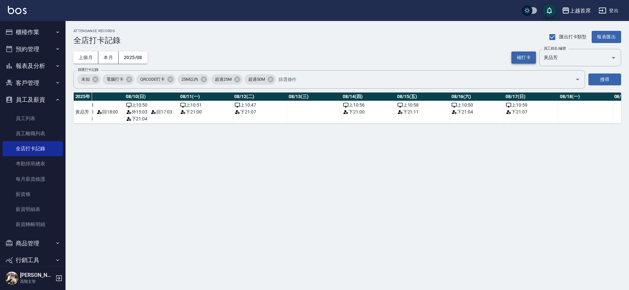
click at [515, 55] on button "補打卡" at bounding box center [523, 57] width 25 height 12
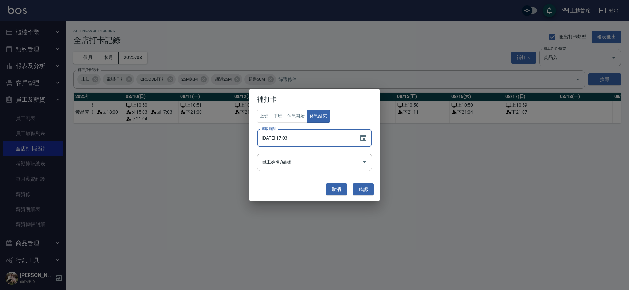
click at [283, 137] on input "[DATE] 17:03" at bounding box center [305, 138] width 96 height 18
click at [304, 116] on button "休息開始" at bounding box center [296, 116] width 23 height 13
click at [290, 139] on input "[DATE] 17:03" at bounding box center [305, 138] width 96 height 18
type input "[DATE] 15:05"
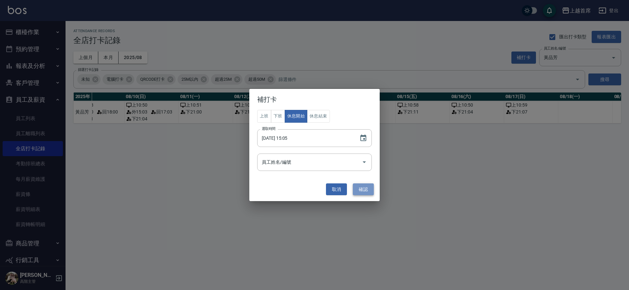
click at [359, 188] on button "確認" at bounding box center [363, 189] width 21 height 12
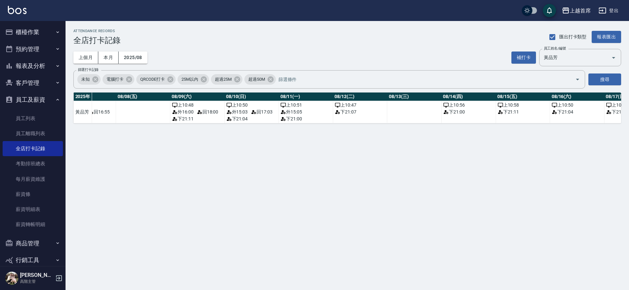
scroll to position [0, 441]
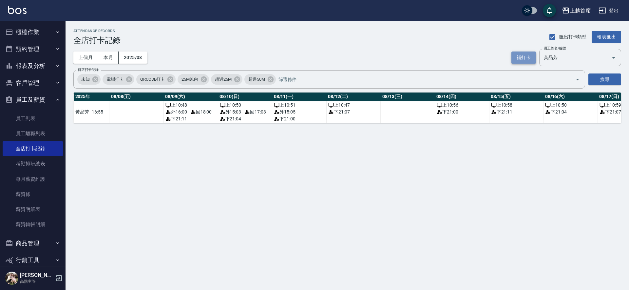
click at [526, 53] on button "補打卡" at bounding box center [523, 57] width 25 height 12
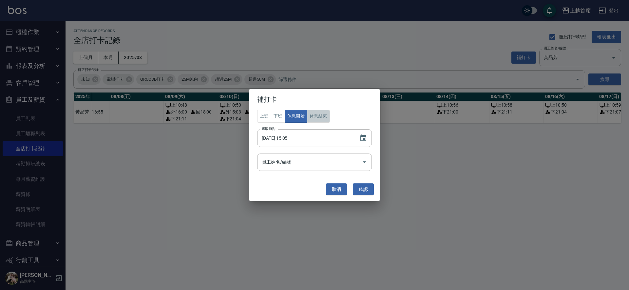
drag, startPoint x: 313, startPoint y: 118, endPoint x: 309, endPoint y: 122, distance: 5.6
click at [314, 118] on button "休息結束" at bounding box center [318, 116] width 23 height 13
click at [291, 135] on input "[DATE] 15:05" at bounding box center [305, 138] width 96 height 18
type input "[DATE] 17:05"
click at [360, 189] on button "確認" at bounding box center [363, 189] width 21 height 12
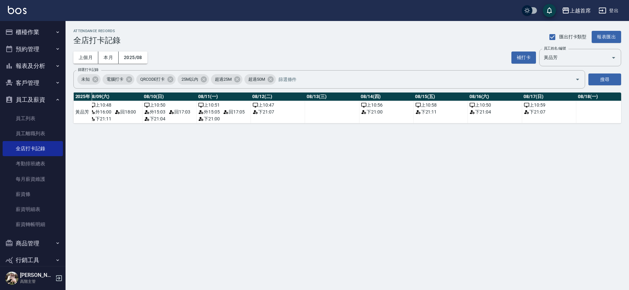
scroll to position [0, 515]
click at [525, 57] on button "補打卡" at bounding box center [523, 57] width 25 height 12
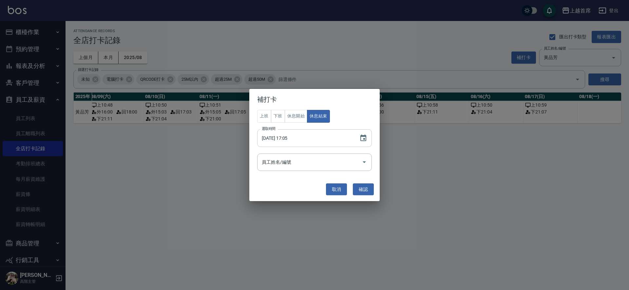
click at [283, 138] on input "[DATE] 17:05" at bounding box center [305, 138] width 96 height 18
click at [292, 138] on input "[DATE] 01:05" at bounding box center [305, 138] width 96 height 18
click at [292, 138] on input "[DATE] 11:05" at bounding box center [305, 138] width 96 height 18
type input "[DATE] 15:11"
click at [302, 115] on button "休息開始" at bounding box center [296, 116] width 23 height 13
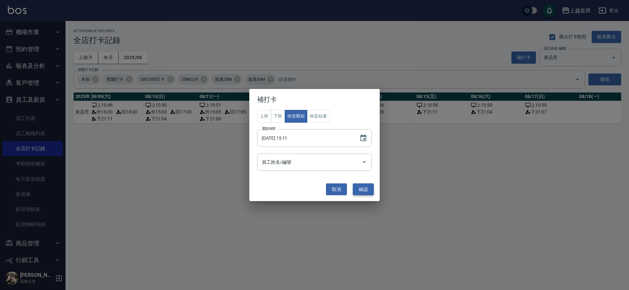
click at [364, 188] on button "確認" at bounding box center [363, 189] width 21 height 12
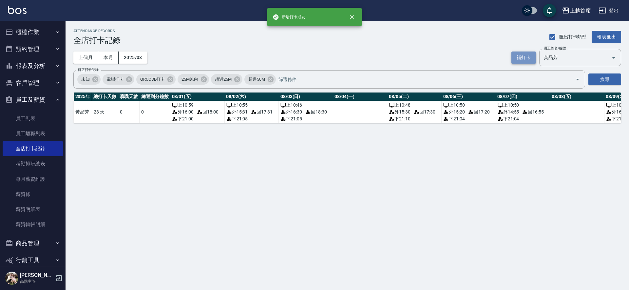
click at [527, 53] on button "補打卡" at bounding box center [523, 57] width 25 height 12
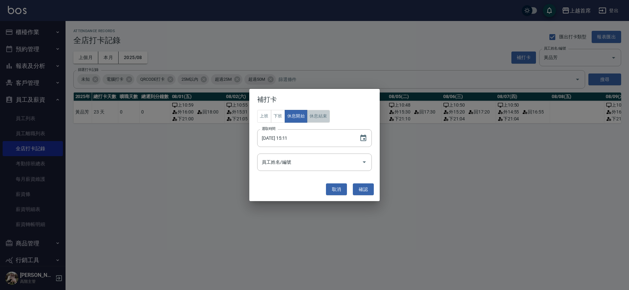
click at [320, 116] on button "休息結束" at bounding box center [318, 116] width 23 height 13
click at [291, 137] on input "[DATE] 15:11" at bounding box center [305, 138] width 96 height 18
type input "[DATE] 17:11"
click at [358, 187] on button "確認" at bounding box center [363, 189] width 21 height 12
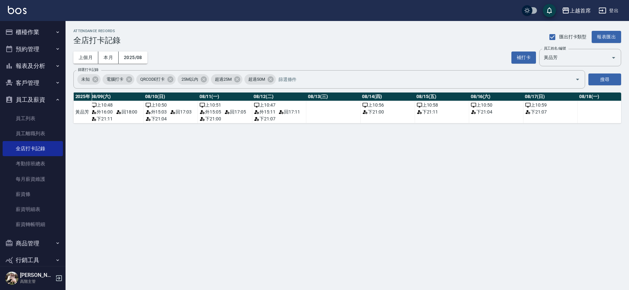
scroll to position [0, 516]
click at [518, 55] on button "補打卡" at bounding box center [523, 57] width 25 height 12
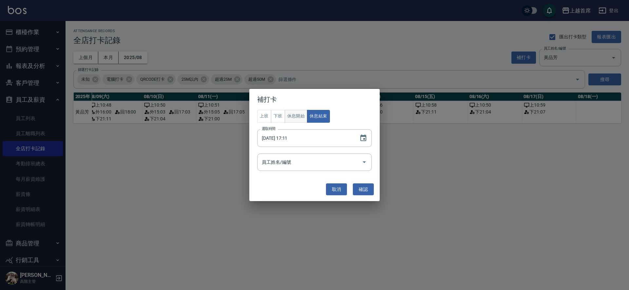
click at [295, 117] on button "休息開始" at bounding box center [296, 116] width 23 height 13
click at [291, 136] on input "[DATE] 17:11" at bounding box center [305, 138] width 96 height 18
click at [364, 187] on button "確認" at bounding box center [363, 189] width 21 height 12
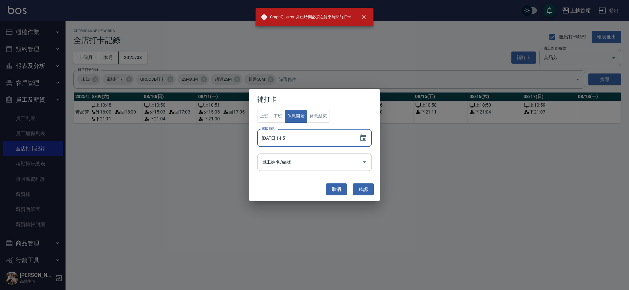
click at [285, 134] on input "[DATE] 14:51" at bounding box center [305, 138] width 96 height 18
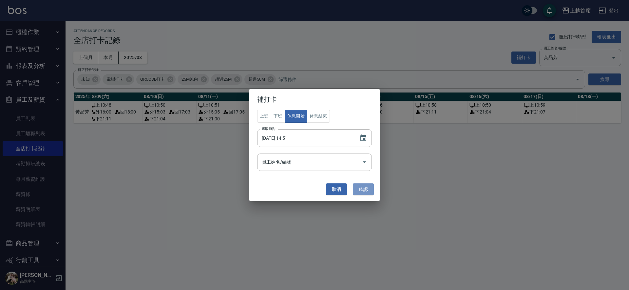
click at [363, 188] on button "確認" at bounding box center [363, 189] width 21 height 12
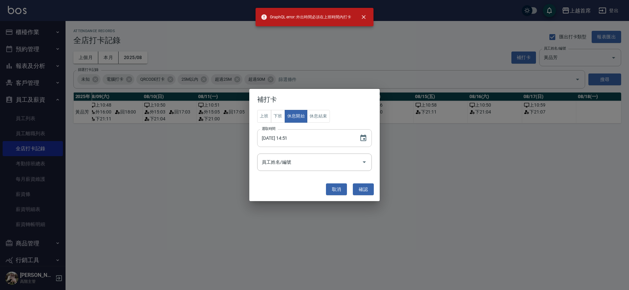
click at [285, 137] on input "[DATE] 14:51" at bounding box center [305, 138] width 96 height 18
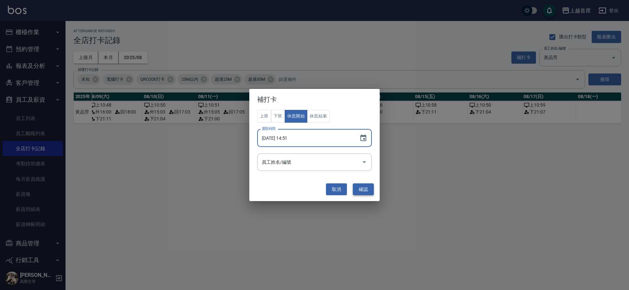
type input "[DATE] 14:51"
click at [364, 186] on button "確認" at bounding box center [363, 189] width 21 height 12
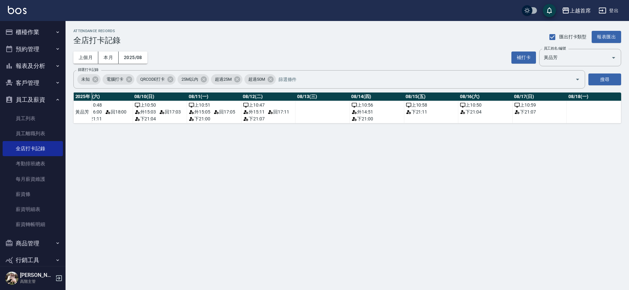
scroll to position [0, 527]
drag, startPoint x: 525, startPoint y: 46, endPoint x: 522, endPoint y: 52, distance: 6.5
click at [526, 48] on div "ATTENDANCE RECORDS 全店打卡記錄 匯出打卡類型 報表匯出 上個月 本月 2025/08 補打卡 員工姓名/編號 [PERSON_NAME] …" at bounding box center [347, 76] width 563 height 110
click at [522, 52] on button "補打卡" at bounding box center [523, 57] width 25 height 12
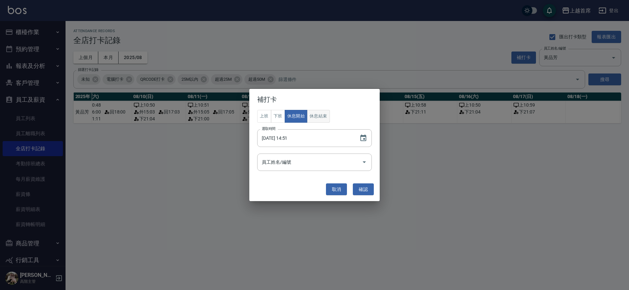
click at [316, 117] on button "休息結束" at bounding box center [318, 116] width 23 height 13
click at [293, 136] on input "[DATE] 14:51" at bounding box center [305, 138] width 96 height 18
type input "[DATE] 16:51"
click at [363, 188] on button "確認" at bounding box center [363, 189] width 21 height 12
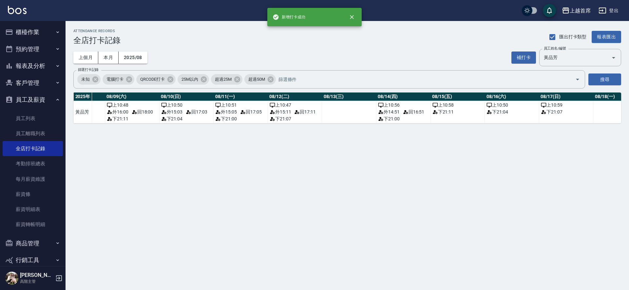
scroll to position [0, 501]
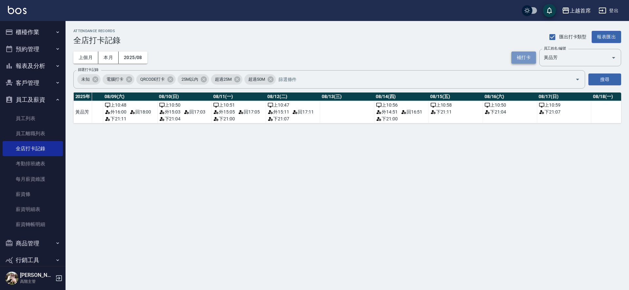
click at [519, 55] on button "補打卡" at bounding box center [523, 57] width 25 height 12
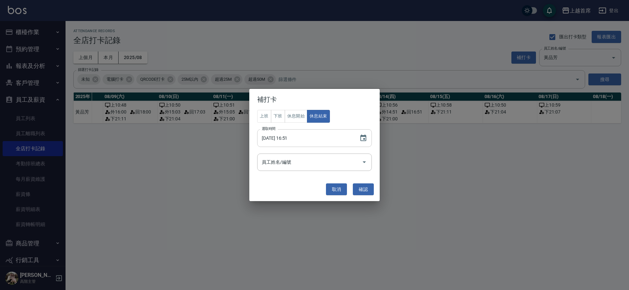
click at [283, 136] on input "[DATE] 16:51" at bounding box center [305, 138] width 96 height 18
click at [297, 118] on button "休息開始" at bounding box center [296, 116] width 23 height 13
click at [291, 138] on input "[DATE] 16:51" at bounding box center [305, 138] width 96 height 18
click at [292, 139] on input "[DATE] 16:51" at bounding box center [305, 138] width 96 height 18
click at [287, 138] on input "[DATE] 01:51" at bounding box center [305, 138] width 96 height 18
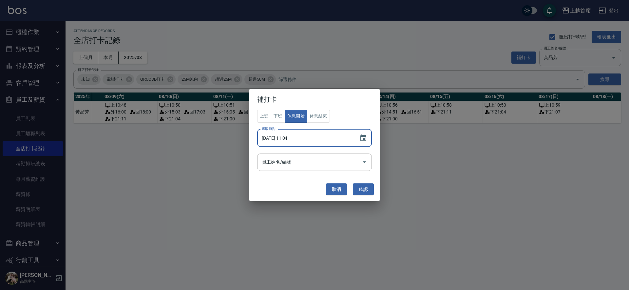
click at [287, 138] on input "[DATE] 11:04" at bounding box center [305, 138] width 96 height 18
type input "[DATE] 14:30"
click at [359, 185] on button "確認" at bounding box center [363, 189] width 21 height 12
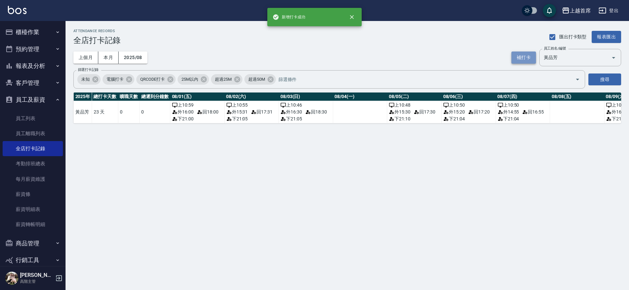
click at [522, 57] on button "補打卡" at bounding box center [523, 57] width 25 height 12
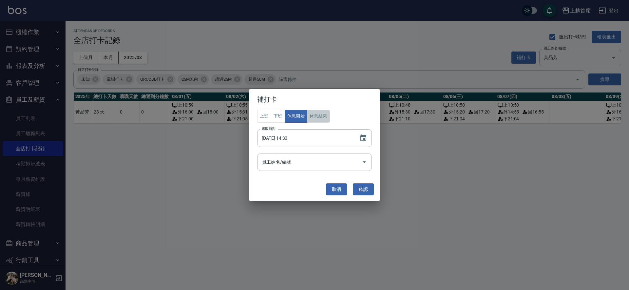
click at [315, 116] on button "休息結束" at bounding box center [318, 116] width 23 height 13
click at [288, 138] on input "[DATE] 14:30" at bounding box center [305, 138] width 96 height 18
type input "[DATE] 16:30"
click at [368, 189] on button "確認" at bounding box center [363, 189] width 21 height 12
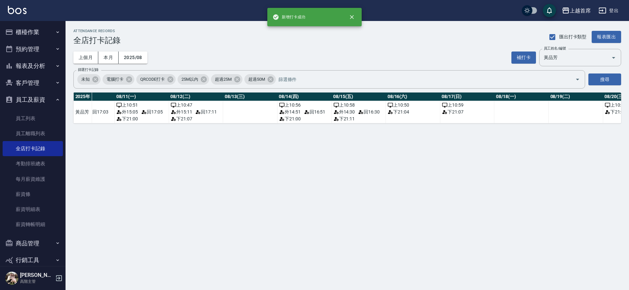
scroll to position [0, 620]
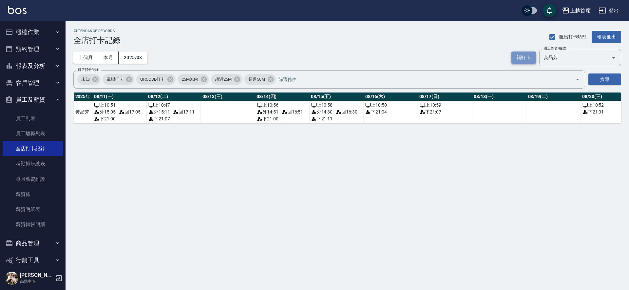
click at [521, 56] on button "補打卡" at bounding box center [523, 57] width 25 height 12
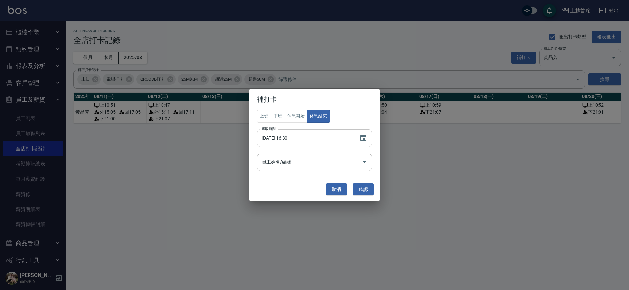
click at [284, 137] on input "[DATE] 16:30" at bounding box center [305, 138] width 96 height 18
click at [296, 115] on button "休息開始" at bounding box center [296, 116] width 23 height 13
click at [288, 138] on input "[DATE] 16:30" at bounding box center [305, 138] width 96 height 18
type input "[DATE] 15:11"
click at [366, 191] on button "確認" at bounding box center [363, 189] width 21 height 12
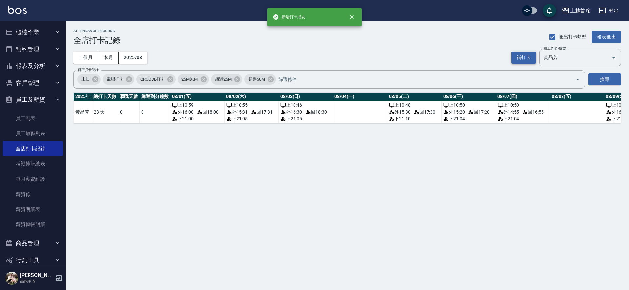
click at [527, 55] on button "補打卡" at bounding box center [523, 57] width 25 height 12
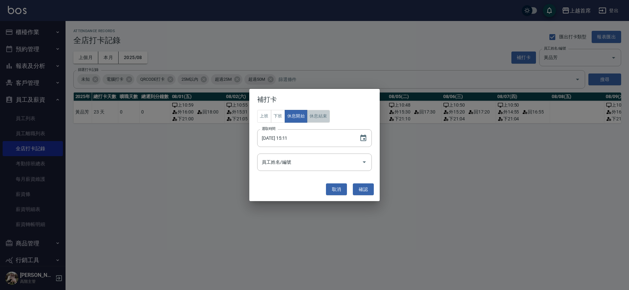
click at [322, 117] on button "休息結束" at bounding box center [318, 116] width 23 height 13
click at [289, 139] on input "[DATE] 15:11" at bounding box center [305, 138] width 96 height 18
type input "[DATE] 17:11"
click at [364, 189] on button "確認" at bounding box center [363, 189] width 21 height 12
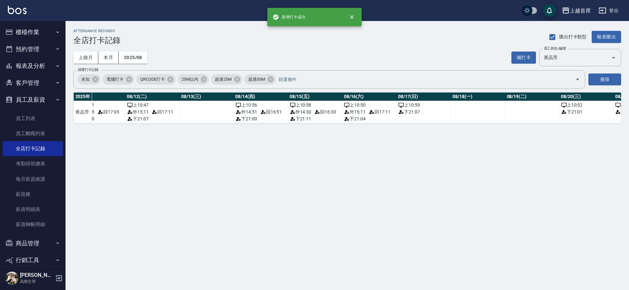
scroll to position [0, 738]
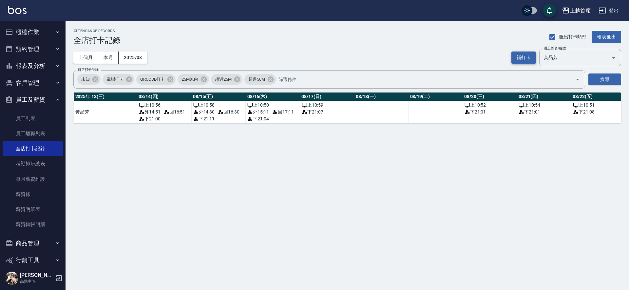
click at [521, 56] on button "補打卡" at bounding box center [523, 57] width 25 height 12
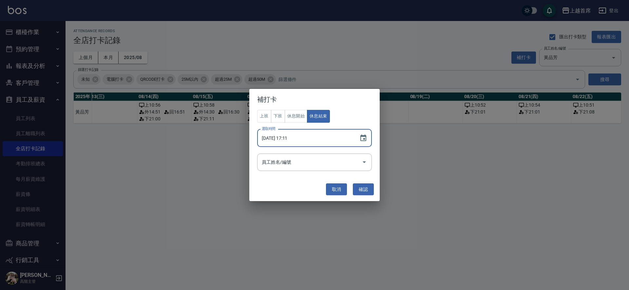
click at [284, 138] on input "[DATE] 17:11" at bounding box center [305, 138] width 96 height 18
click at [303, 114] on button "休息開始" at bounding box center [296, 116] width 23 height 13
click at [291, 136] on input "[DATE] 17:11" at bounding box center [305, 138] width 96 height 18
type input "[DATE] 15:20"
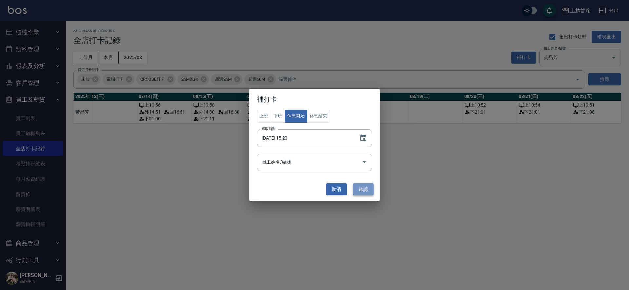
click at [365, 187] on button "確認" at bounding box center [363, 189] width 21 height 12
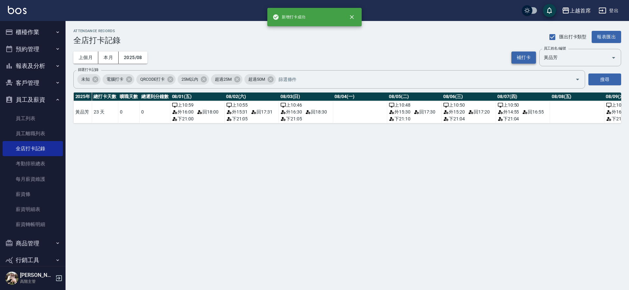
click at [519, 58] on button "補打卡" at bounding box center [523, 57] width 25 height 12
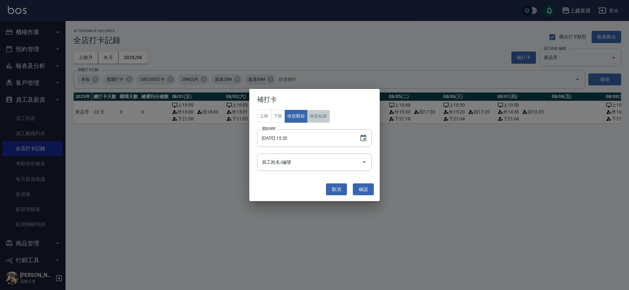
click at [314, 117] on button "休息結束" at bounding box center [318, 116] width 23 height 13
click at [290, 137] on input "[DATE] 15:20" at bounding box center [305, 138] width 96 height 18
type input "[DATE] 17:20"
click at [363, 190] on button "確認" at bounding box center [363, 189] width 21 height 12
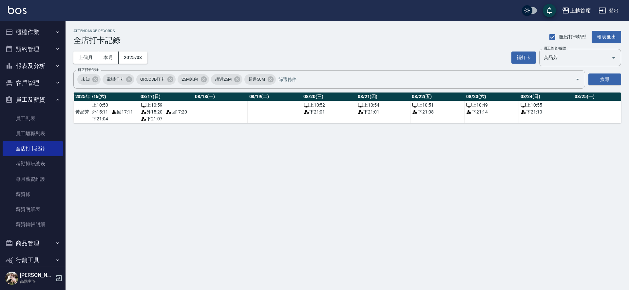
scroll to position [0, 916]
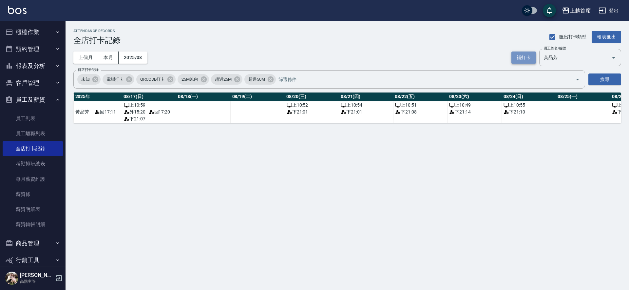
click at [529, 55] on button "補打卡" at bounding box center [523, 57] width 25 height 12
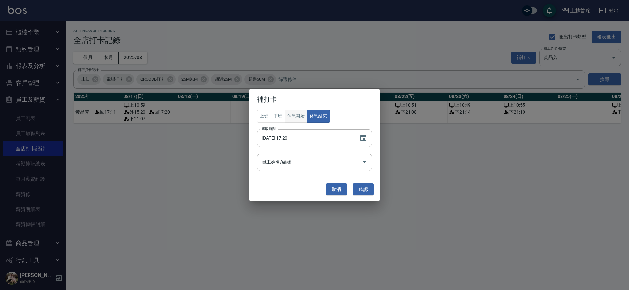
click at [299, 118] on button "休息開始" at bounding box center [296, 116] width 23 height 13
click at [289, 137] on input "[DATE] 17:20" at bounding box center [305, 138] width 96 height 18
click at [370, 188] on button "確認" at bounding box center [363, 189] width 21 height 12
click at [287, 138] on input "[DATE] 14:59" at bounding box center [305, 138] width 96 height 18
type input "[DATE] 14:59"
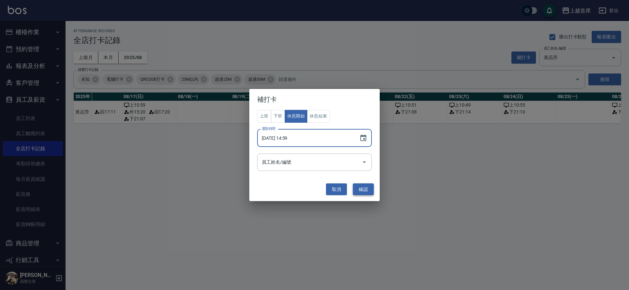
click at [362, 188] on button "確認" at bounding box center [363, 189] width 21 height 12
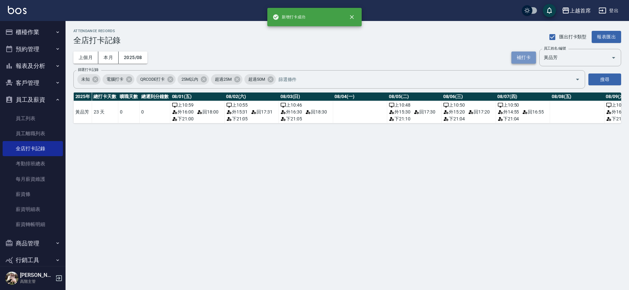
click at [525, 55] on button "補打卡" at bounding box center [523, 57] width 25 height 12
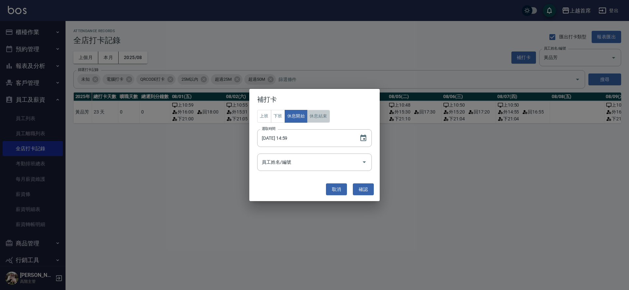
click at [320, 117] on button "休息結束" at bounding box center [318, 116] width 23 height 13
click at [291, 136] on input "[DATE] 14:59" at bounding box center [305, 138] width 96 height 18
type input "[DATE] 16:59"
click at [368, 191] on button "確認" at bounding box center [363, 189] width 21 height 12
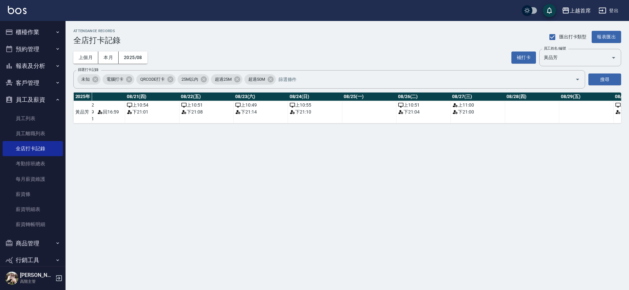
scroll to position [0, 1133]
click at [521, 54] on button "補打卡" at bounding box center [523, 57] width 25 height 12
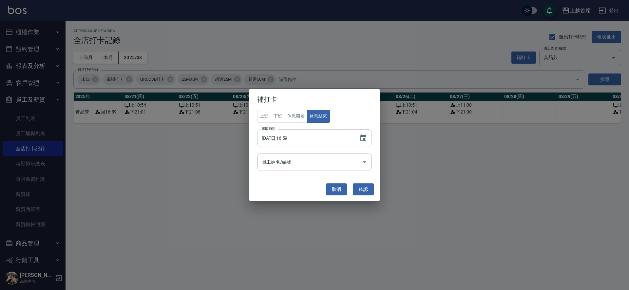
click at [279, 138] on input "[DATE] 16:59" at bounding box center [305, 138] width 96 height 18
click at [282, 139] on input "[DATE] 16:59" at bounding box center [305, 138] width 96 height 18
click at [296, 112] on button "休息開始" at bounding box center [296, 116] width 23 height 13
click at [292, 138] on input "[DATE] 16:59" at bounding box center [305, 138] width 96 height 18
click at [292, 136] on input "[DATE] 11:59" at bounding box center [305, 138] width 96 height 18
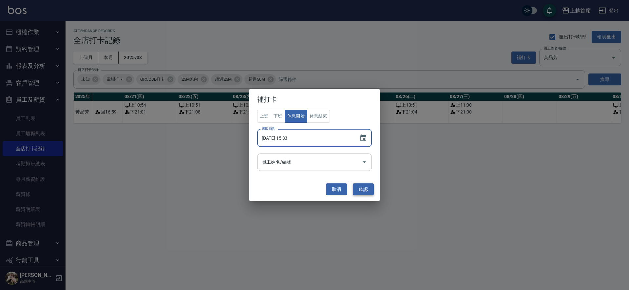
type input "[DATE] 15:33"
click at [366, 191] on button "確認" at bounding box center [363, 189] width 21 height 12
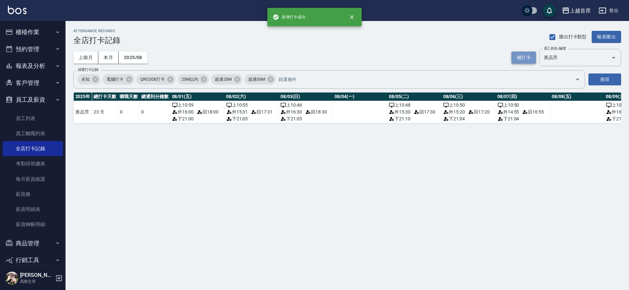
click at [530, 51] on button "補打卡" at bounding box center [523, 57] width 25 height 12
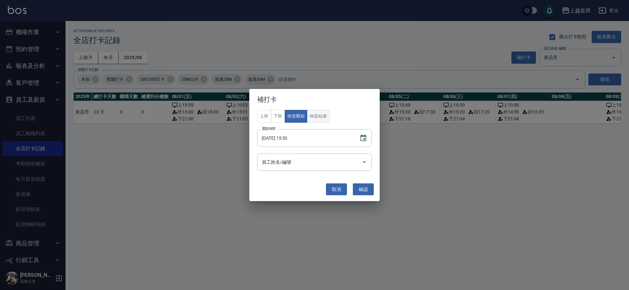
click at [311, 116] on button "休息結束" at bounding box center [318, 116] width 23 height 13
click at [291, 137] on input "[DATE] 15:33" at bounding box center [305, 138] width 96 height 18
type input "[DATE] 17:33"
click at [364, 184] on button "確認" at bounding box center [363, 189] width 21 height 12
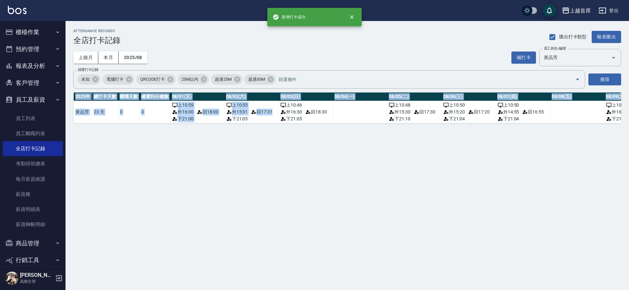
drag, startPoint x: 233, startPoint y: 123, endPoint x: 327, endPoint y: 128, distance: 94.5
click at [330, 123] on div "[DATE] 總打卡天數 曠職天數 總遲到分鐘數 08/01(五) 08/02(六) 08/03(日) 08/04(一) 08/05(二) 08/06(三) …" at bounding box center [347, 107] width 548 height 31
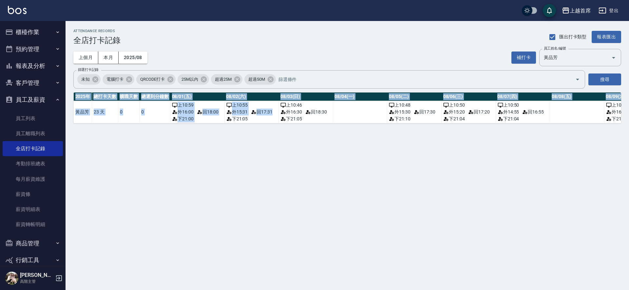
drag, startPoint x: 300, startPoint y: 135, endPoint x: 237, endPoint y: 124, distance: 64.6
click at [300, 131] on div "ATTENDANCE RECORDS 全店打卡記錄 匯出打卡類型 報表匯出 上個月 本月 2025/08 補打卡 員工姓名/編號 [PERSON_NAME] …" at bounding box center [347, 76] width 563 height 110
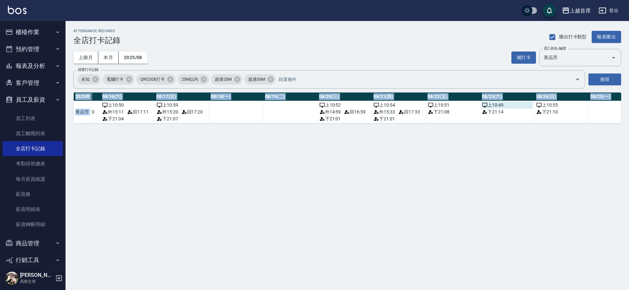
scroll to position [0, 882]
click at [521, 53] on button "補打卡" at bounding box center [523, 57] width 25 height 12
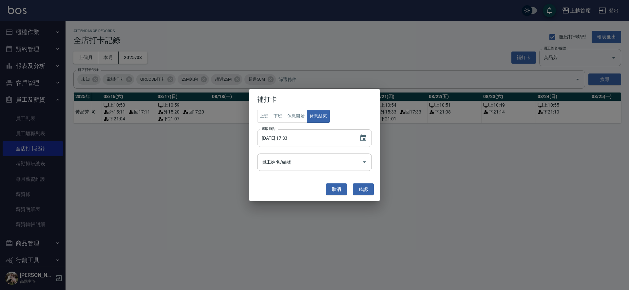
click at [282, 138] on input "[DATE] 17:33" at bounding box center [305, 138] width 96 height 18
click at [301, 114] on button "休息開始" at bounding box center [296, 116] width 23 height 13
click at [290, 137] on input "[DATE] 17:33" at bounding box center [305, 138] width 96 height 18
click at [317, 117] on button "休息結束" at bounding box center [318, 116] width 23 height 13
click at [287, 137] on input "[DATE] 17:33" at bounding box center [305, 138] width 96 height 18
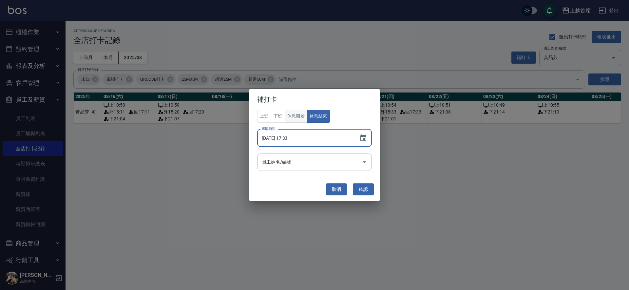
click at [301, 114] on button "休息開始" at bounding box center [296, 116] width 23 height 13
click at [288, 137] on input "[DATE] 17:33" at bounding box center [305, 138] width 96 height 18
type input "[DATE] 14:51"
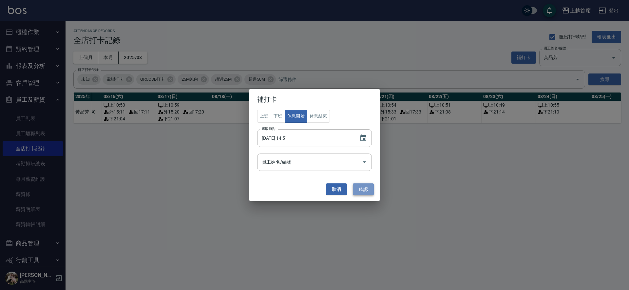
click at [366, 189] on button "確認" at bounding box center [363, 189] width 21 height 12
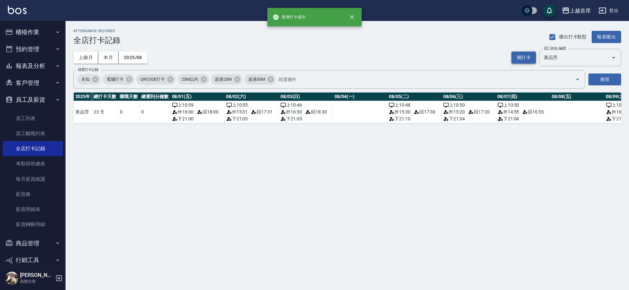
click at [519, 57] on button "補打卡" at bounding box center [523, 57] width 25 height 12
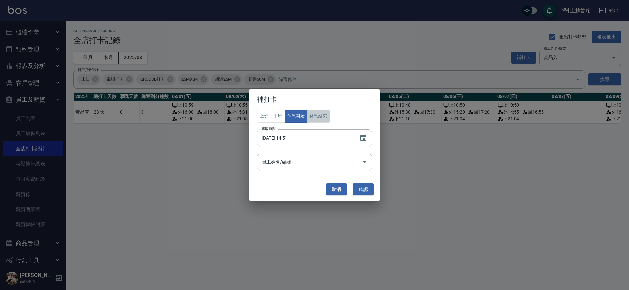
click at [317, 118] on button "休息結束" at bounding box center [318, 116] width 23 height 13
click at [294, 139] on input "[DATE] 14:51" at bounding box center [305, 138] width 96 height 18
click at [292, 137] on input "[DATE] 14:51" at bounding box center [305, 138] width 96 height 18
type input "[DATE] 16:51"
click at [358, 188] on button "確認" at bounding box center [363, 189] width 21 height 12
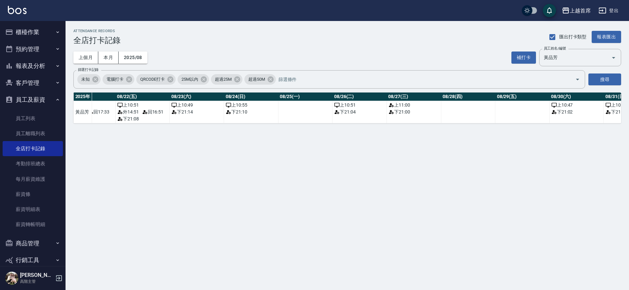
scroll to position [0, 1232]
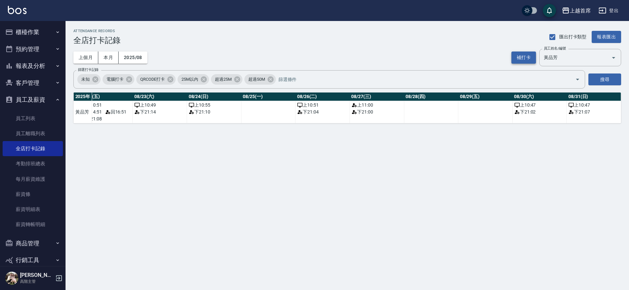
click at [529, 56] on button "補打卡" at bounding box center [523, 57] width 25 height 12
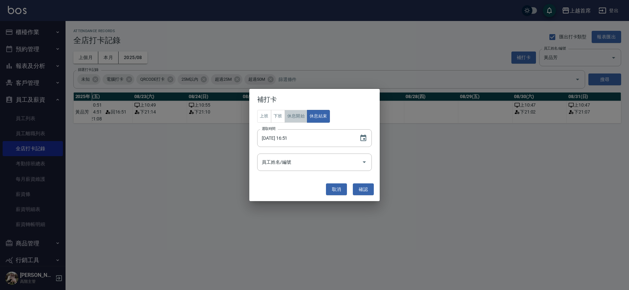
click at [300, 115] on button "休息開始" at bounding box center [296, 116] width 23 height 13
click at [292, 136] on input "[DATE] 16:51" at bounding box center [305, 138] width 96 height 18
click at [283, 140] on input "[DATE] 16:51" at bounding box center [305, 138] width 96 height 18
type input "[DATE] 15:21"
click at [356, 187] on button "確認" at bounding box center [363, 189] width 21 height 12
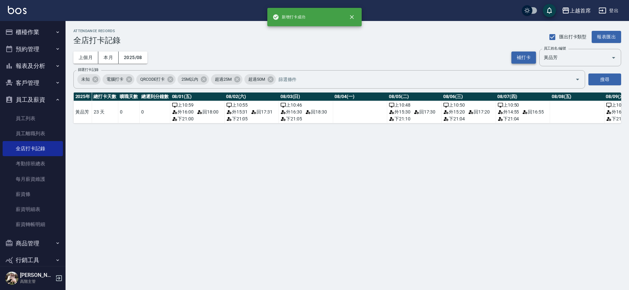
click at [525, 56] on button "補打卡" at bounding box center [523, 57] width 25 height 12
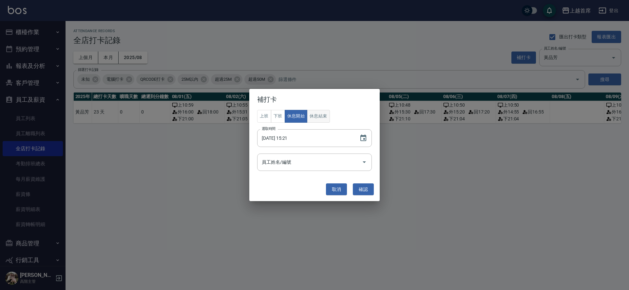
click at [326, 114] on button "休息結束" at bounding box center [318, 116] width 23 height 13
click at [292, 140] on input "[DATE] 15:21" at bounding box center [305, 138] width 96 height 18
type input "[DATE] 17:21"
click at [362, 187] on button "確認" at bounding box center [363, 189] width 21 height 12
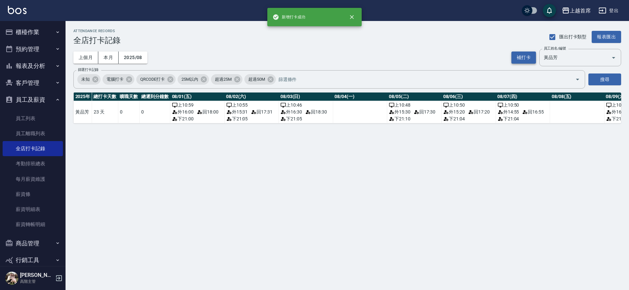
click at [520, 57] on button "補打卡" at bounding box center [523, 57] width 25 height 12
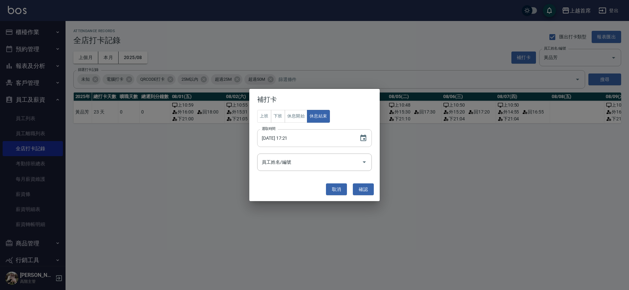
click at [286, 139] on input "[DATE] 17:21" at bounding box center [305, 138] width 96 height 18
click at [297, 116] on button "休息開始" at bounding box center [296, 116] width 23 height 13
click at [291, 137] on input "[DATE] 17:21" at bounding box center [305, 138] width 96 height 18
click at [288, 139] on input "[DATE] 11:04" at bounding box center [305, 138] width 96 height 18
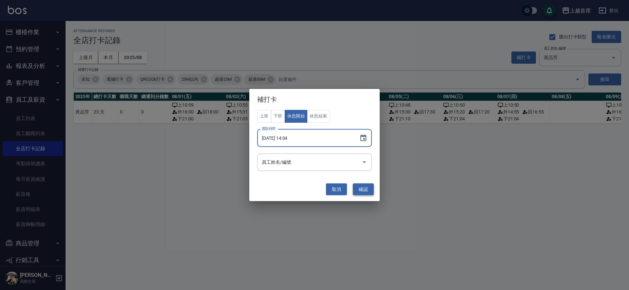
type input "[DATE] 14:04"
click at [371, 187] on button "確認" at bounding box center [363, 189] width 21 height 12
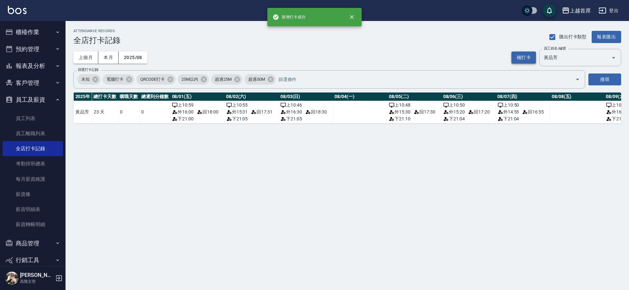
click at [524, 56] on button "補打卡" at bounding box center [523, 57] width 25 height 12
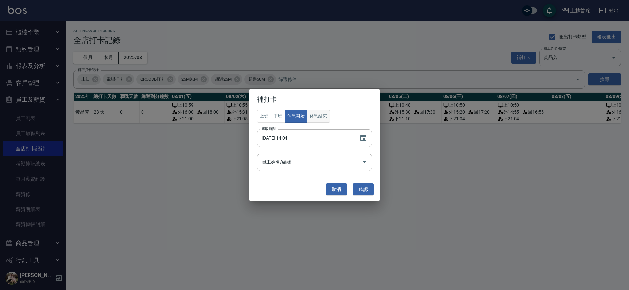
click at [313, 116] on button "休息結束" at bounding box center [318, 116] width 23 height 13
click at [289, 136] on input "[DATE] 14:04" at bounding box center [305, 138] width 96 height 18
type input "[DATE] 16:04"
click at [364, 192] on button "確認" at bounding box center [363, 189] width 21 height 12
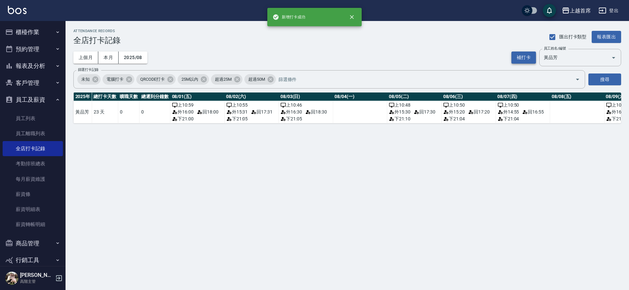
click at [525, 53] on button "補打卡" at bounding box center [523, 57] width 25 height 12
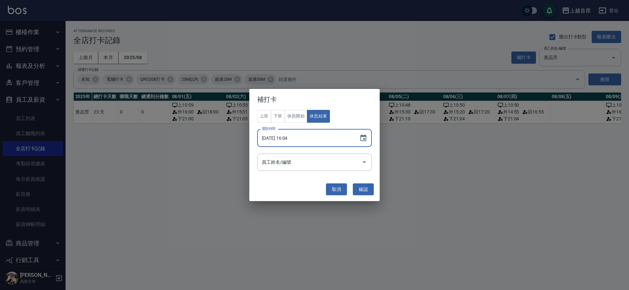
click at [283, 138] on input "[DATE] 16:04" at bounding box center [305, 138] width 96 height 18
click at [292, 118] on button "休息開始" at bounding box center [296, 116] width 23 height 13
click at [289, 140] on input "[DATE] 16:04" at bounding box center [305, 138] width 96 height 18
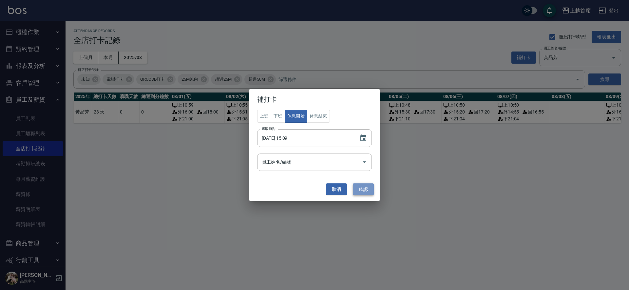
click at [369, 189] on button "確認" at bounding box center [363, 189] width 21 height 12
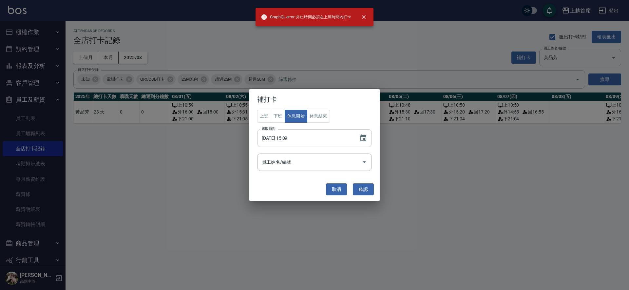
click at [287, 136] on input "[DATE] 15:09" at bounding box center [305, 138] width 96 height 18
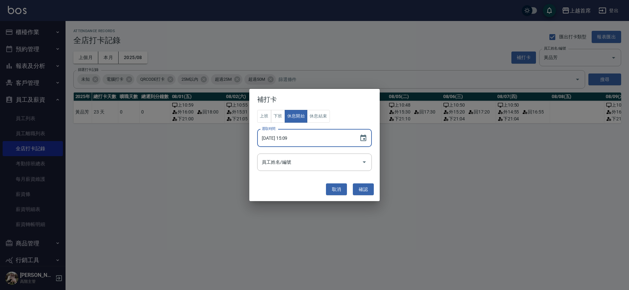
click at [283, 137] on input "[DATE] 15:09" at bounding box center [305, 138] width 96 height 18
type input "[DATE] 15:09"
click at [367, 185] on button "確認" at bounding box center [363, 189] width 21 height 12
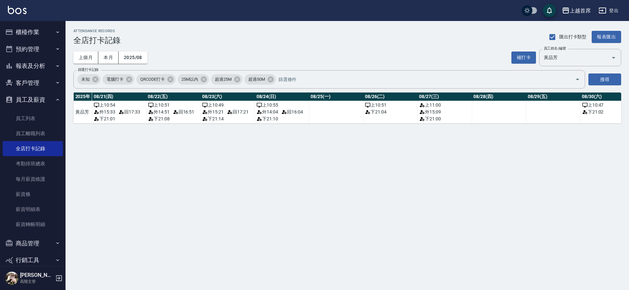
scroll to position [0, 1162]
click at [527, 58] on button "補打卡" at bounding box center [523, 57] width 25 height 12
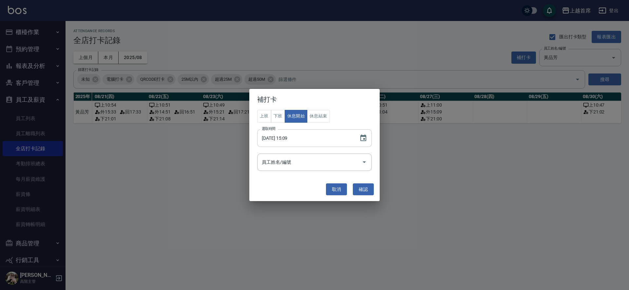
click at [292, 137] on input "[DATE] 15:09" at bounding box center [305, 138] width 96 height 18
type input "[DATE] 17:09"
click at [366, 187] on button "確認" at bounding box center [363, 189] width 21 height 12
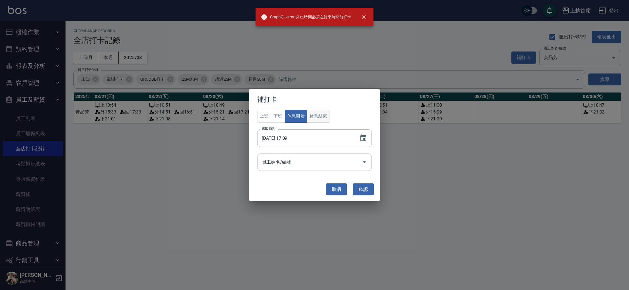
click at [316, 113] on button "休息結束" at bounding box center [318, 116] width 23 height 13
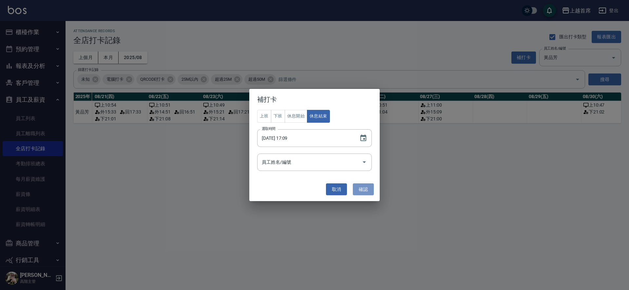
click at [358, 184] on button "確認" at bounding box center [363, 189] width 21 height 12
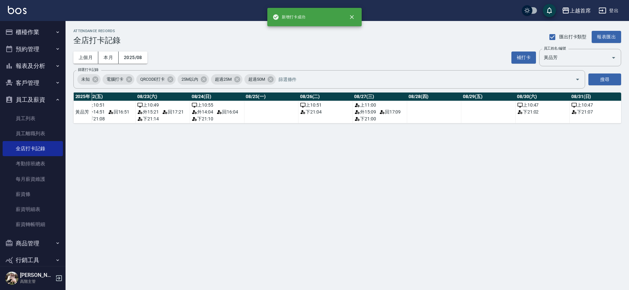
scroll to position [0, 1232]
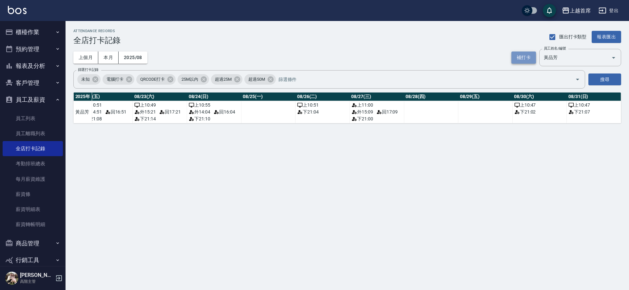
click at [515, 52] on button "補打卡" at bounding box center [523, 57] width 25 height 12
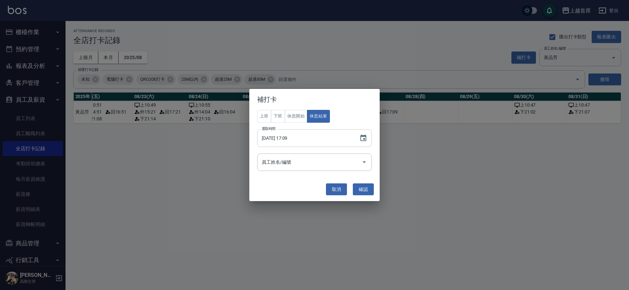
click at [281, 139] on input "[DATE] 17:09" at bounding box center [305, 138] width 96 height 18
click at [293, 111] on button "休息開始" at bounding box center [296, 116] width 23 height 13
click at [291, 140] on input "[DATE] 17:09" at bounding box center [305, 138] width 96 height 18
type input "[DATE] 16:00"
drag, startPoint x: 362, startPoint y: 186, endPoint x: 555, endPoint y: 90, distance: 216.0
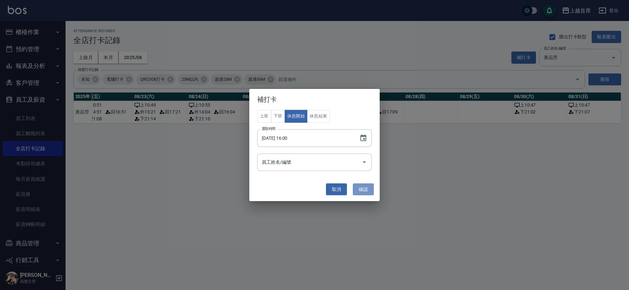
click at [362, 186] on button "確認" at bounding box center [363, 189] width 21 height 12
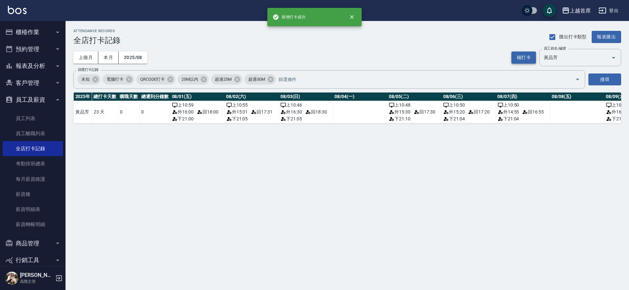
click at [528, 57] on button "補打卡" at bounding box center [523, 57] width 25 height 12
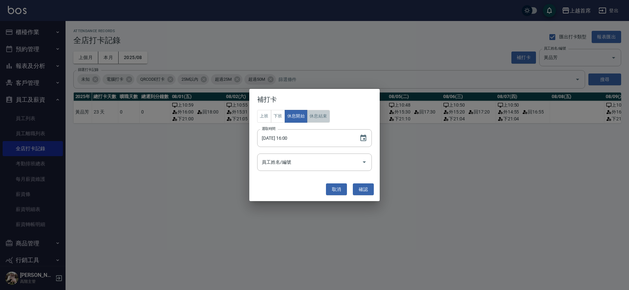
click at [319, 115] on button "休息結束" at bounding box center [318, 116] width 23 height 13
click at [282, 138] on input "[DATE] 16:00" at bounding box center [305, 138] width 96 height 18
click at [291, 138] on input "[DATE] 16:00" at bounding box center [305, 138] width 96 height 18
type input "[DATE] 18:00"
click at [364, 189] on button "確認" at bounding box center [363, 189] width 21 height 12
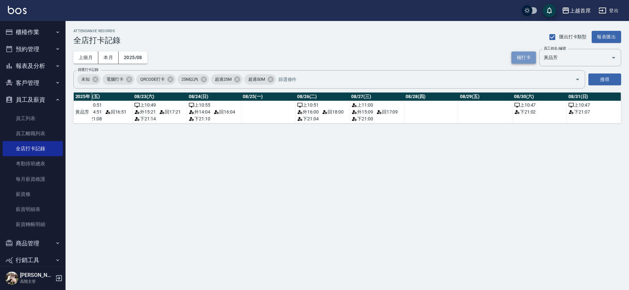
click at [524, 55] on button "補打卡" at bounding box center [523, 57] width 25 height 12
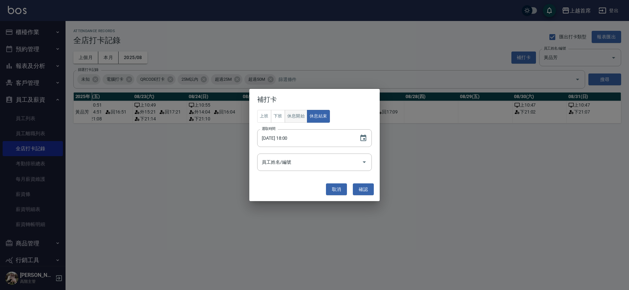
drag, startPoint x: 316, startPoint y: 105, endPoint x: 300, endPoint y: 128, distance: 28.2
click at [303, 119] on div "補打卡 上班 下班 休息開始 休息結束 選取時間 [DATE] 18:00 選取時間 員工姓名/編號 員工姓名/編號 取消 確認" at bounding box center [314, 145] width 130 height 112
click at [358, 184] on button "確認" at bounding box center [363, 189] width 21 height 12
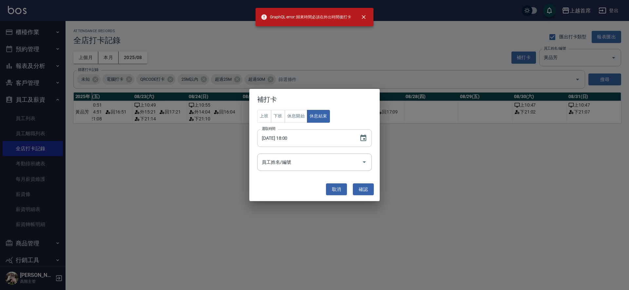
click at [294, 145] on input "[DATE] 18:00" at bounding box center [305, 138] width 96 height 18
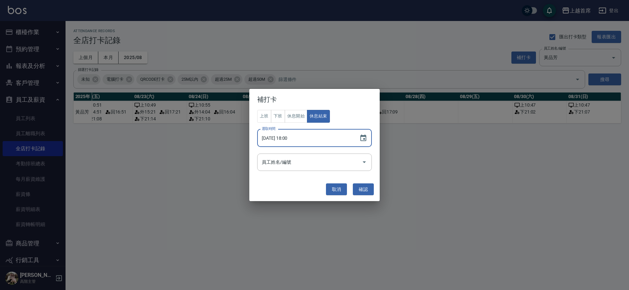
drag, startPoint x: 279, startPoint y: 138, endPoint x: 286, endPoint y: 137, distance: 6.6
click at [281, 138] on input "[DATE] 18:00" at bounding box center [305, 138] width 96 height 18
click at [286, 137] on input "[DATE] 18:00" at bounding box center [305, 138] width 96 height 18
click at [284, 137] on input "[DATE] 18:00" at bounding box center [305, 138] width 96 height 18
click at [299, 112] on button "休息開始" at bounding box center [296, 116] width 23 height 13
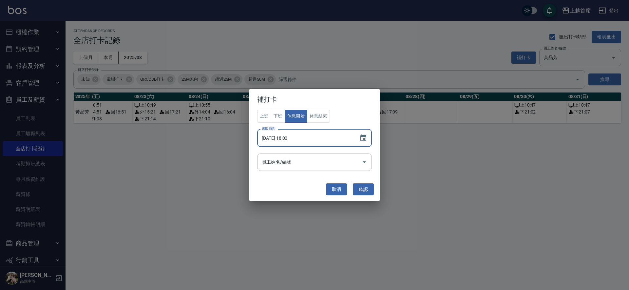
click at [293, 137] on input "[DATE] 18:00" at bounding box center [305, 138] width 96 height 18
click at [289, 139] on input "[DATE] 18:00" at bounding box center [305, 138] width 96 height 18
type input "[DATE] 15:14"
click at [359, 187] on button "確認" at bounding box center [363, 189] width 21 height 12
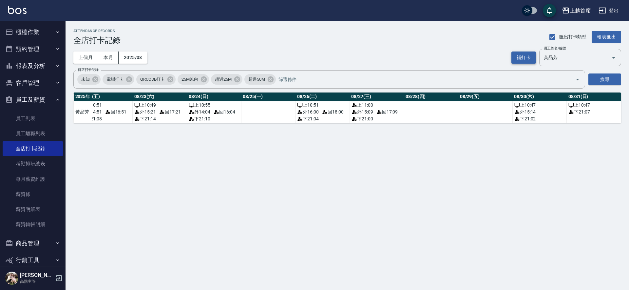
click at [524, 57] on button "補打卡" at bounding box center [523, 57] width 25 height 12
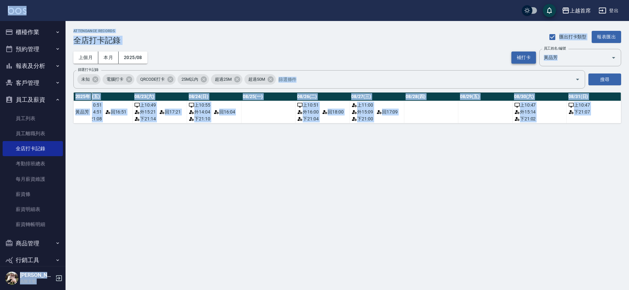
click at [529, 53] on button "補打卡" at bounding box center [523, 57] width 25 height 12
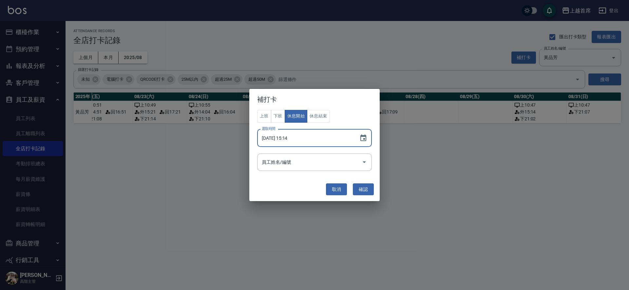
click at [291, 137] on input "[DATE] 15:14" at bounding box center [305, 138] width 96 height 18
click at [361, 191] on button "確認" at bounding box center [363, 189] width 21 height 12
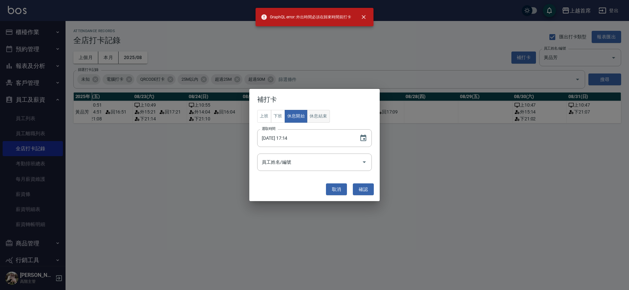
click at [327, 118] on button "休息結束" at bounding box center [318, 116] width 23 height 13
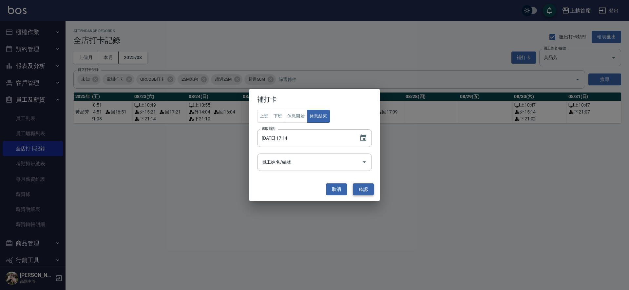
click at [367, 189] on button "確認" at bounding box center [363, 189] width 21 height 12
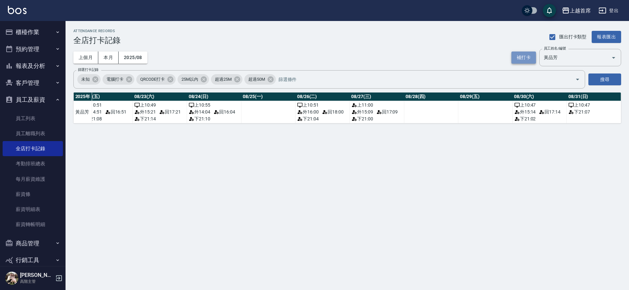
click at [520, 56] on button "補打卡" at bounding box center [523, 57] width 25 height 12
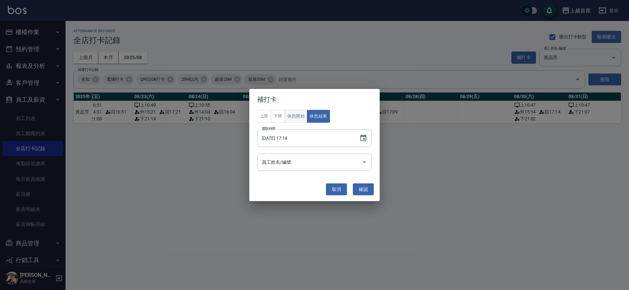
click at [299, 119] on button "休息開始" at bounding box center [296, 116] width 23 height 13
click at [283, 140] on input "[DATE] 17:14" at bounding box center [305, 138] width 96 height 18
click at [372, 188] on button "確認" at bounding box center [363, 189] width 21 height 12
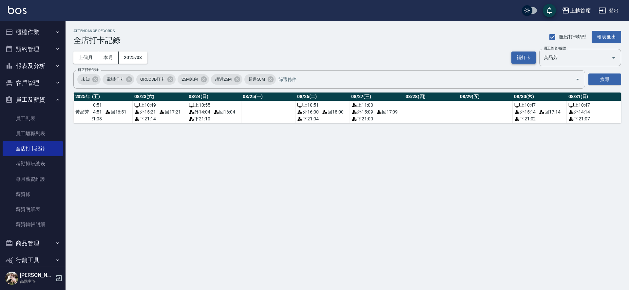
click at [520, 54] on button "補打卡" at bounding box center [523, 57] width 25 height 12
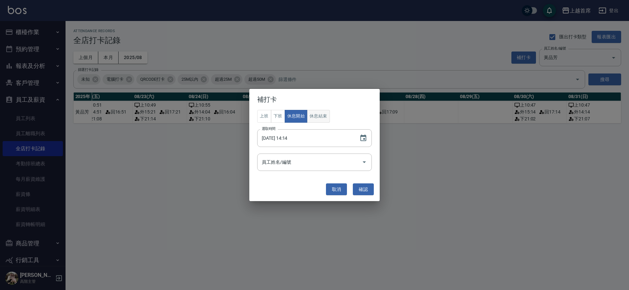
click at [307, 122] on div "上班 下班 休息開始 休息結束 選取時間 [DATE] 14:14 選取時間 員工姓名/編號 員工姓名/編號" at bounding box center [314, 140] width 115 height 61
click at [312, 116] on button "休息結束" at bounding box center [318, 116] width 23 height 13
click at [291, 139] on input "[DATE] 14:14" at bounding box center [305, 138] width 96 height 18
click at [362, 185] on button "確認" at bounding box center [363, 189] width 21 height 12
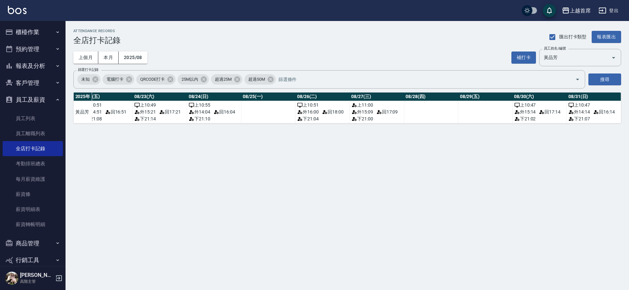
click at [26, 33] on button "櫃檯作業" at bounding box center [33, 32] width 60 height 17
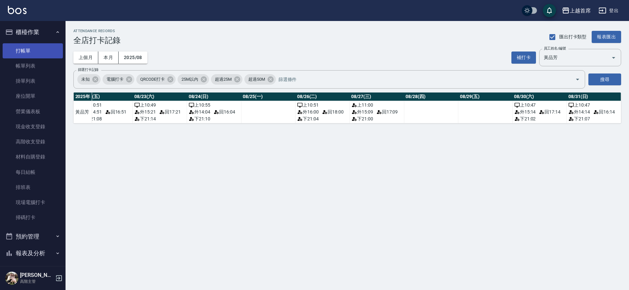
click at [31, 52] on link "打帳單" at bounding box center [33, 50] width 60 height 15
